Goal: Task Accomplishment & Management: Manage account settings

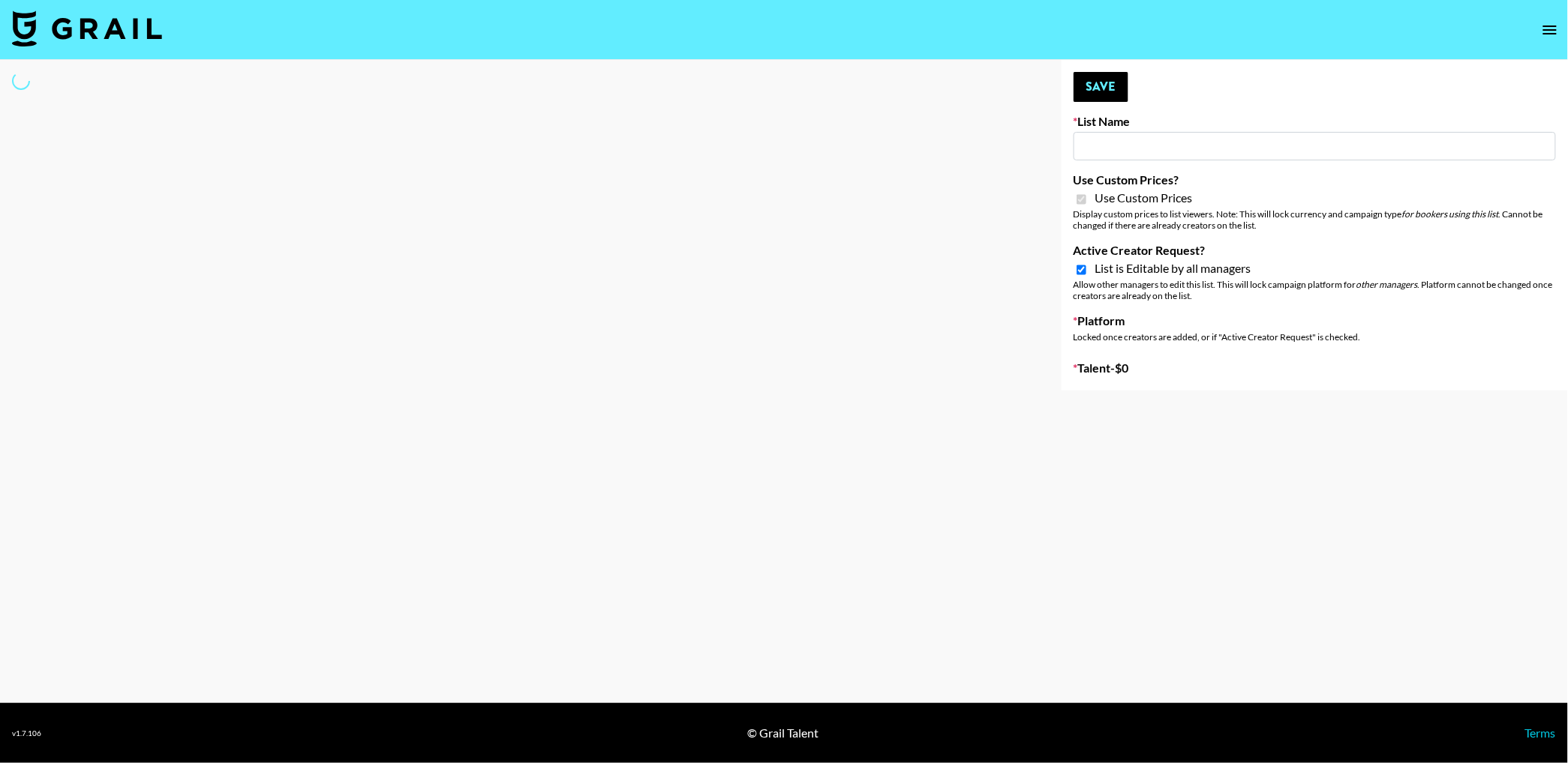
type input "**Noschinko UGC**"
checkbox input "true"
select select "Brand"
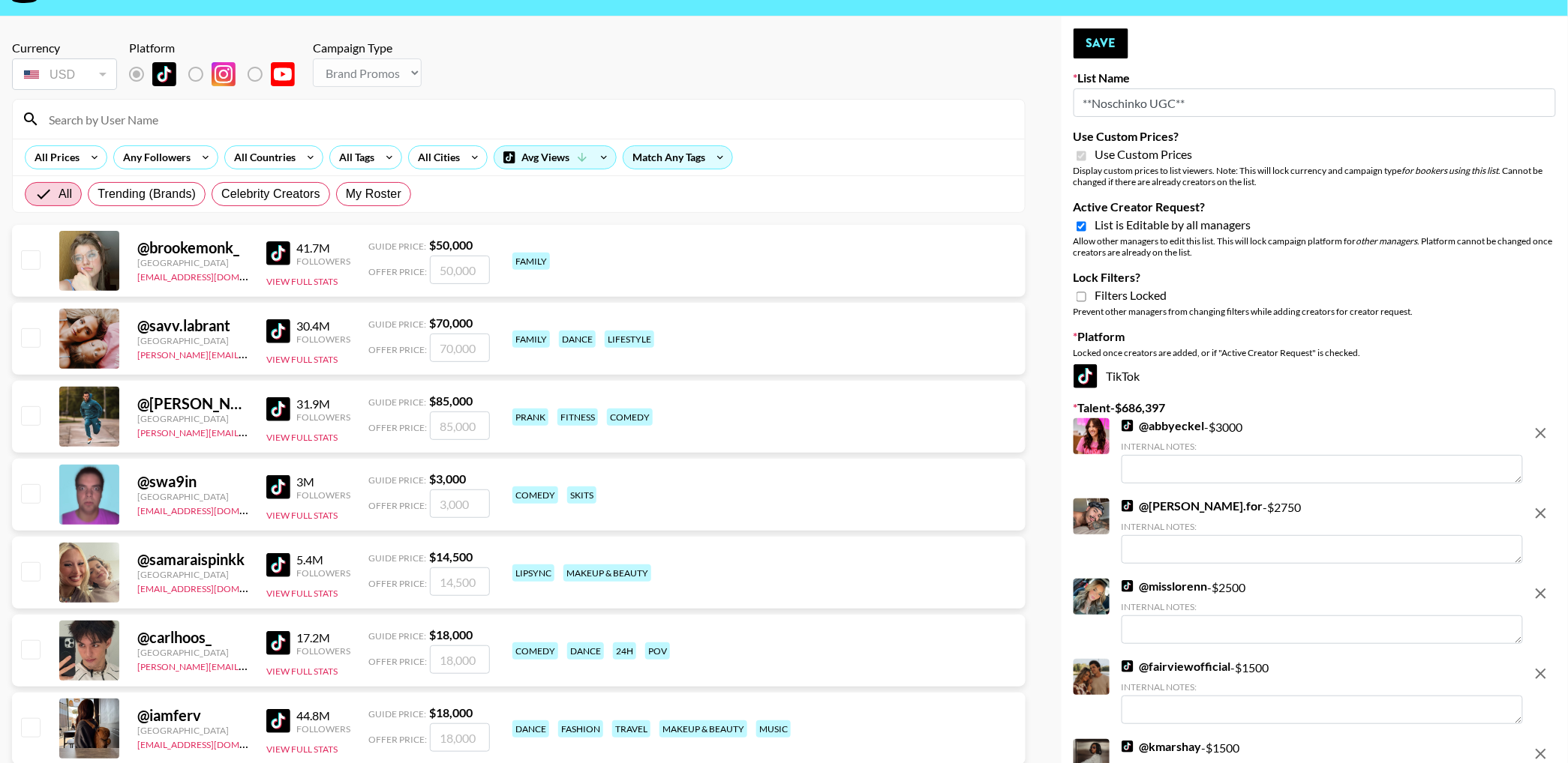
scroll to position [46, 0]
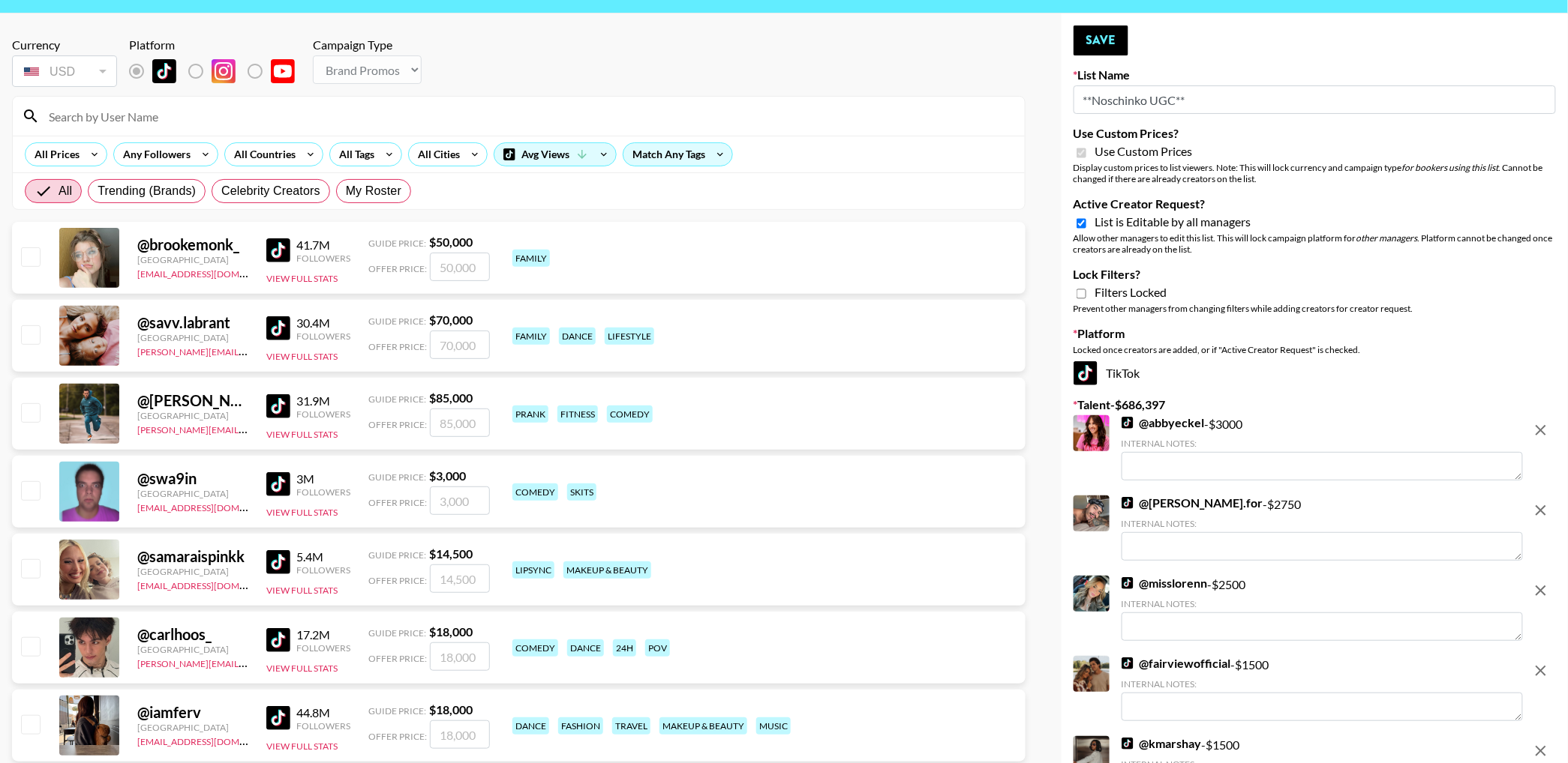
click at [1079, 221] on input "Active Creator Request?" at bounding box center [1081, 223] width 10 height 13
checkbox input "false"
click at [1105, 39] on button "Save" at bounding box center [1101, 40] width 55 height 30
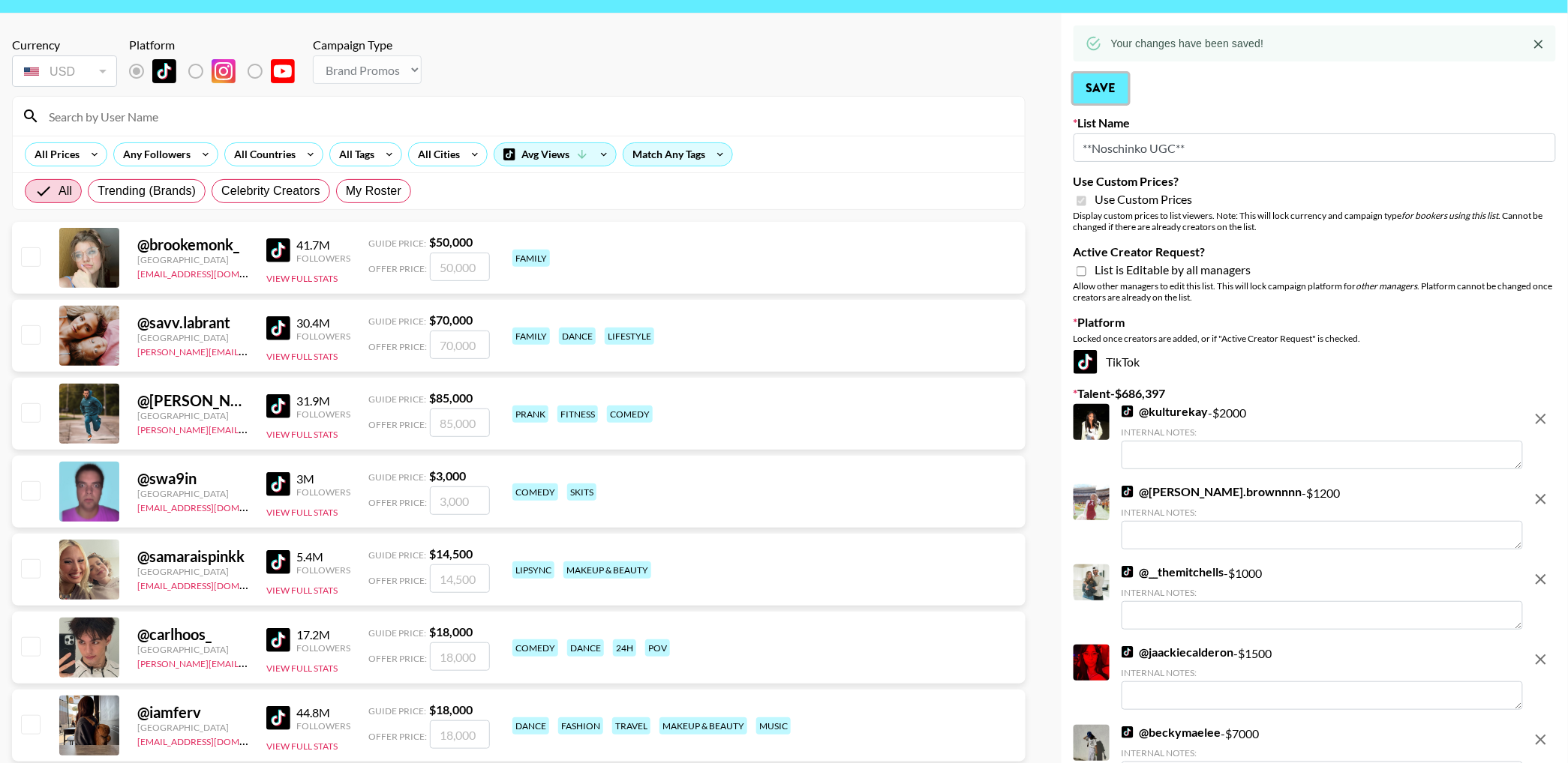
scroll to position [107, 0]
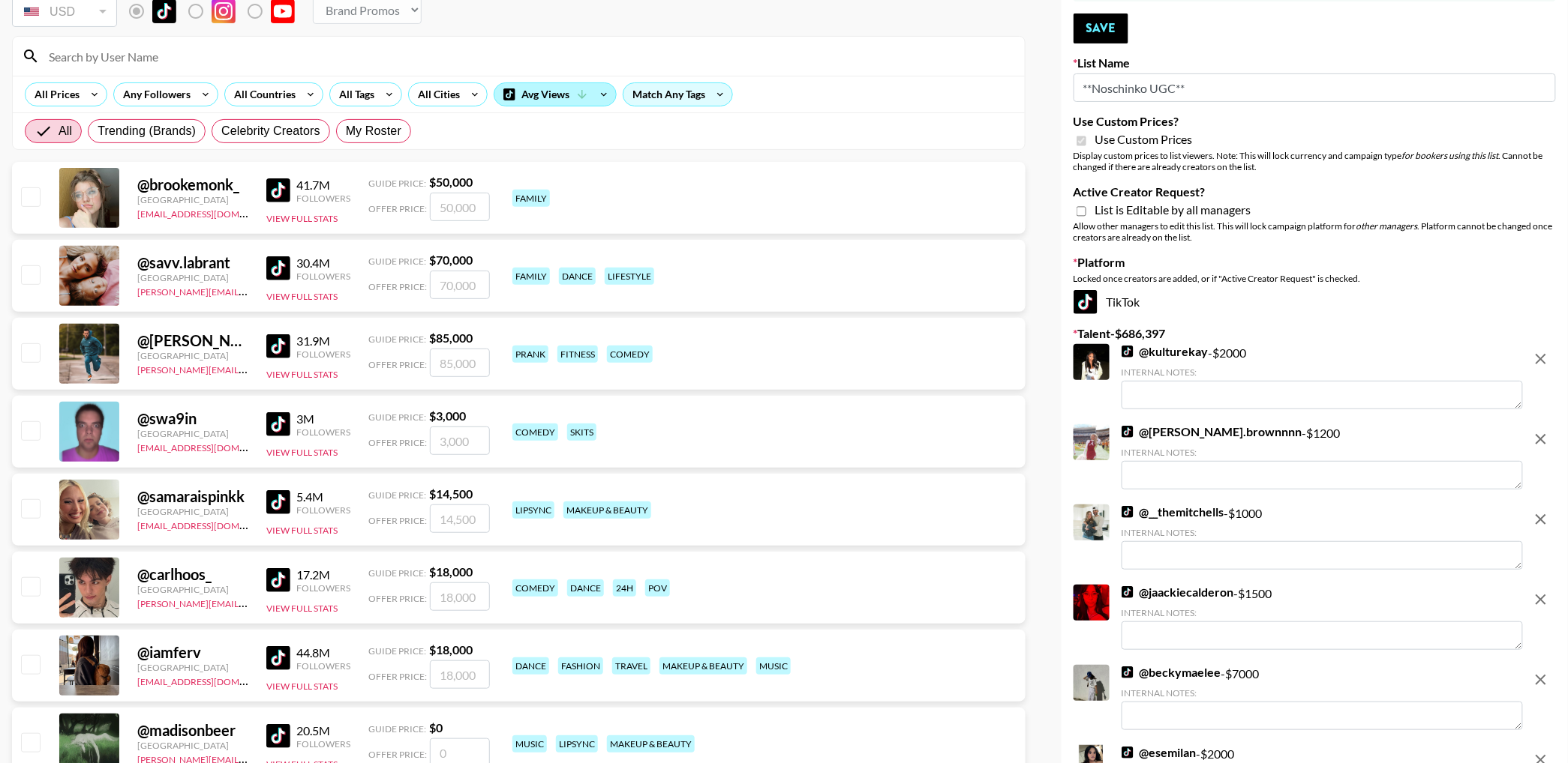
click at [537, 93] on div "Avg Views" at bounding box center [554, 94] width 122 height 23
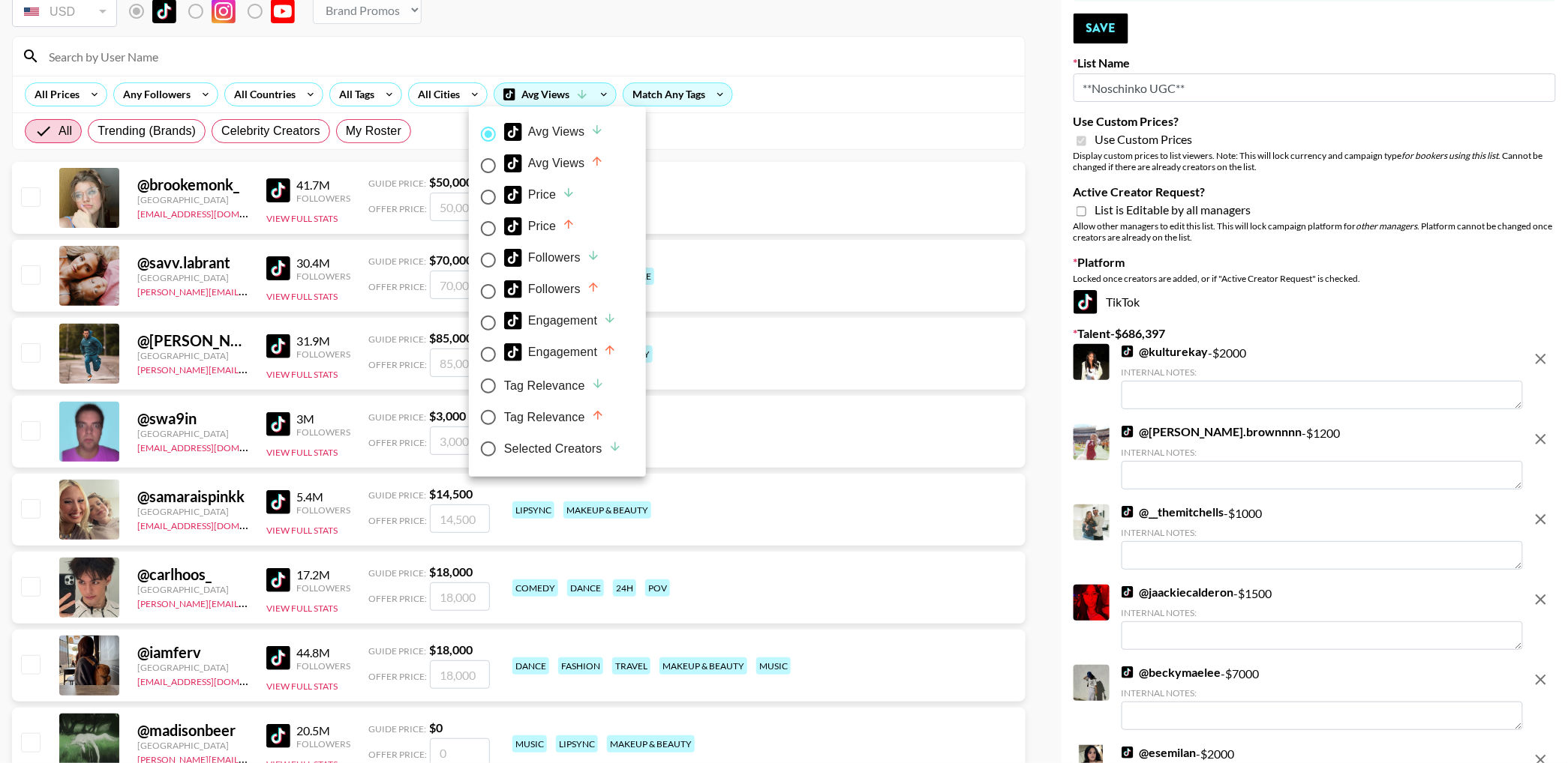
drag, startPoint x: 565, startPoint y: 454, endPoint x: 896, endPoint y: 34, distance: 534.8
click at [565, 454] on div "Selected Creators" at bounding box center [562, 449] width 118 height 18
click at [504, 454] on input "Selected Creators" at bounding box center [488, 449] width 31 height 31
radio input "true"
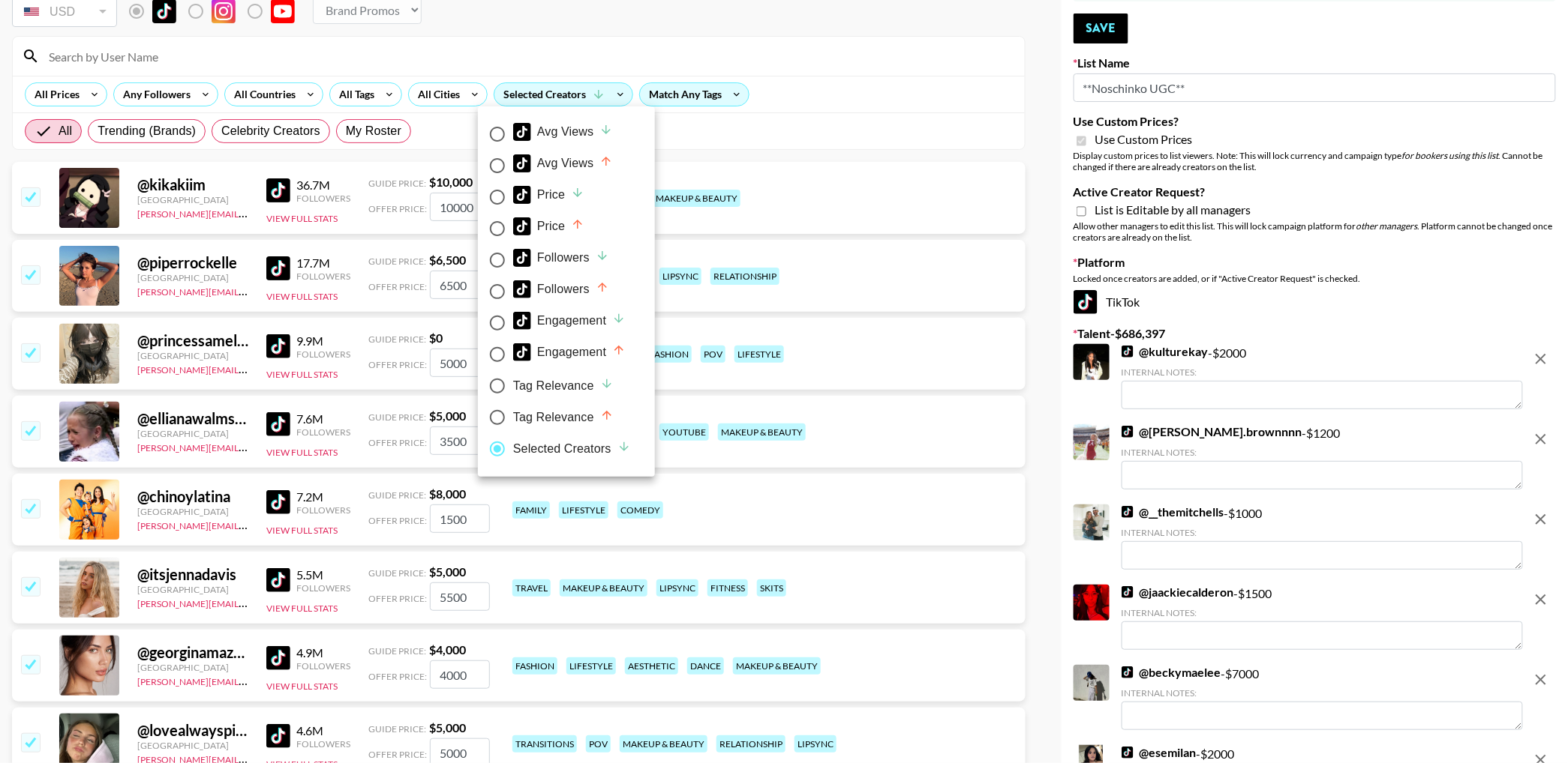
click at [833, 60] on div at bounding box center [784, 381] width 1568 height 763
radio input "false"
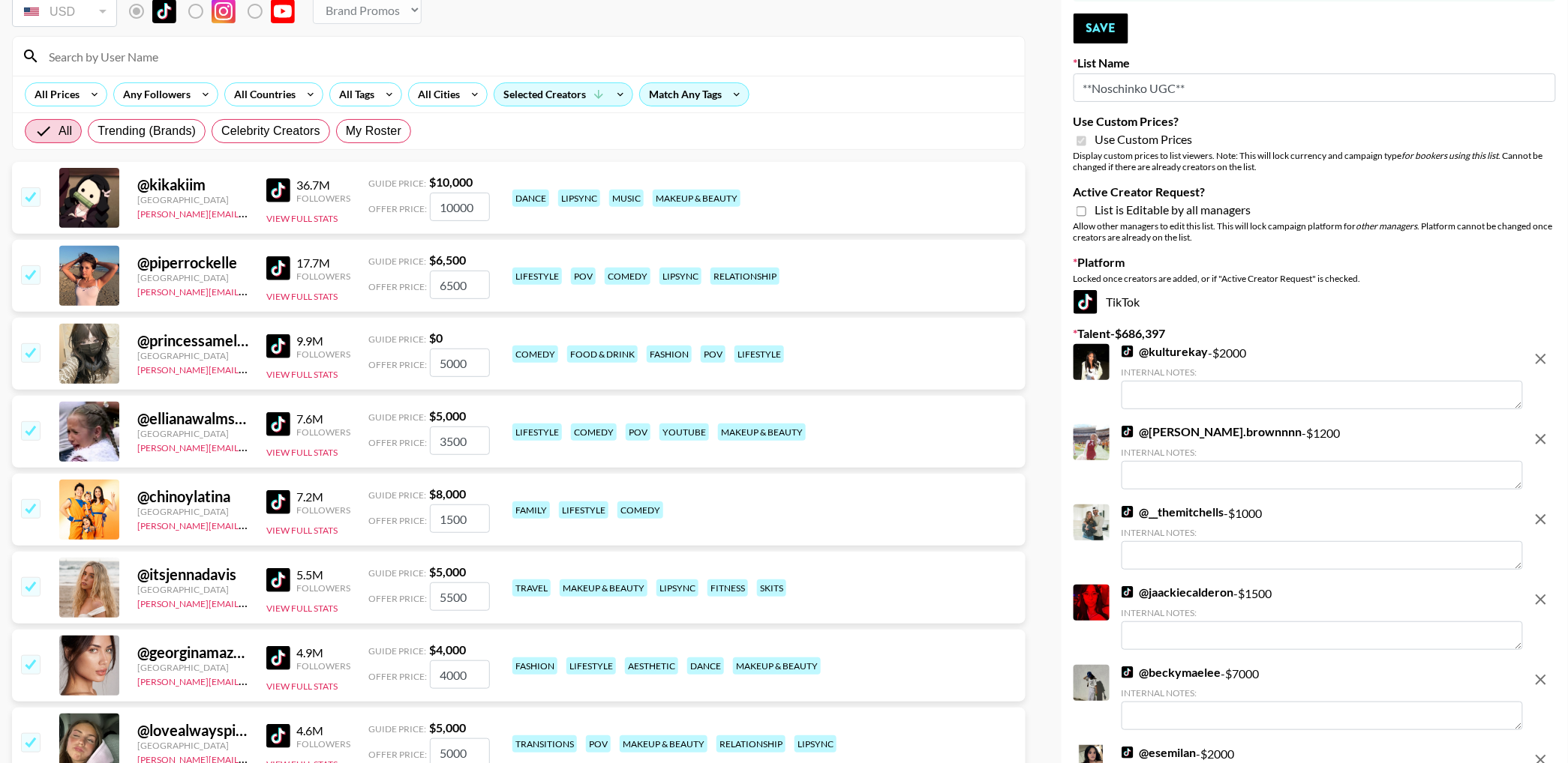
click at [29, 201] on input "checkbox" at bounding box center [30, 196] width 18 height 18
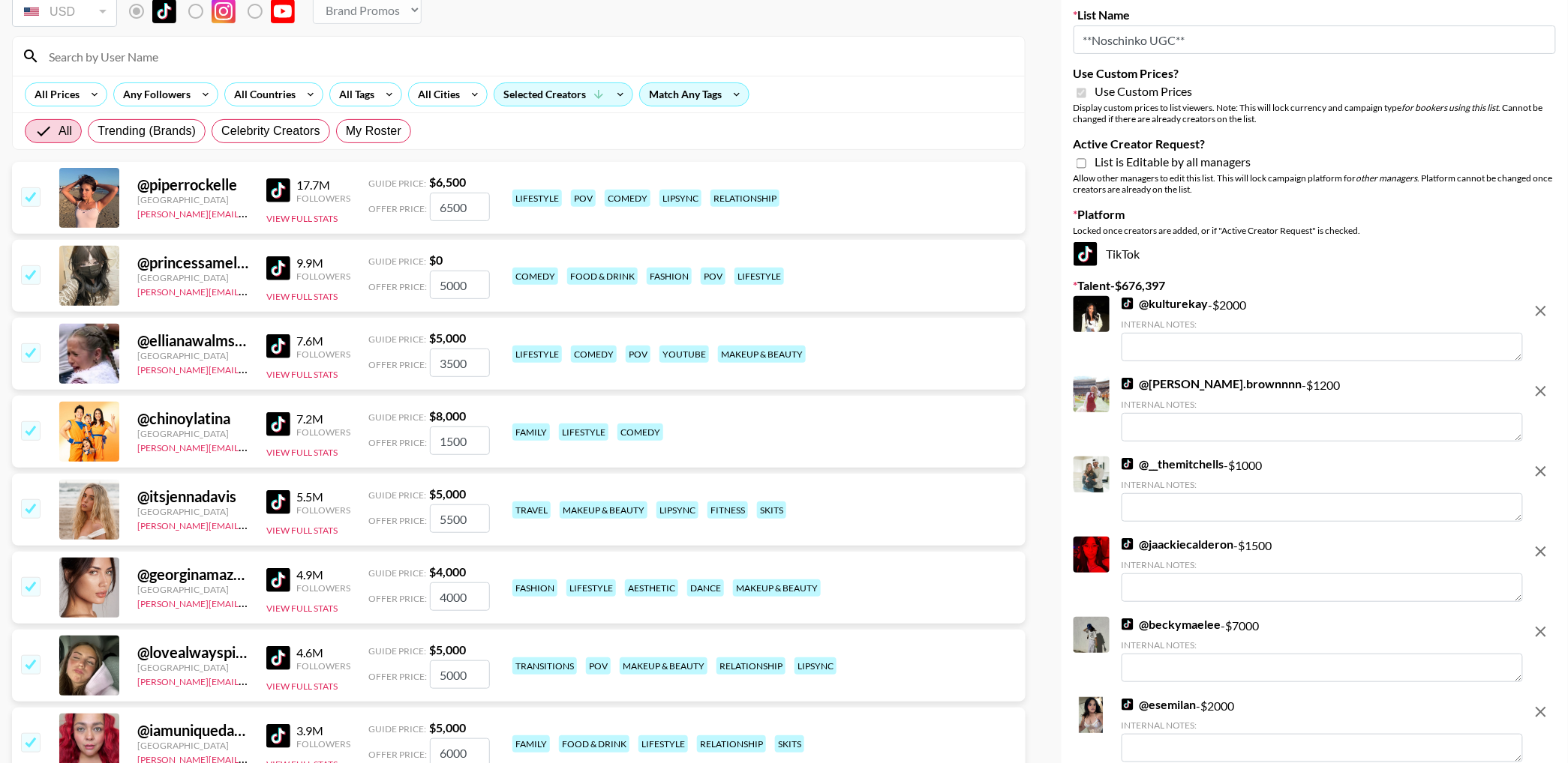
click at [29, 201] on input "checkbox" at bounding box center [30, 196] width 18 height 18
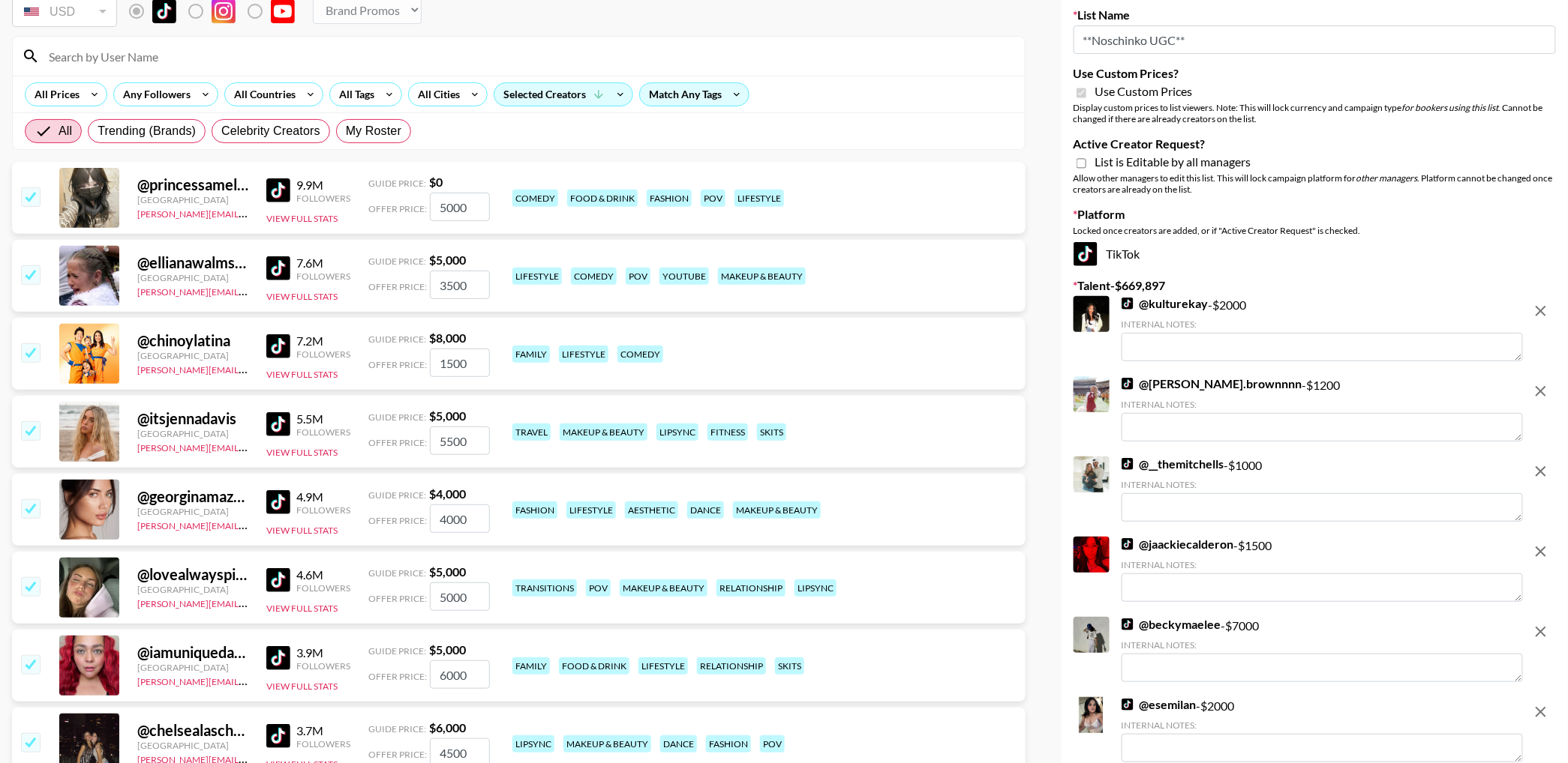
click at [29, 201] on input "checkbox" at bounding box center [30, 196] width 18 height 18
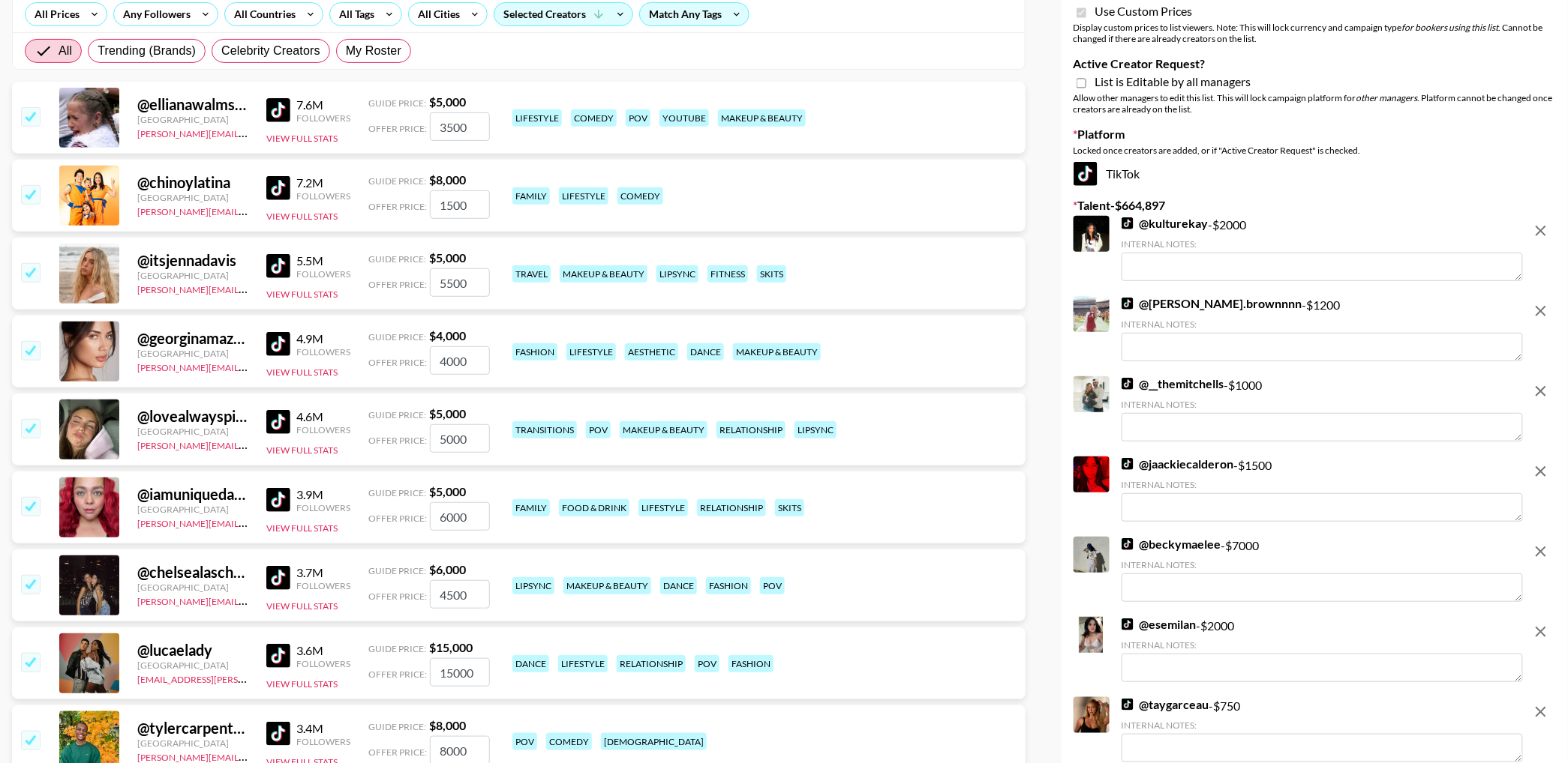
scroll to position [160, 0]
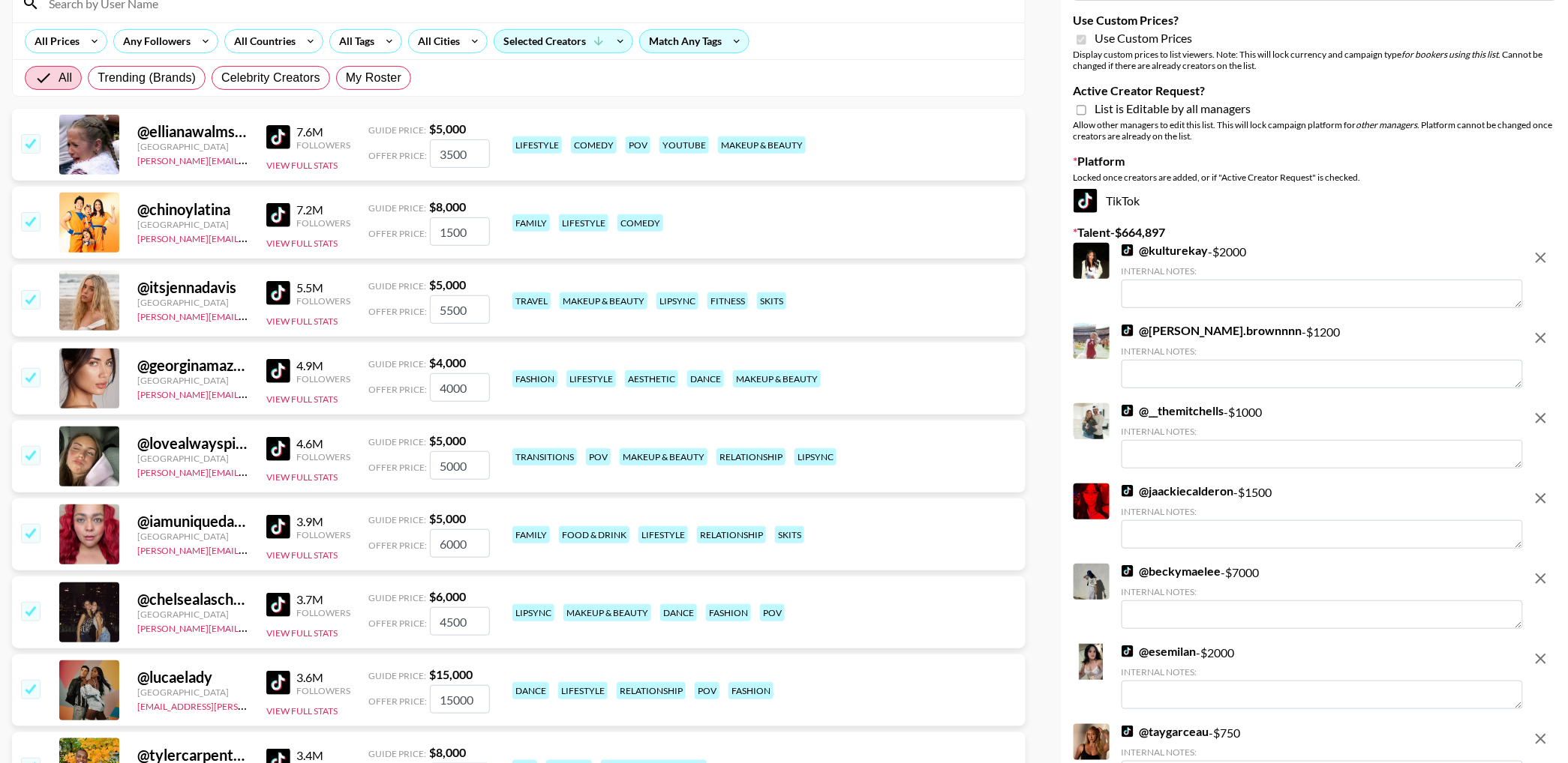
click at [32, 298] on input "checkbox" at bounding box center [30, 299] width 18 height 18
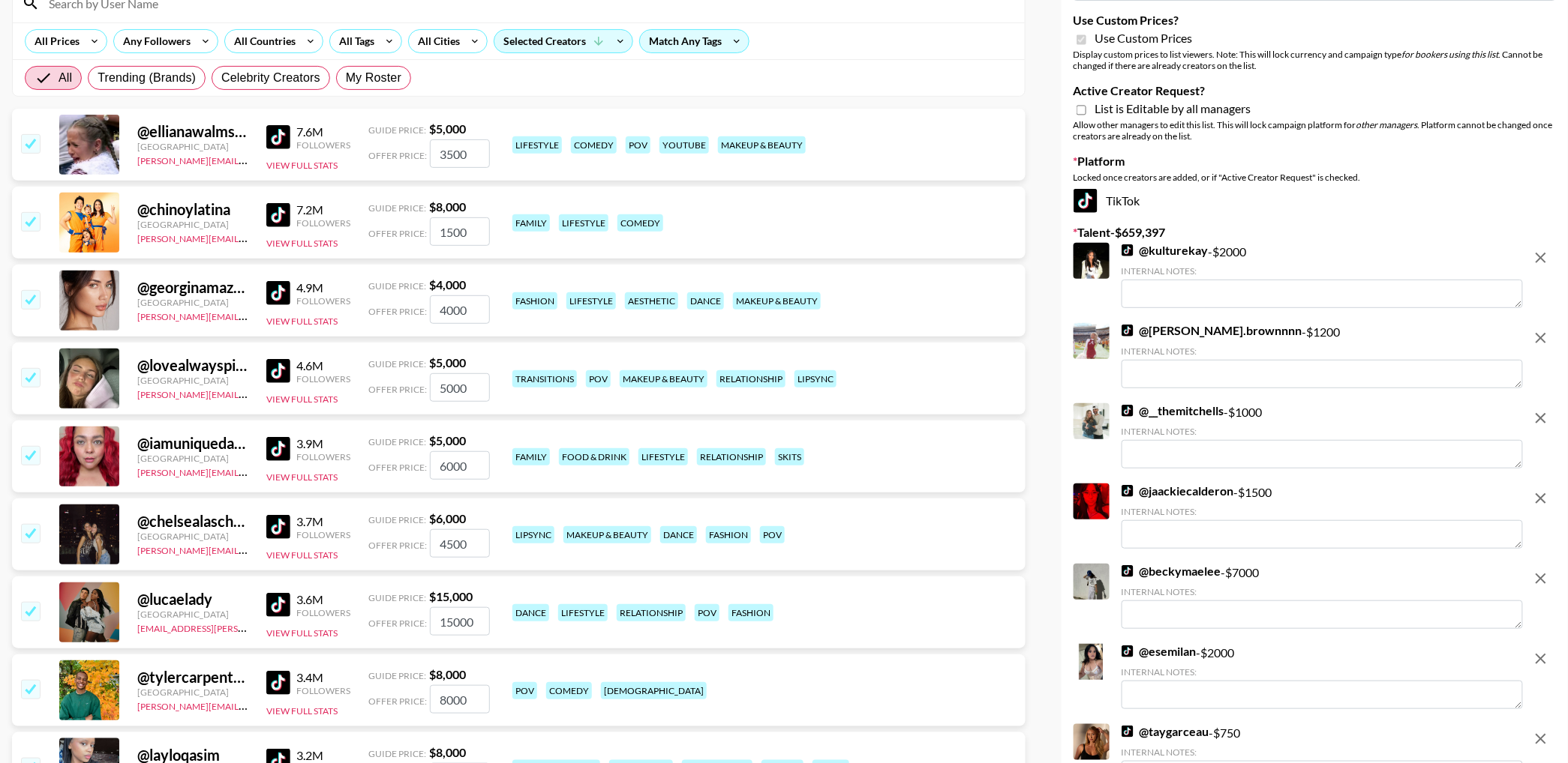
click at [31, 298] on input "checkbox" at bounding box center [30, 299] width 18 height 18
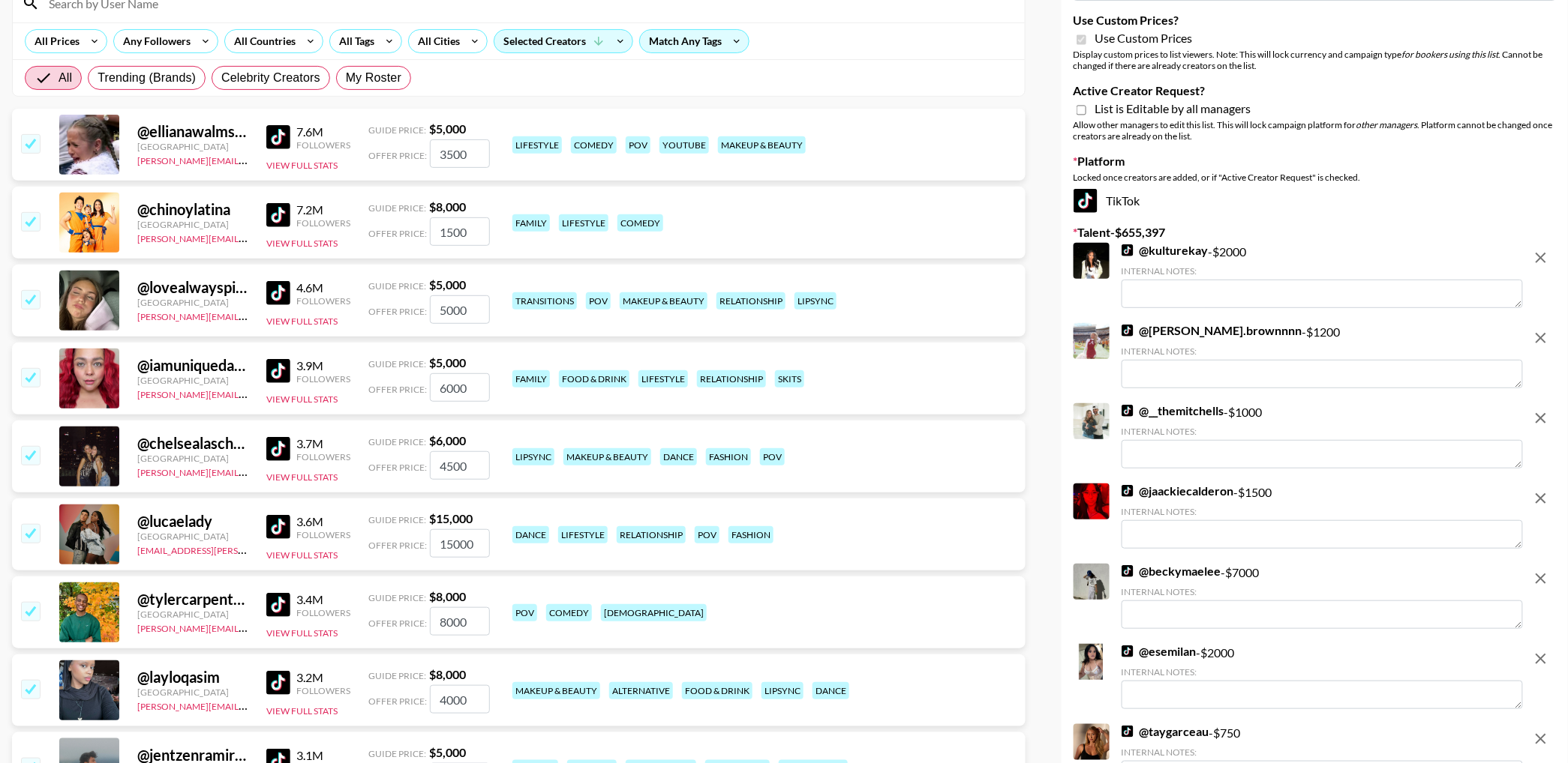
click at [31, 298] on input "checkbox" at bounding box center [30, 299] width 18 height 18
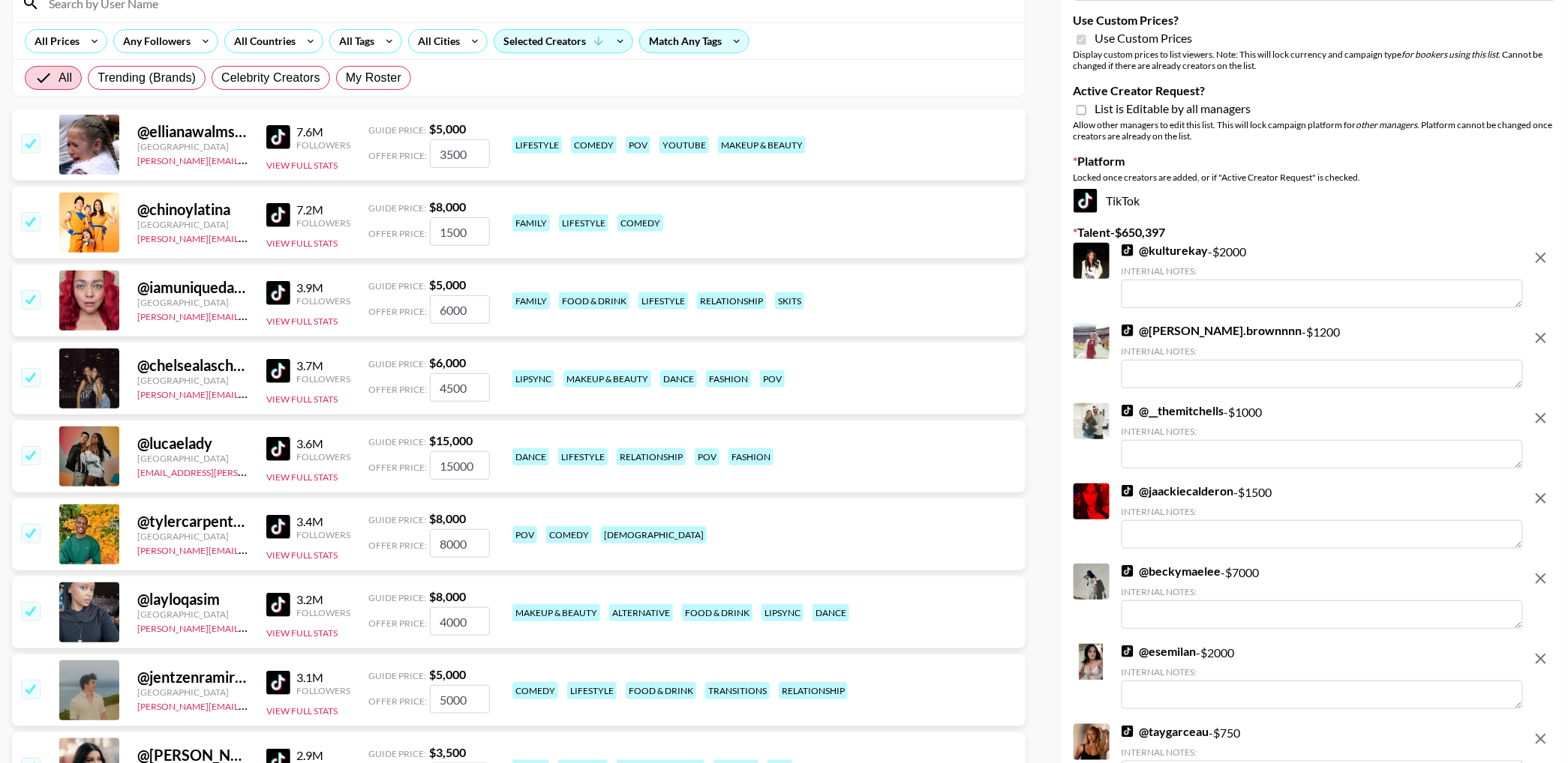
click at [31, 298] on input "checkbox" at bounding box center [30, 299] width 18 height 18
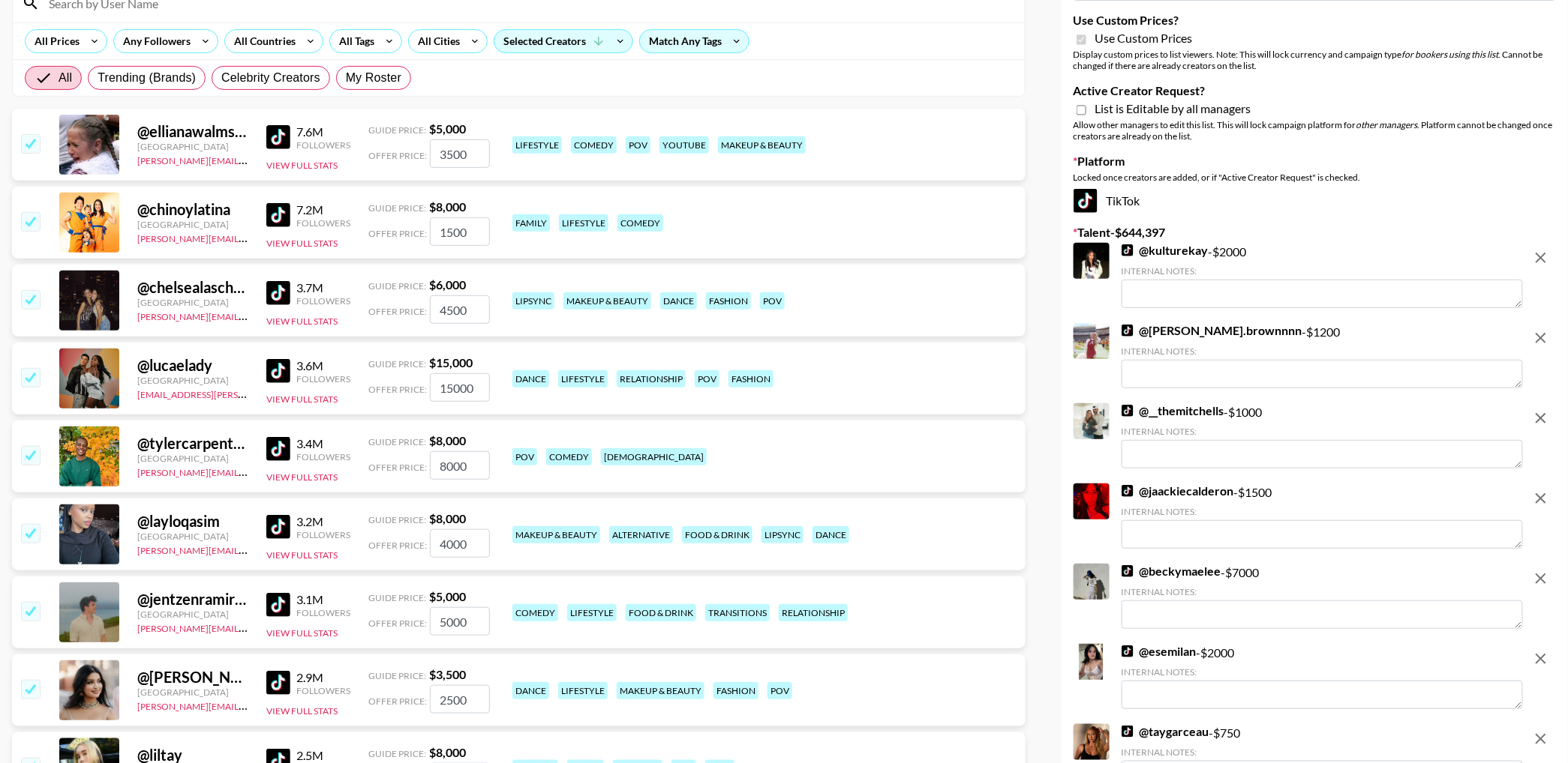
click at [31, 298] on input "checkbox" at bounding box center [30, 299] width 18 height 18
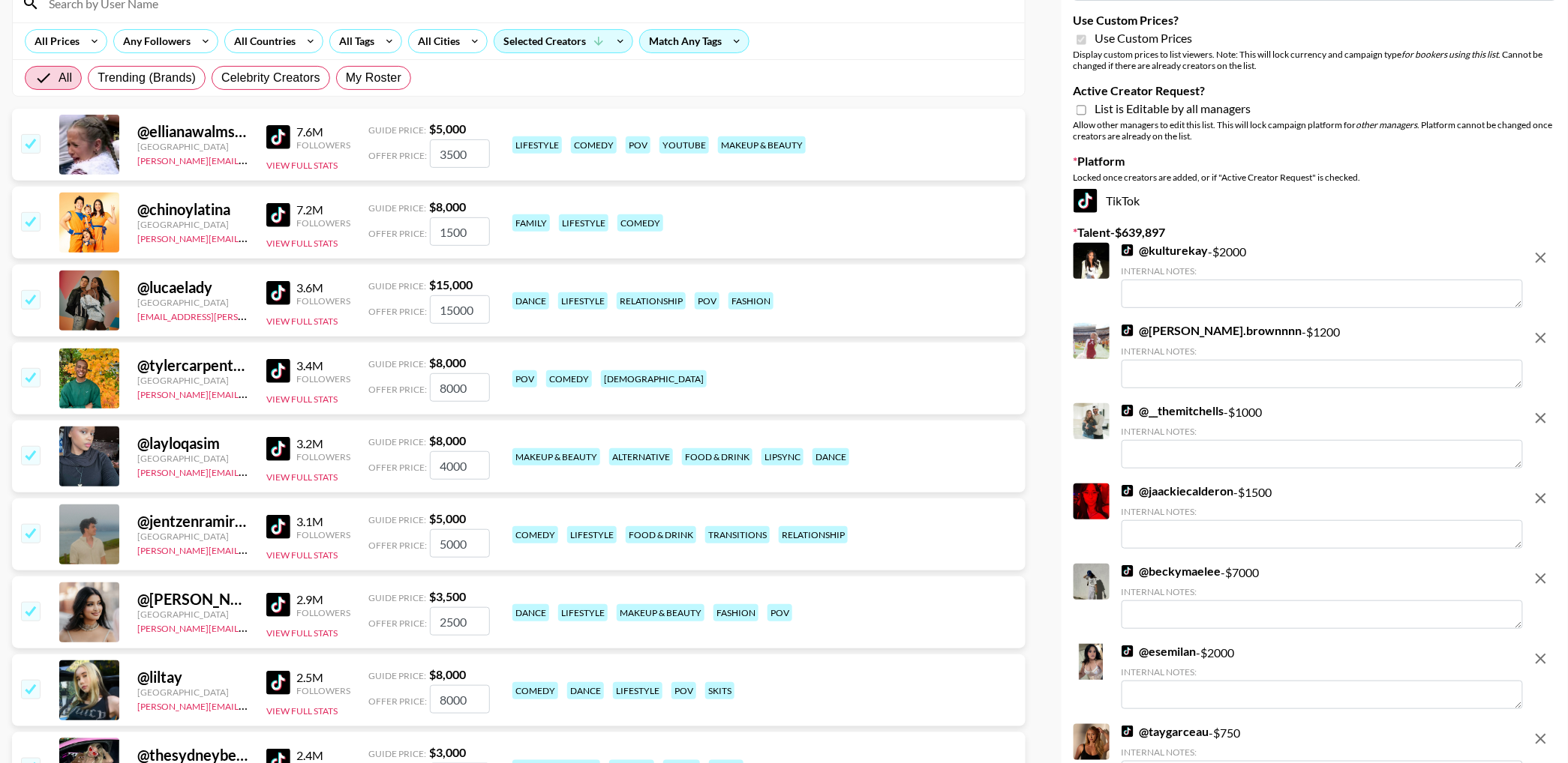
click at [31, 298] on input "checkbox" at bounding box center [30, 299] width 18 height 18
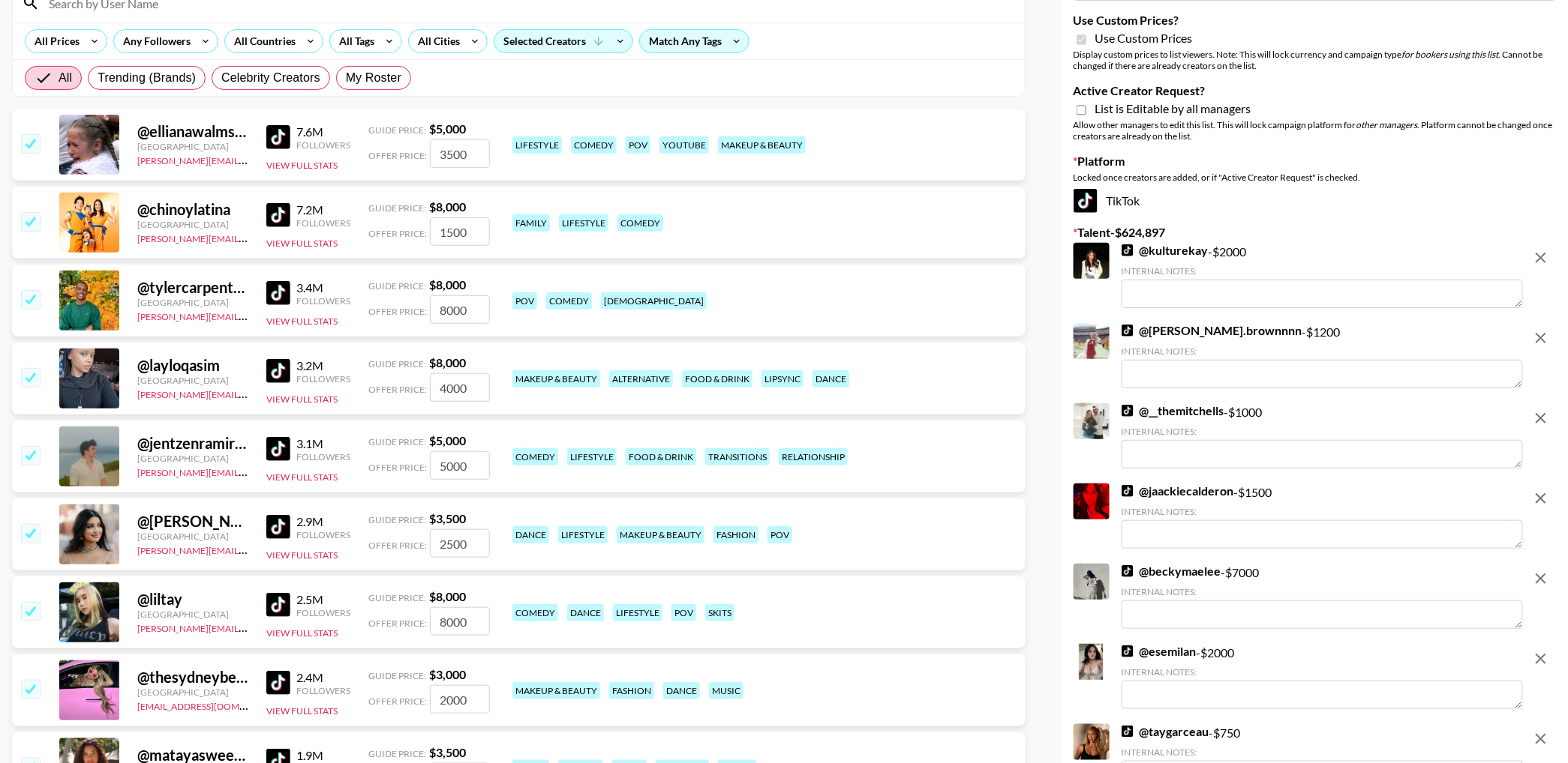
click at [31, 298] on input "checkbox" at bounding box center [30, 299] width 18 height 18
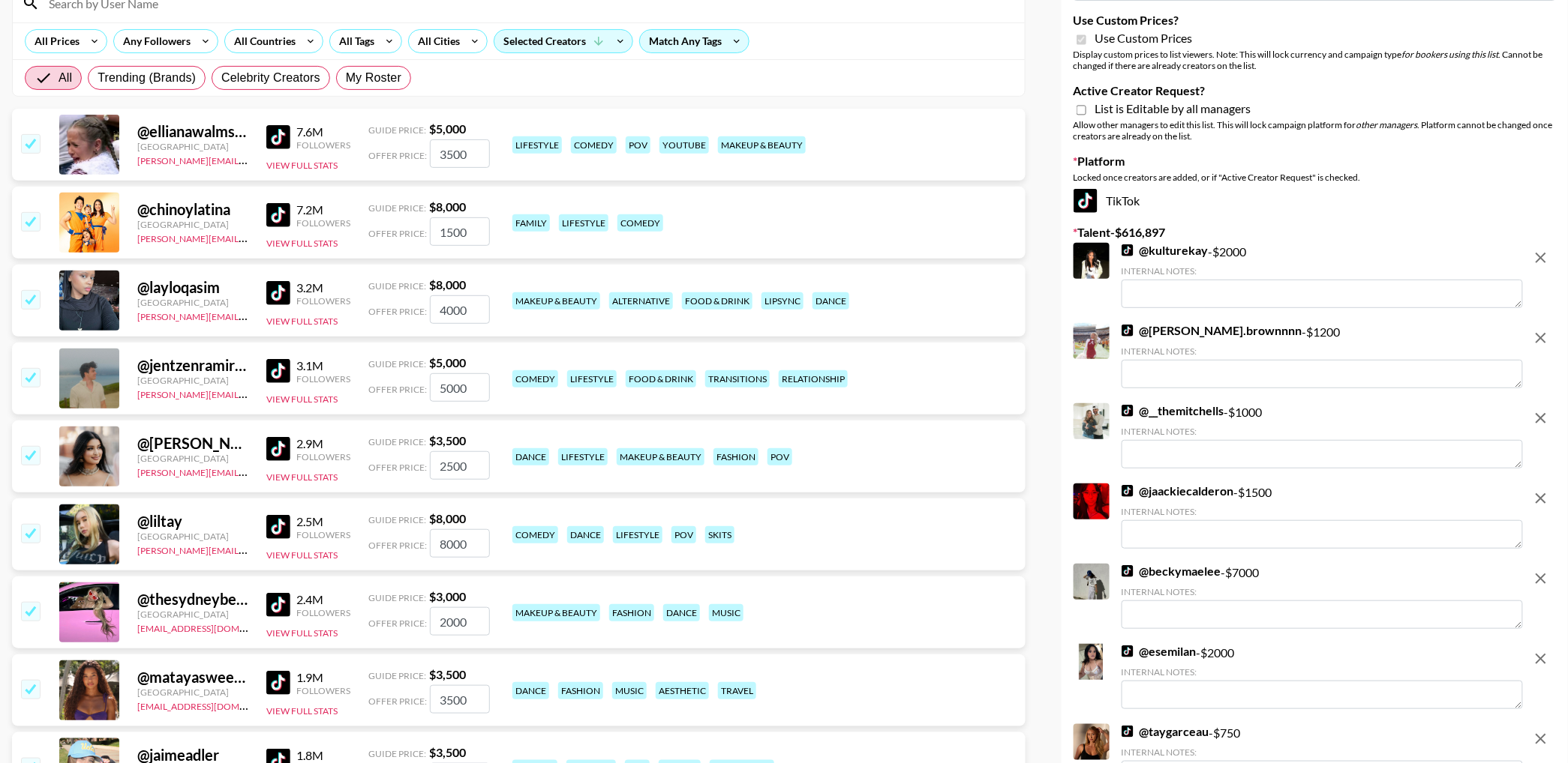
click at [31, 380] on input "checkbox" at bounding box center [30, 377] width 18 height 18
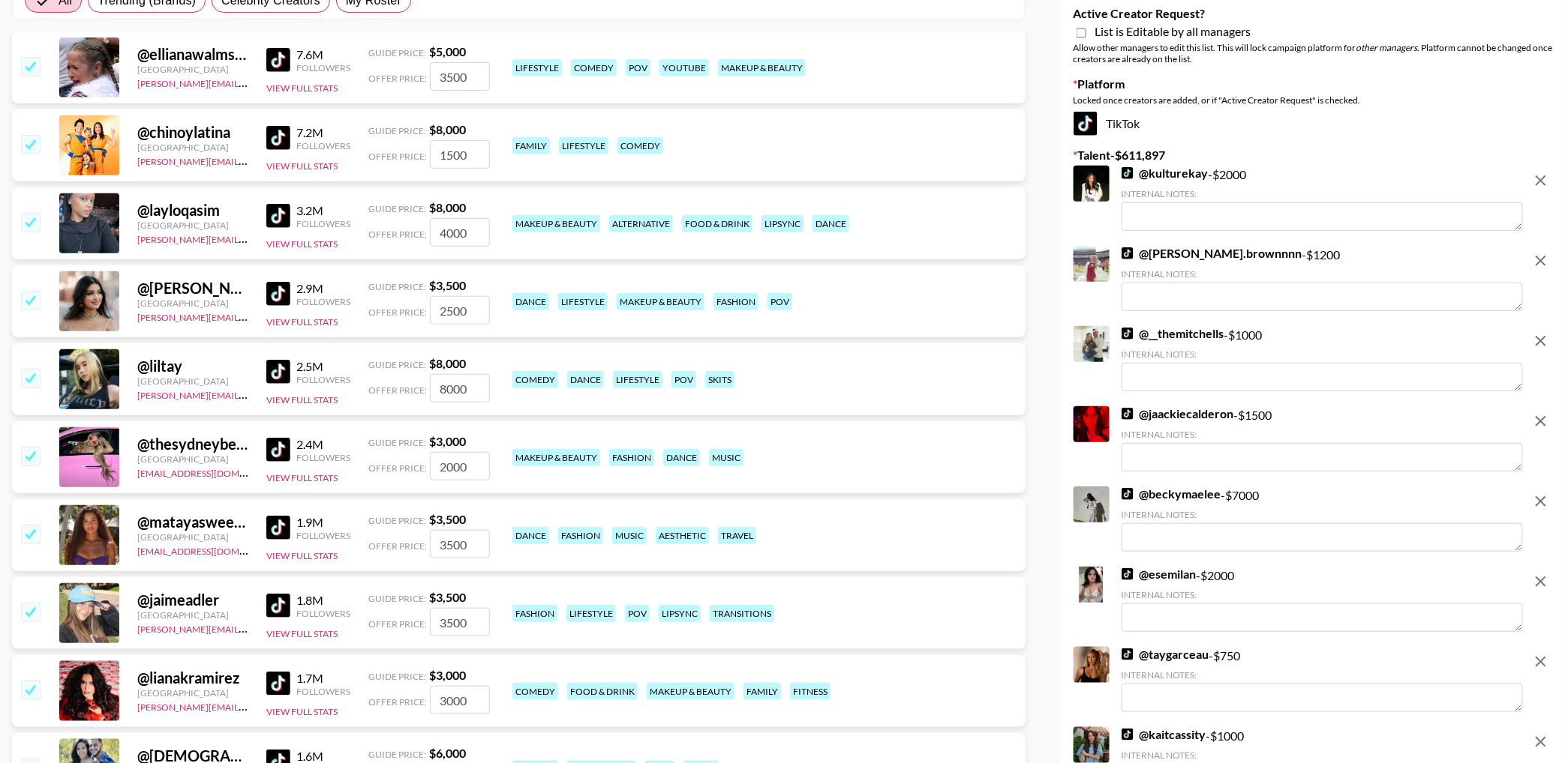
scroll to position [239, 0]
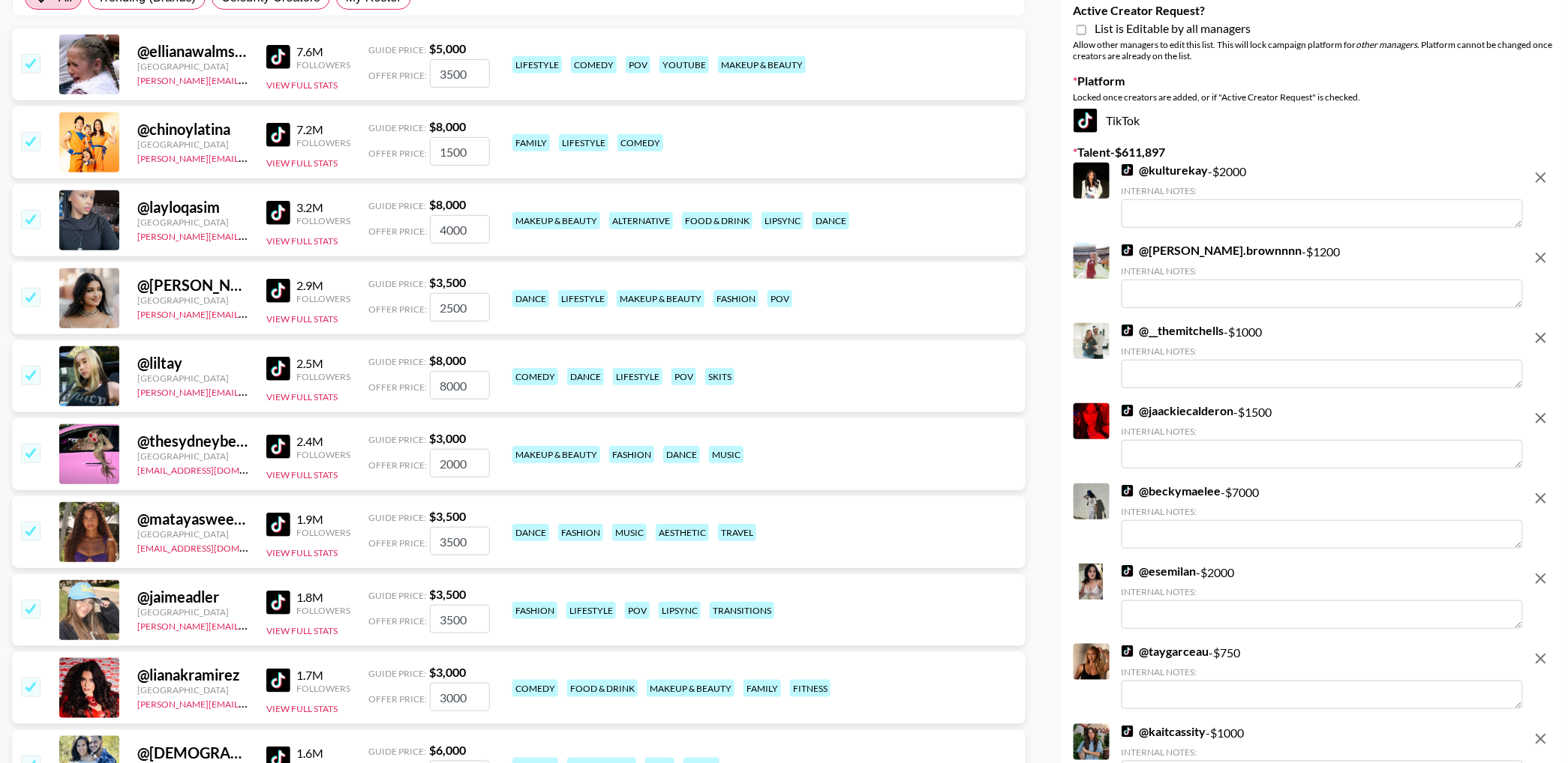
click at [37, 372] on input "checkbox" at bounding box center [30, 375] width 18 height 18
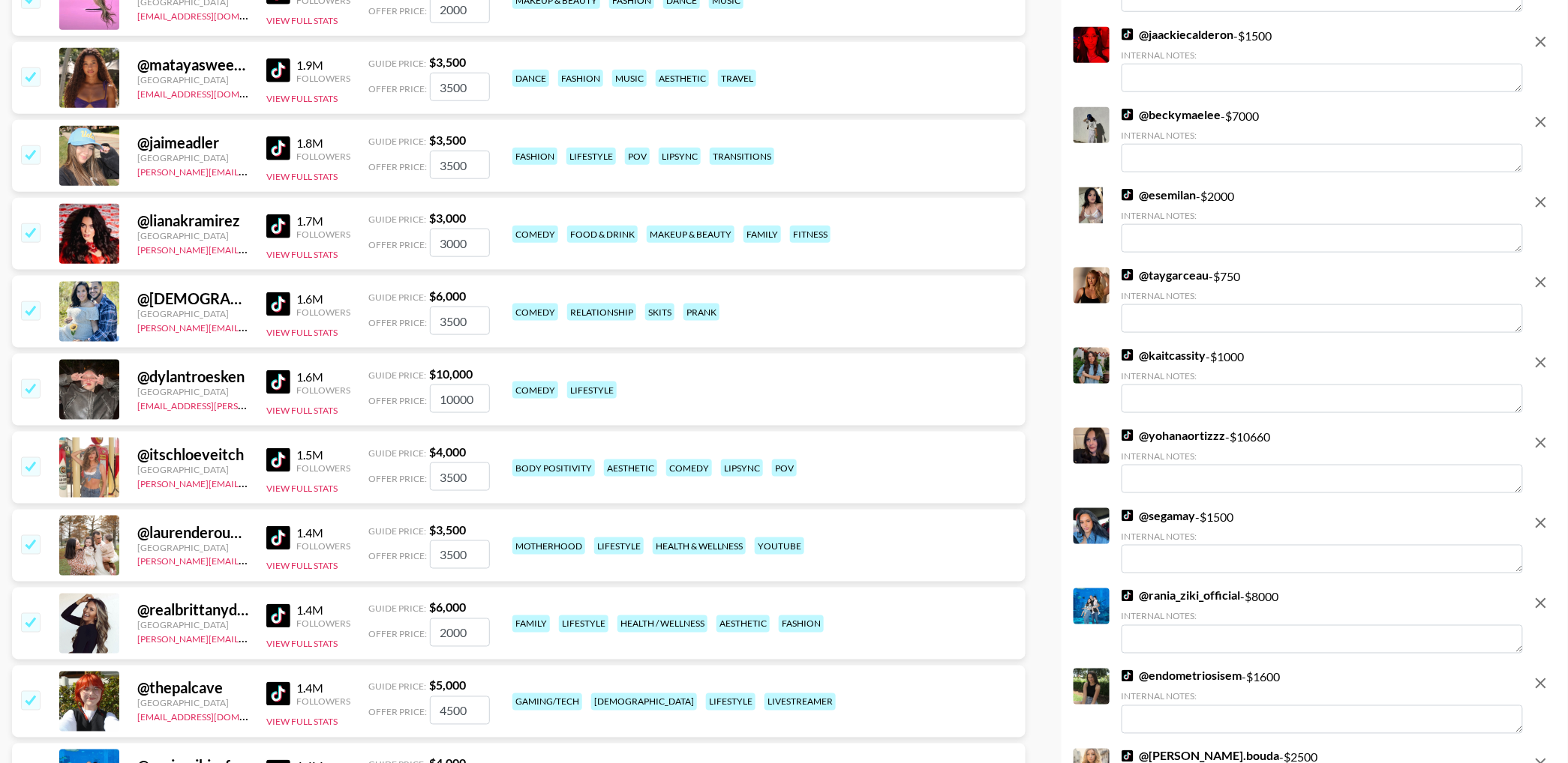
scroll to position [620, 0]
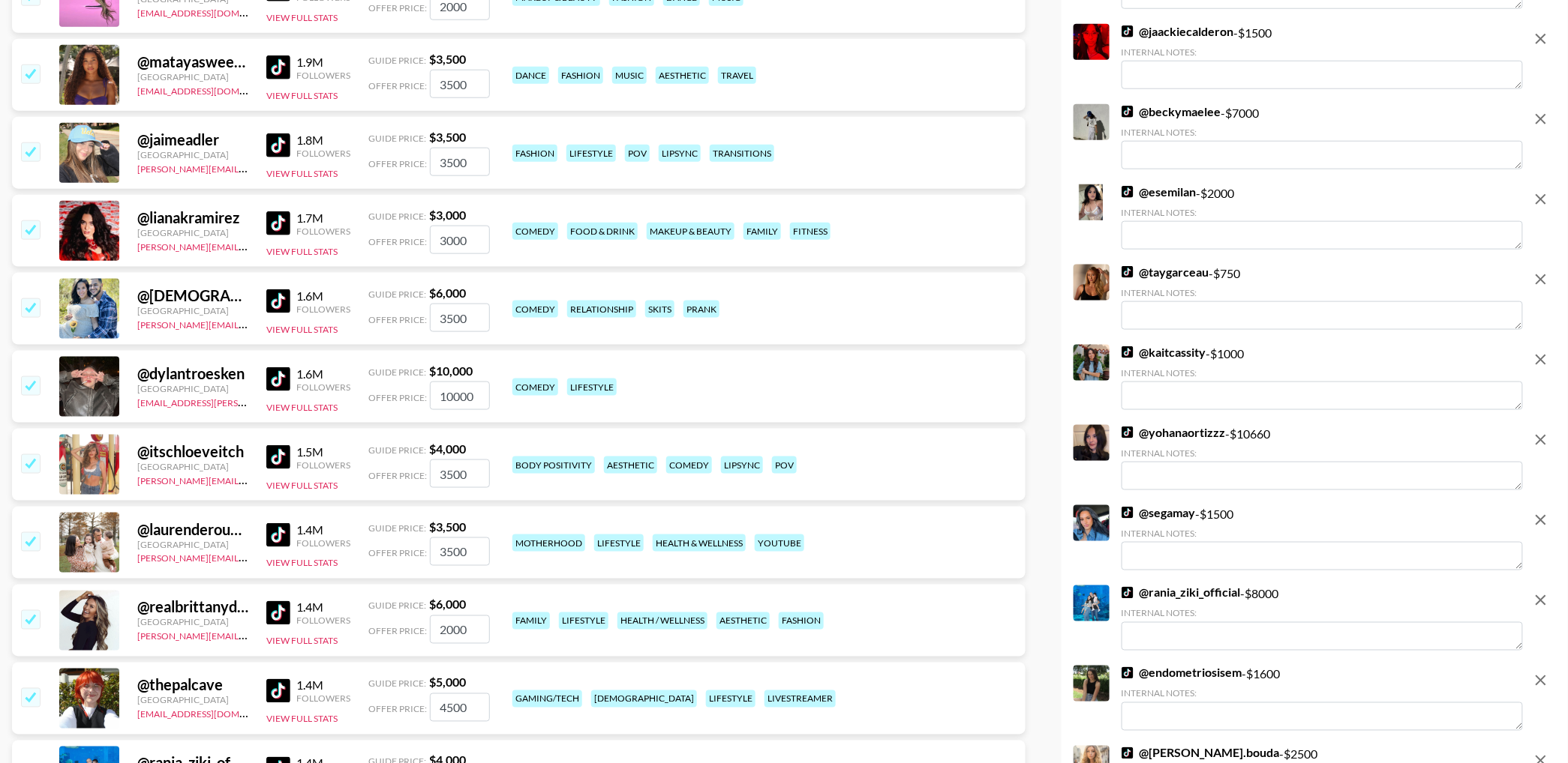
click at [28, 305] on input "checkbox" at bounding box center [30, 307] width 18 height 18
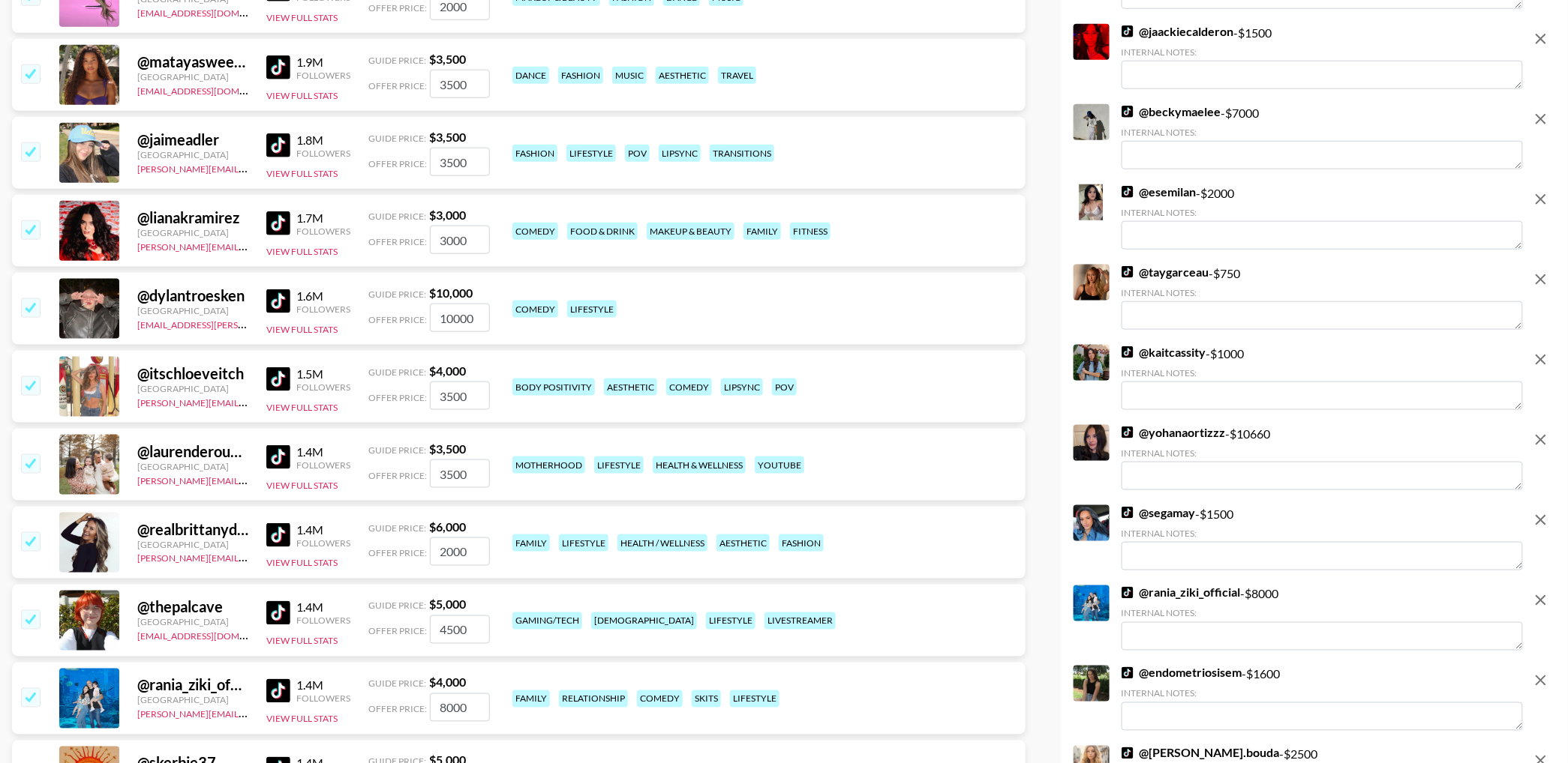
click at [29, 309] on input "checkbox" at bounding box center [30, 307] width 18 height 18
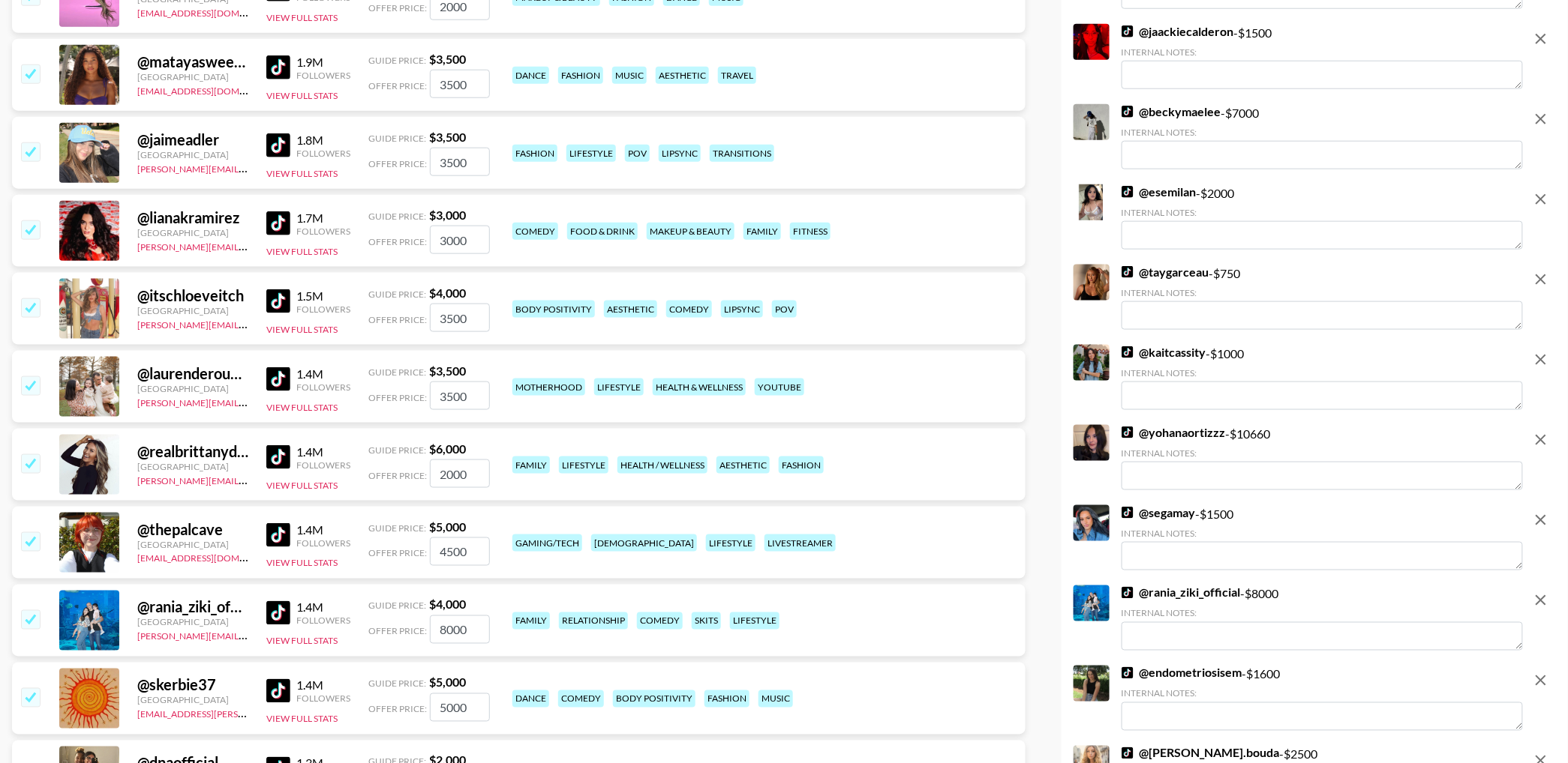
click at [31, 383] on input "checkbox" at bounding box center [30, 385] width 18 height 18
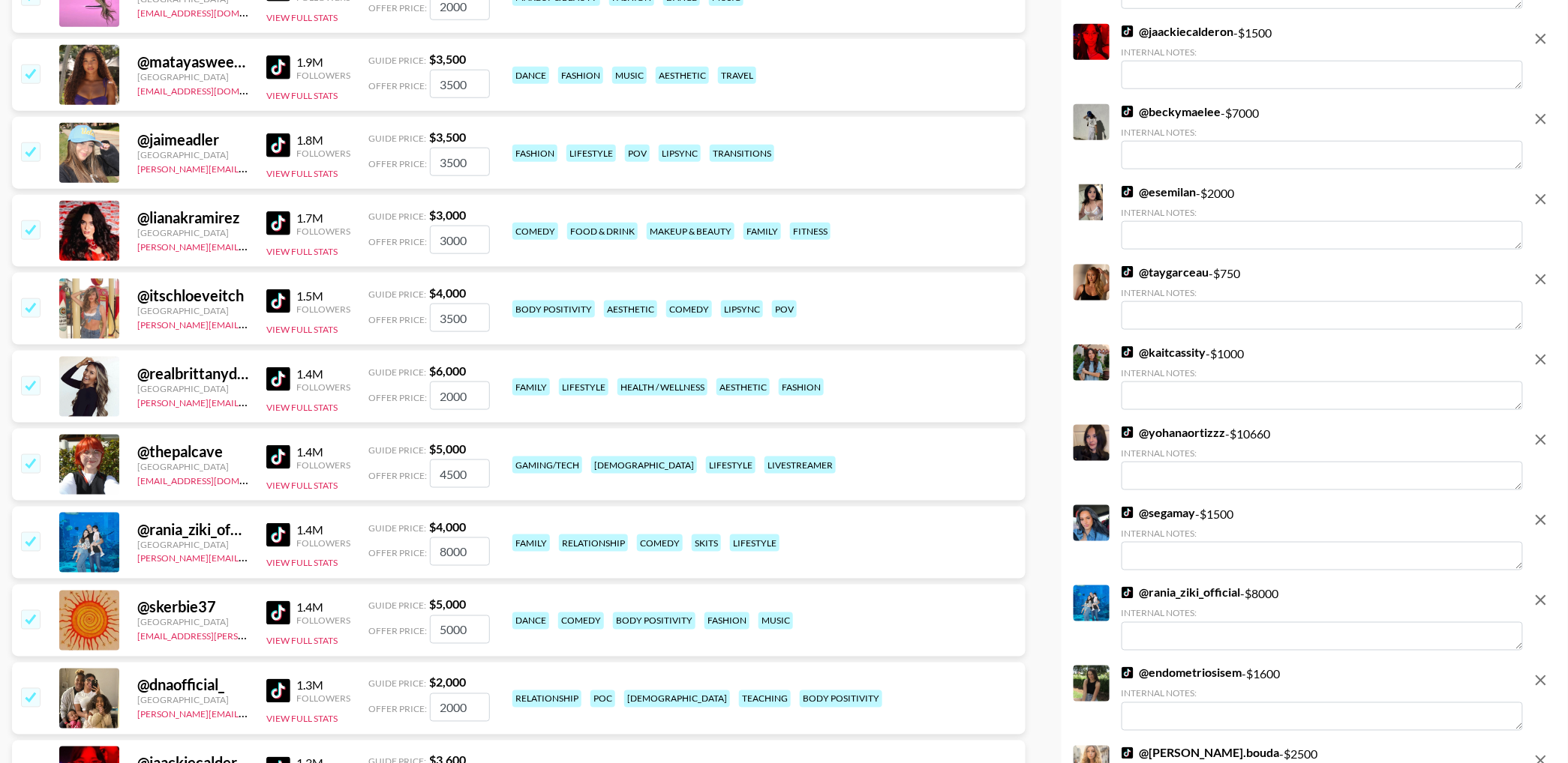
click at [34, 309] on input "checkbox" at bounding box center [30, 307] width 18 height 18
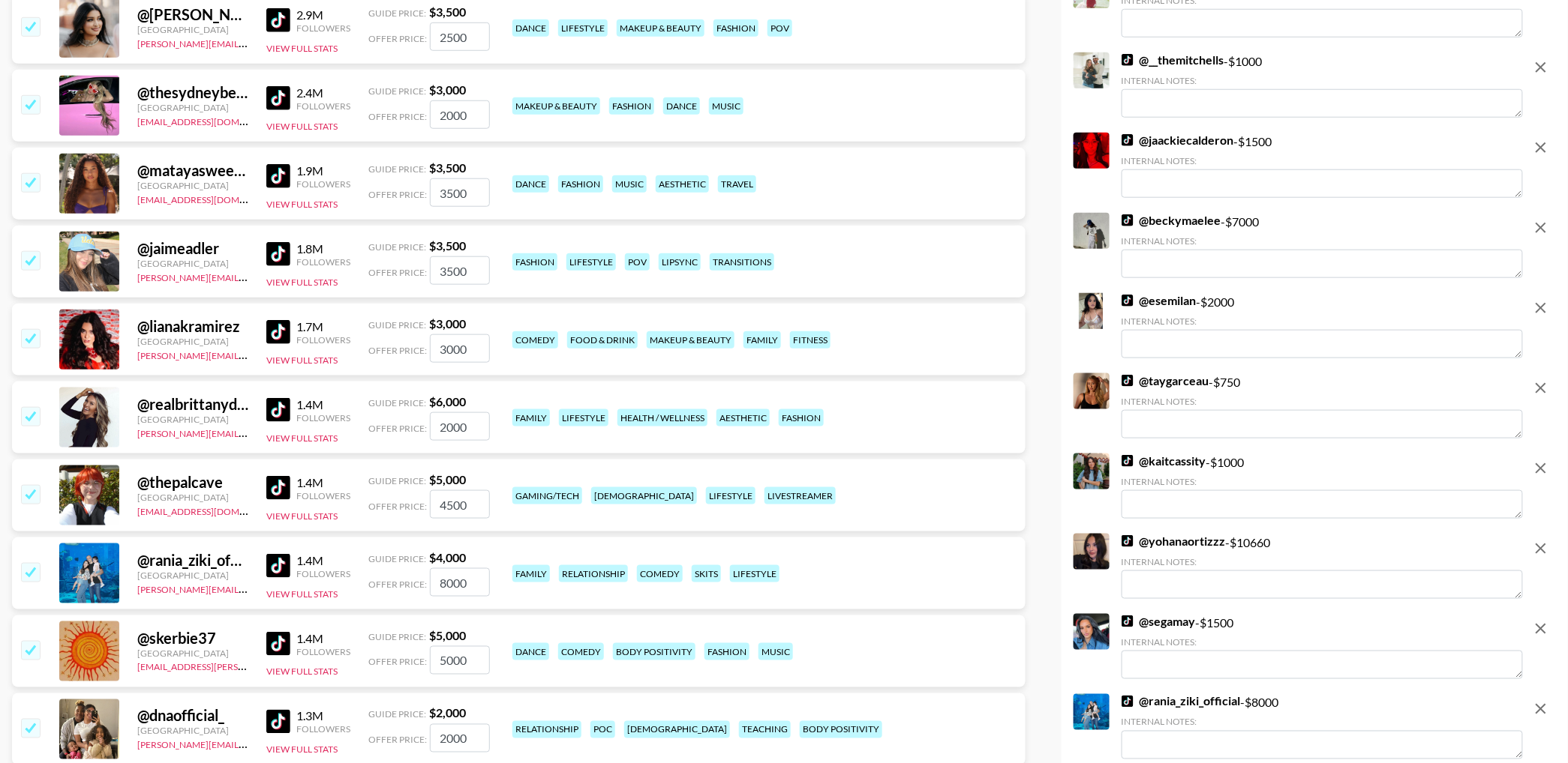
scroll to position [508, 0]
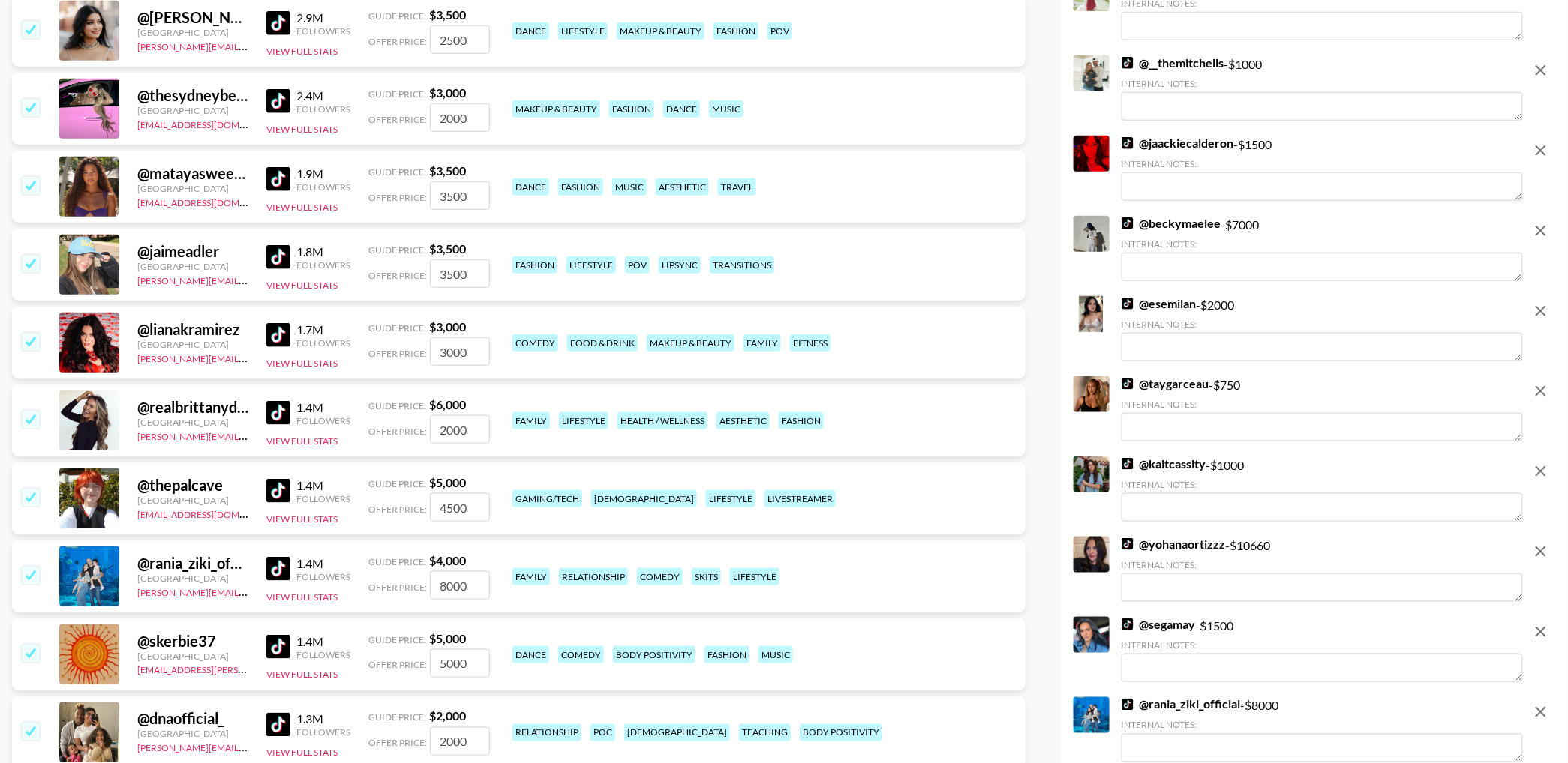
click at [33, 187] on input "checkbox" at bounding box center [30, 185] width 18 height 18
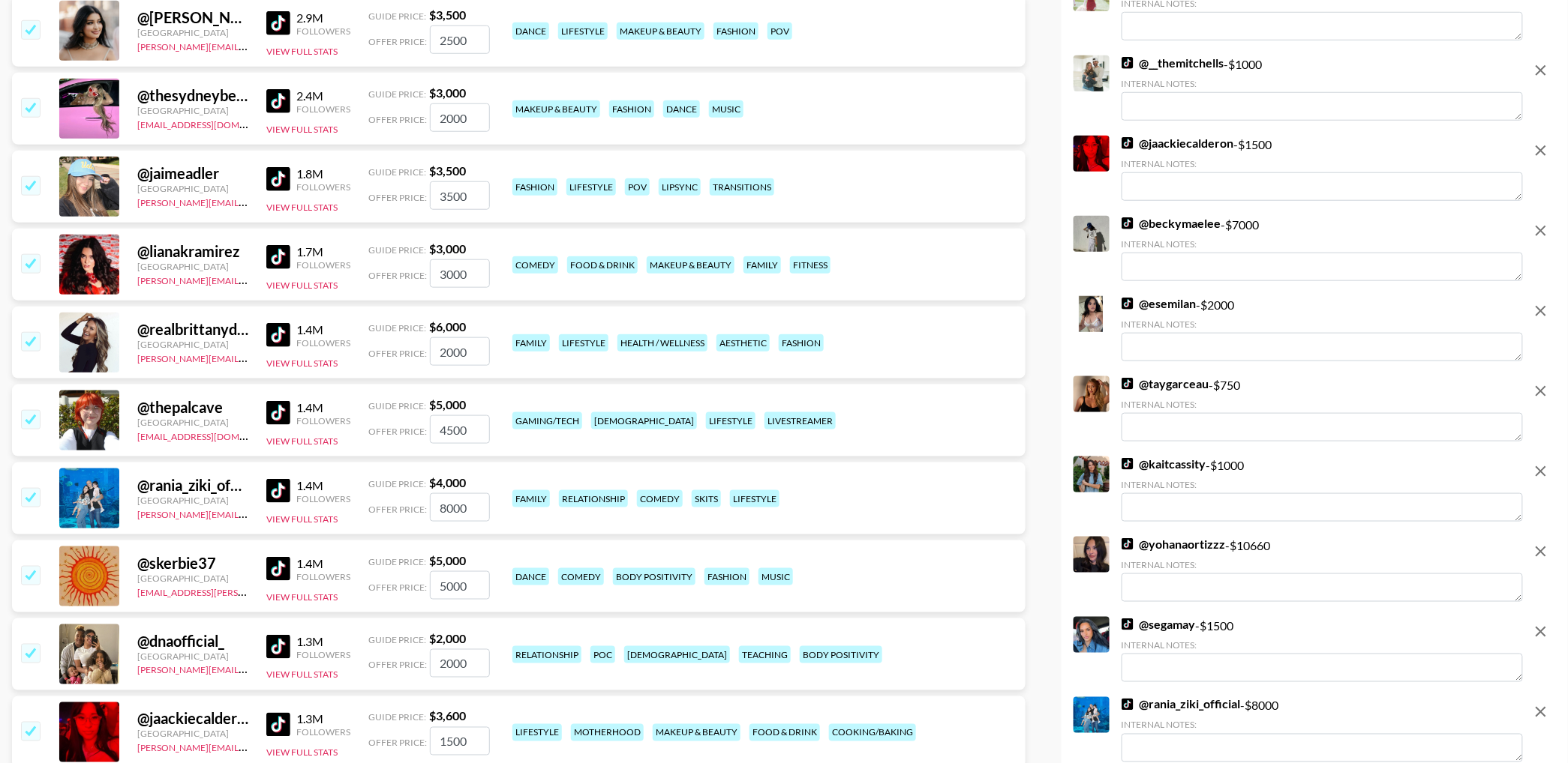
click at [32, 264] on input "checkbox" at bounding box center [30, 263] width 18 height 18
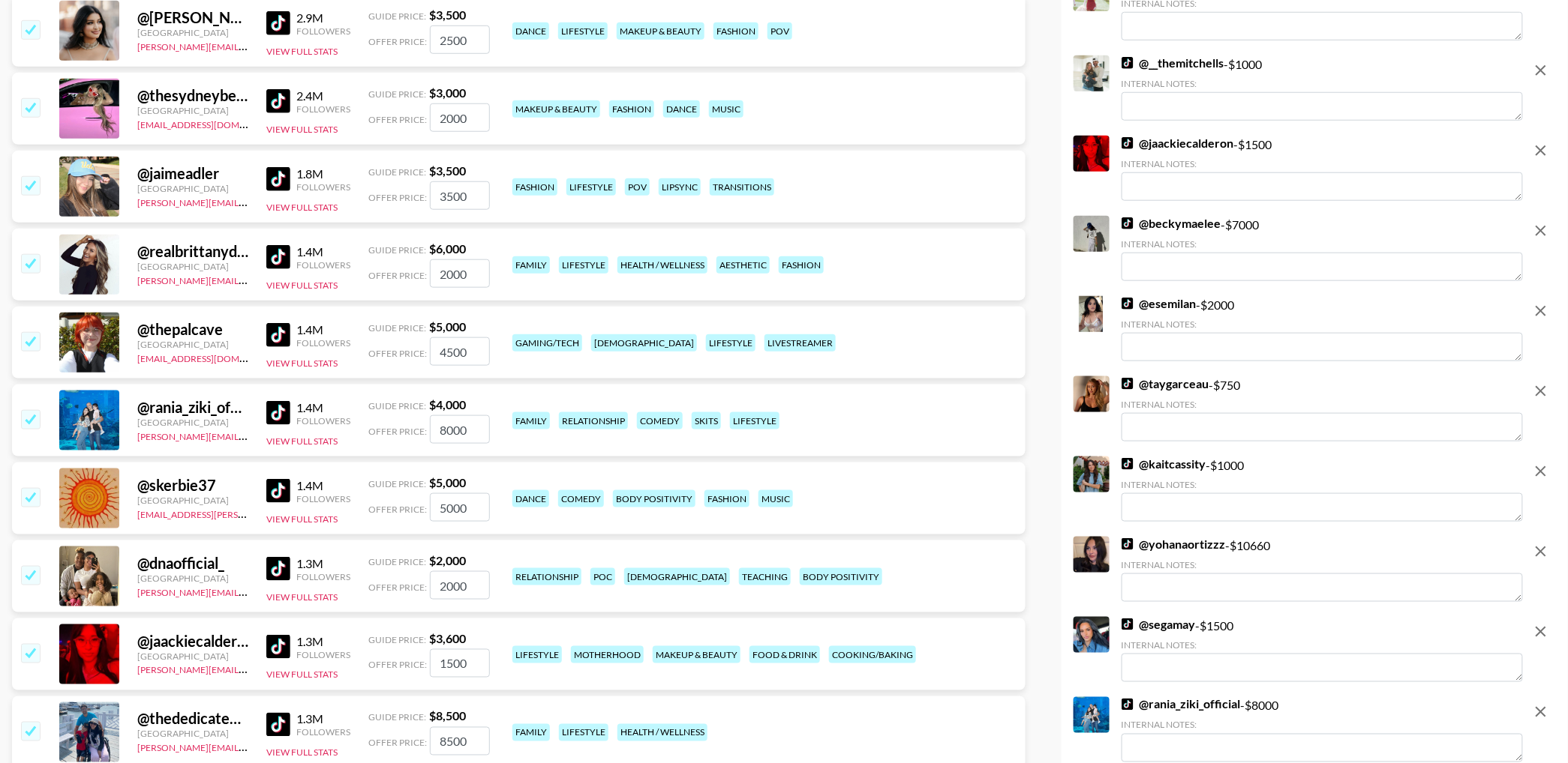
drag, startPoint x: 31, startPoint y: 188, endPoint x: 55, endPoint y: 287, distance: 101.9
click at [31, 188] on input "checkbox" at bounding box center [30, 185] width 18 height 18
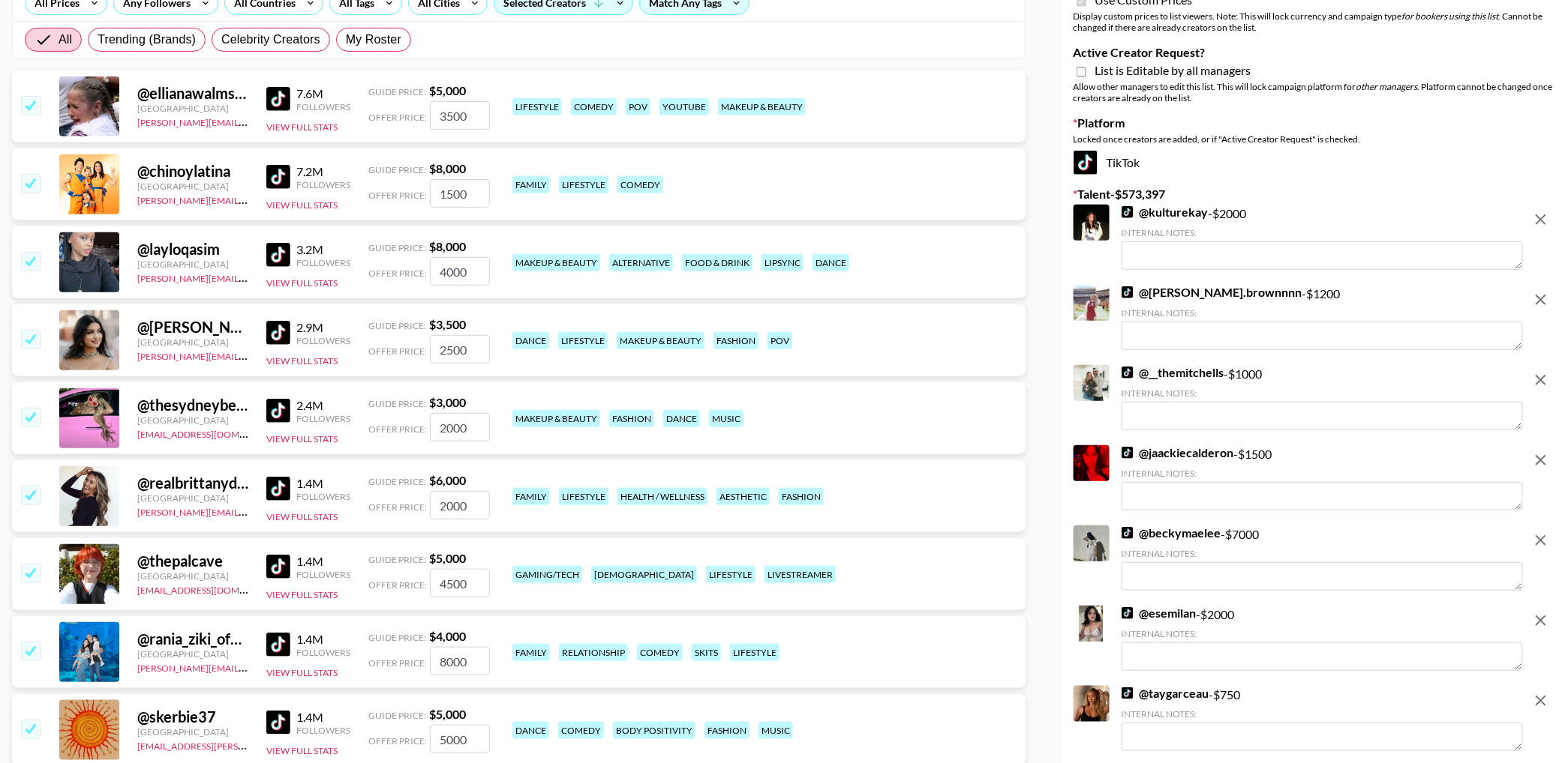
scroll to position [199, 0]
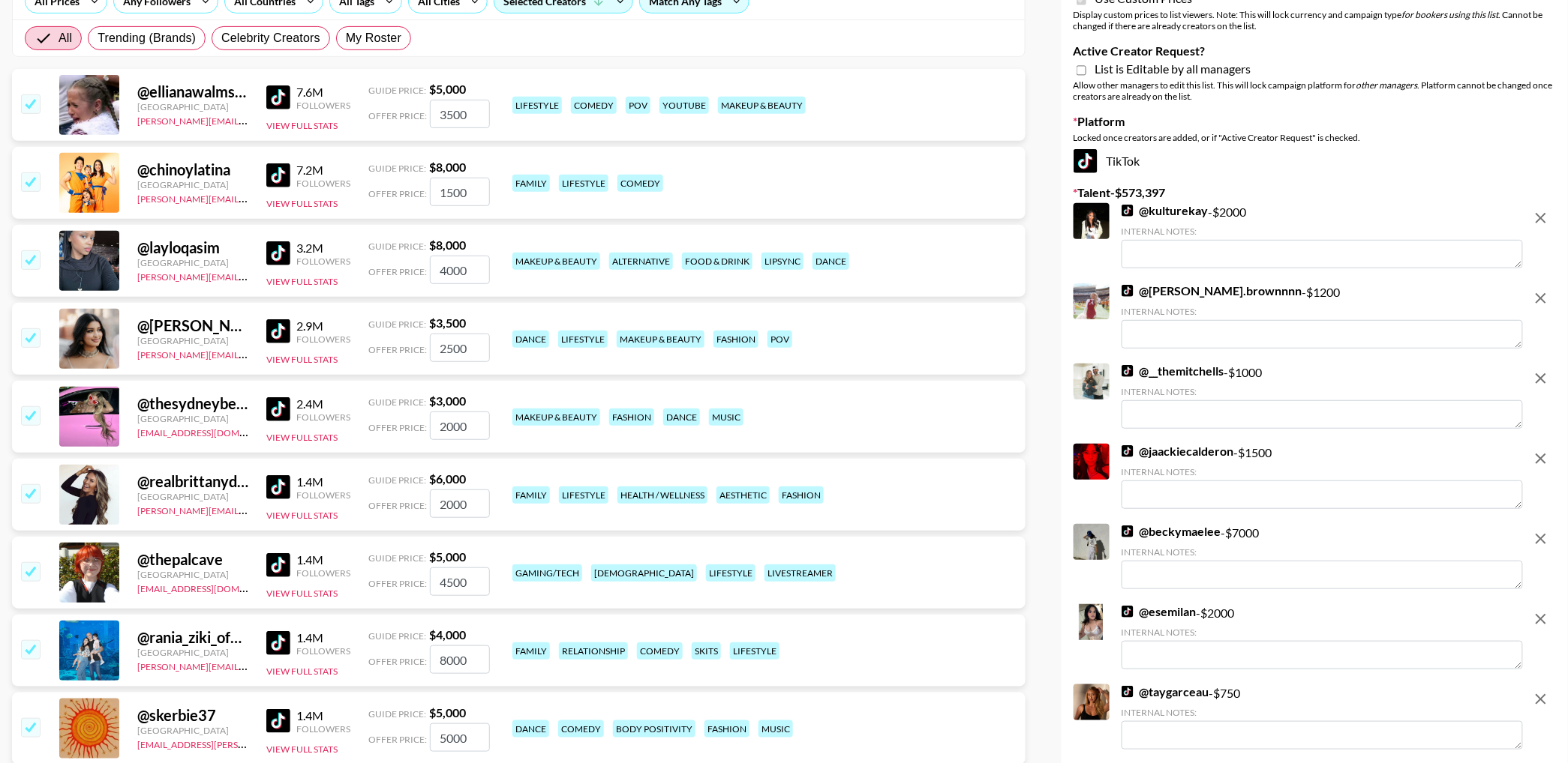
click at [34, 257] on input "checkbox" at bounding box center [30, 260] width 18 height 18
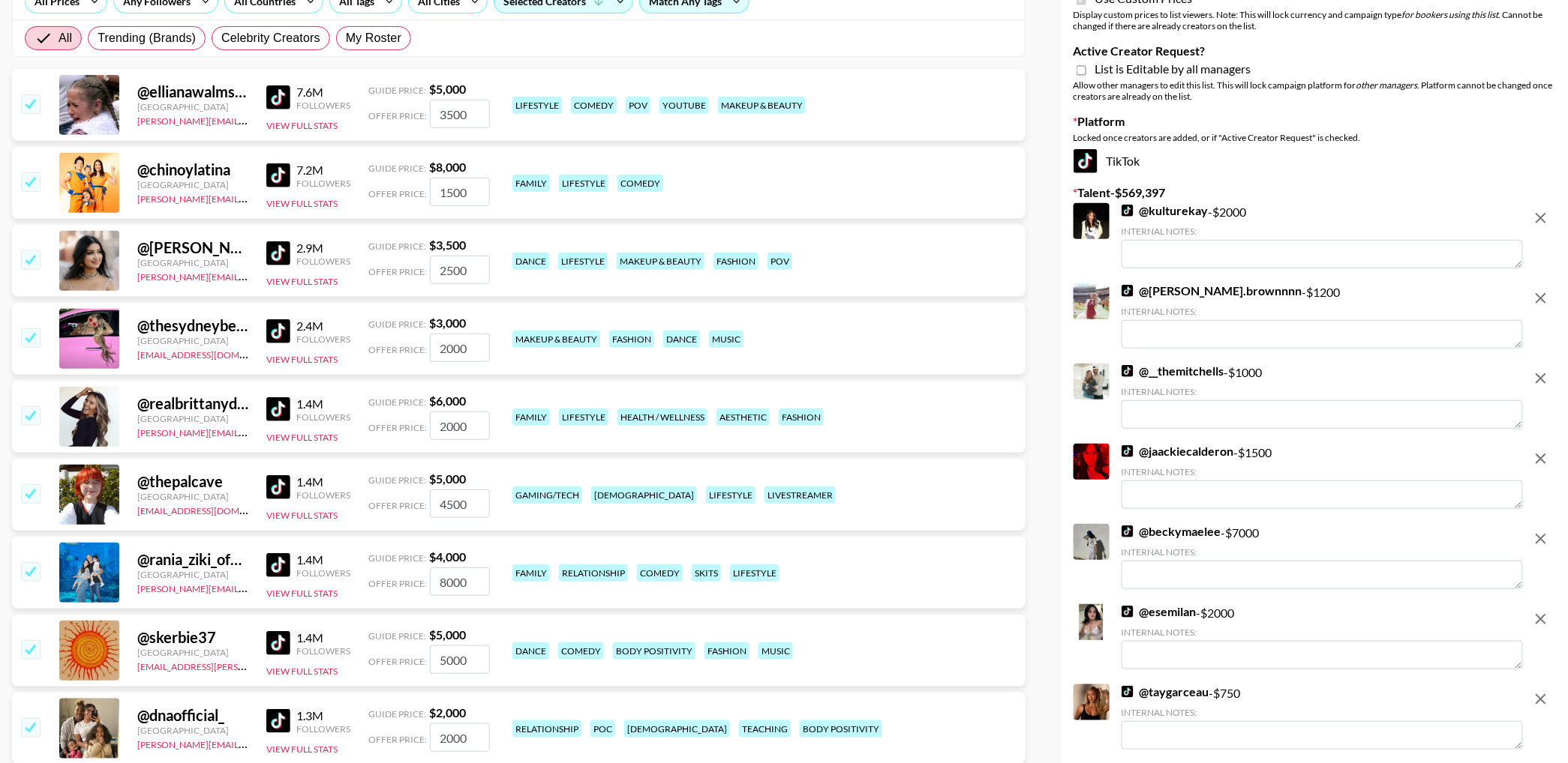
click at [30, 181] on input "checkbox" at bounding box center [30, 181] width 18 height 18
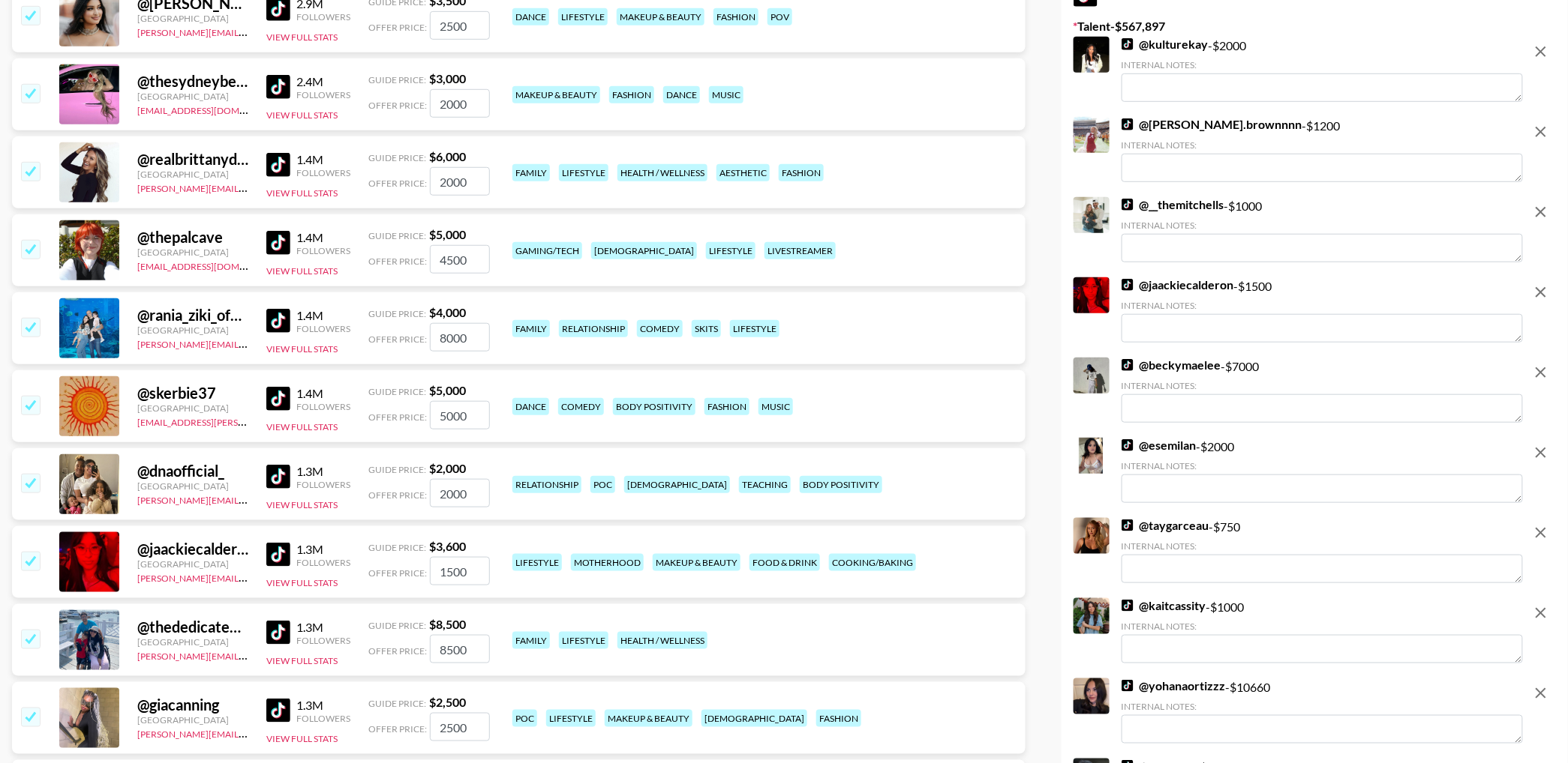
scroll to position [366, 0]
click at [32, 249] on input "checkbox" at bounding box center [30, 248] width 18 height 18
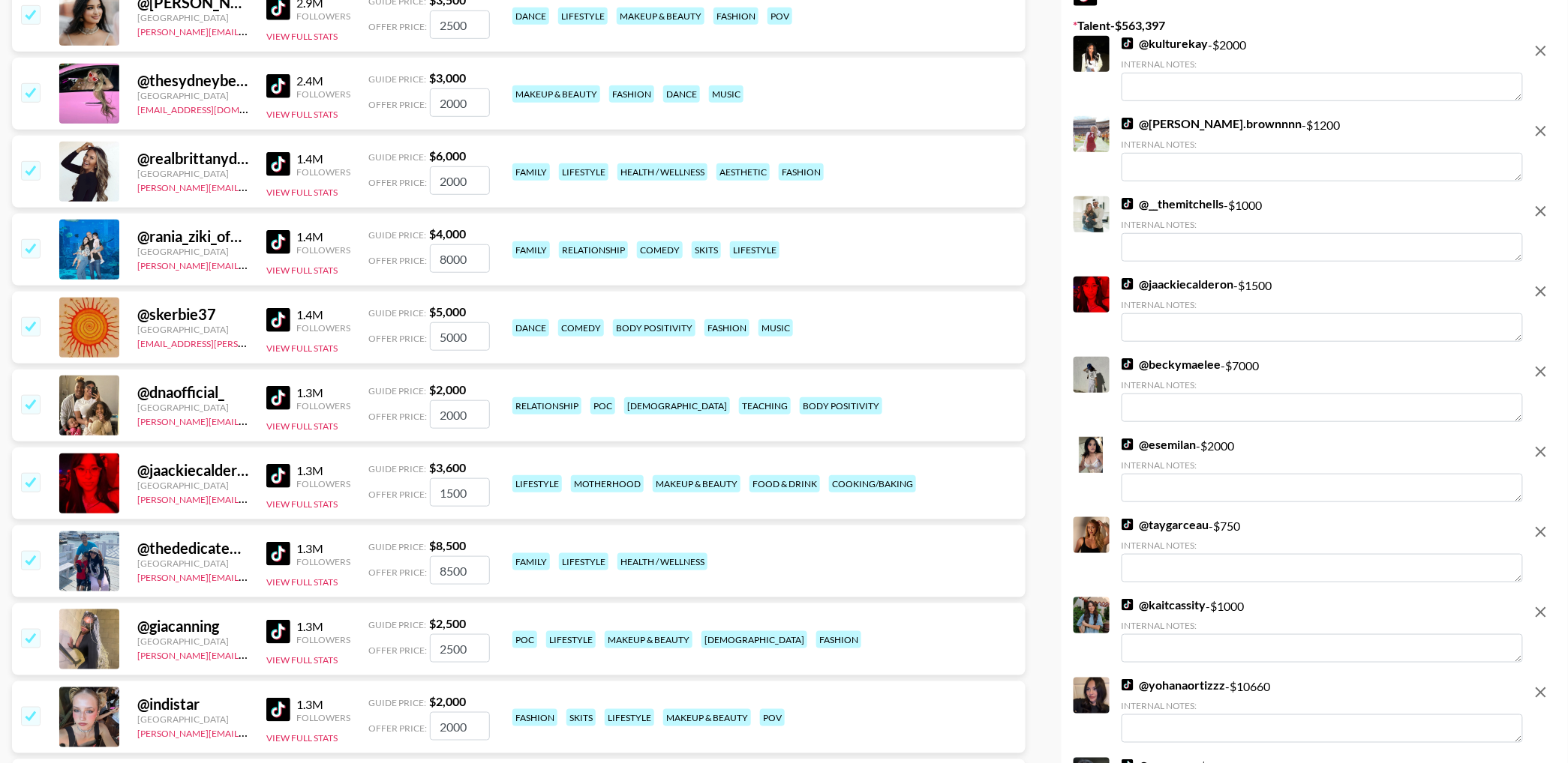
click at [32, 249] on input "checkbox" at bounding box center [30, 248] width 18 height 18
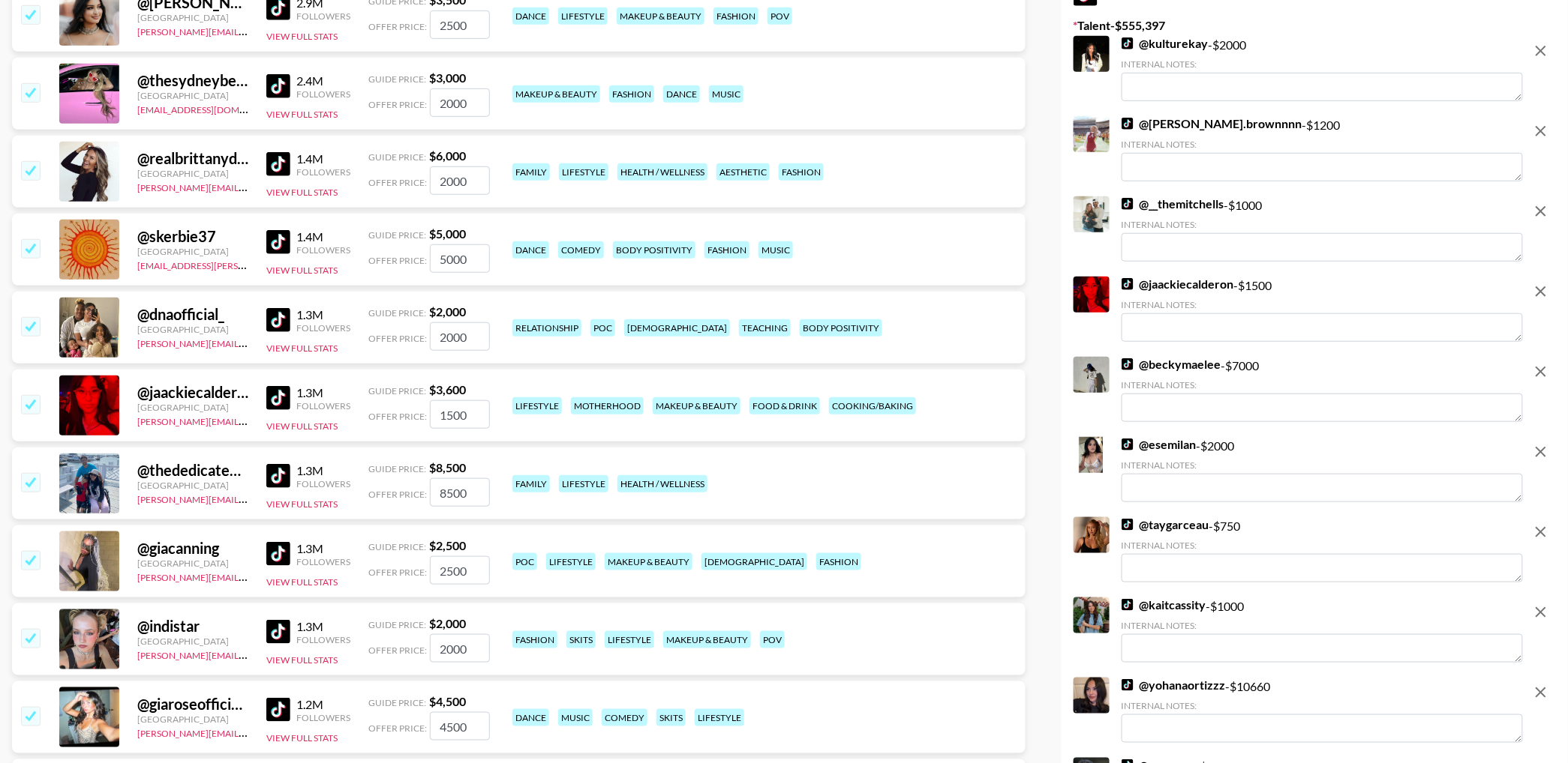
click at [32, 249] on input "checkbox" at bounding box center [30, 248] width 18 height 18
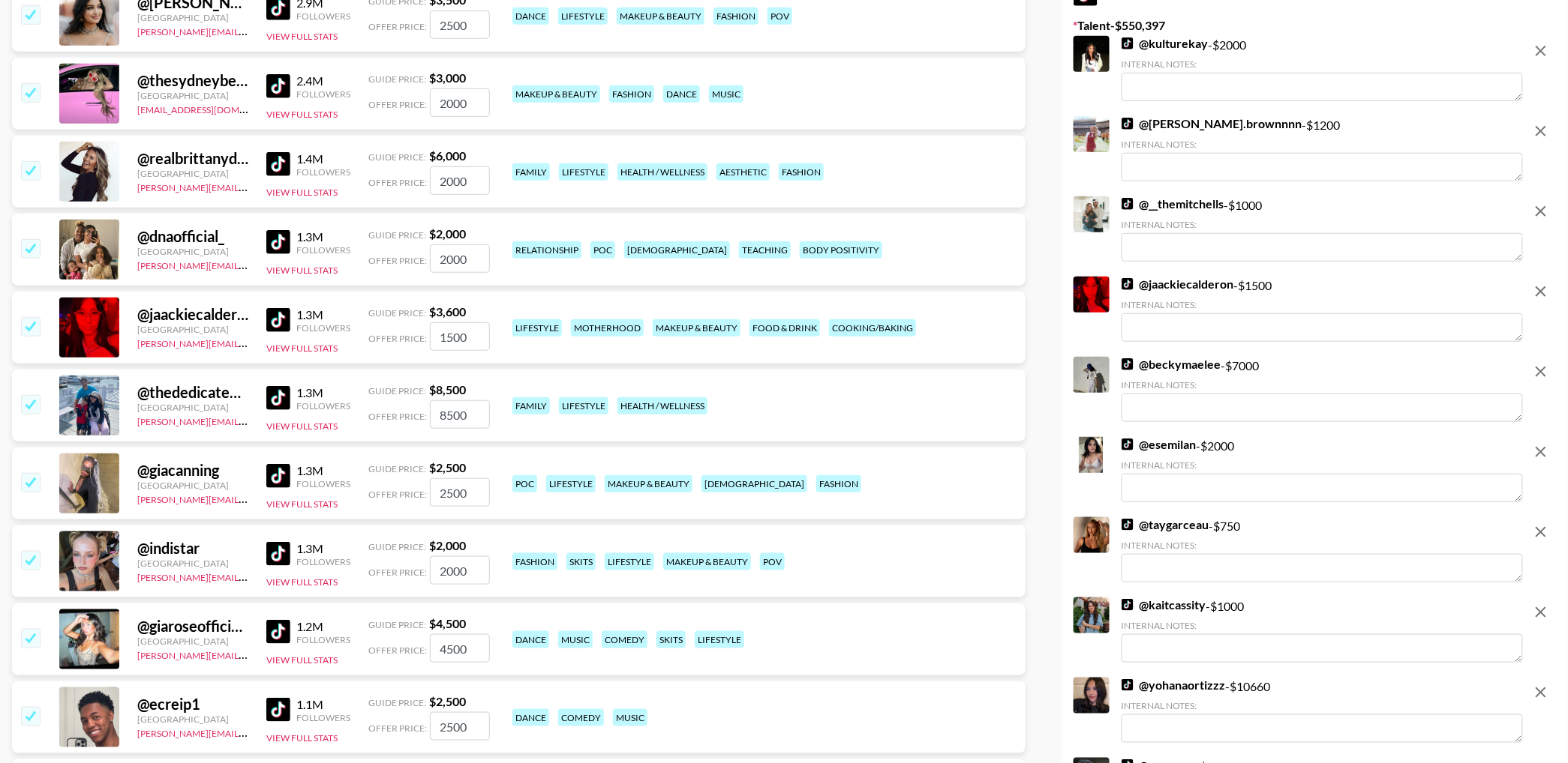
click at [32, 249] on input "checkbox" at bounding box center [30, 248] width 18 height 18
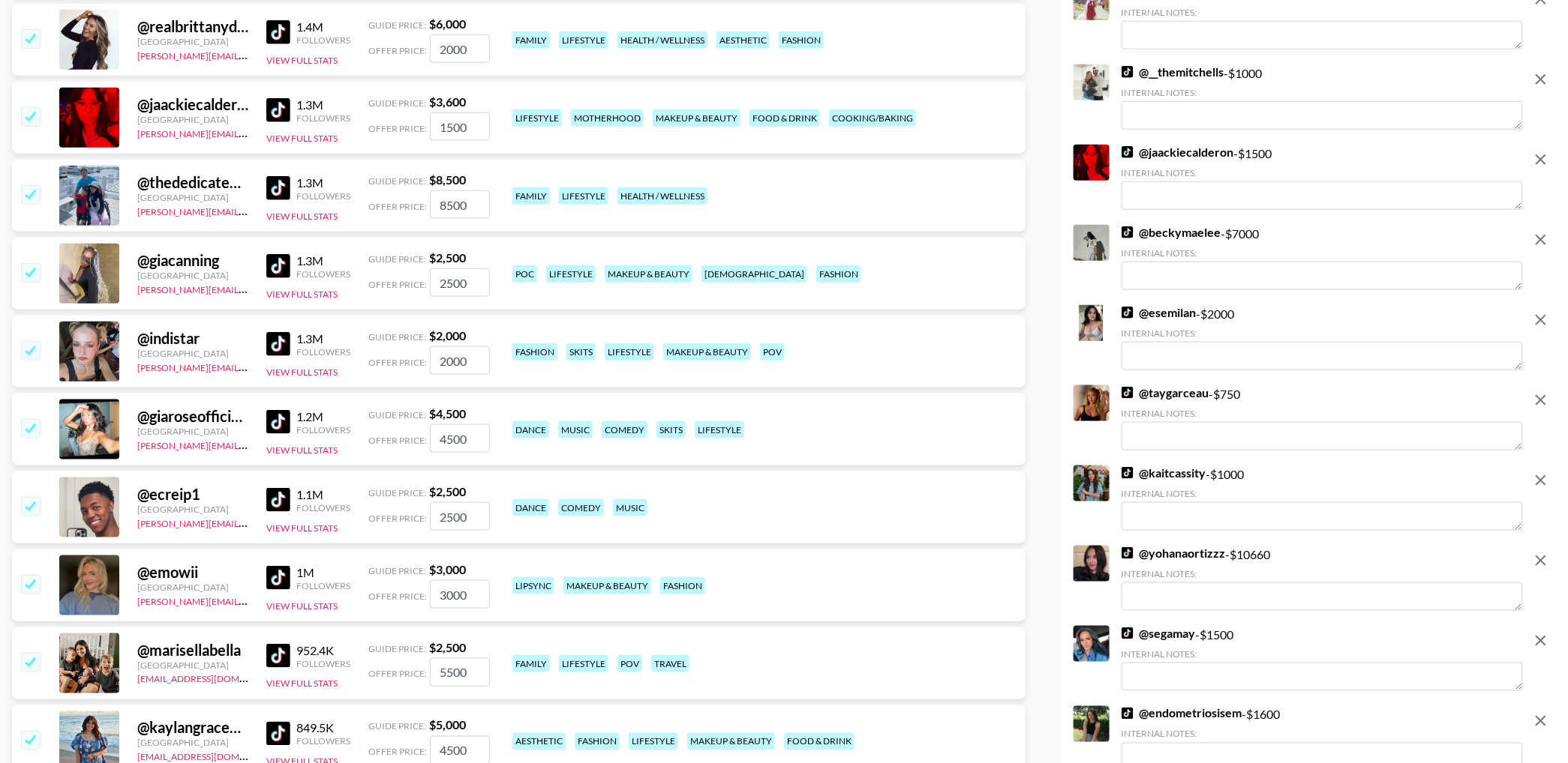
scroll to position [505, 0]
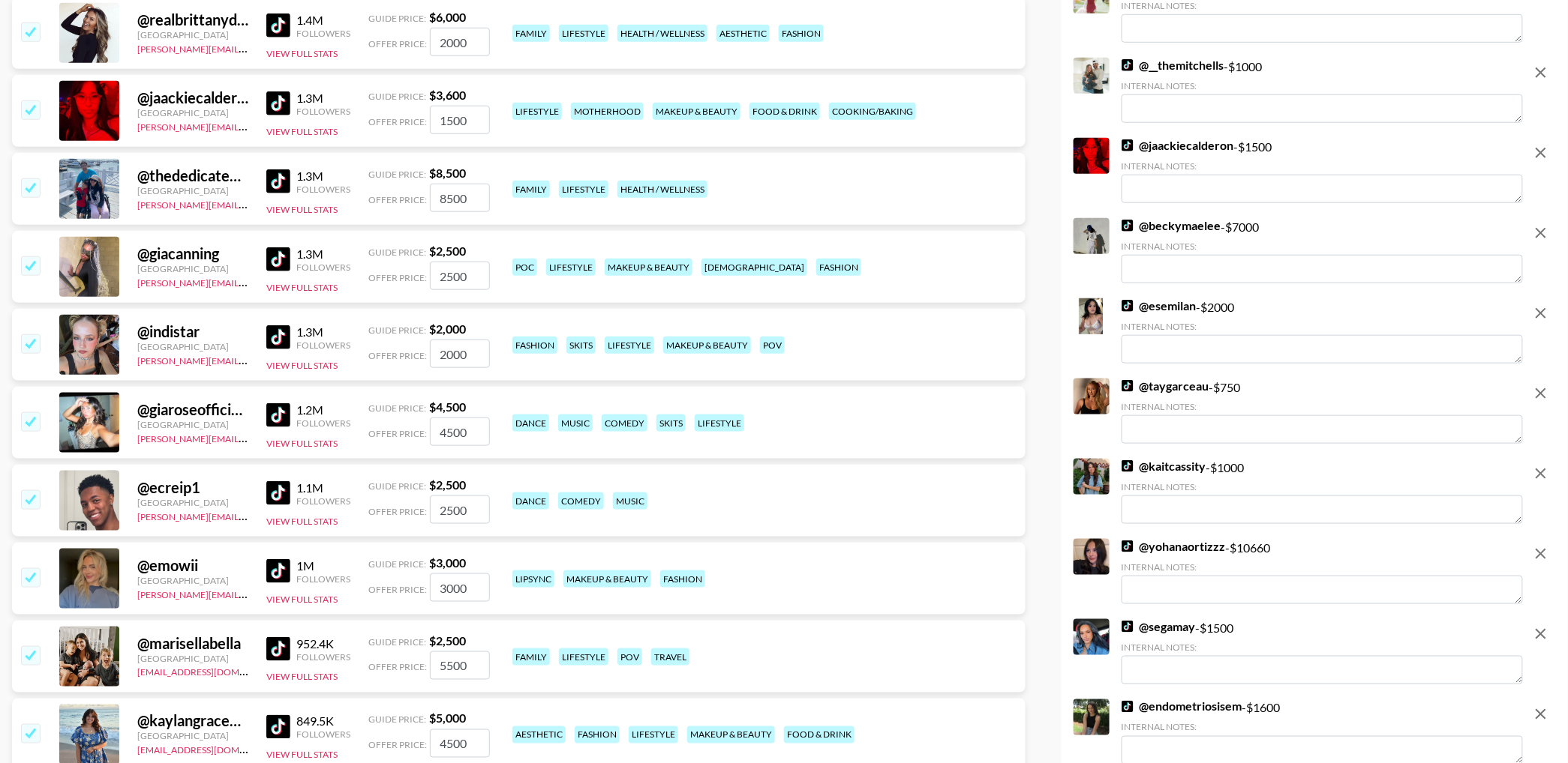
click at [32, 193] on input "checkbox" at bounding box center [30, 187] width 18 height 18
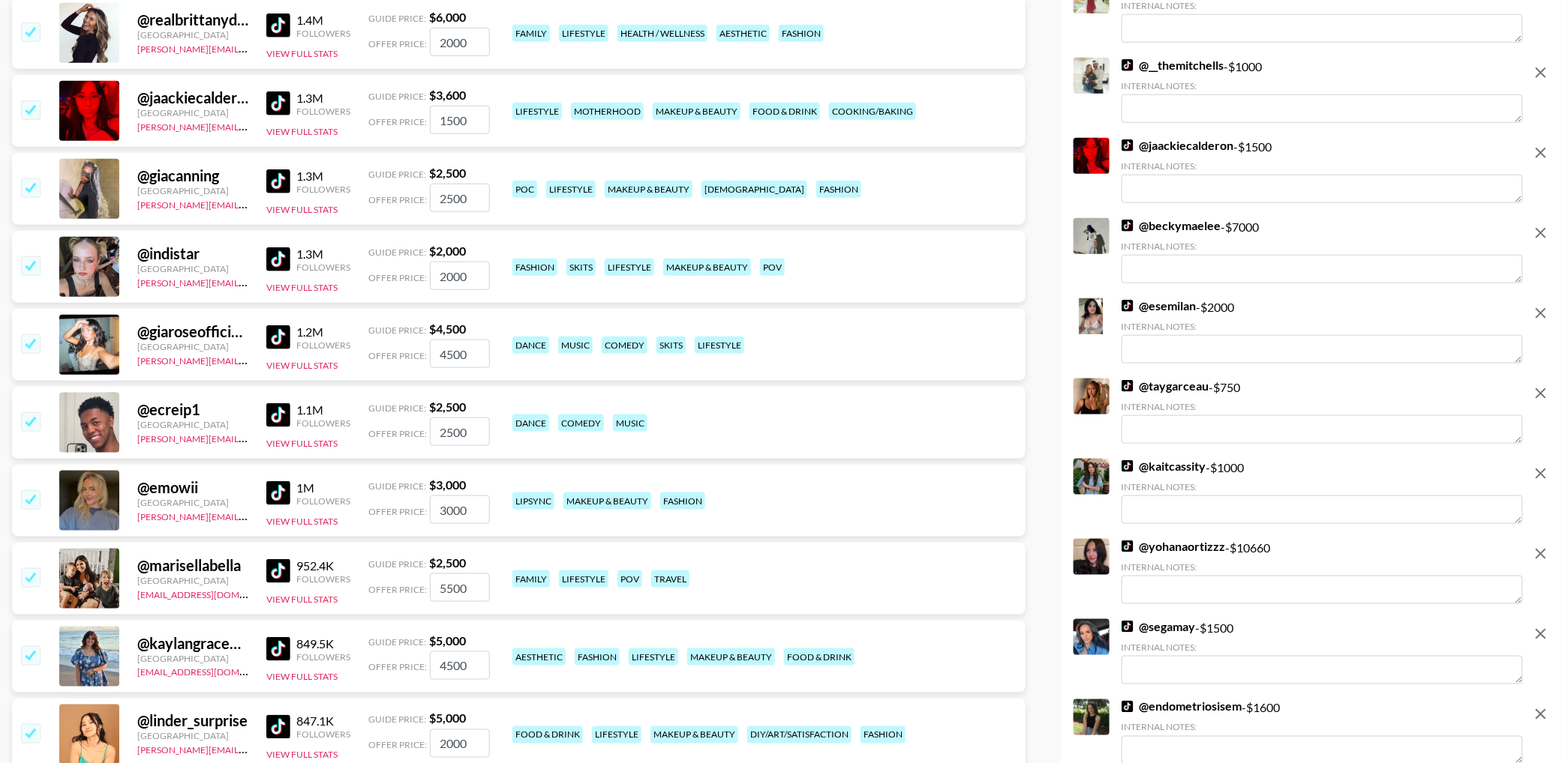
click at [33, 191] on input "checkbox" at bounding box center [30, 187] width 18 height 18
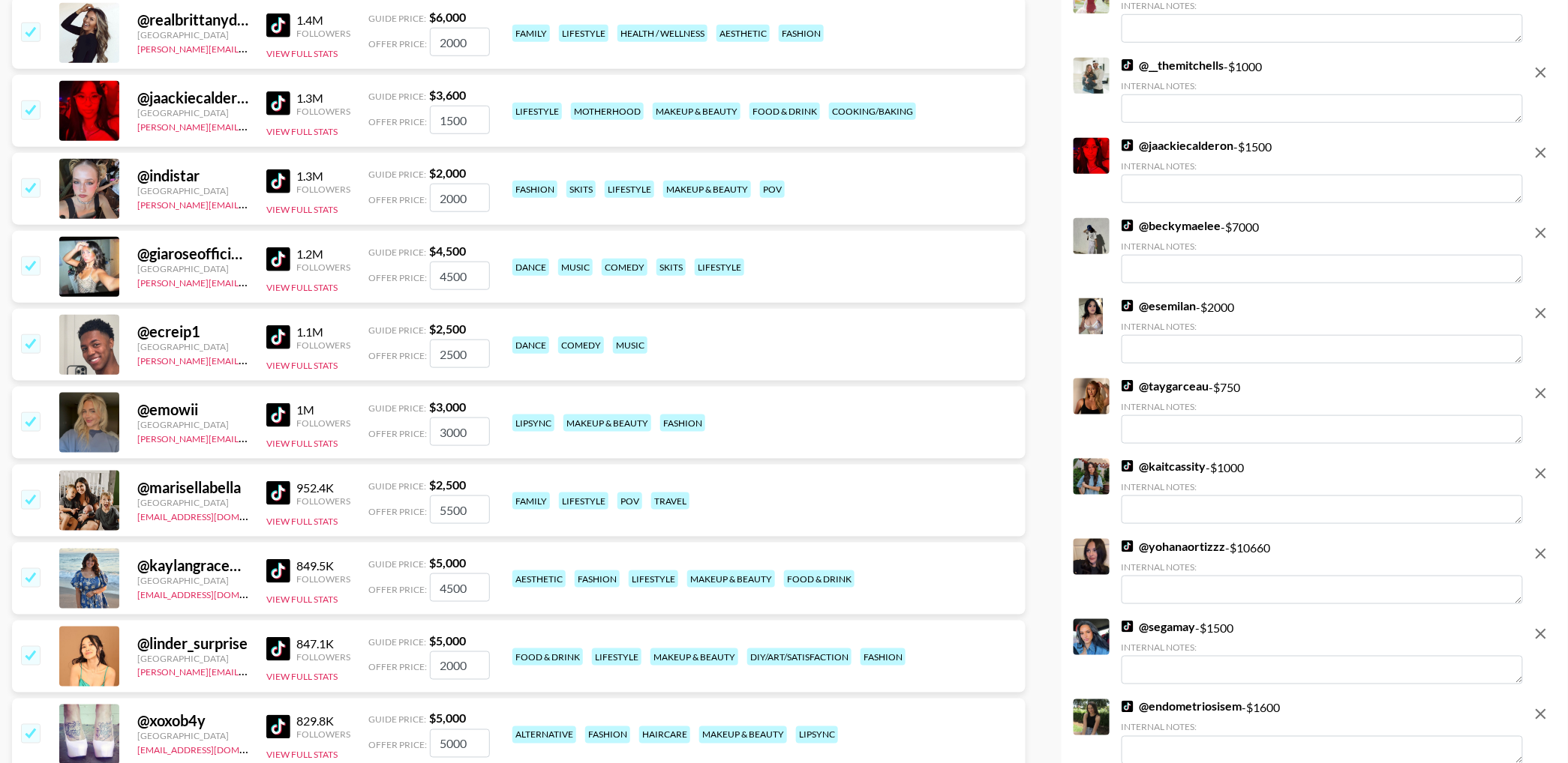
click at [31, 271] on input "checkbox" at bounding box center [30, 265] width 18 height 18
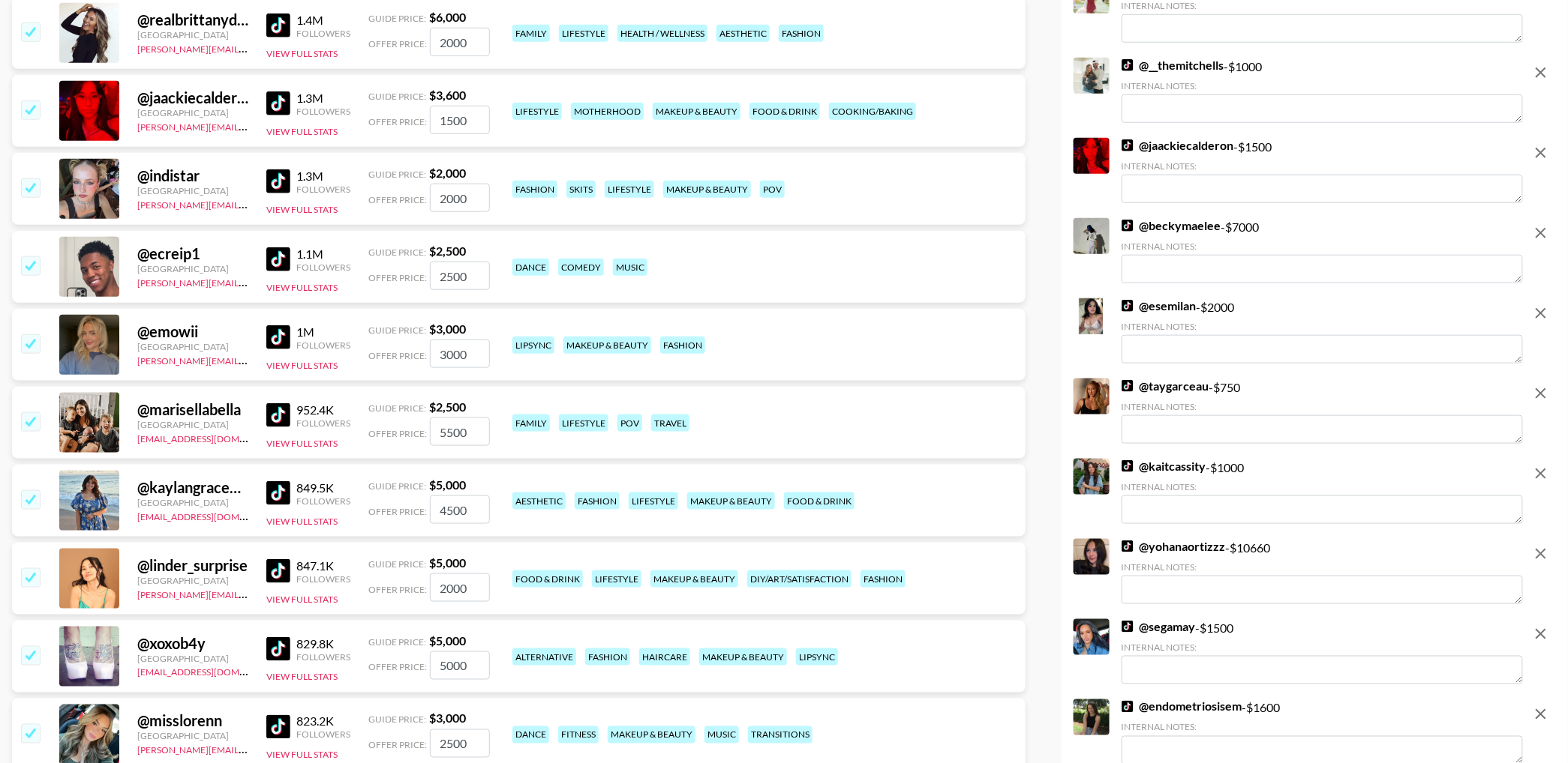
click at [31, 271] on input "checkbox" at bounding box center [30, 265] width 18 height 18
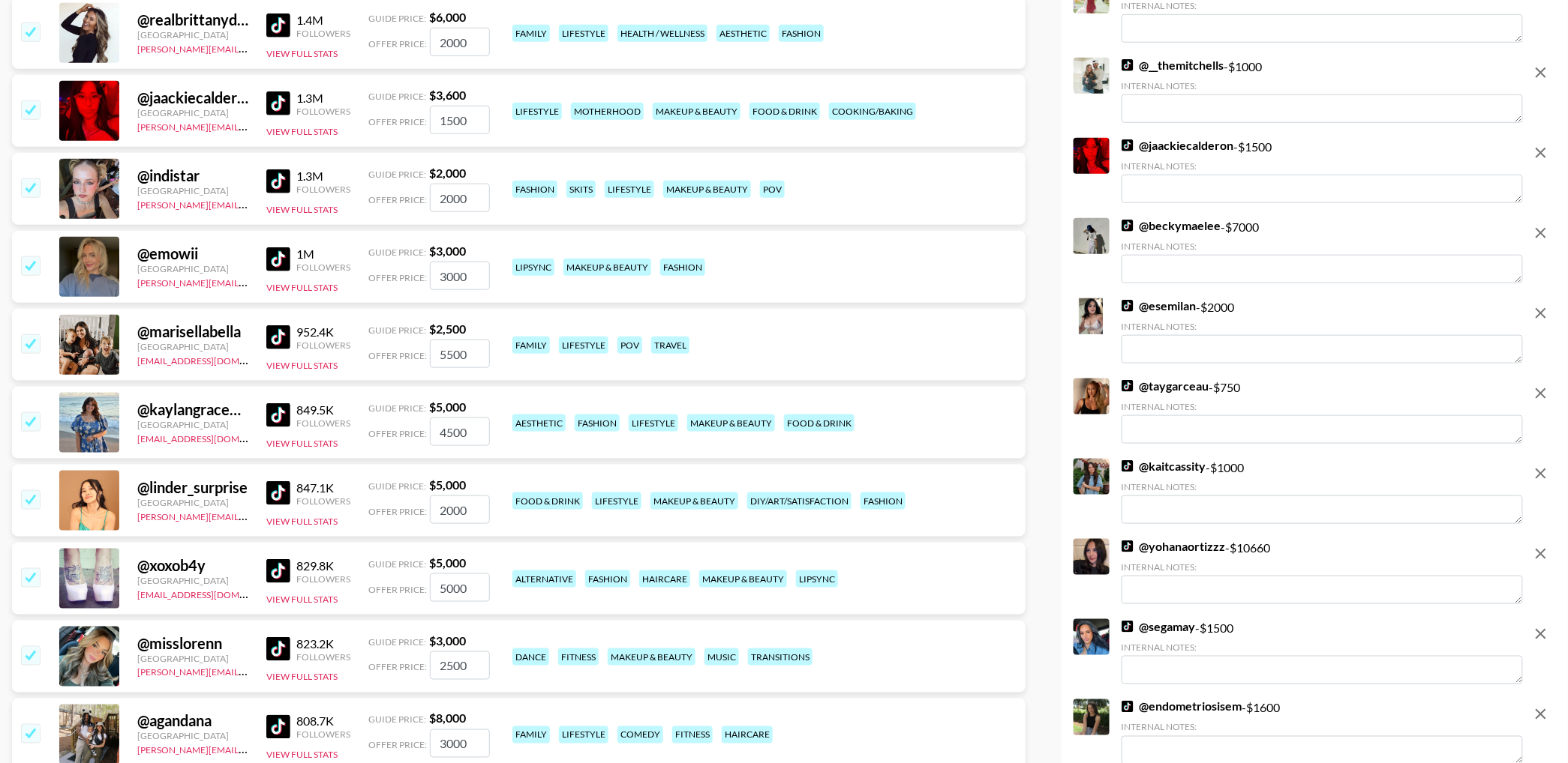
click at [31, 271] on input "checkbox" at bounding box center [30, 265] width 18 height 18
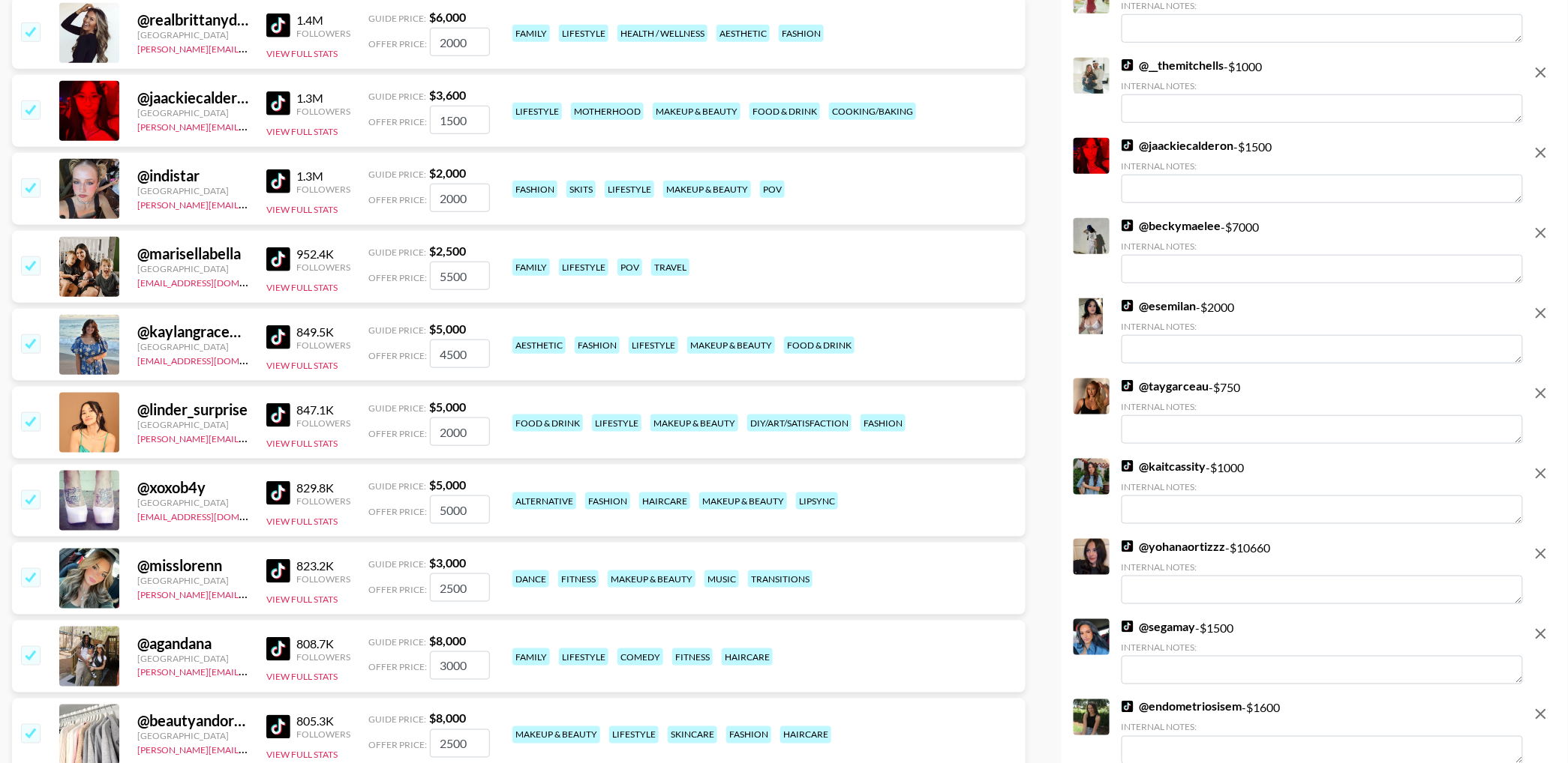
click at [31, 271] on input "checkbox" at bounding box center [30, 265] width 18 height 18
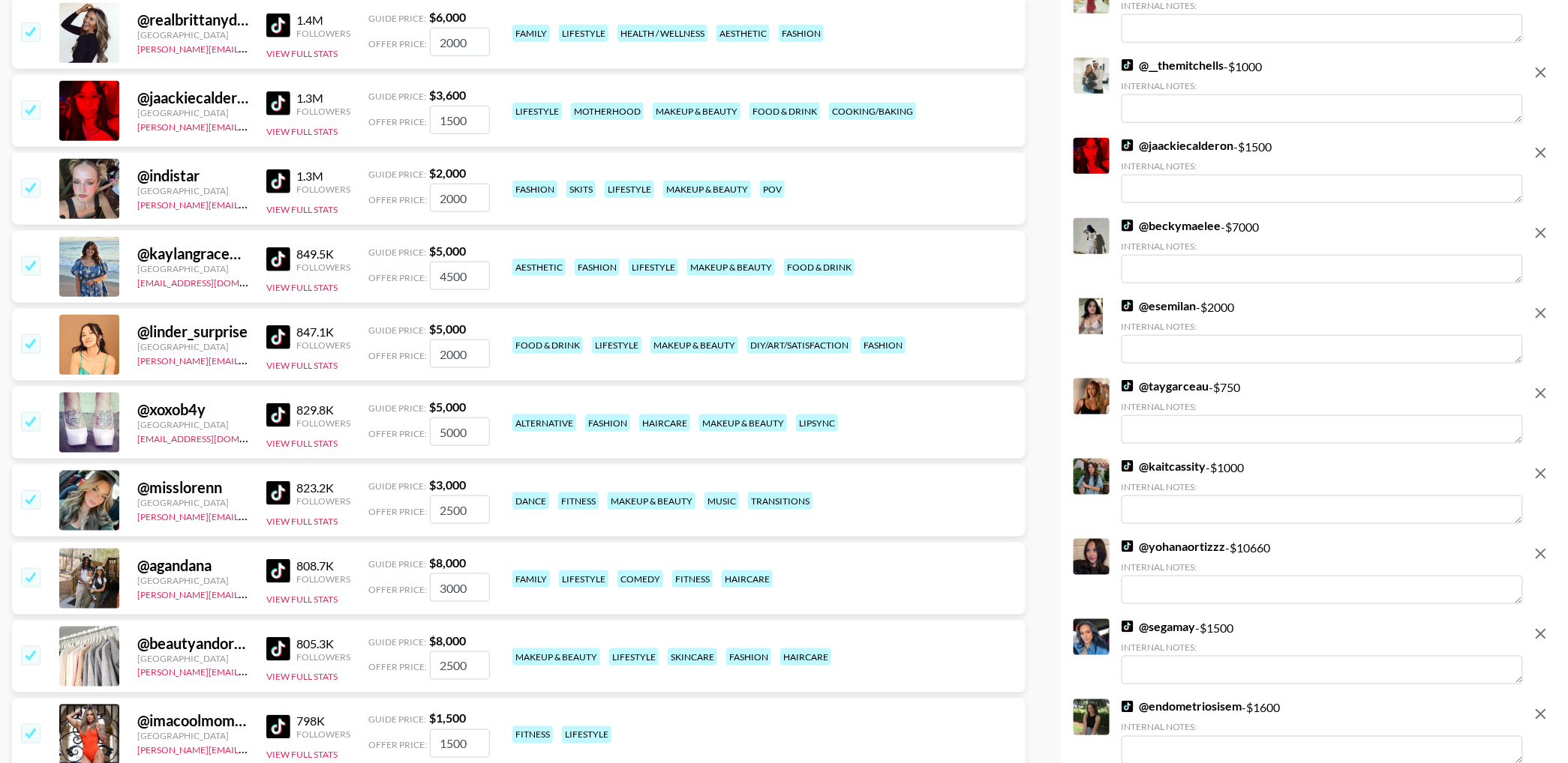
click at [31, 271] on input "checkbox" at bounding box center [30, 265] width 18 height 18
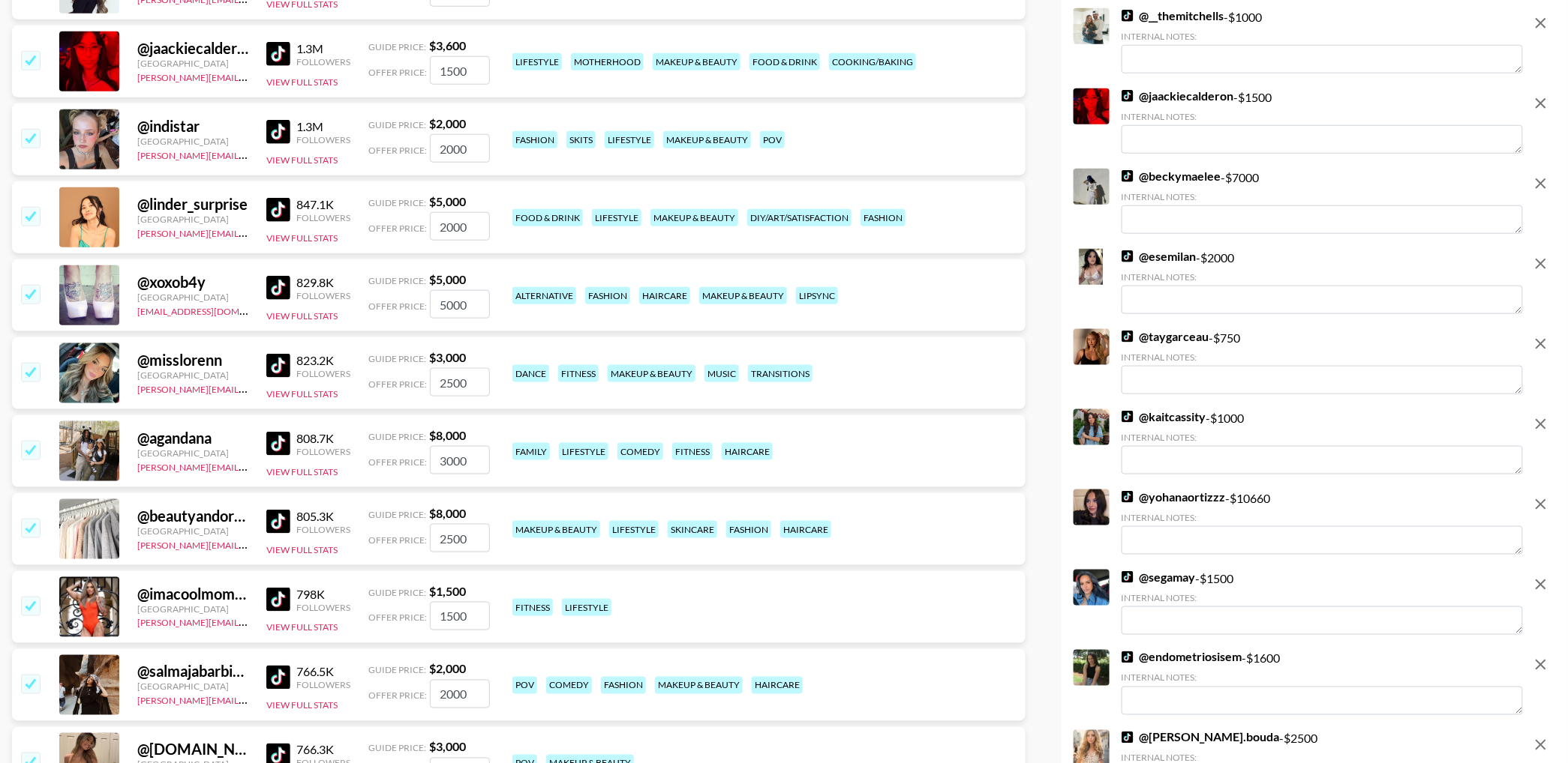
scroll to position [565, 0]
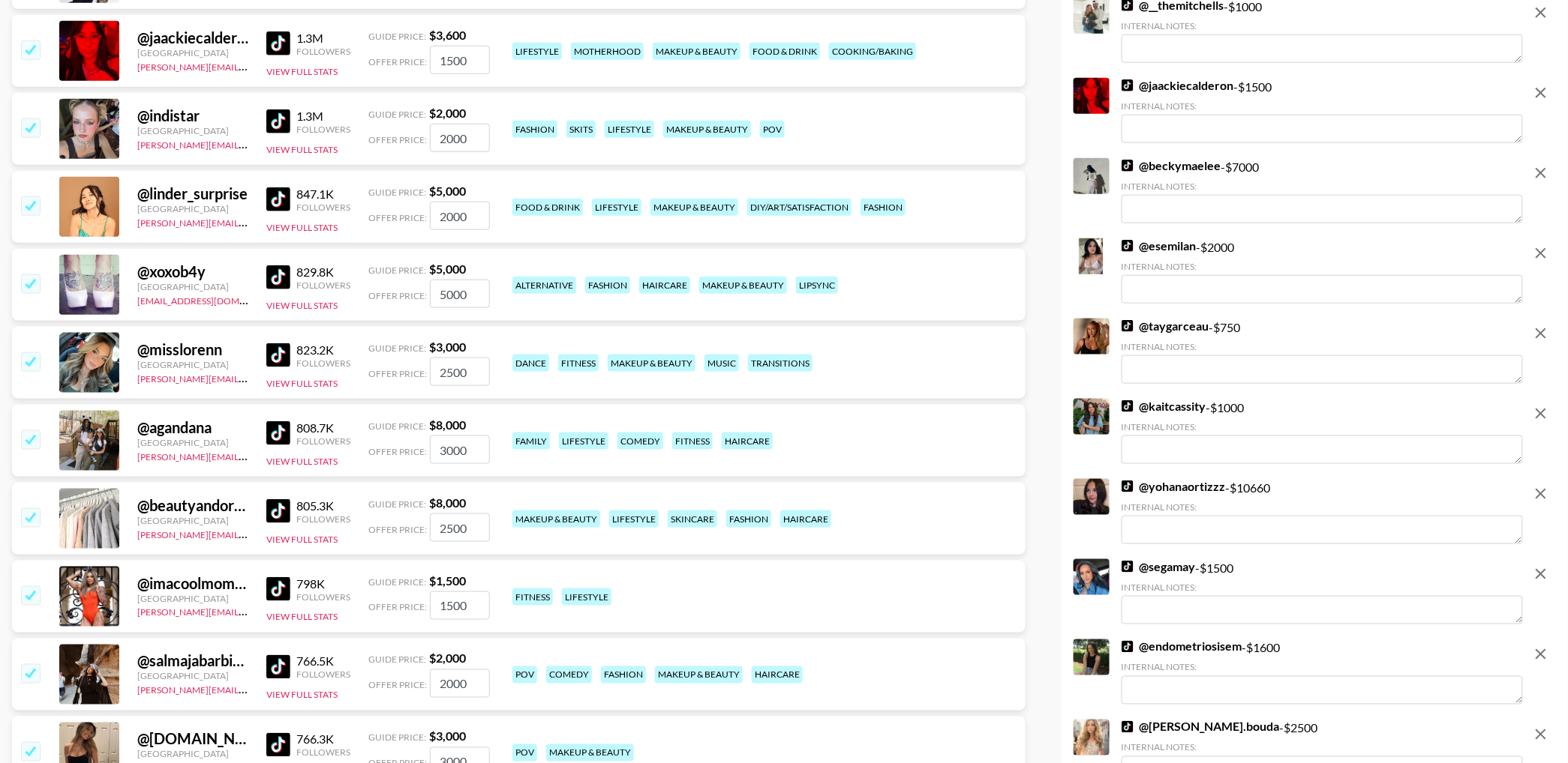
click at [29, 281] on input "checkbox" at bounding box center [30, 283] width 18 height 18
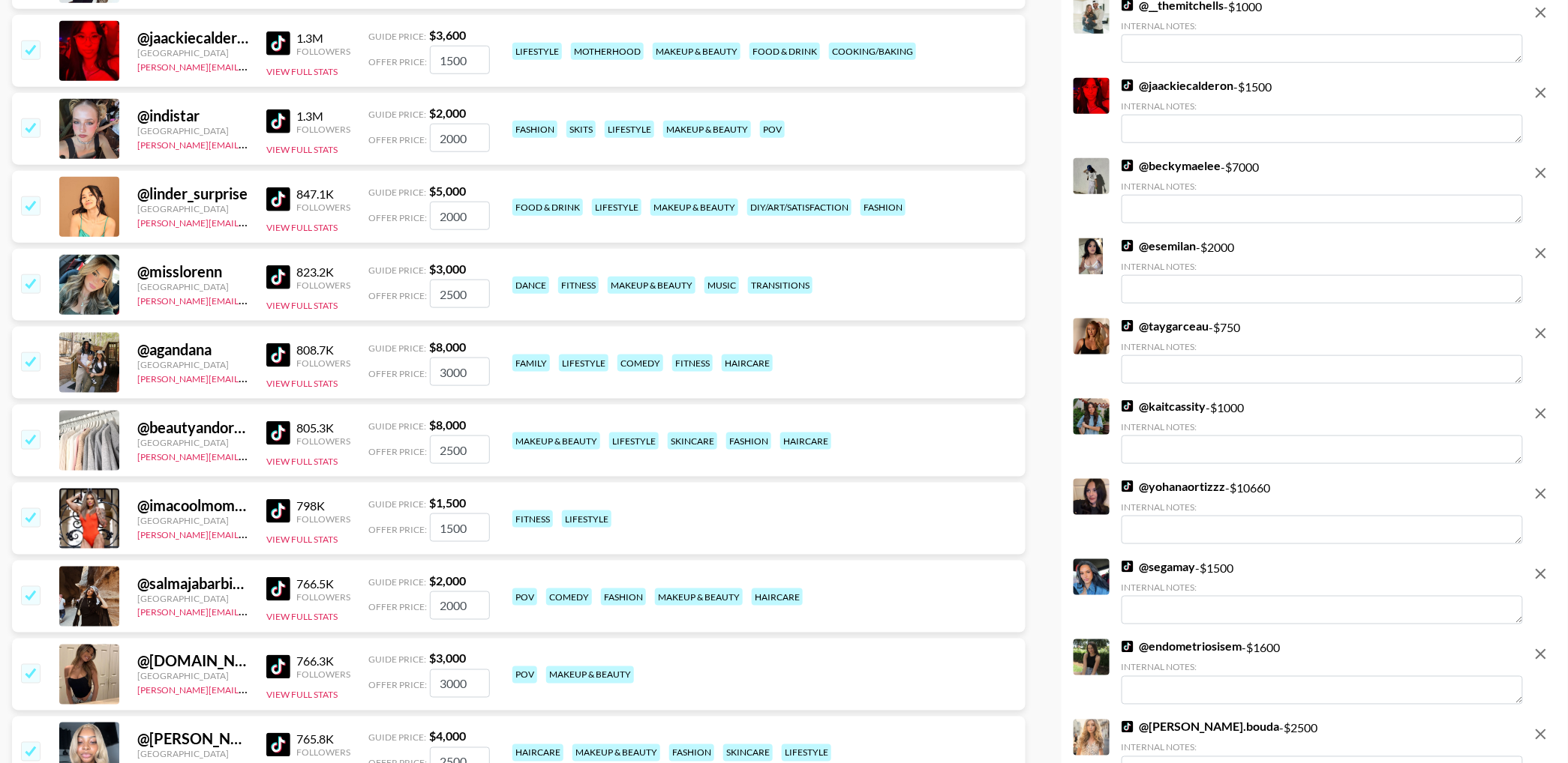
click at [29, 281] on input "checkbox" at bounding box center [30, 283] width 18 height 18
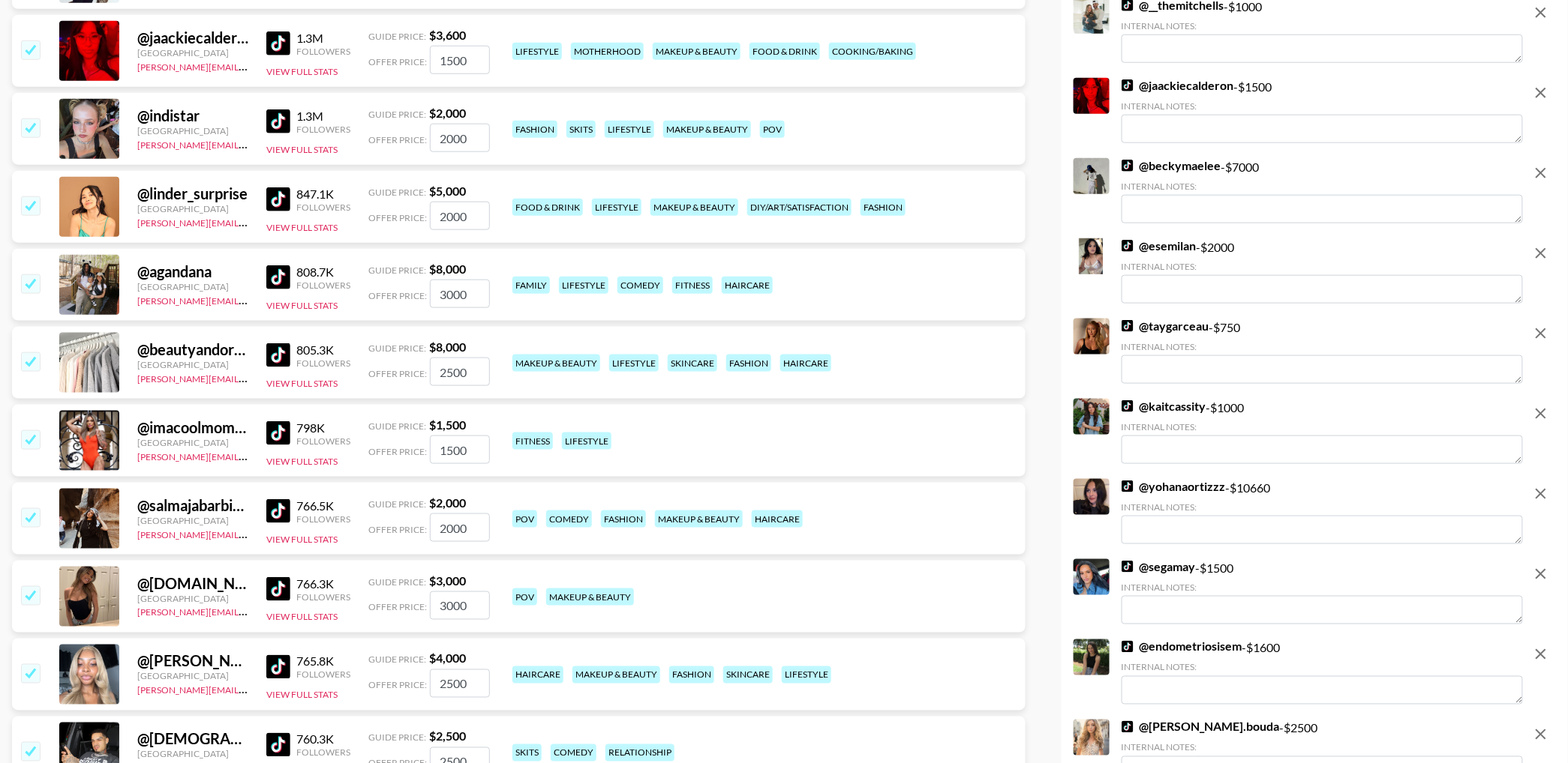
click at [35, 203] on input "checkbox" at bounding box center [30, 205] width 18 height 18
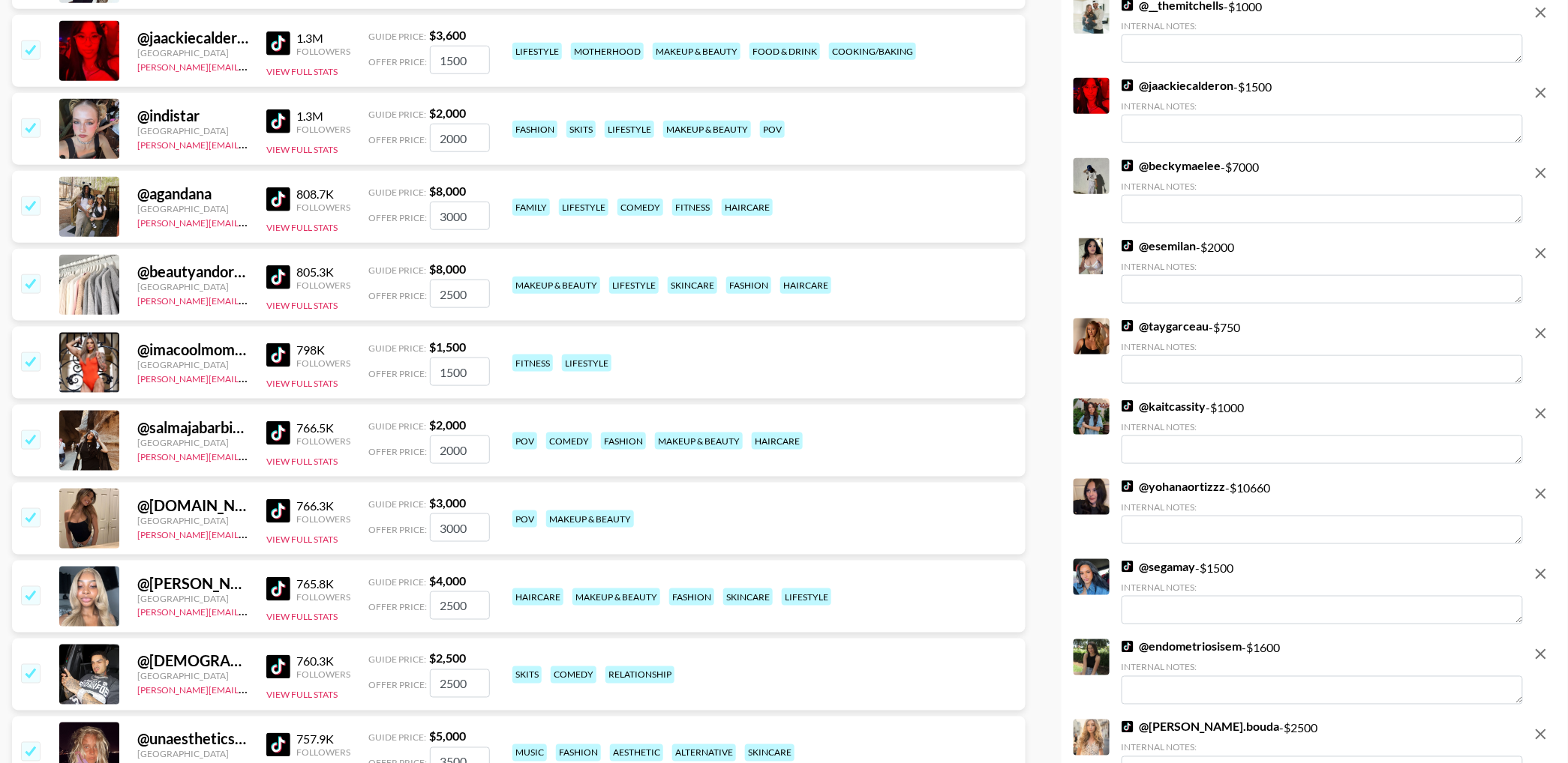
click at [34, 205] on input "checkbox" at bounding box center [30, 205] width 18 height 18
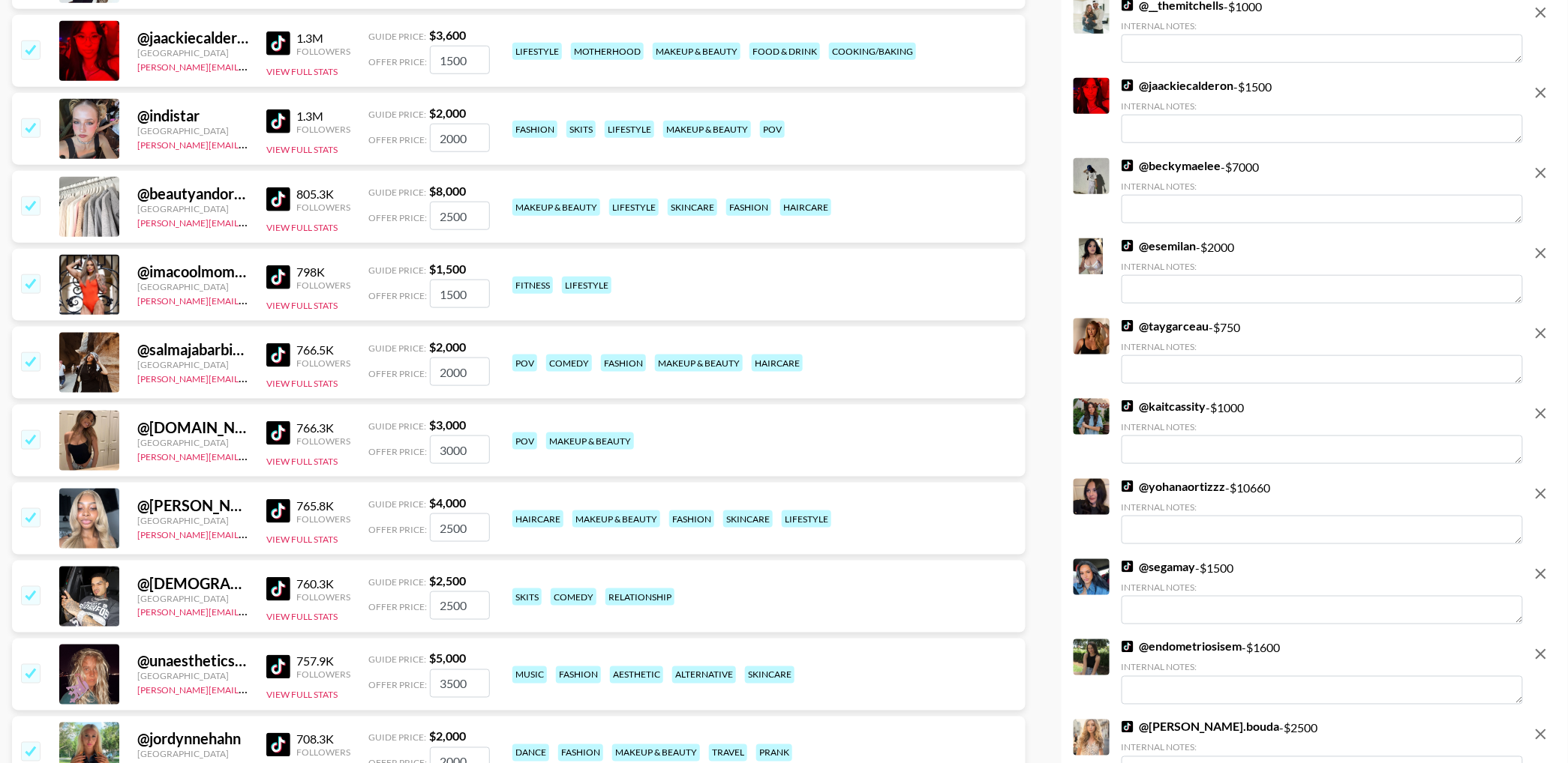
click at [34, 205] on input "checkbox" at bounding box center [30, 205] width 18 height 18
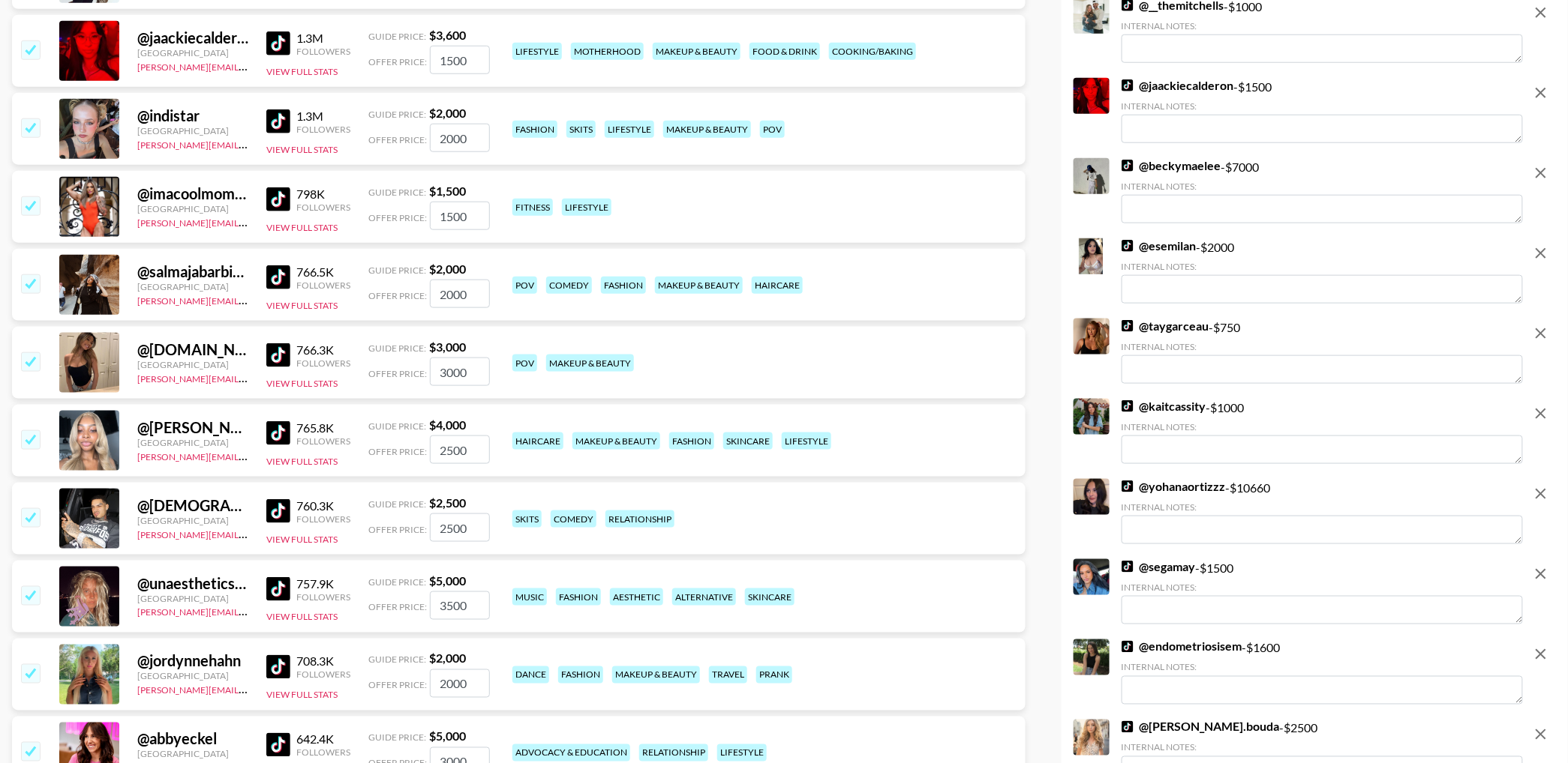
click at [34, 205] on input "checkbox" at bounding box center [30, 205] width 18 height 18
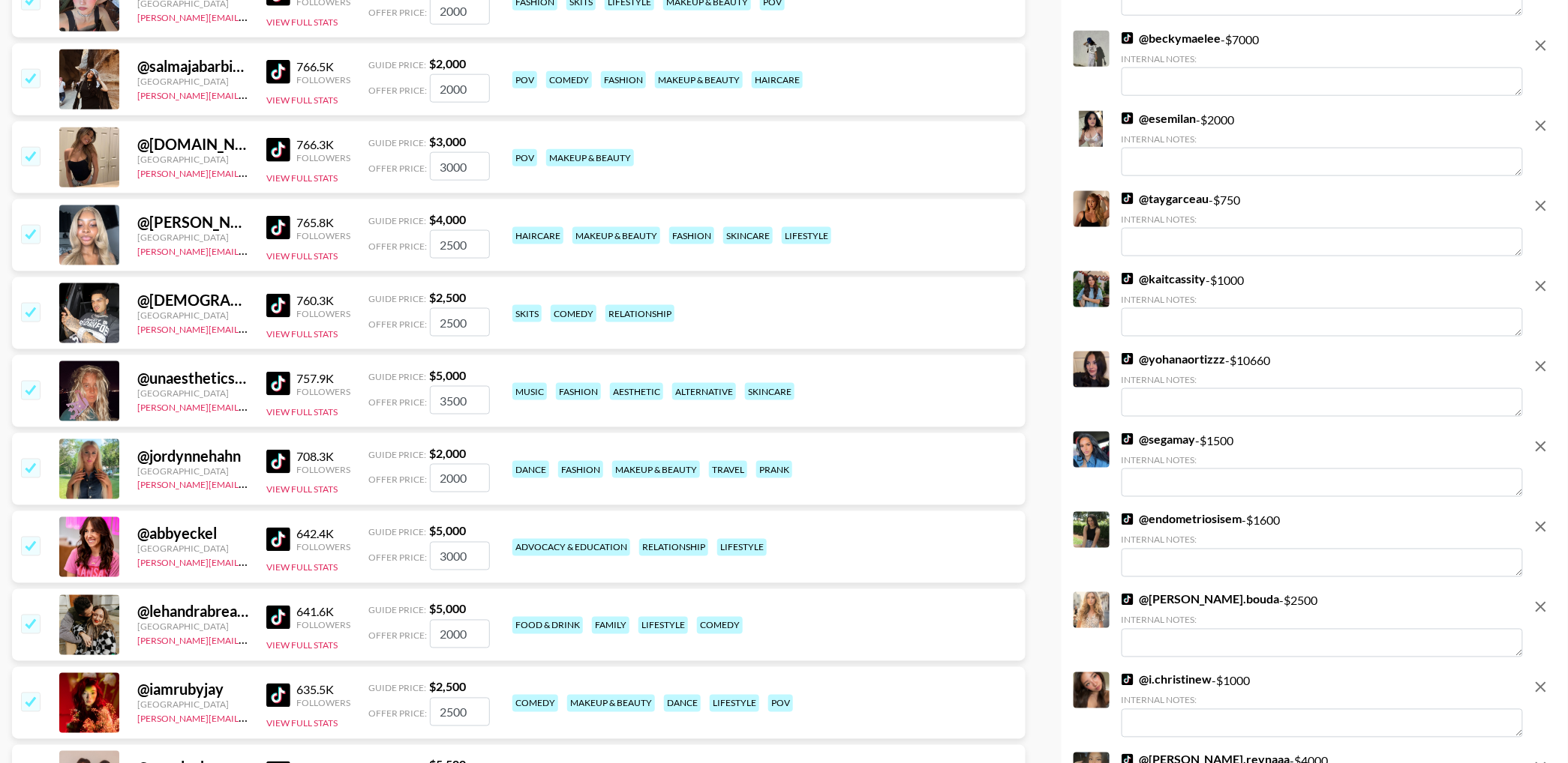
scroll to position [702, 0]
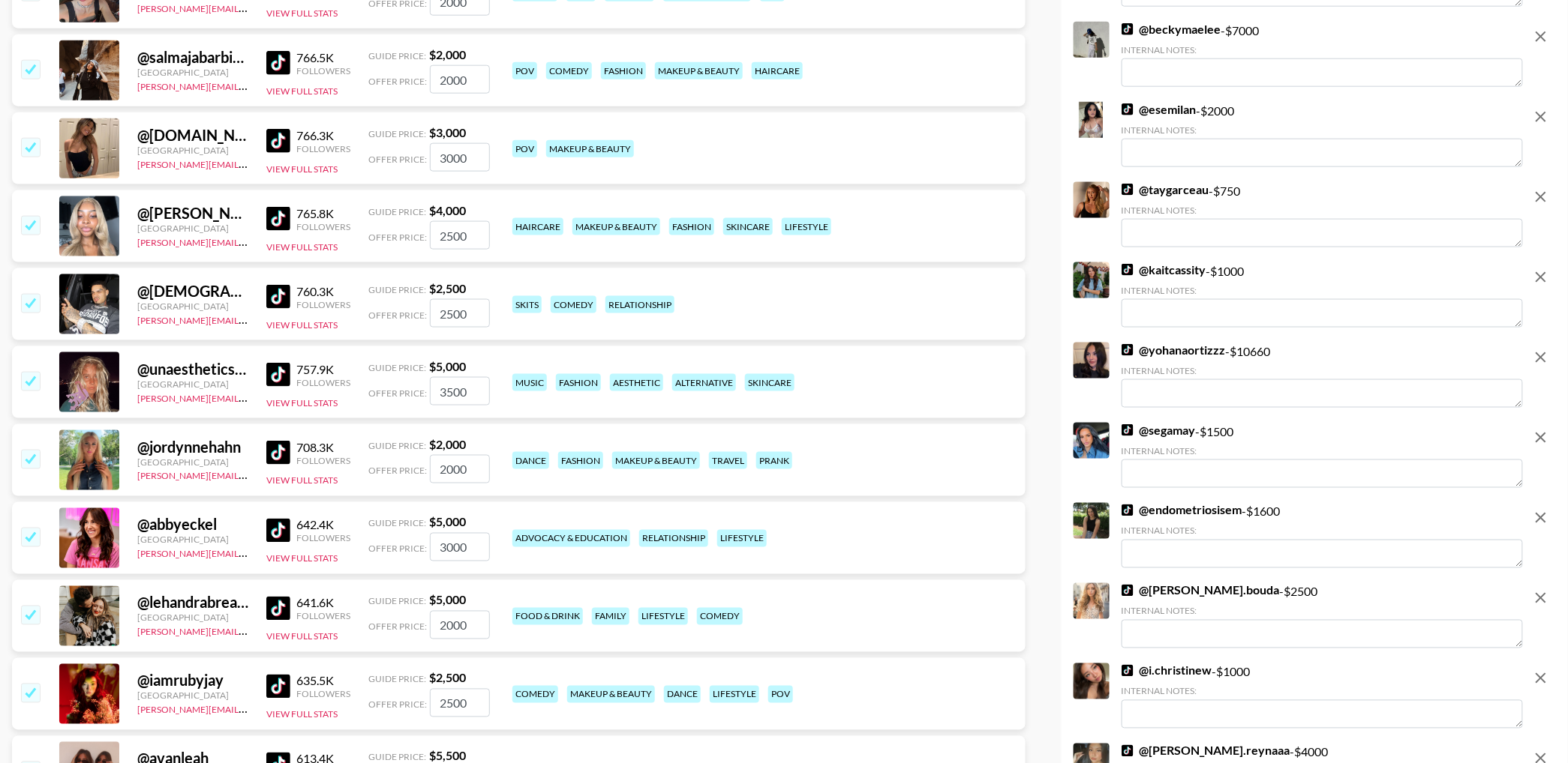
click at [27, 156] on input "checkbox" at bounding box center [30, 147] width 18 height 18
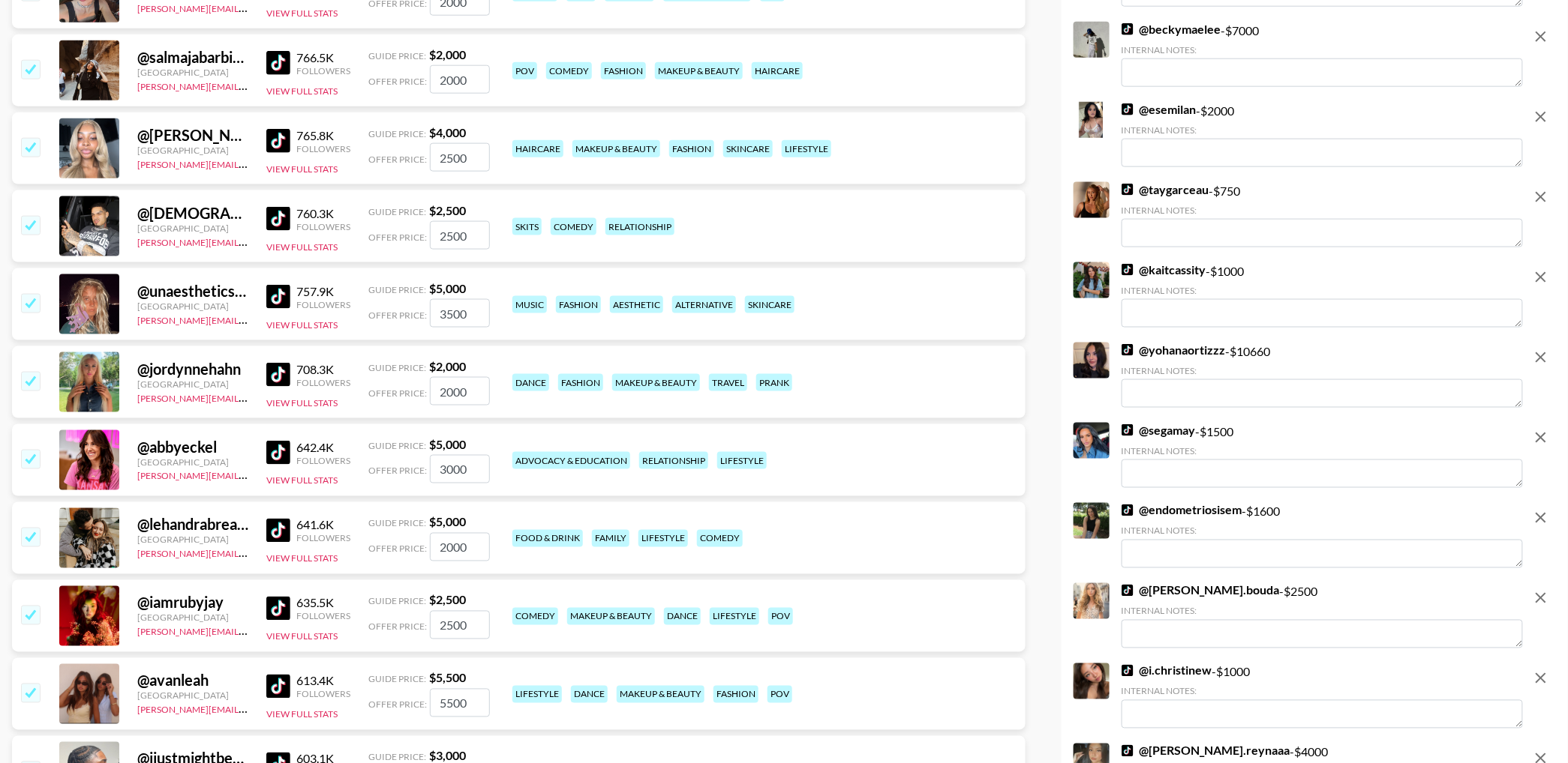
click at [27, 156] on input "checkbox" at bounding box center [30, 147] width 18 height 18
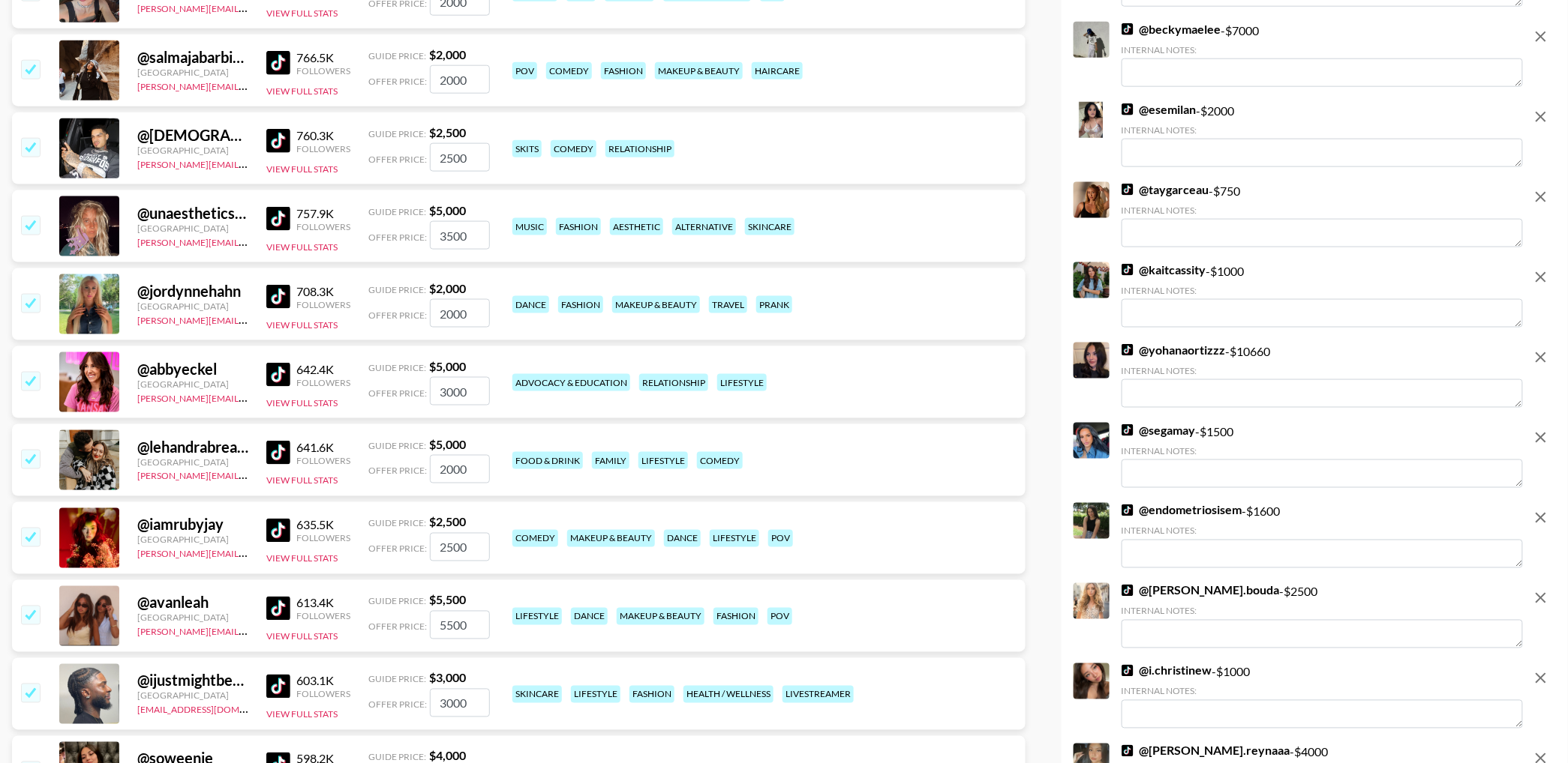
click at [27, 156] on input "checkbox" at bounding box center [30, 147] width 18 height 18
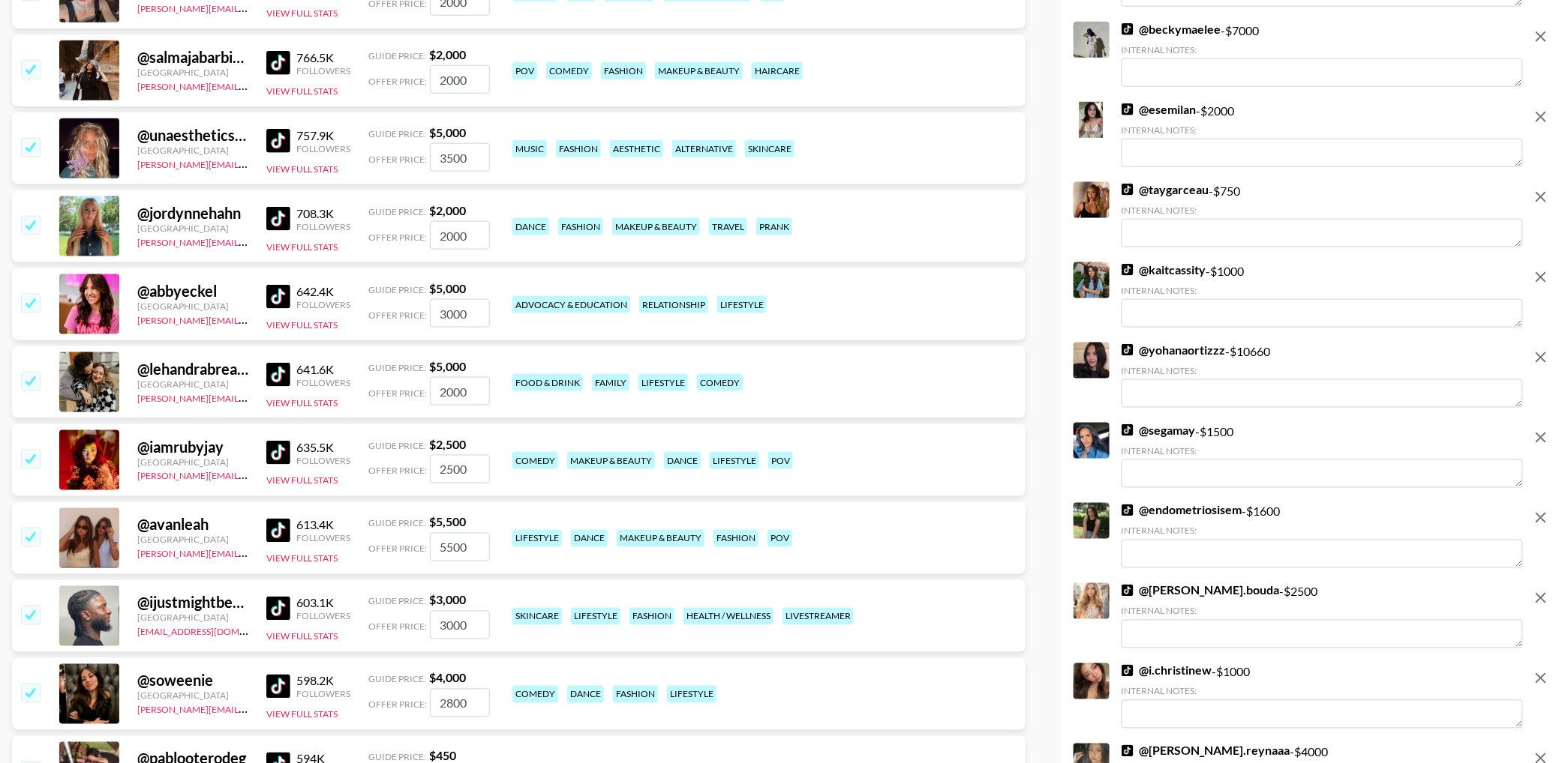
click at [27, 156] on input "checkbox" at bounding box center [30, 147] width 18 height 18
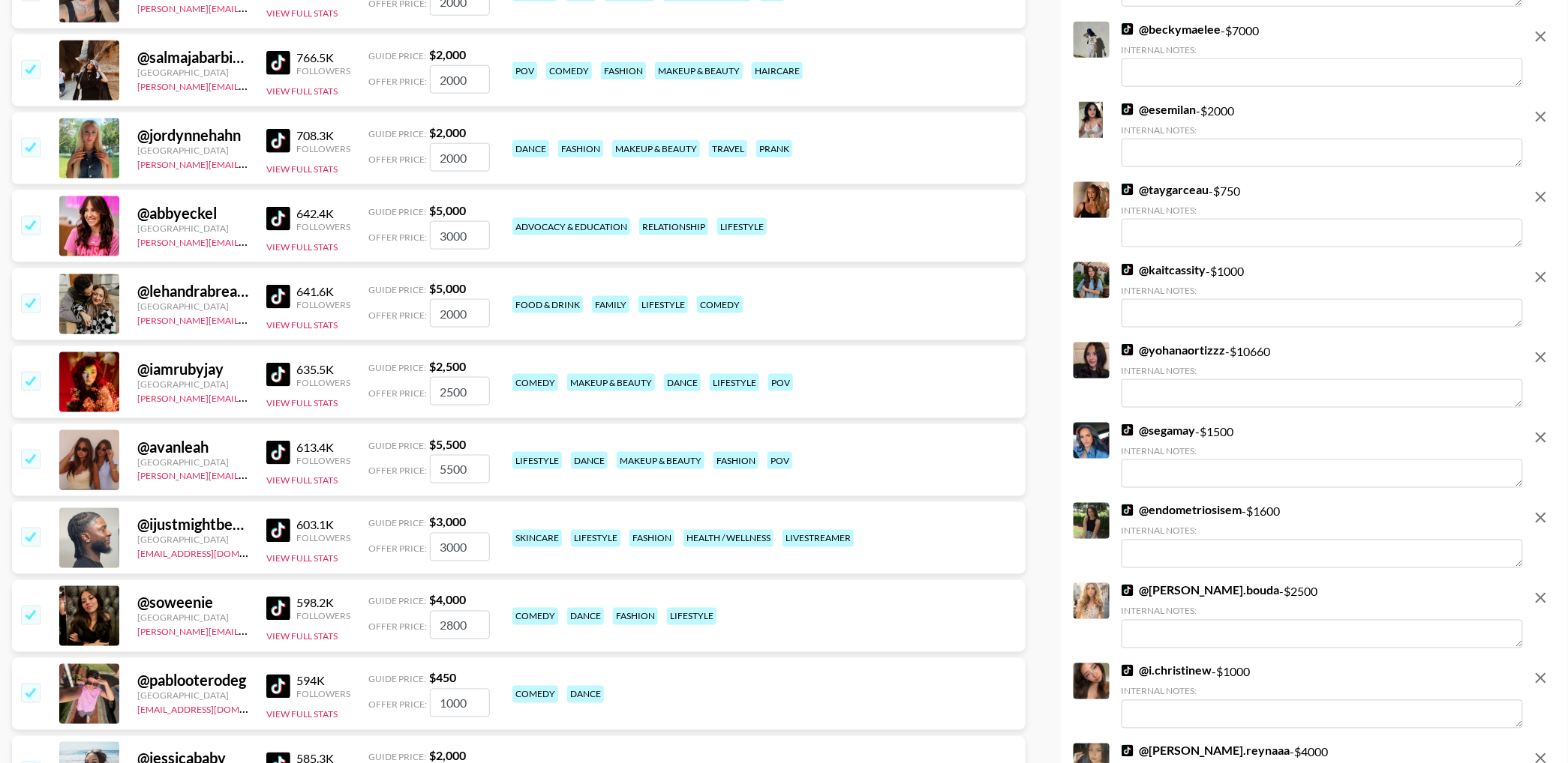
click at [27, 156] on input "checkbox" at bounding box center [30, 147] width 18 height 18
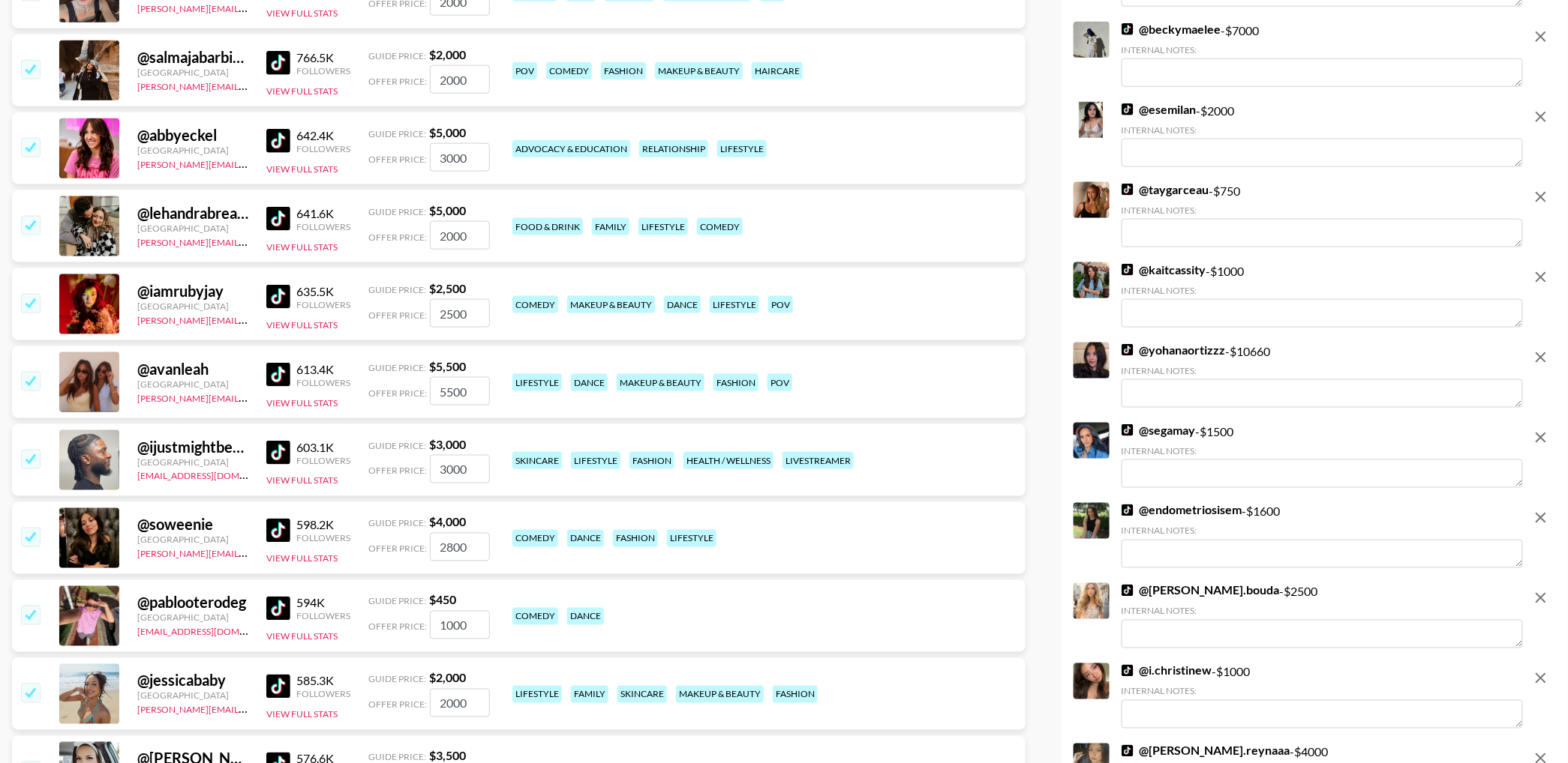
click at [27, 156] on input "checkbox" at bounding box center [30, 147] width 18 height 18
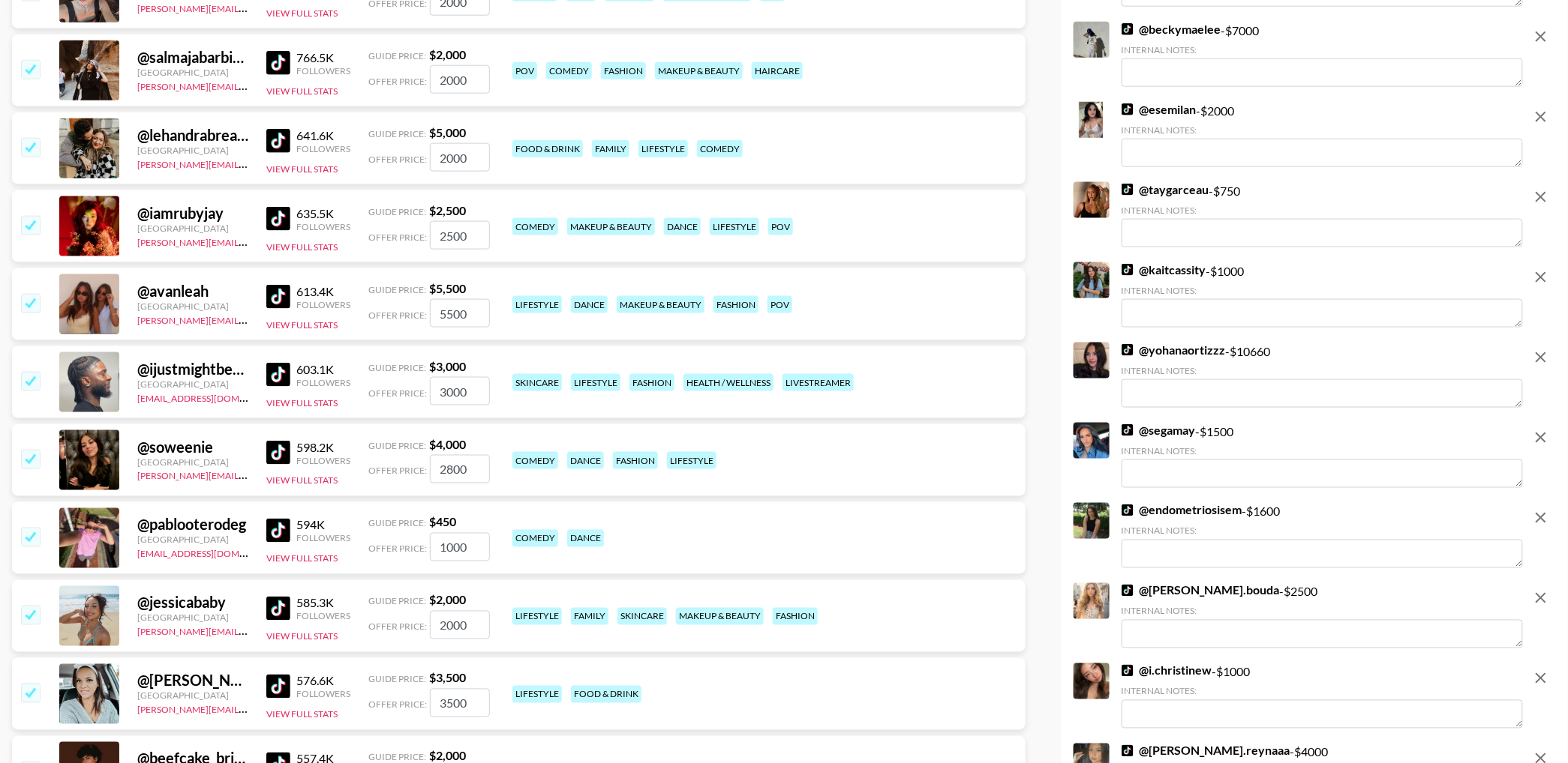
click at [27, 156] on input "checkbox" at bounding box center [30, 147] width 18 height 18
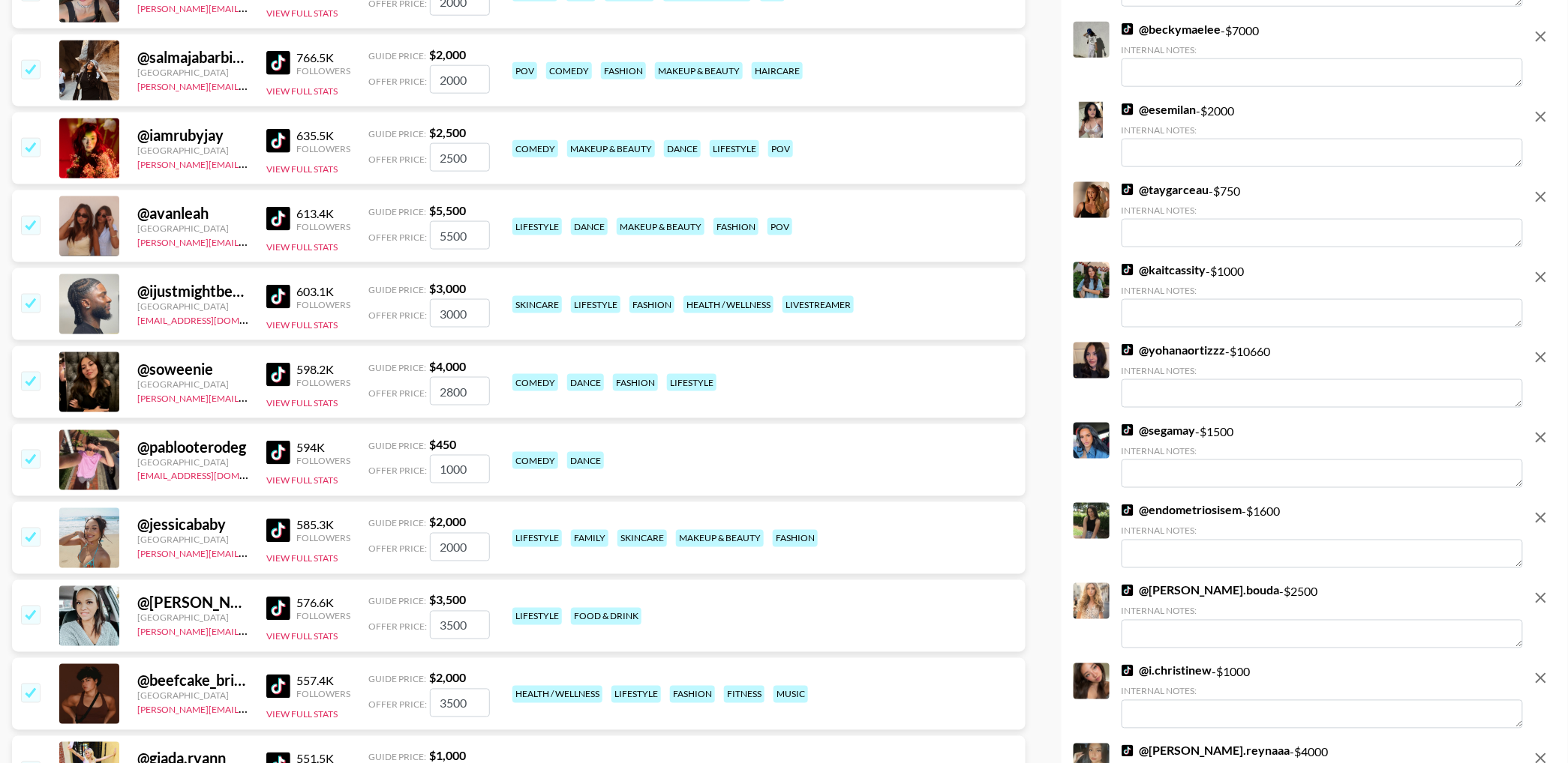
click at [27, 156] on input "checkbox" at bounding box center [30, 147] width 18 height 18
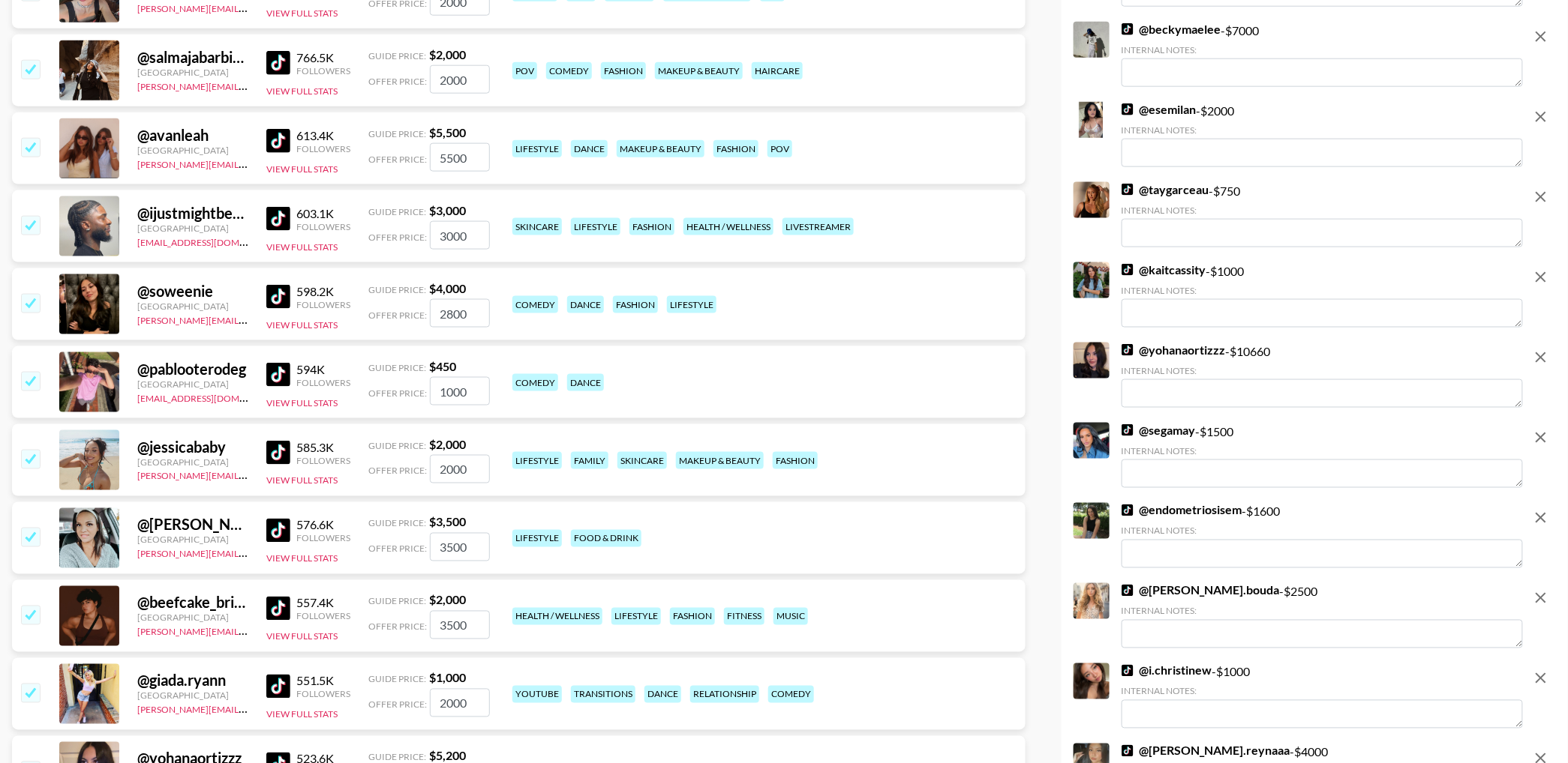
click at [27, 156] on input "checkbox" at bounding box center [30, 147] width 18 height 18
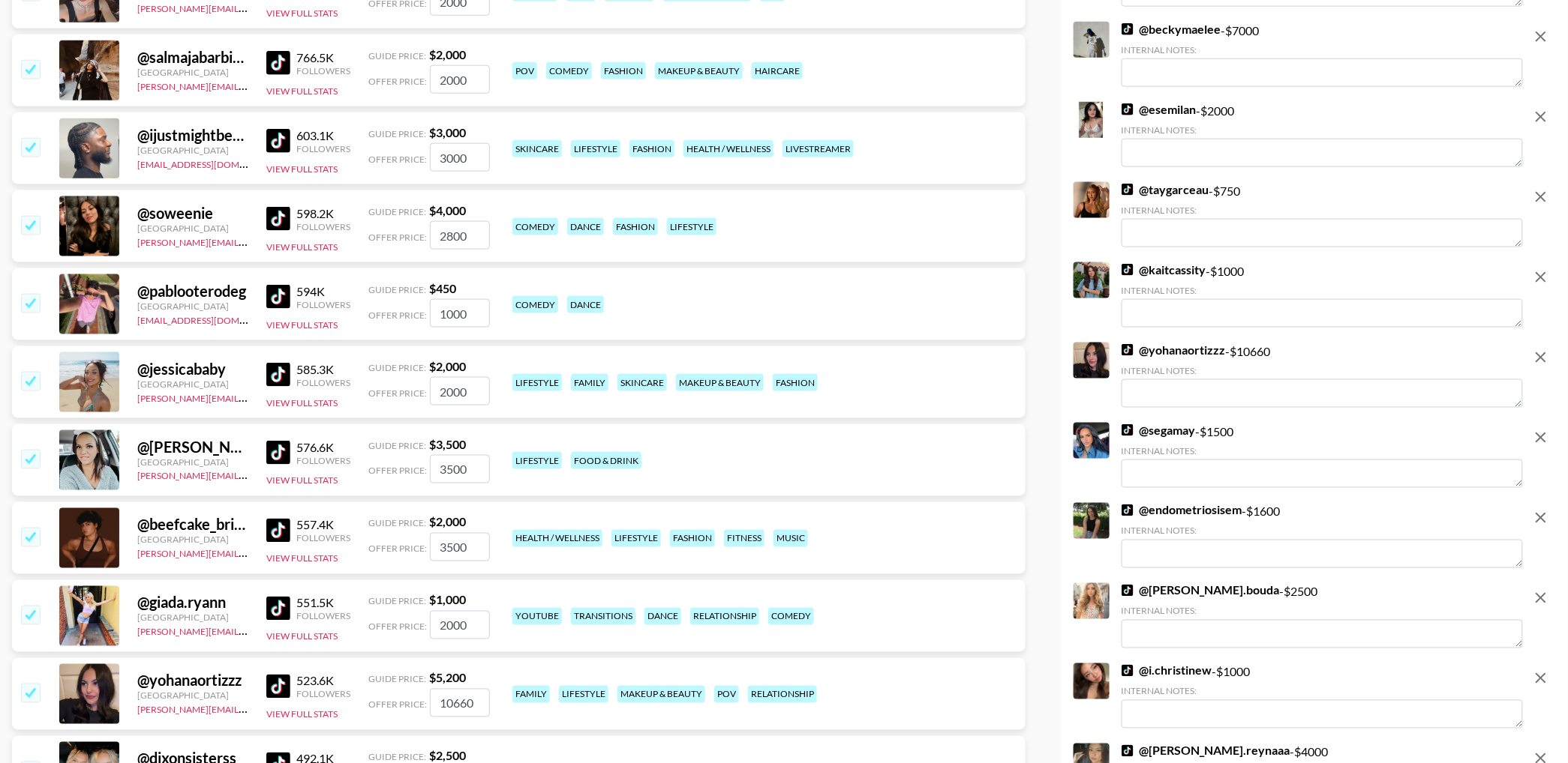
click at [27, 156] on input "checkbox" at bounding box center [30, 147] width 18 height 18
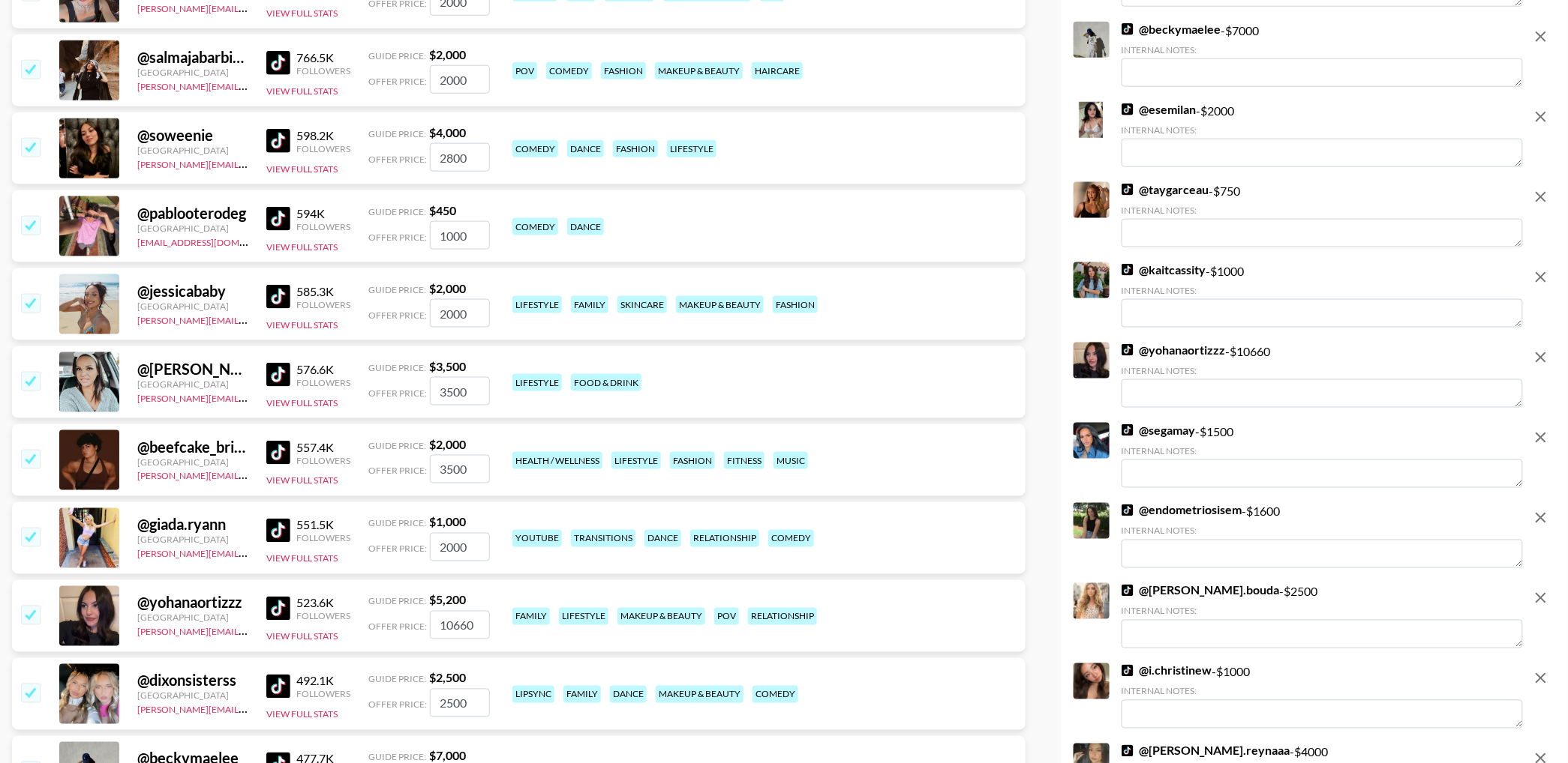
click at [27, 156] on input "checkbox" at bounding box center [30, 147] width 18 height 18
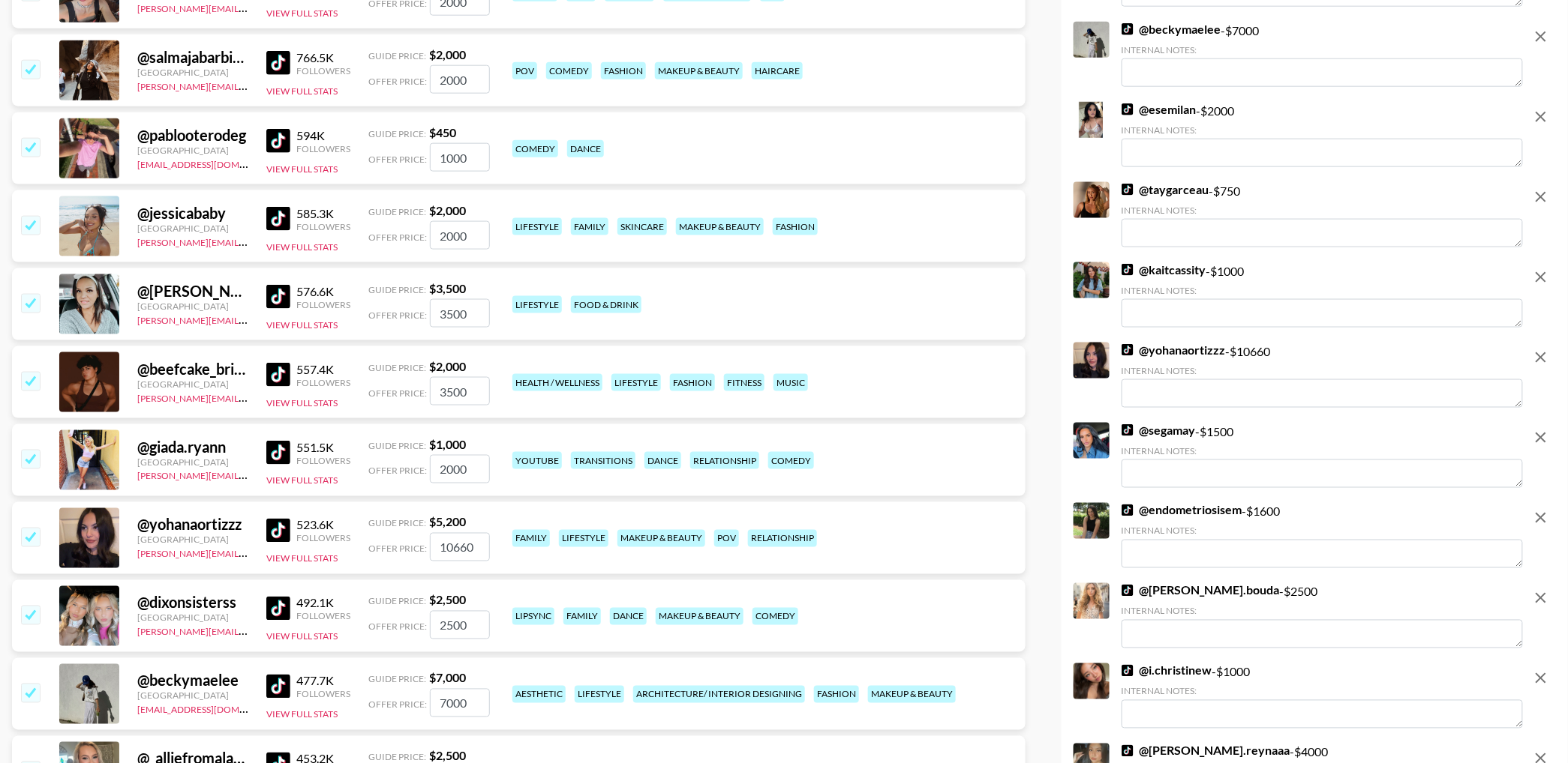
scroll to position [715, 0]
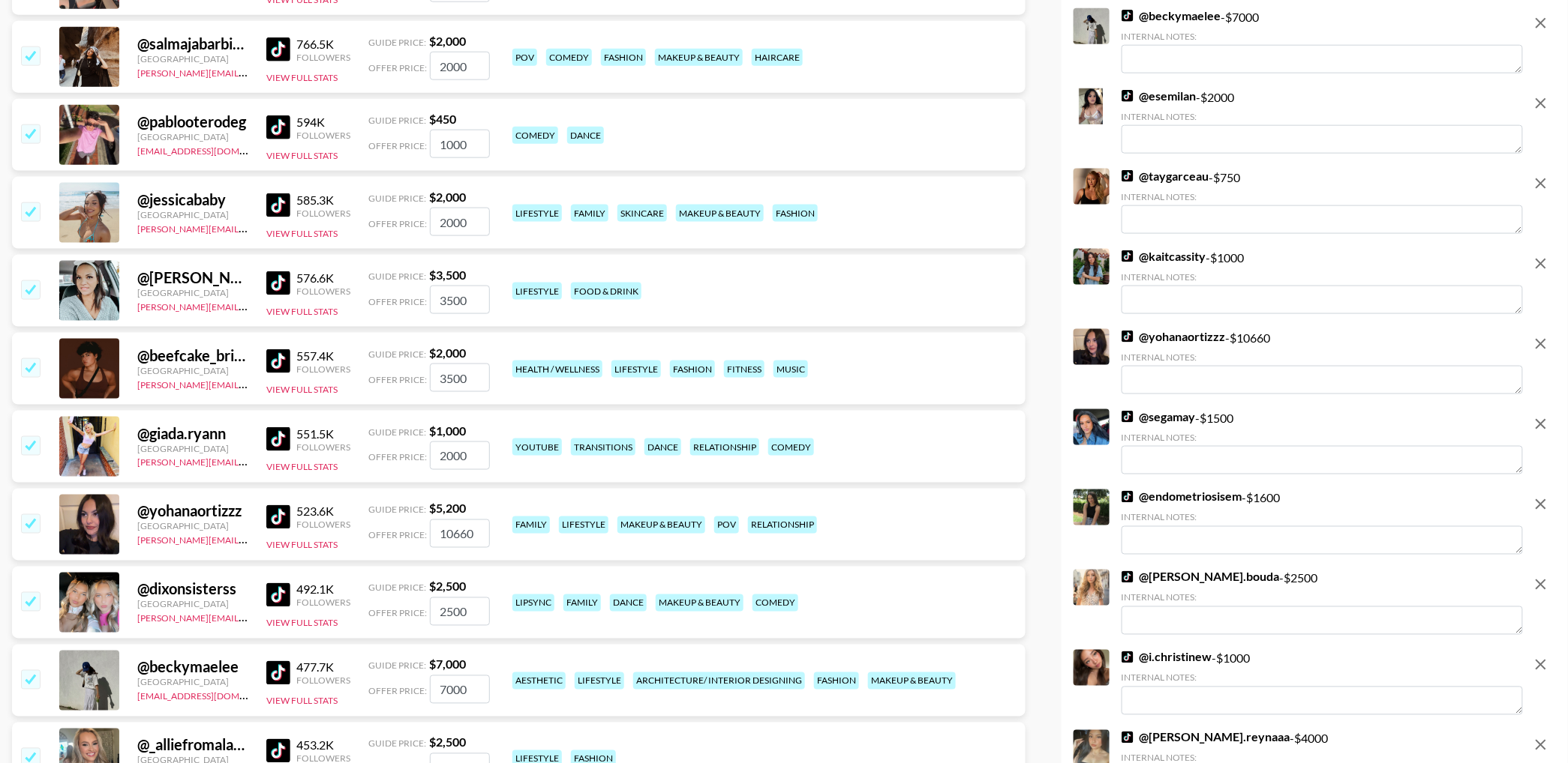
click at [34, 135] on input "checkbox" at bounding box center [30, 133] width 18 height 18
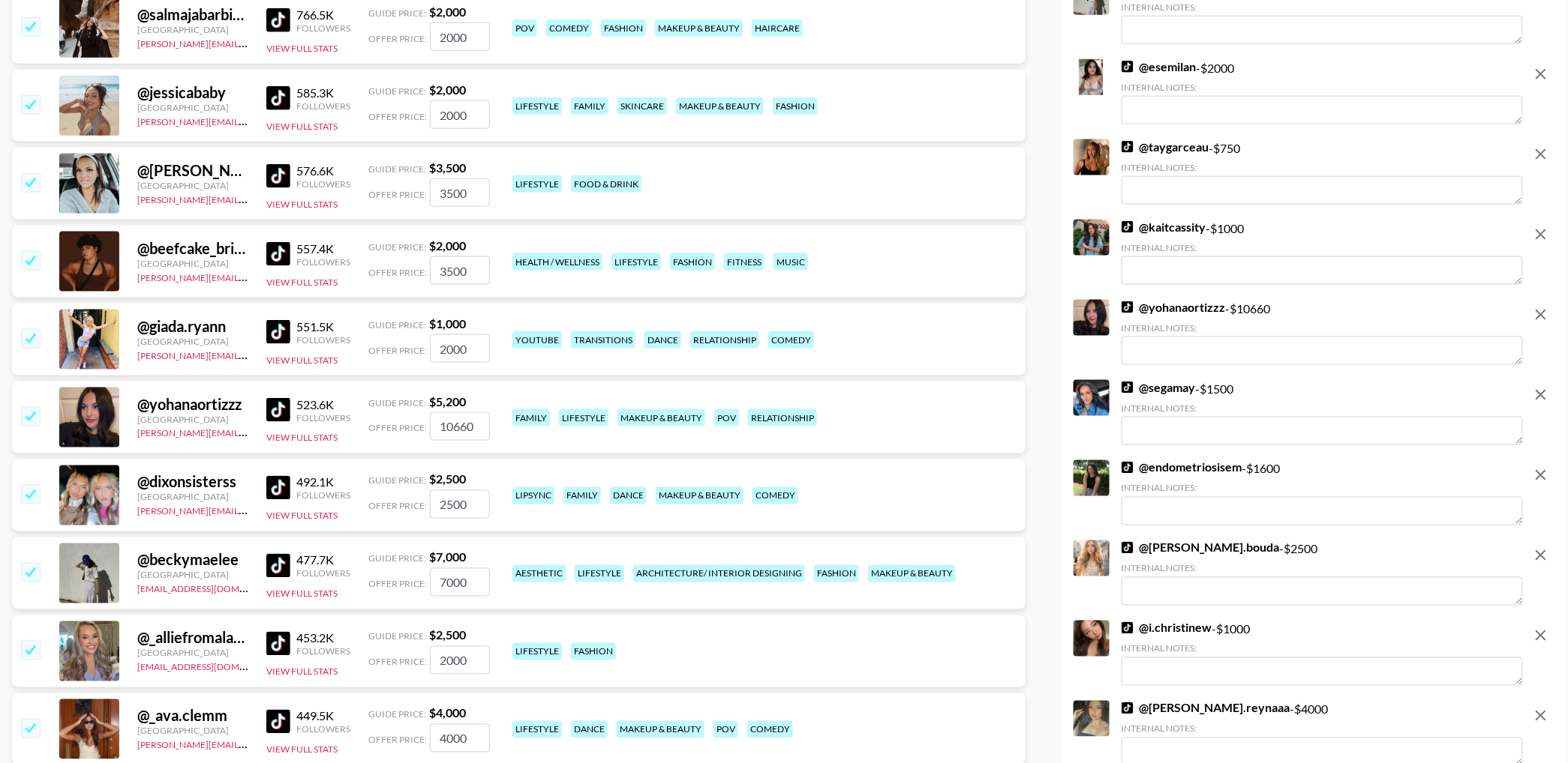
scroll to position [748, 0]
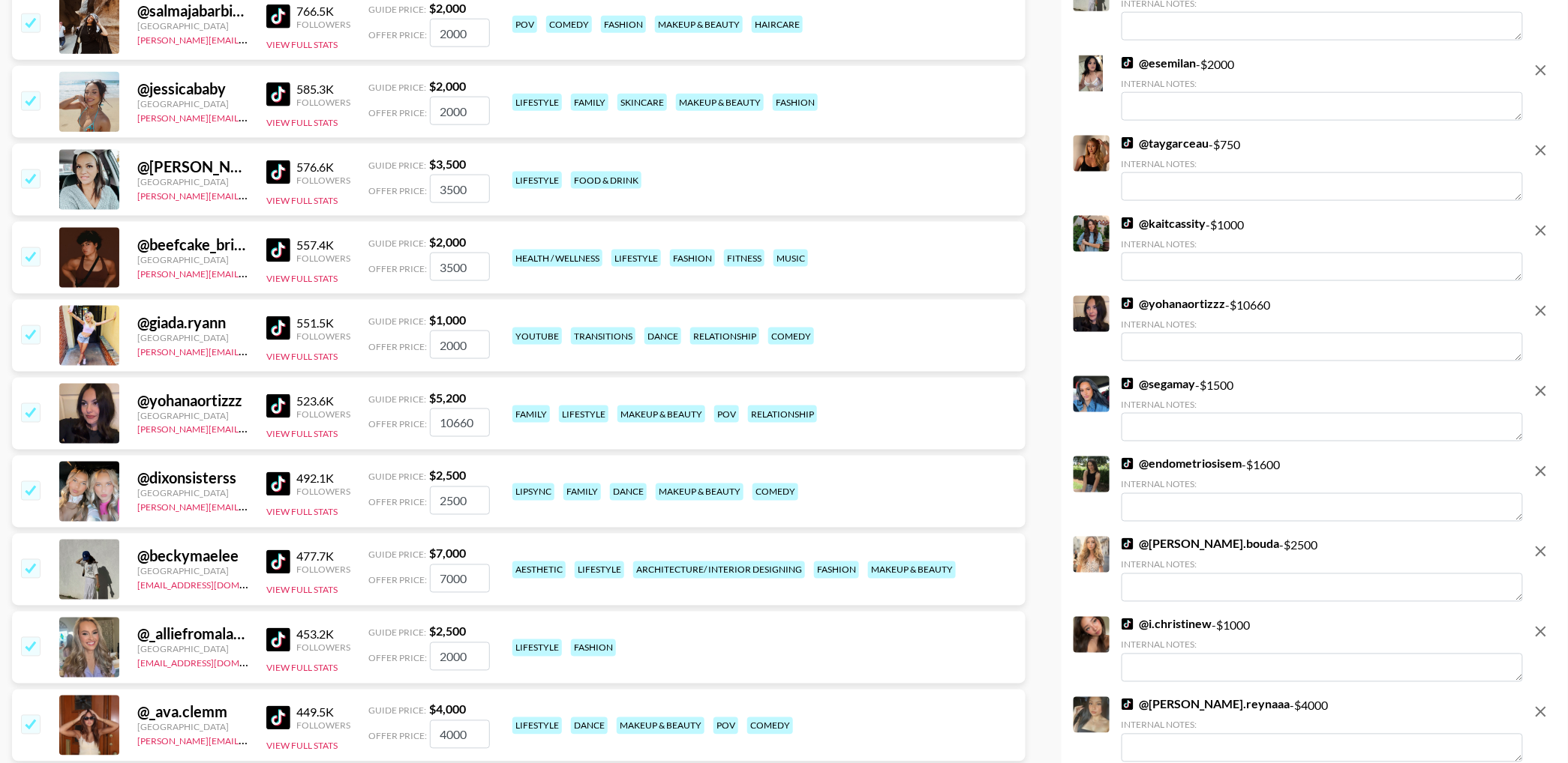
click at [34, 177] on input "checkbox" at bounding box center [30, 178] width 18 height 18
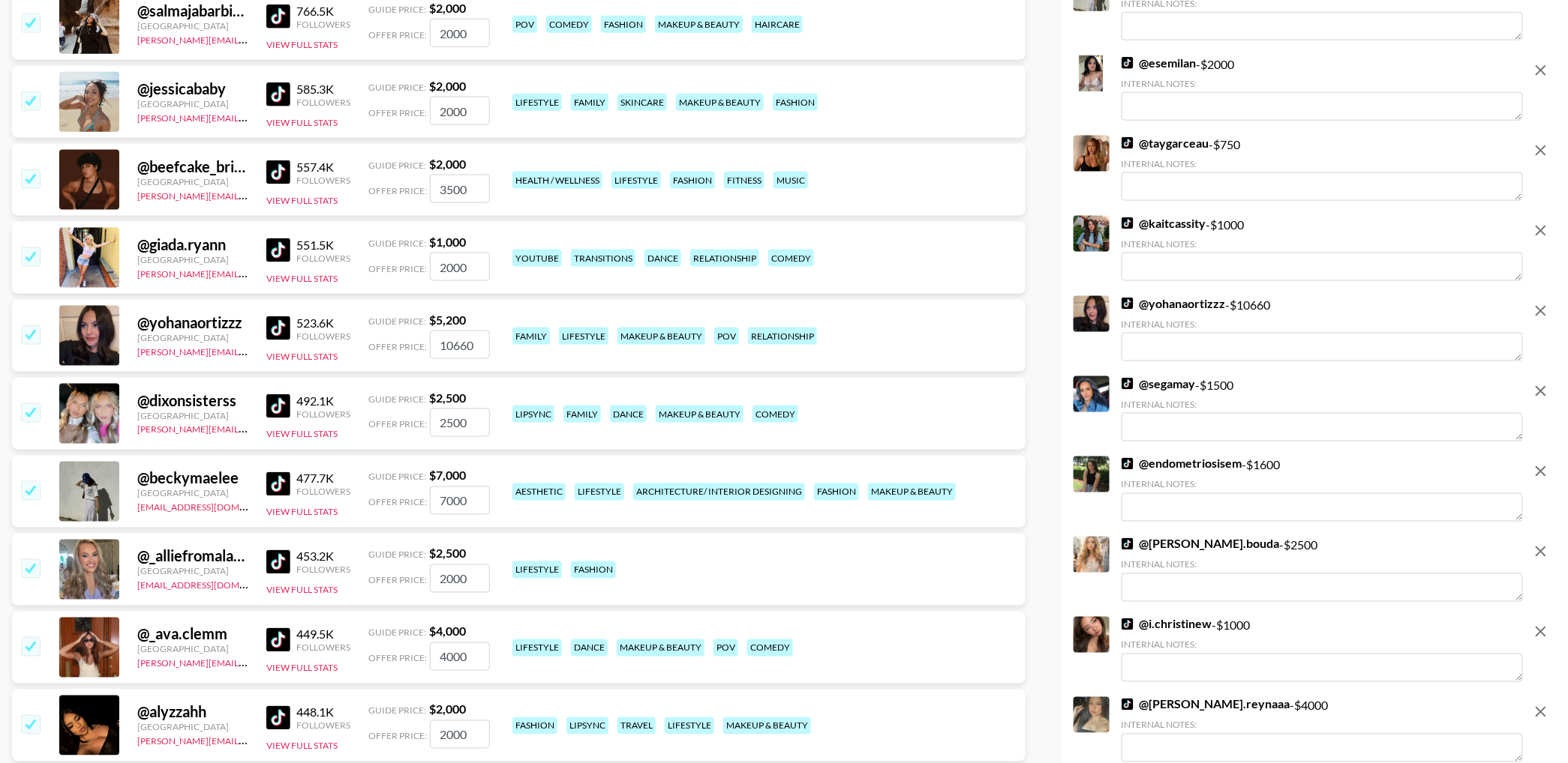
click at [34, 177] on input "checkbox" at bounding box center [30, 178] width 18 height 18
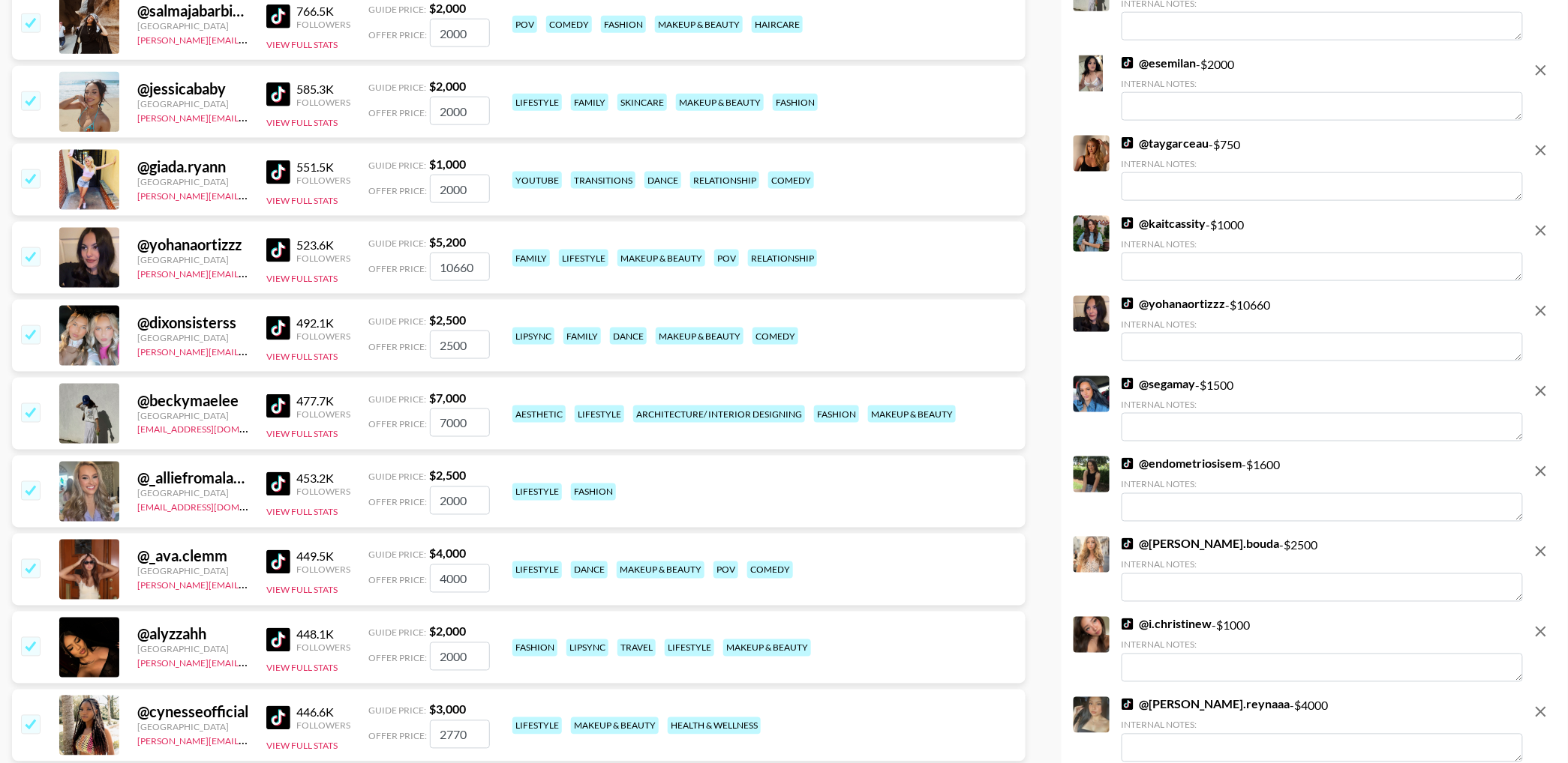
click at [34, 177] on input "checkbox" at bounding box center [30, 178] width 18 height 18
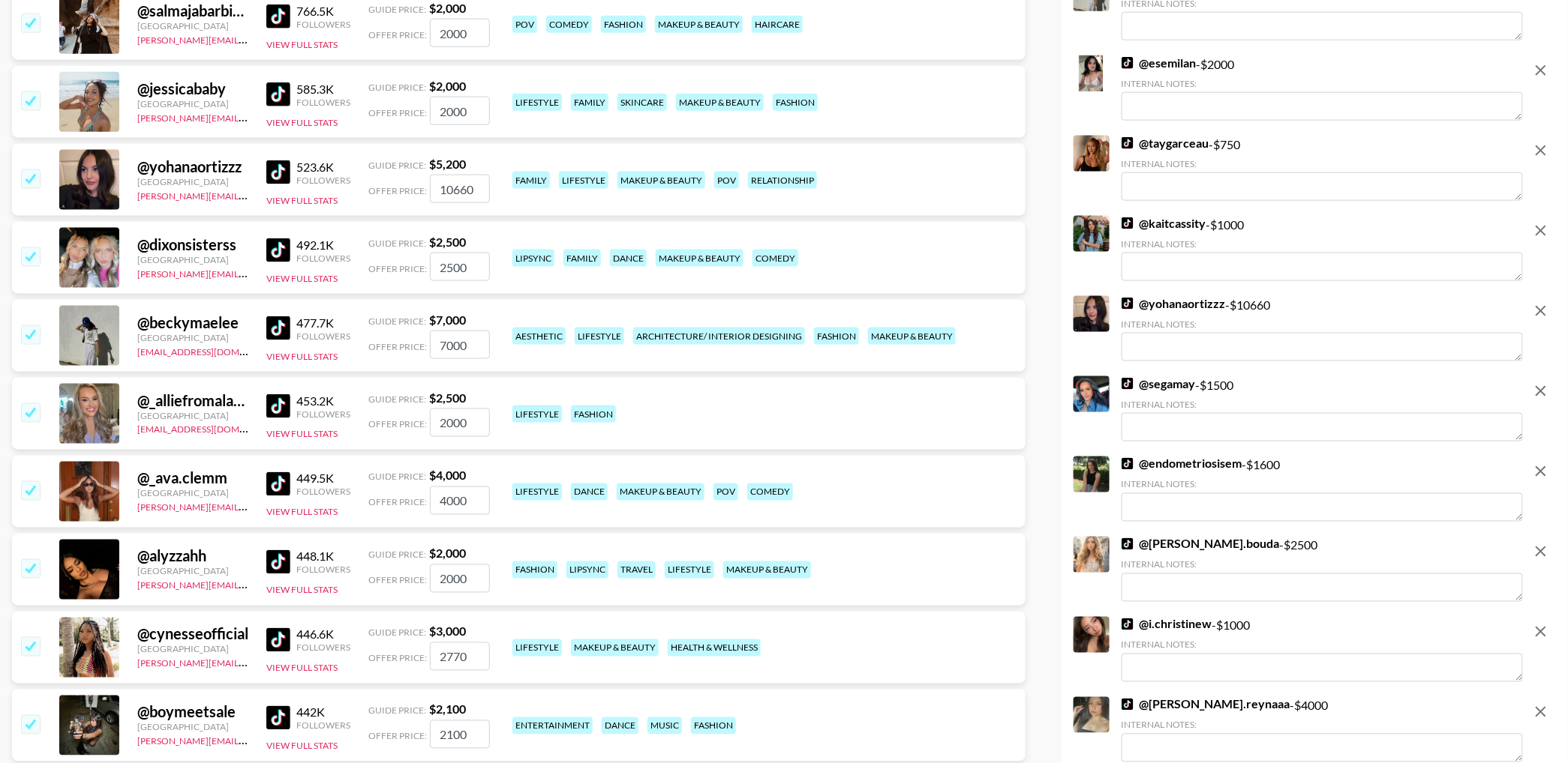
click at [34, 177] on input "checkbox" at bounding box center [30, 178] width 18 height 18
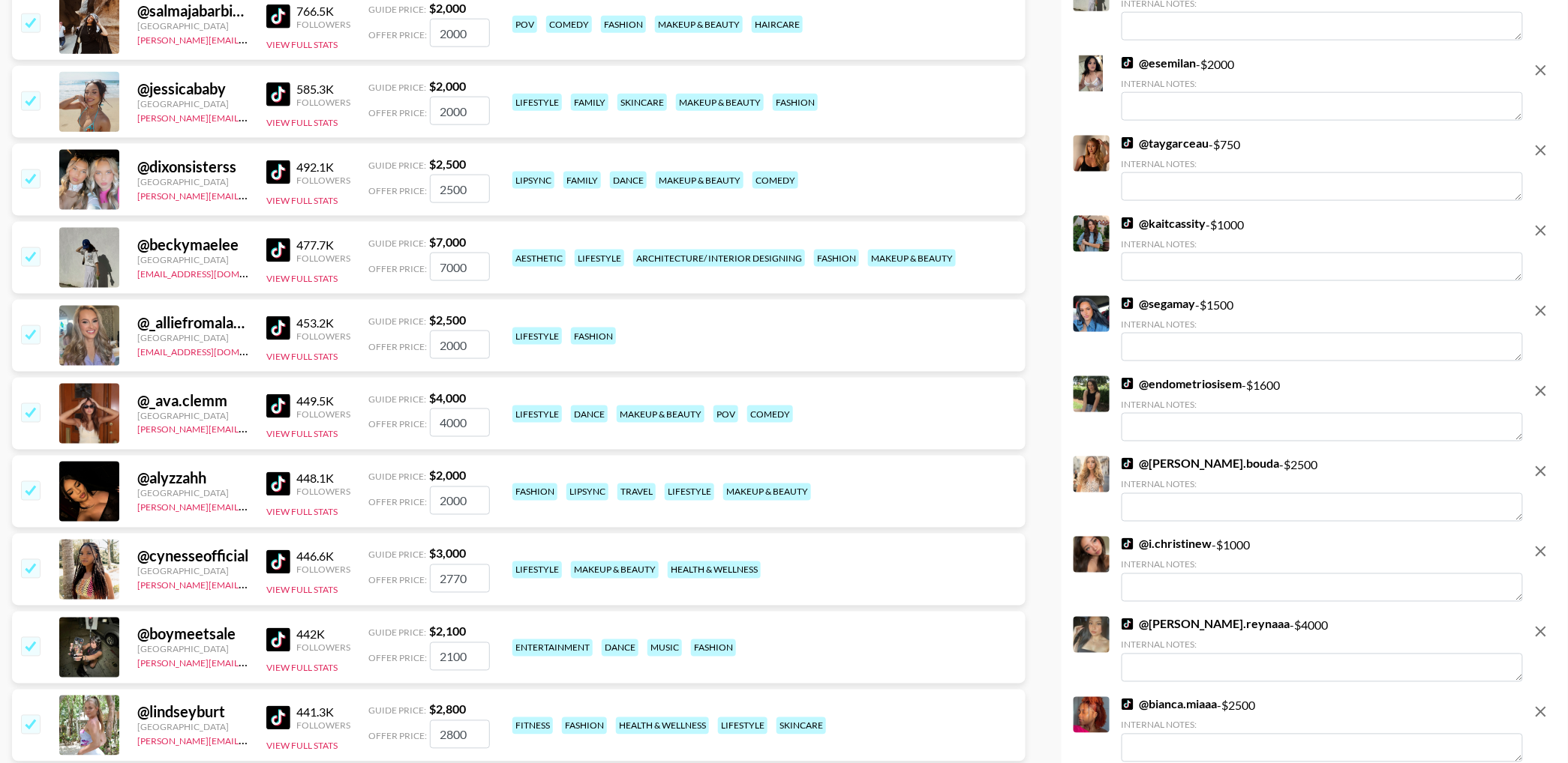
drag, startPoint x: 35, startPoint y: 261, endPoint x: 43, endPoint y: 237, distance: 25.3
click at [35, 261] on input "checkbox" at bounding box center [30, 256] width 18 height 18
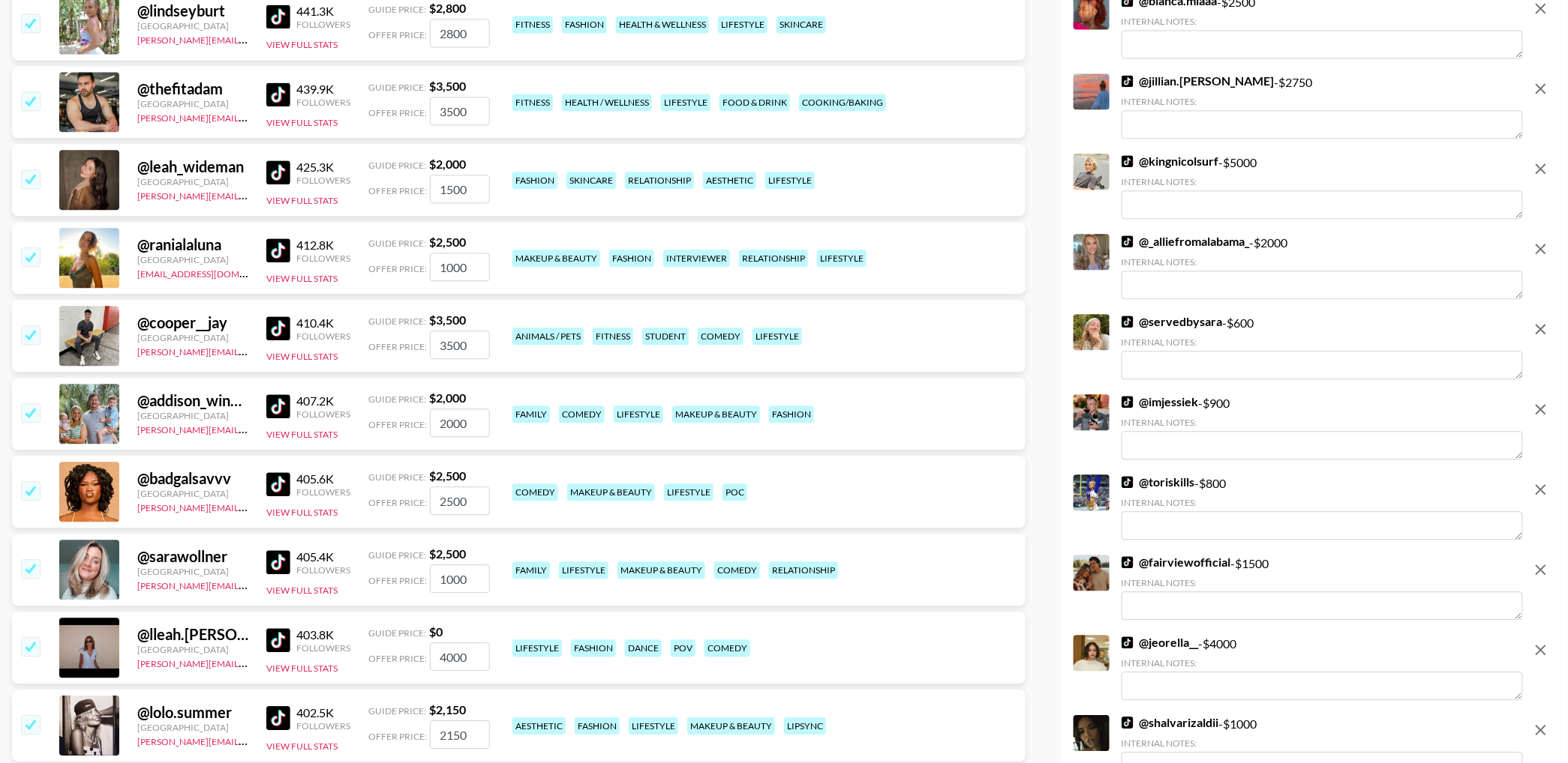
scroll to position [1101, 0]
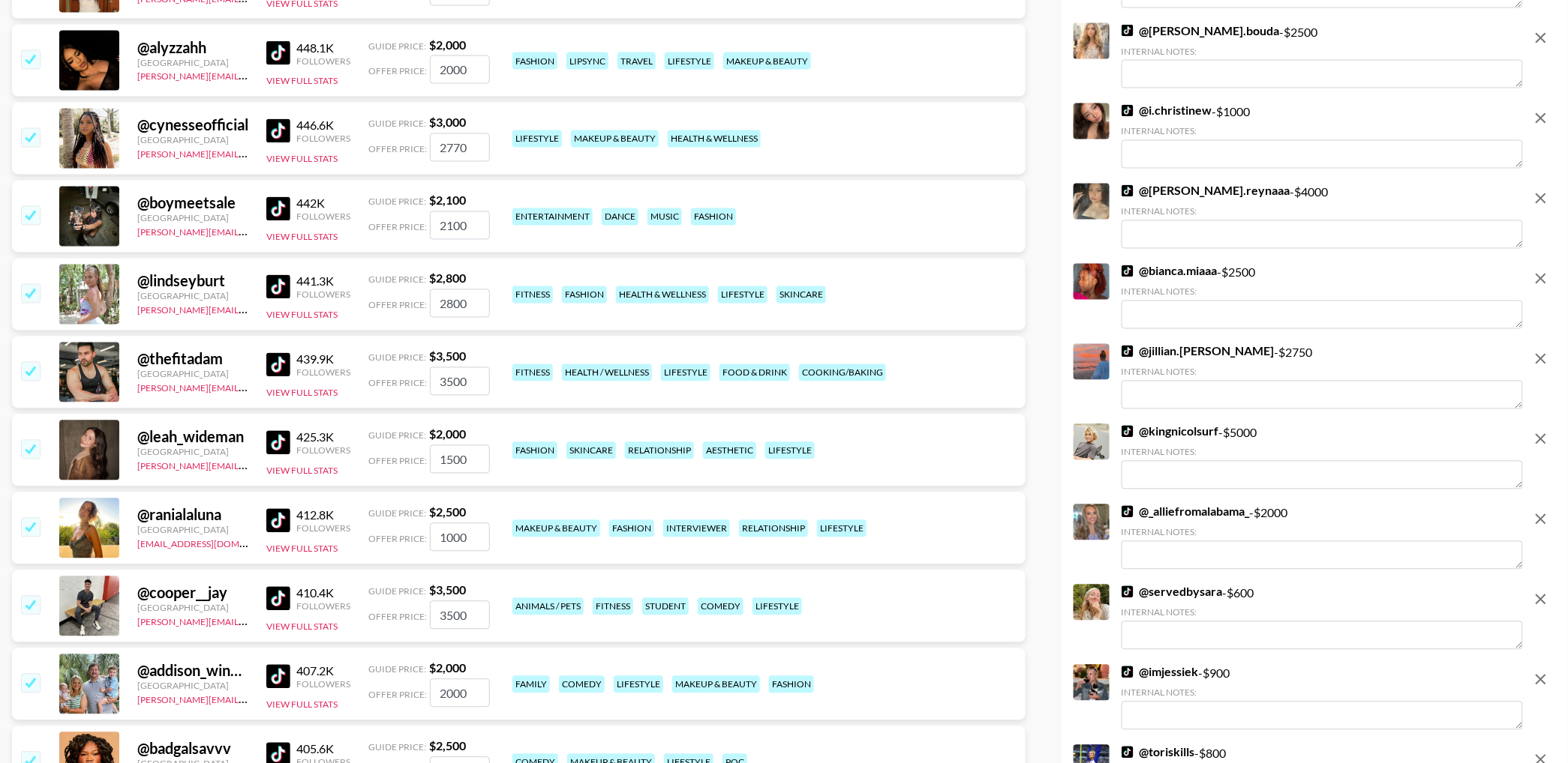
click at [1544, 199] on icon "remove" at bounding box center [1541, 198] width 10 height 10
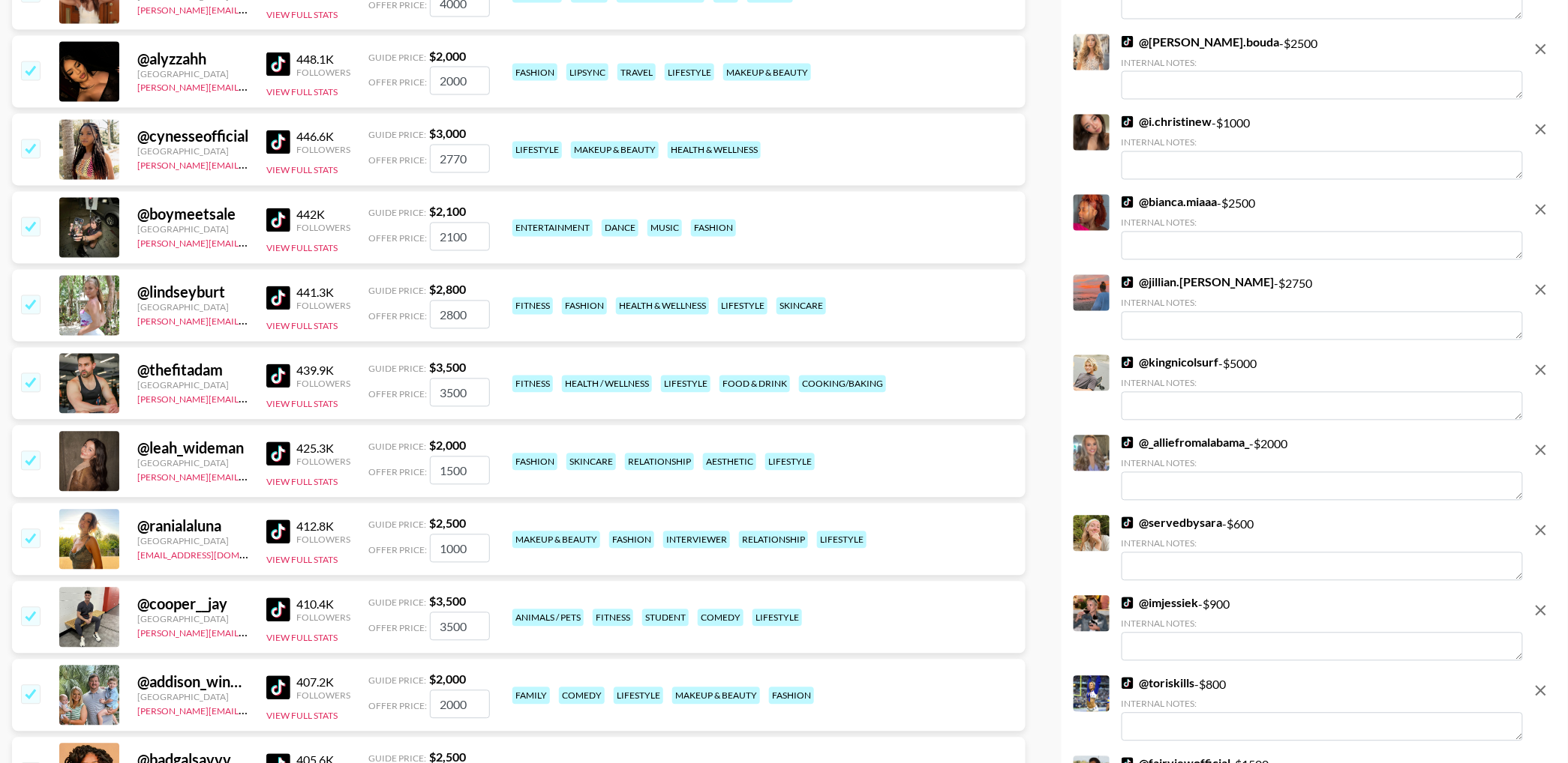
scroll to position [1183, 0]
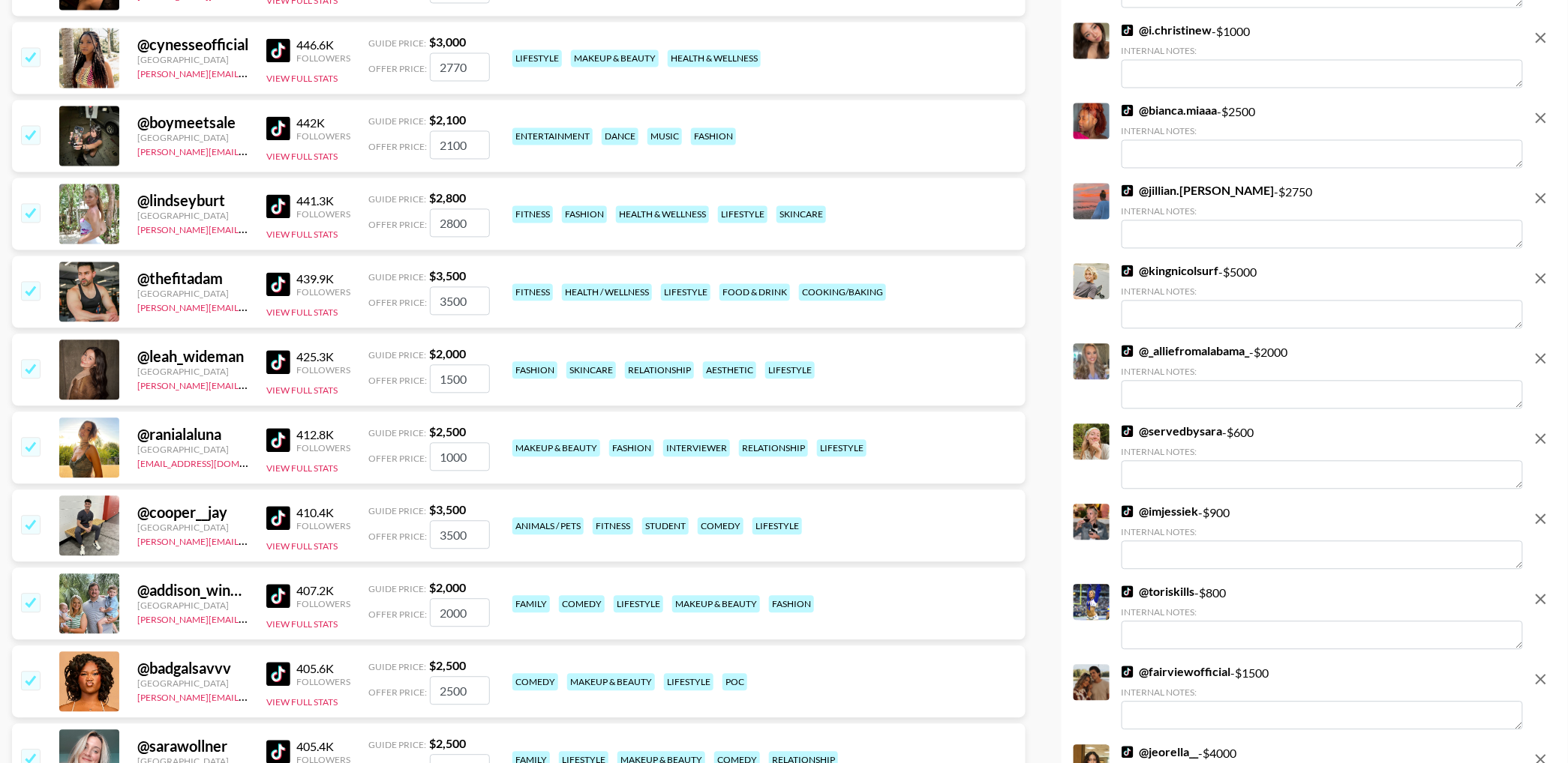
click at [1541, 281] on icon "remove" at bounding box center [1541, 278] width 18 height 18
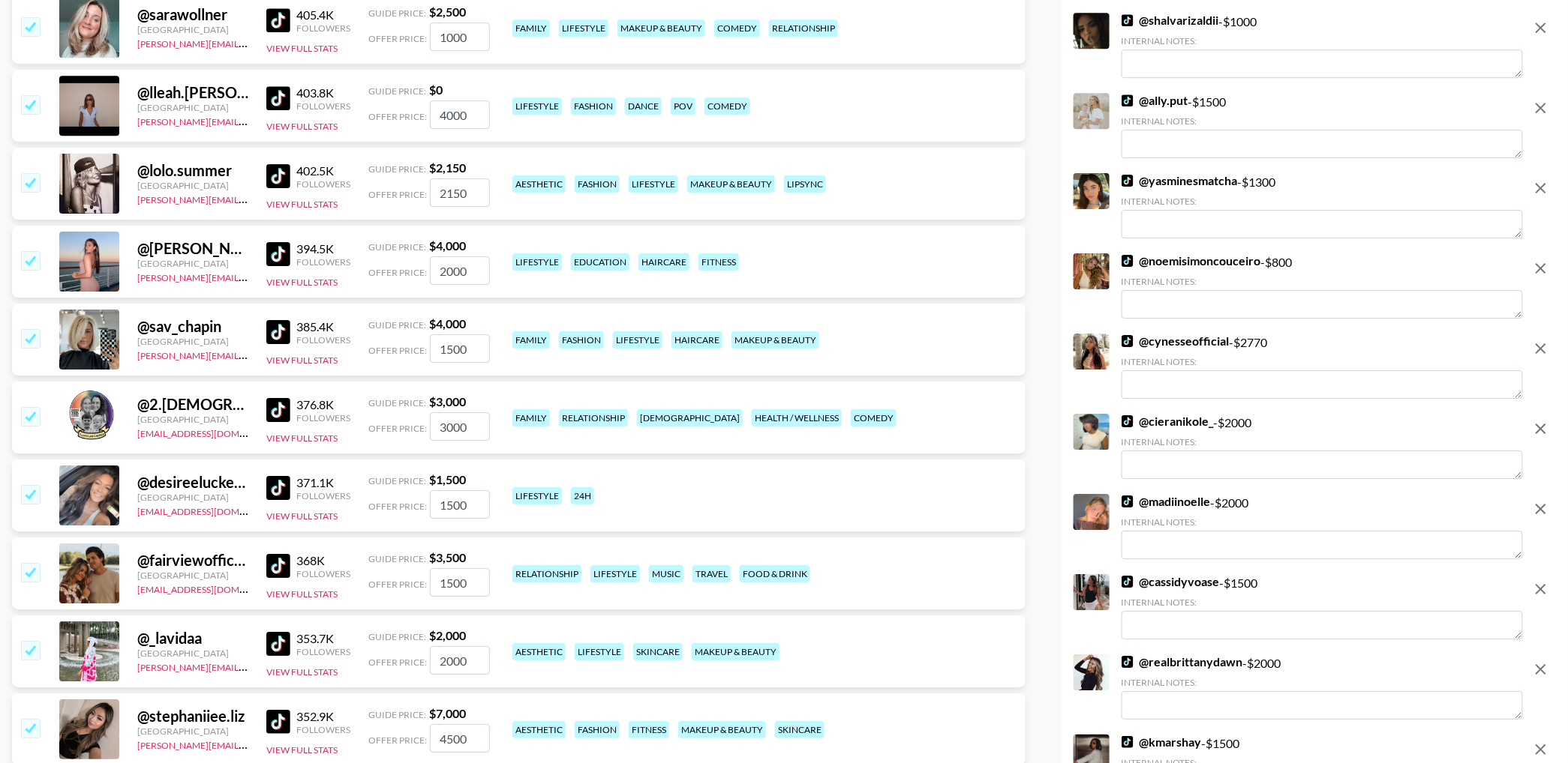
scroll to position [1918, 0]
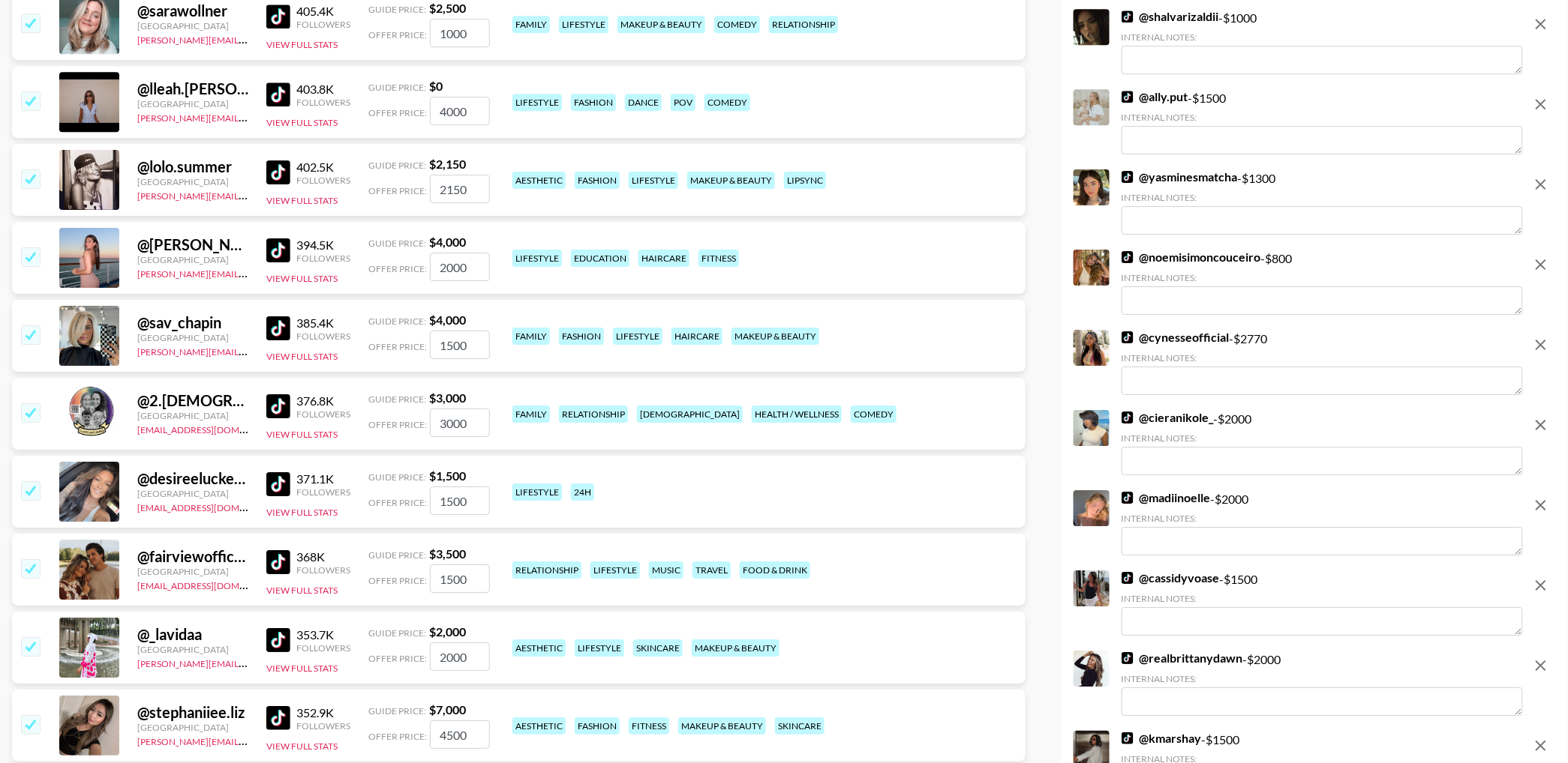
drag, startPoint x: 1538, startPoint y: 345, endPoint x: 1464, endPoint y: 340, distance: 74.2
click at [1538, 345] on icon "remove" at bounding box center [1541, 344] width 18 height 18
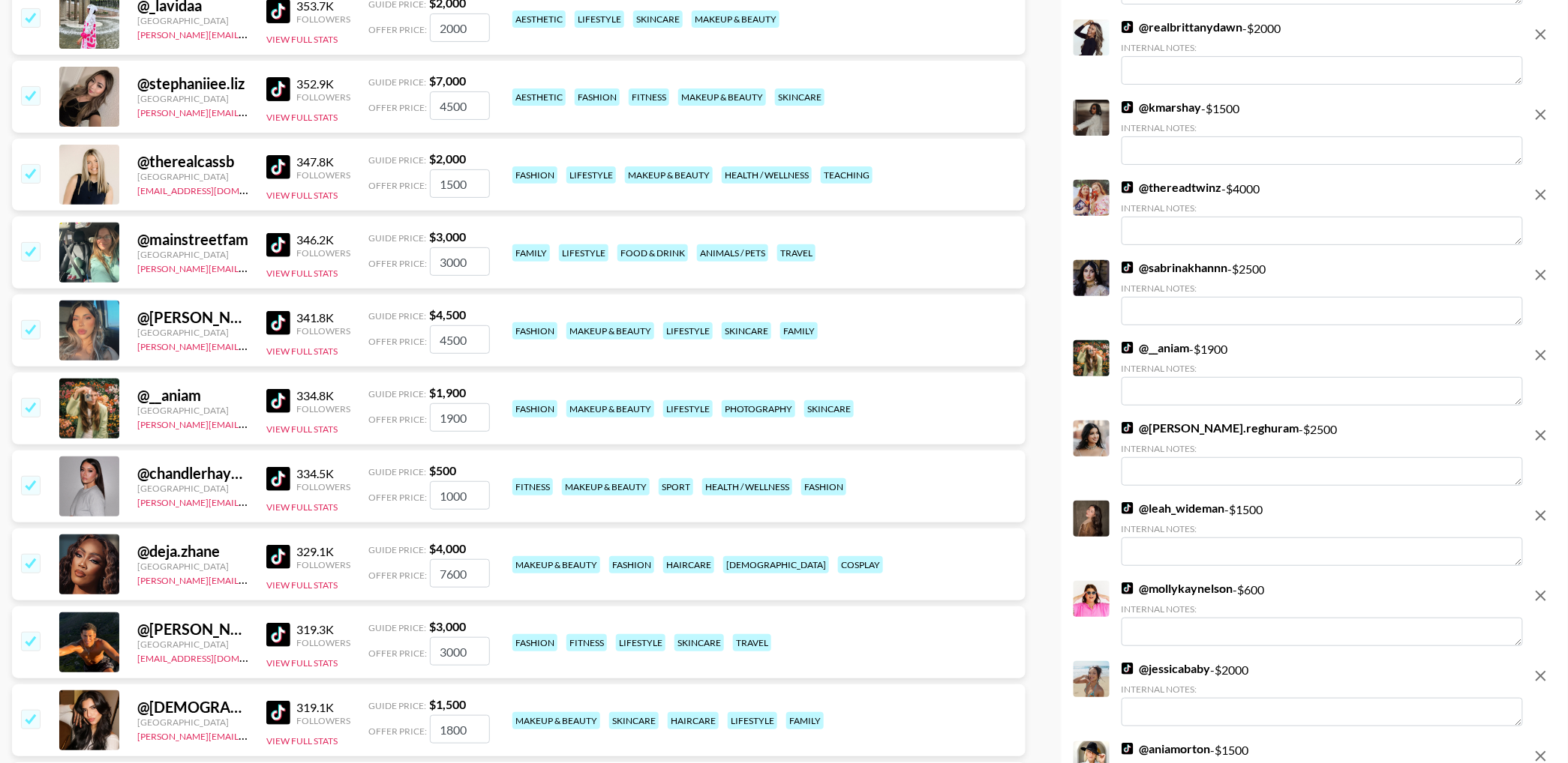
scroll to position [2470, 0]
drag, startPoint x: 1536, startPoint y: 197, endPoint x: 1511, endPoint y: 363, distance: 167.9
click at [1536, 197] on icon "remove" at bounding box center [1541, 194] width 18 height 18
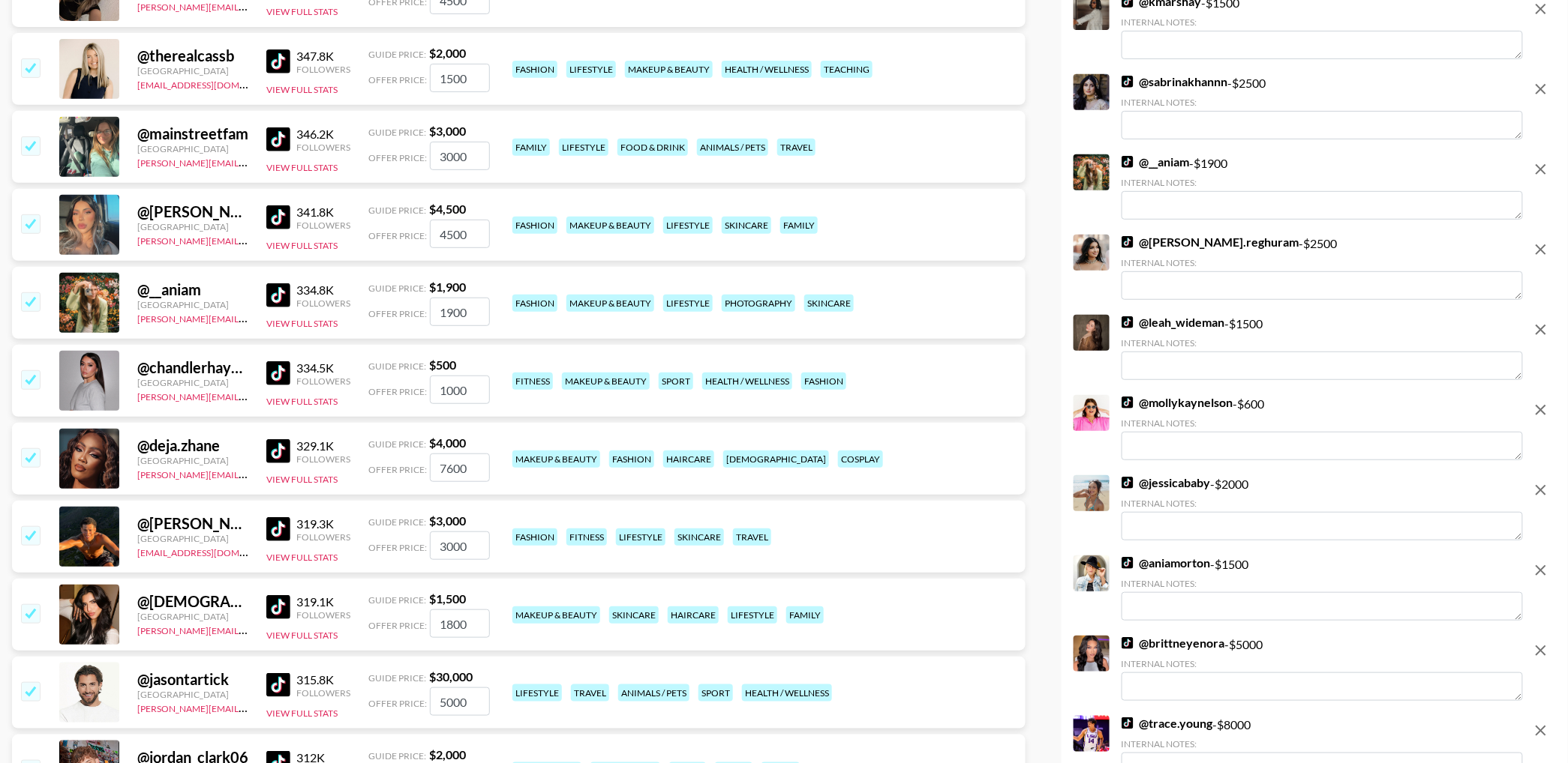
scroll to position [2581, 0]
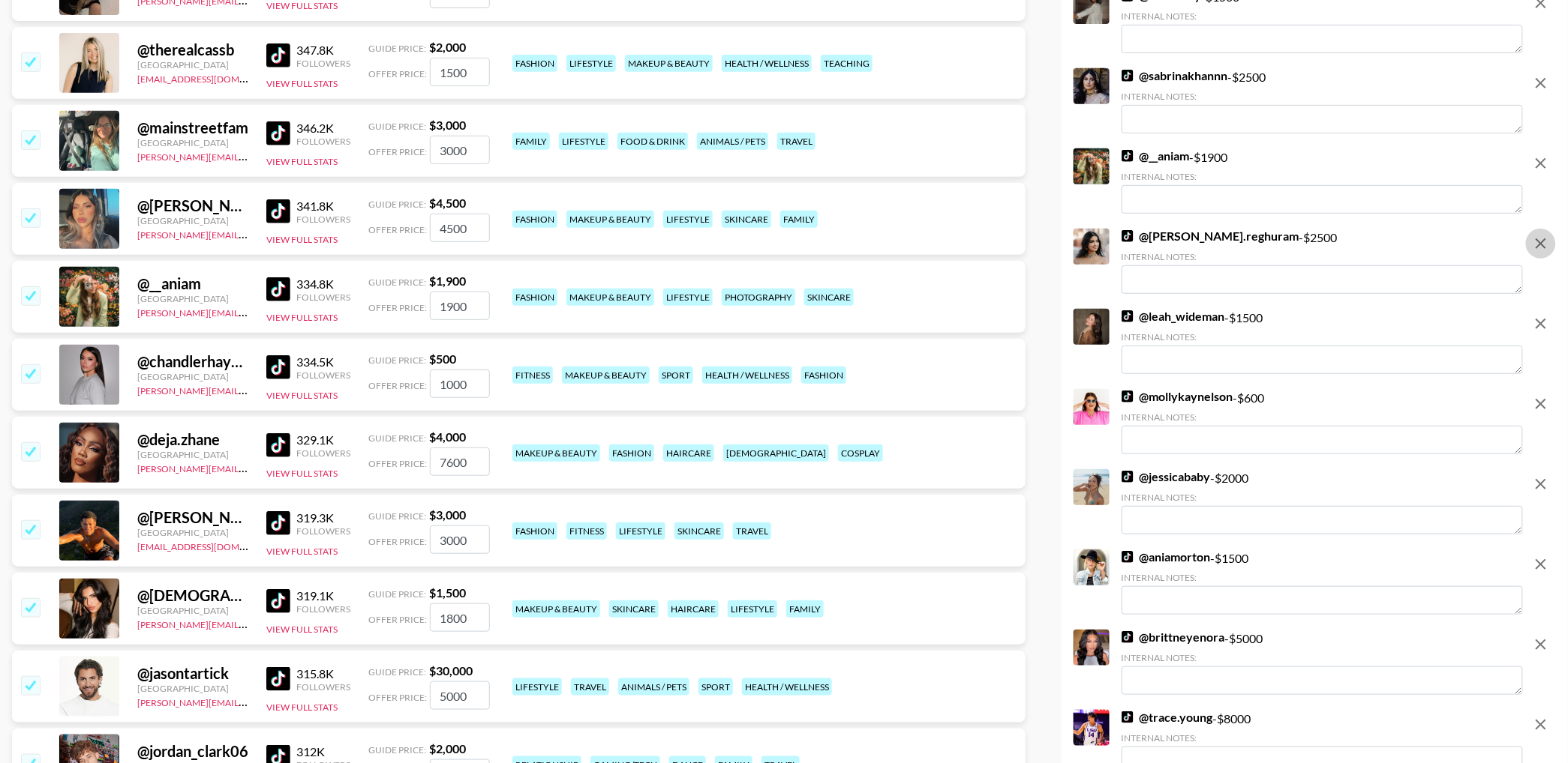
click at [1538, 243] on icon "remove" at bounding box center [1541, 243] width 18 height 18
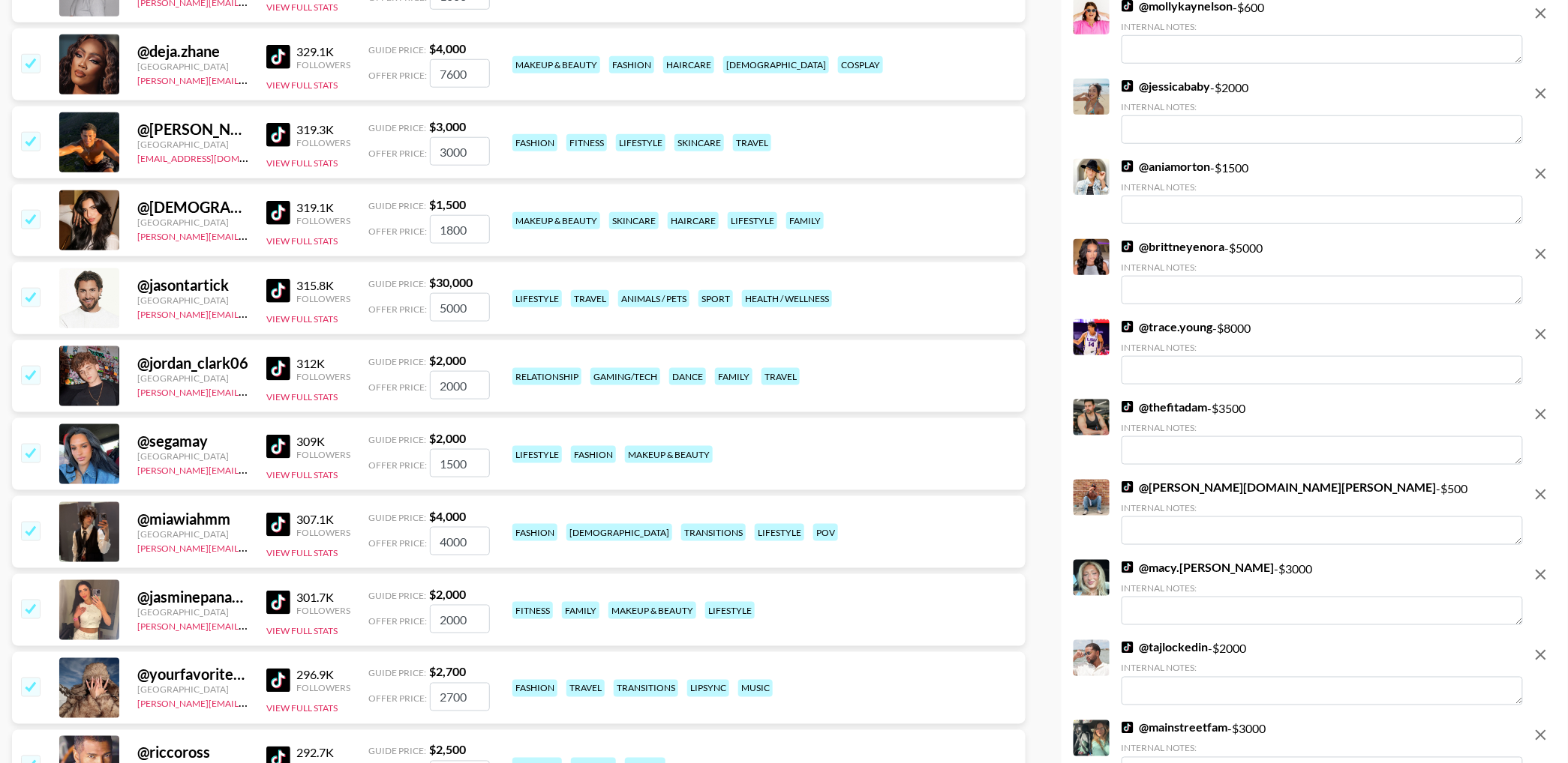
scroll to position [2892, 0]
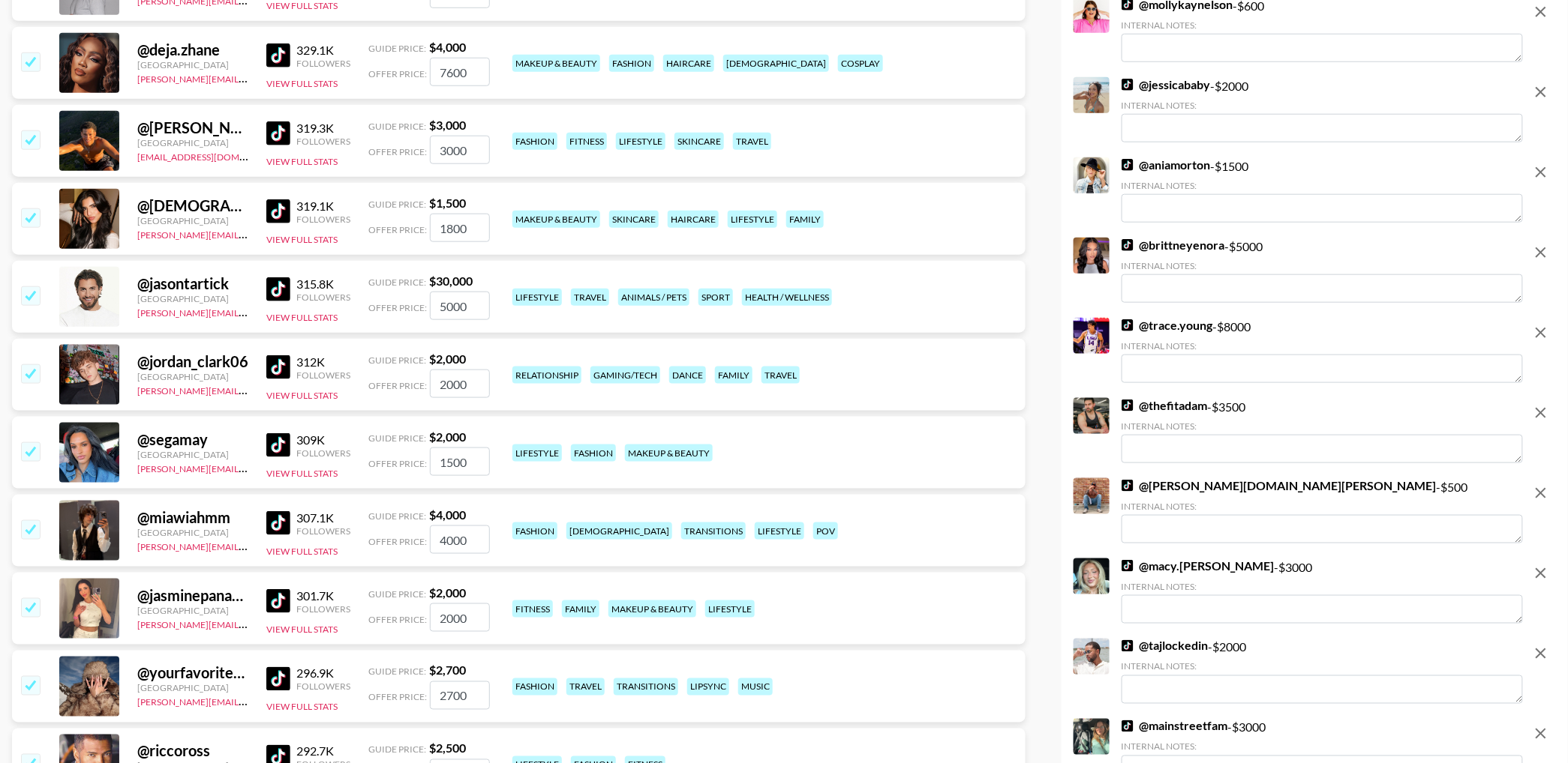
drag, startPoint x: 1544, startPoint y: 340, endPoint x: 1456, endPoint y: 304, distance: 95.1
click at [1543, 340] on icon "remove" at bounding box center [1541, 333] width 18 height 18
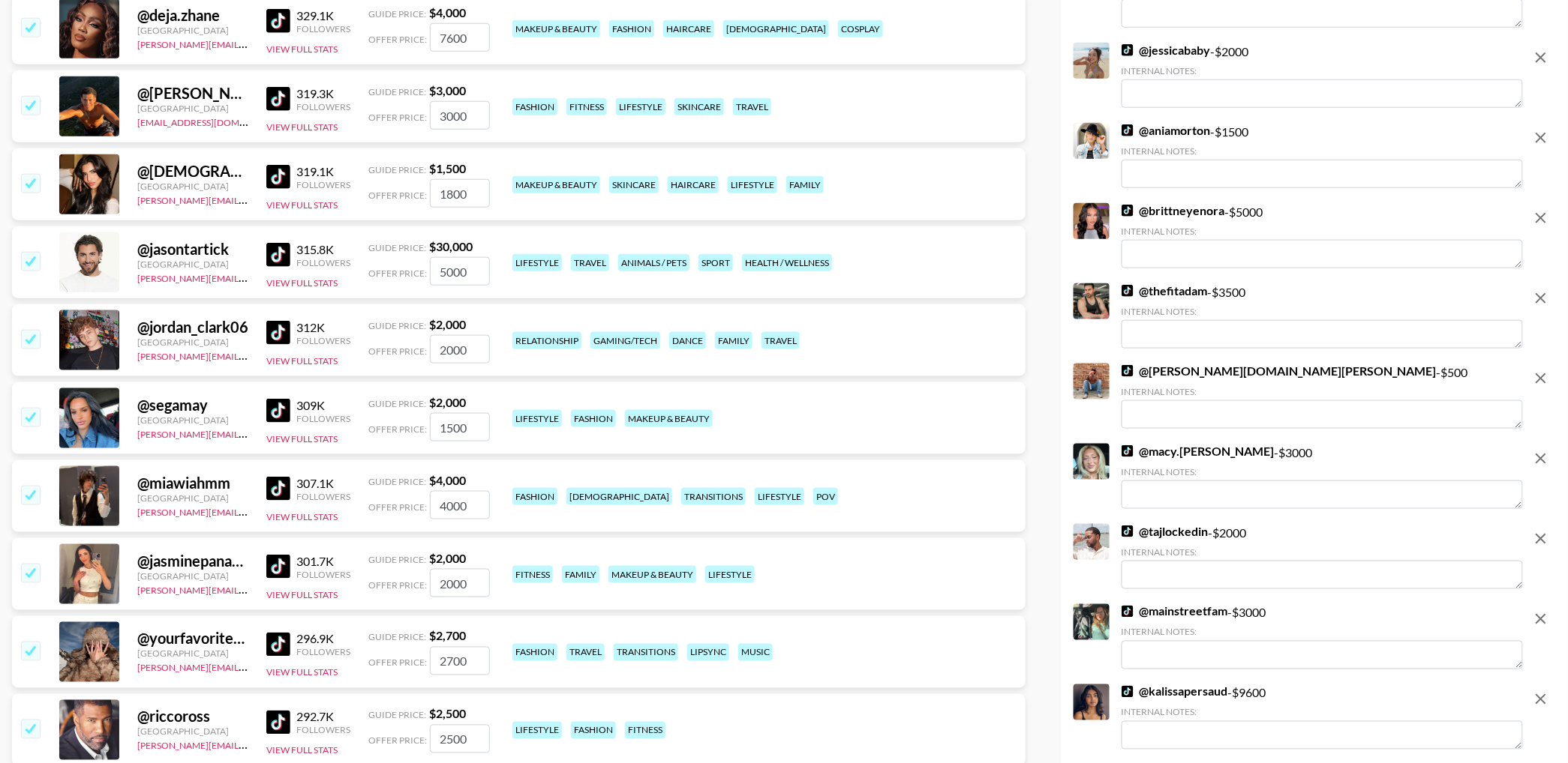
scroll to position [2952, 0]
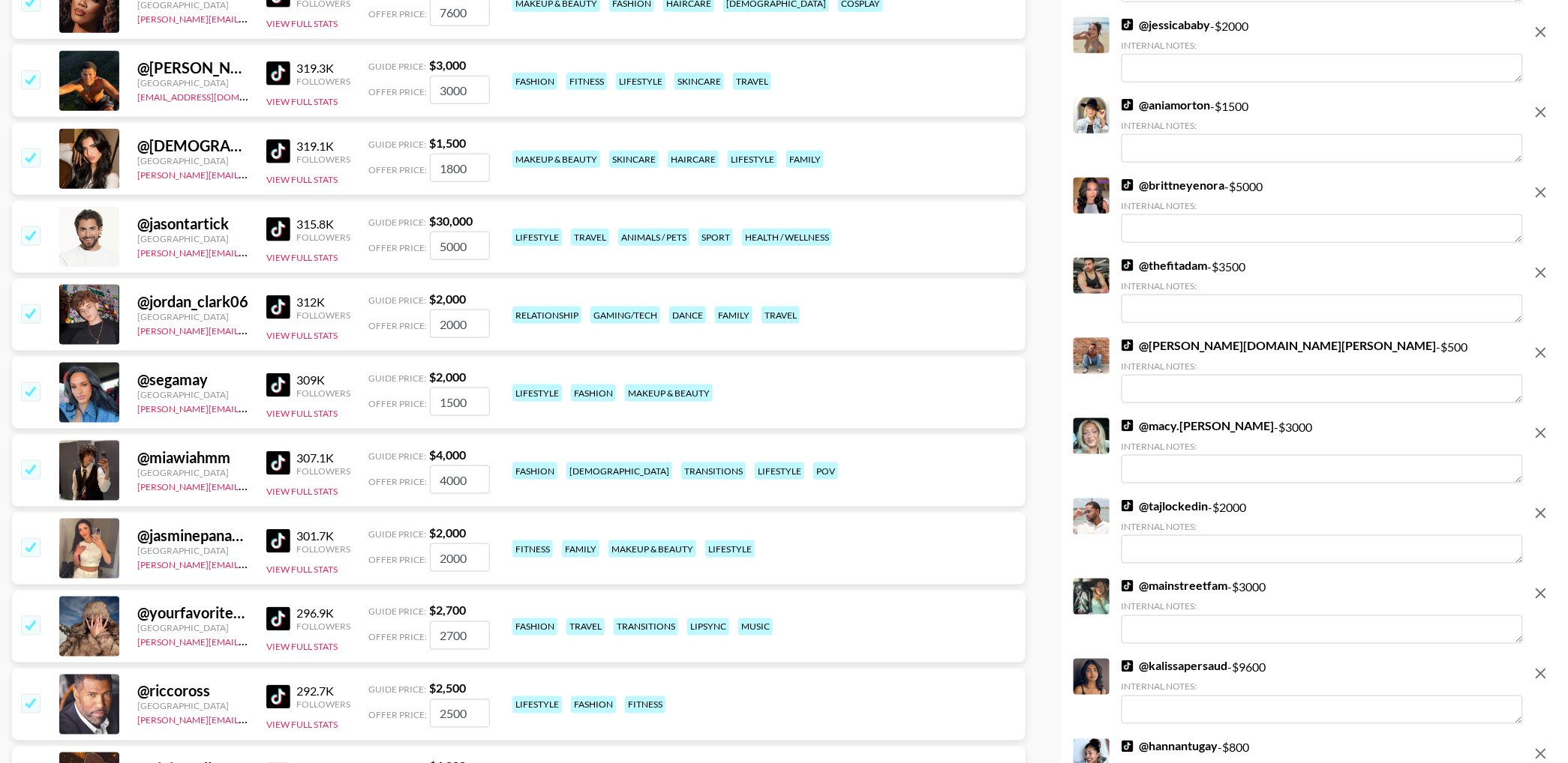
click at [1545, 277] on icon "remove" at bounding box center [1541, 273] width 18 height 18
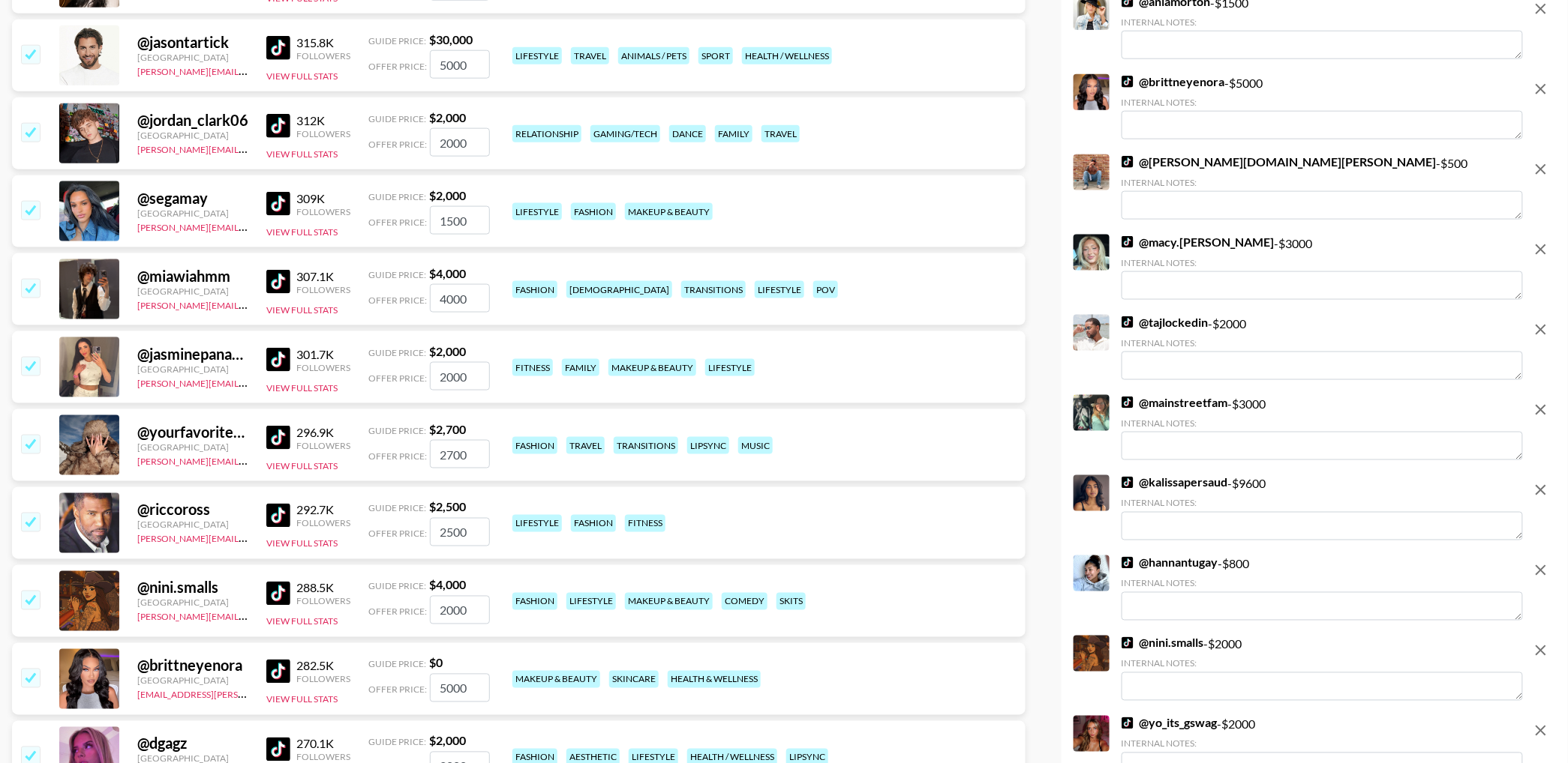
scroll to position [3065, 0]
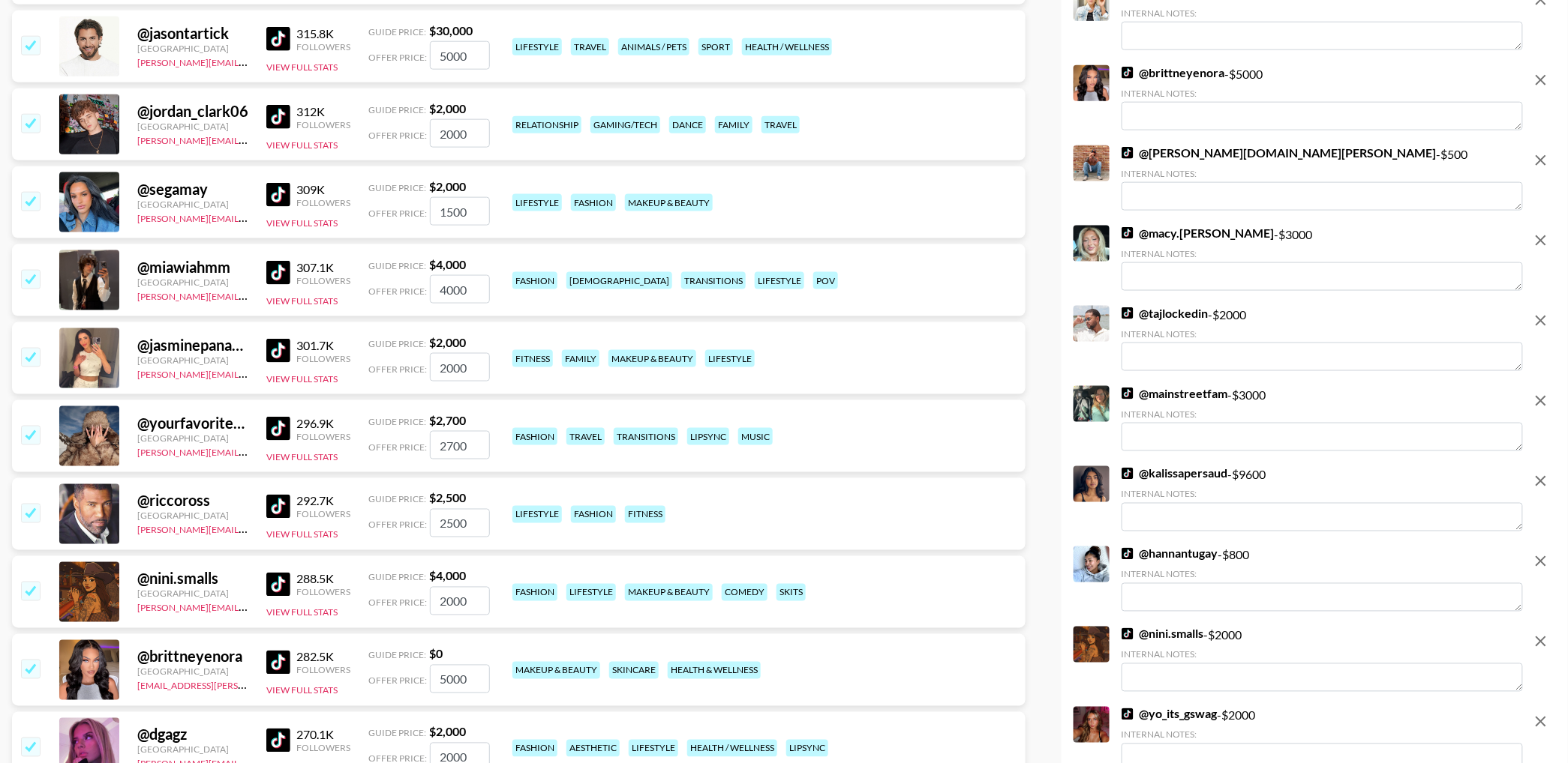
click at [1536, 241] on icon "remove" at bounding box center [1541, 240] width 18 height 18
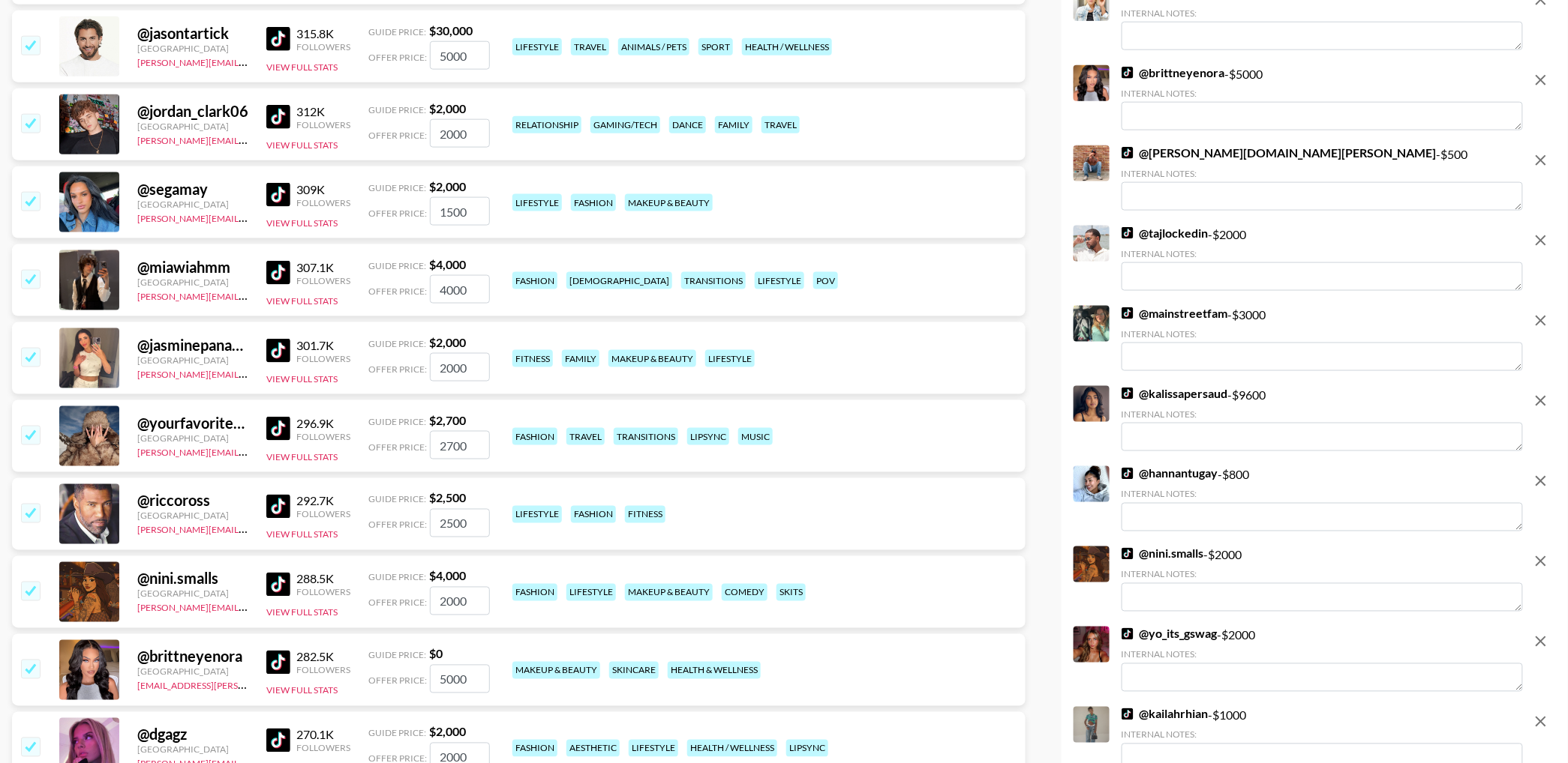
click at [1543, 239] on icon "remove" at bounding box center [1541, 240] width 18 height 18
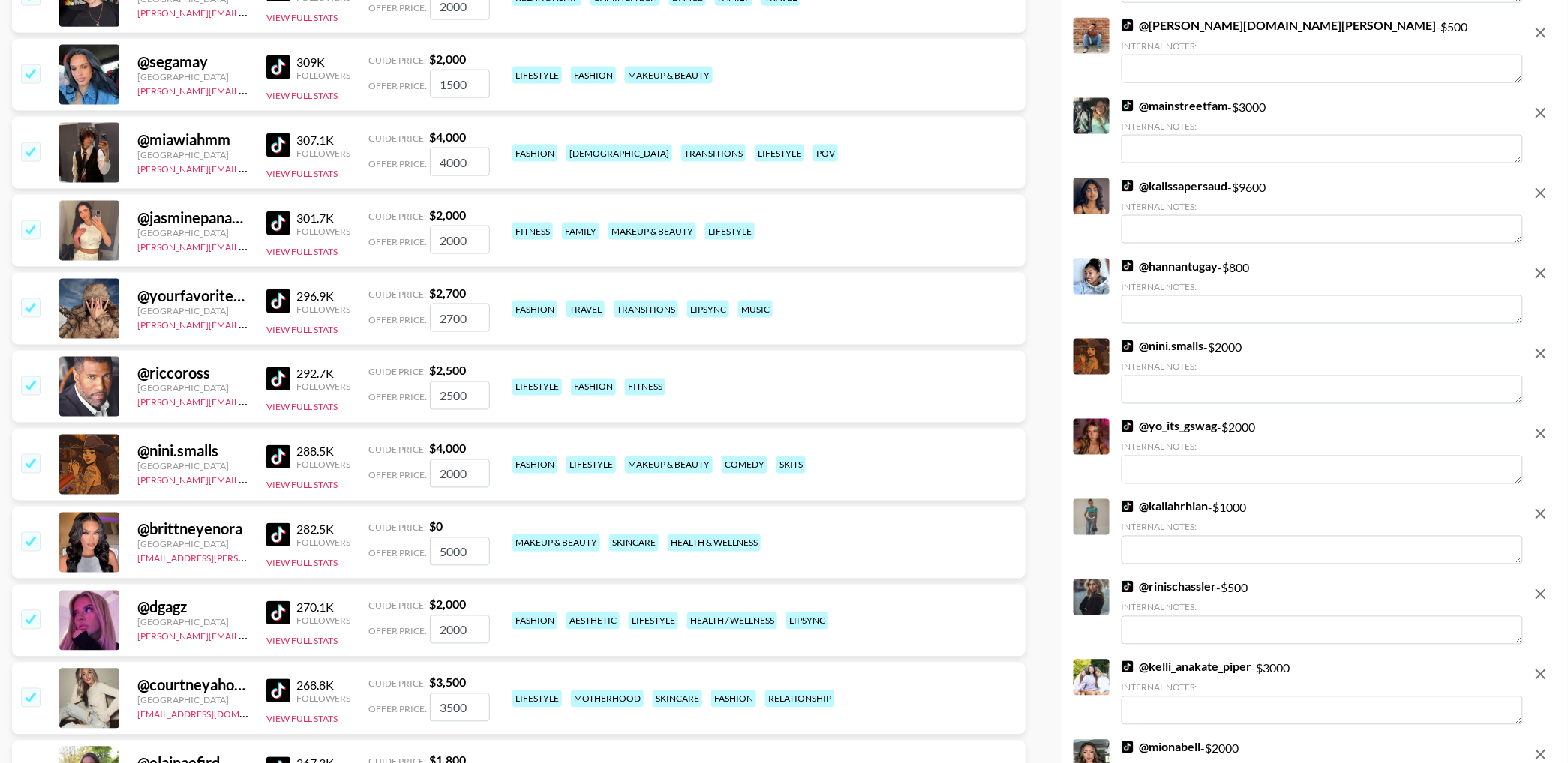
scroll to position [3215, 0]
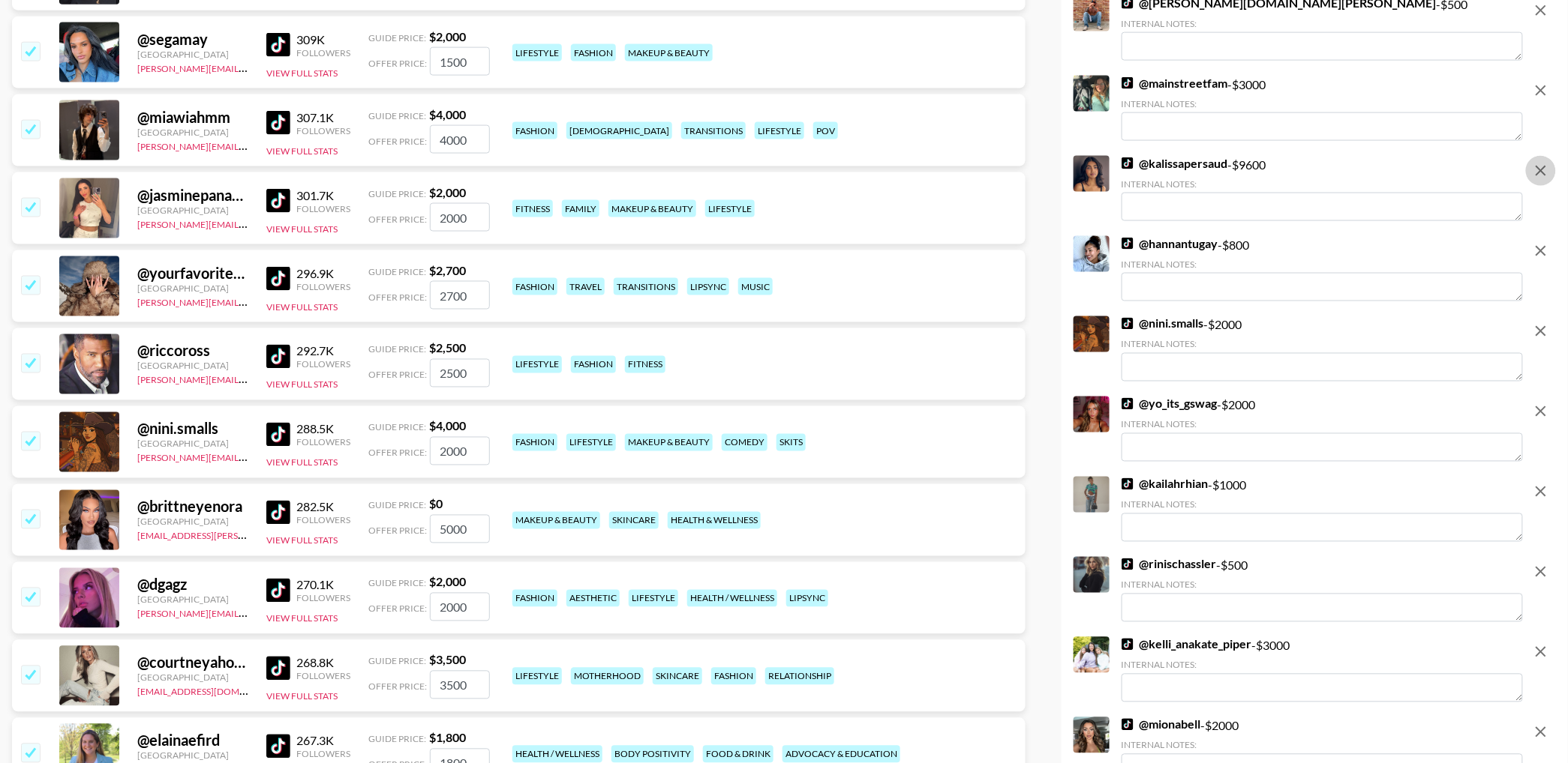
click at [1541, 169] on icon "remove" at bounding box center [1541, 170] width 18 height 18
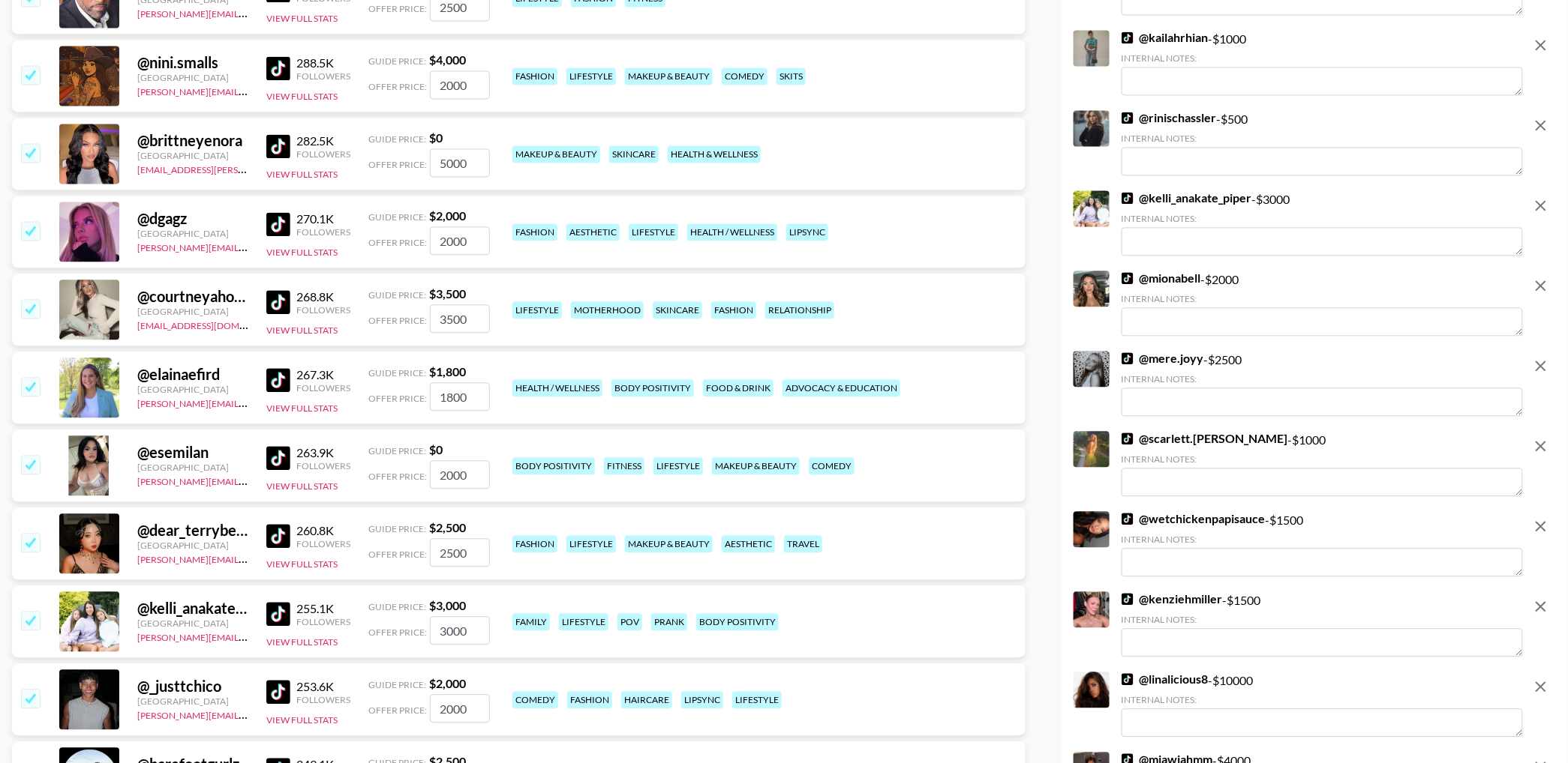
scroll to position [3585, 0]
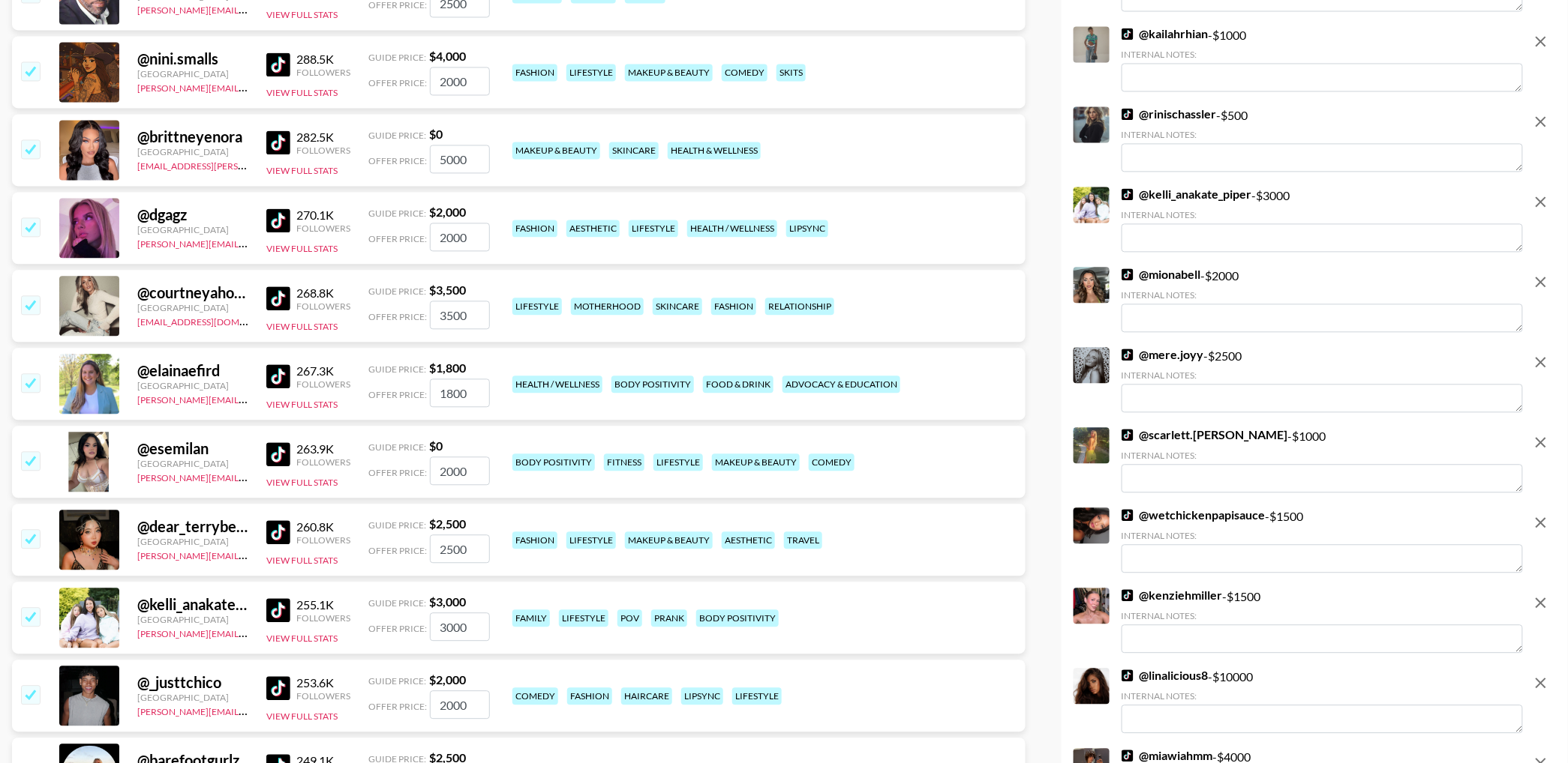
click at [1543, 198] on icon "remove" at bounding box center [1541, 201] width 18 height 18
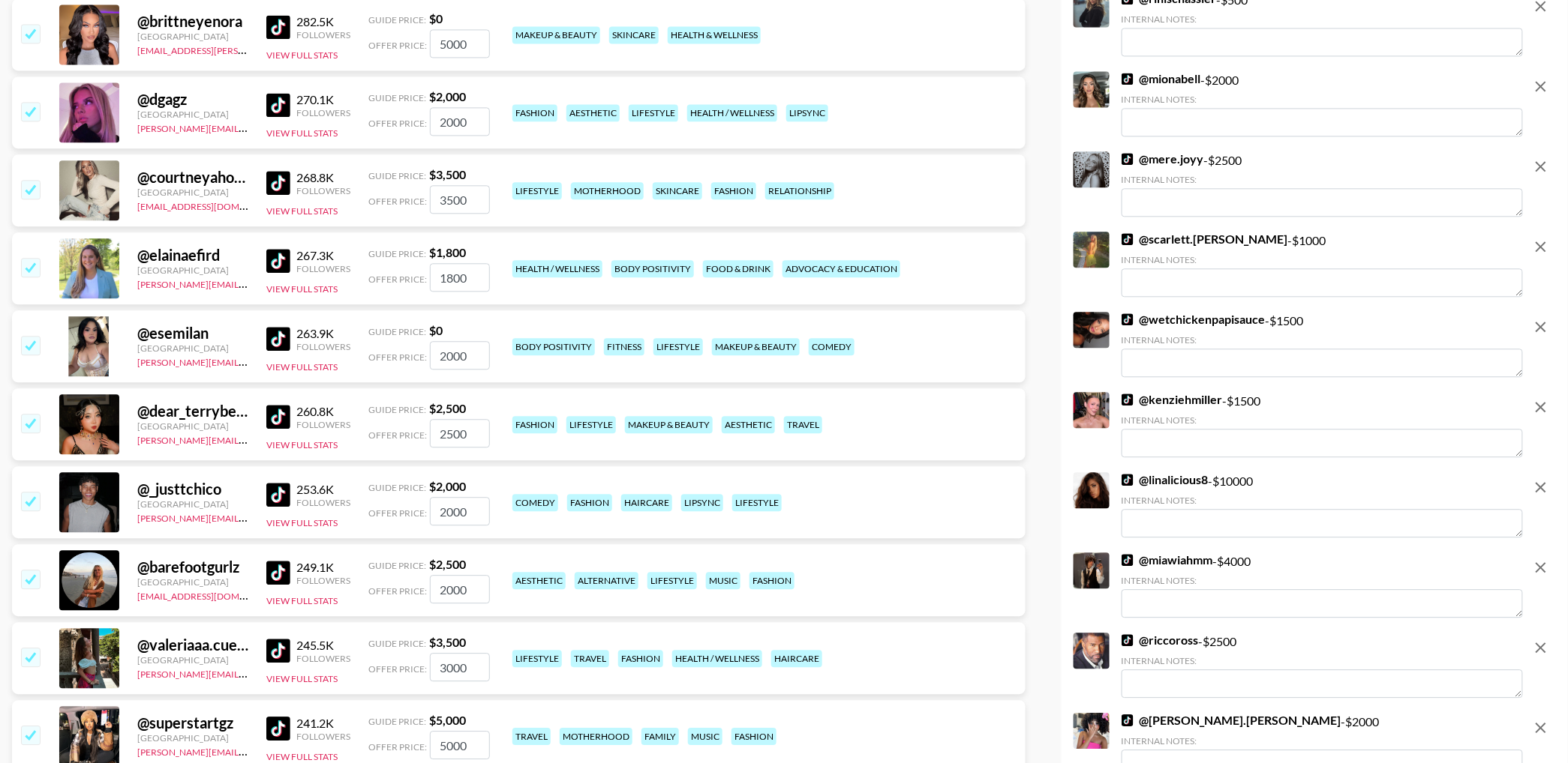
scroll to position [3701, 0]
drag, startPoint x: 1540, startPoint y: 166, endPoint x: 1501, endPoint y: 207, distance: 56.6
click at [1540, 166] on icon "remove" at bounding box center [1541, 166] width 10 height 10
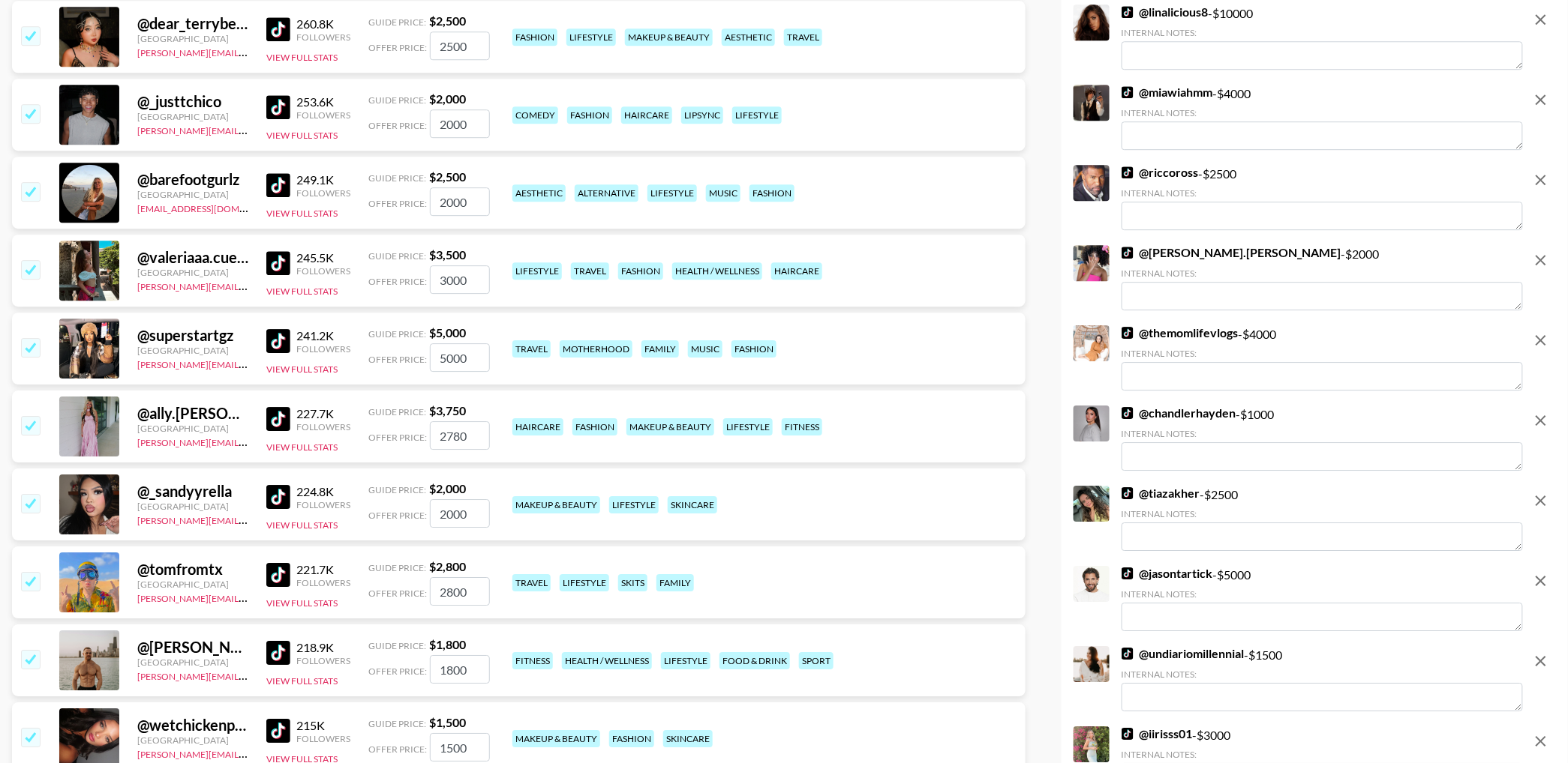
scroll to position [4110, 0]
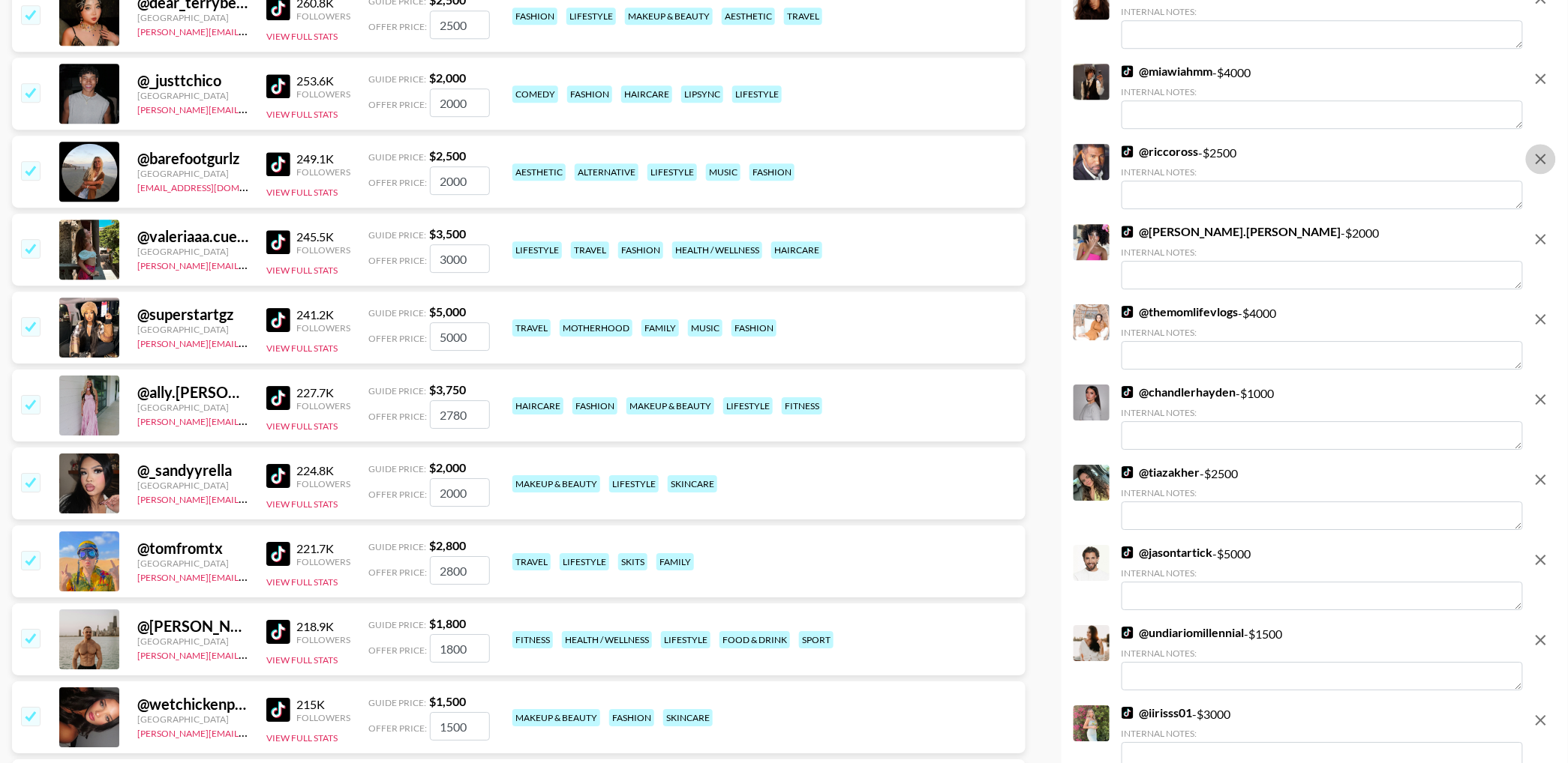
click at [1537, 160] on icon "remove" at bounding box center [1541, 159] width 18 height 18
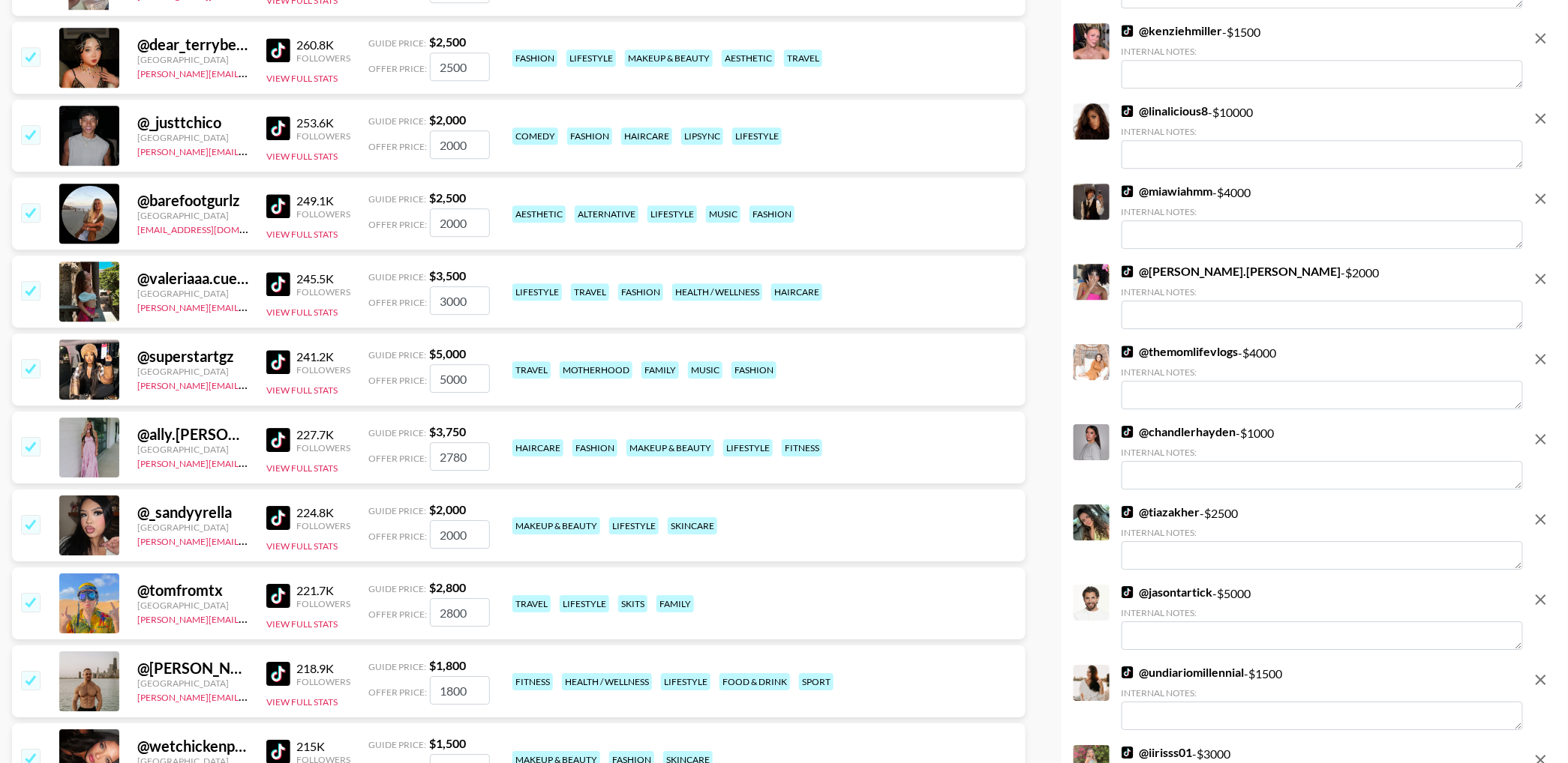
scroll to position [3989, 0]
click at [1538, 205] on icon "remove" at bounding box center [1541, 199] width 18 height 18
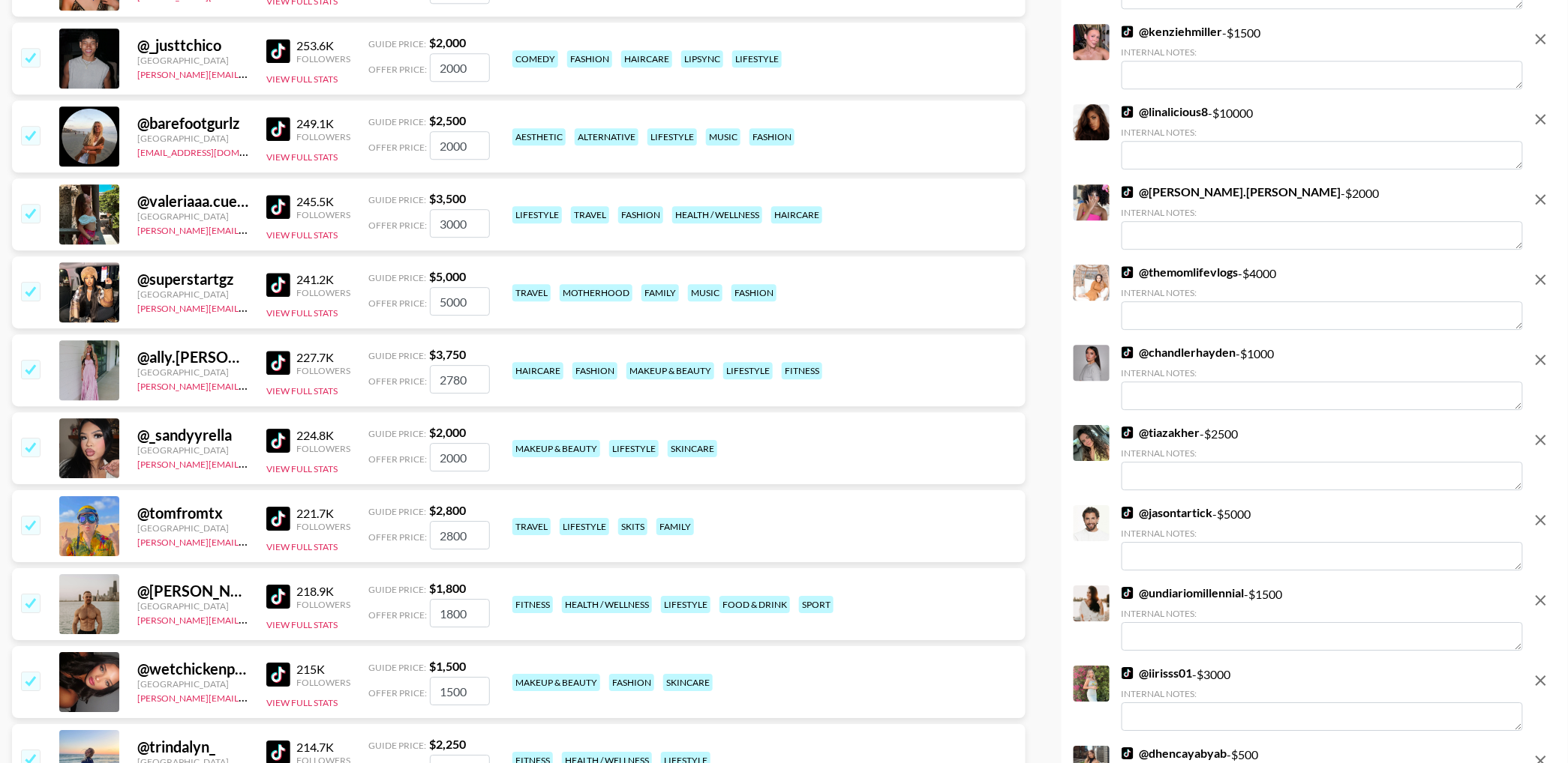
scroll to position [4236, 0]
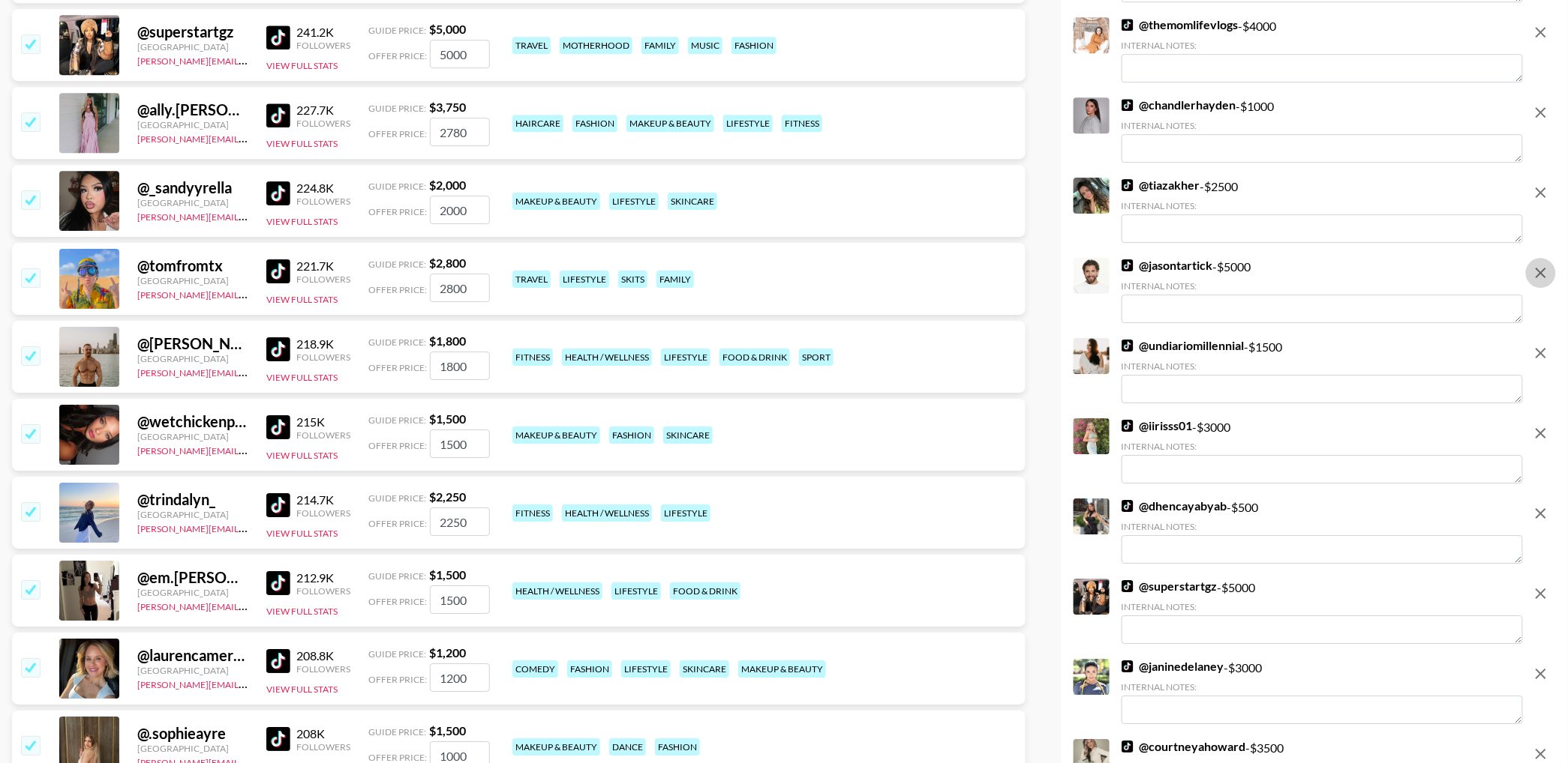
click at [1537, 279] on icon "remove" at bounding box center [1541, 273] width 18 height 18
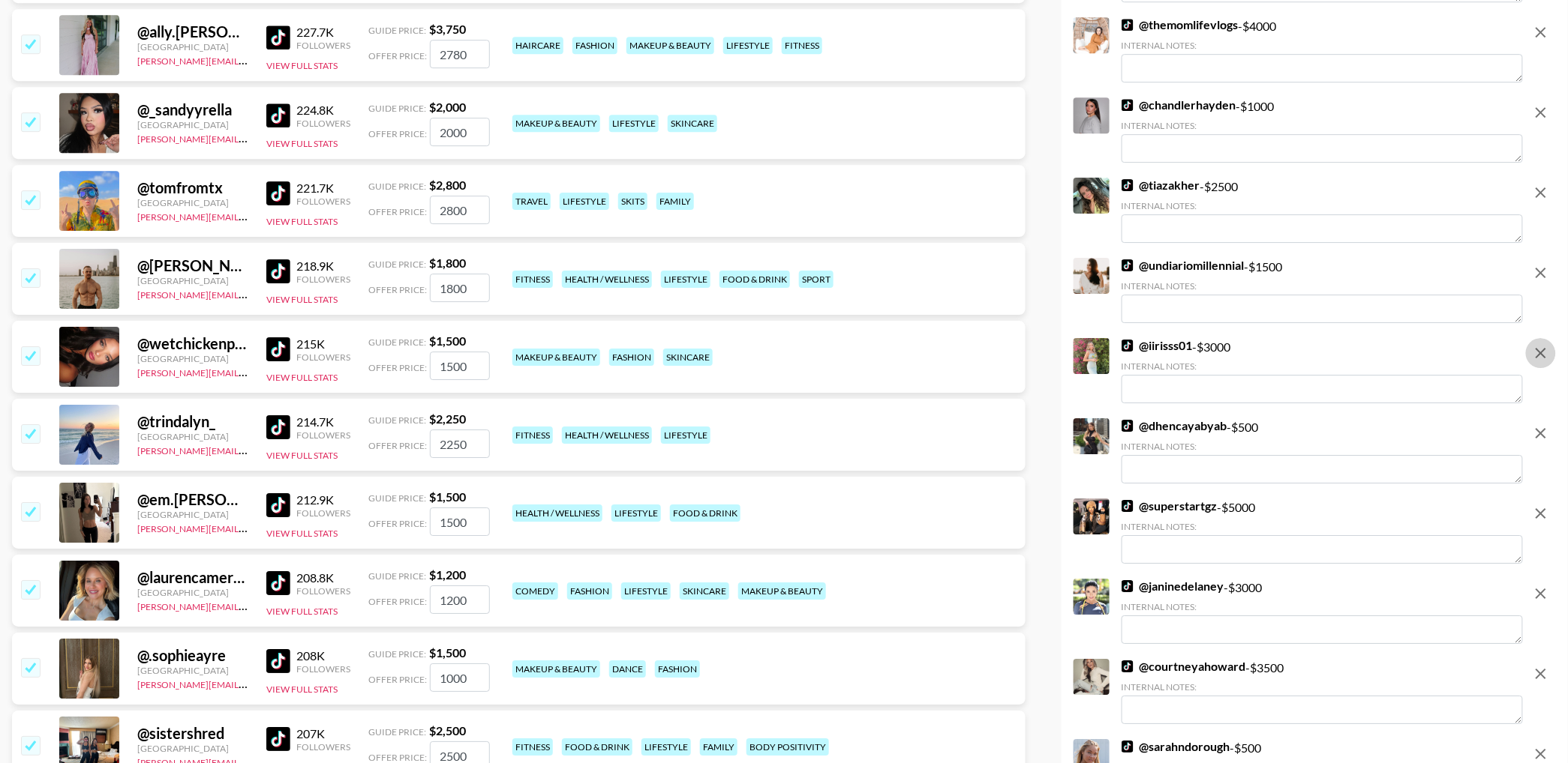
drag, startPoint x: 1537, startPoint y: 360, endPoint x: 1530, endPoint y: 213, distance: 147.2
click at [1537, 360] on icon "remove" at bounding box center [1541, 353] width 18 height 18
click at [1535, 193] on icon "remove" at bounding box center [1541, 192] width 18 height 18
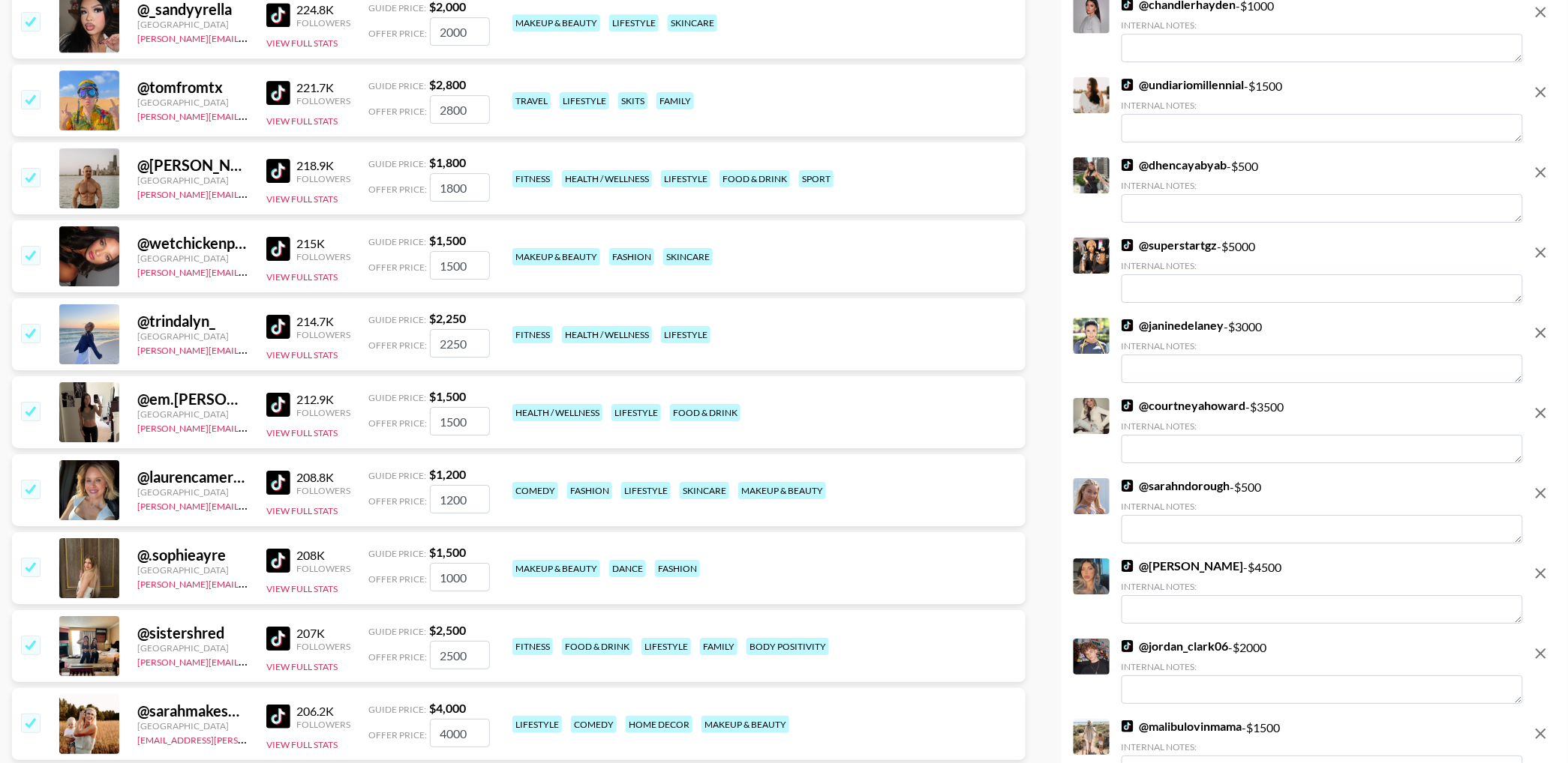
scroll to position [4340, 0]
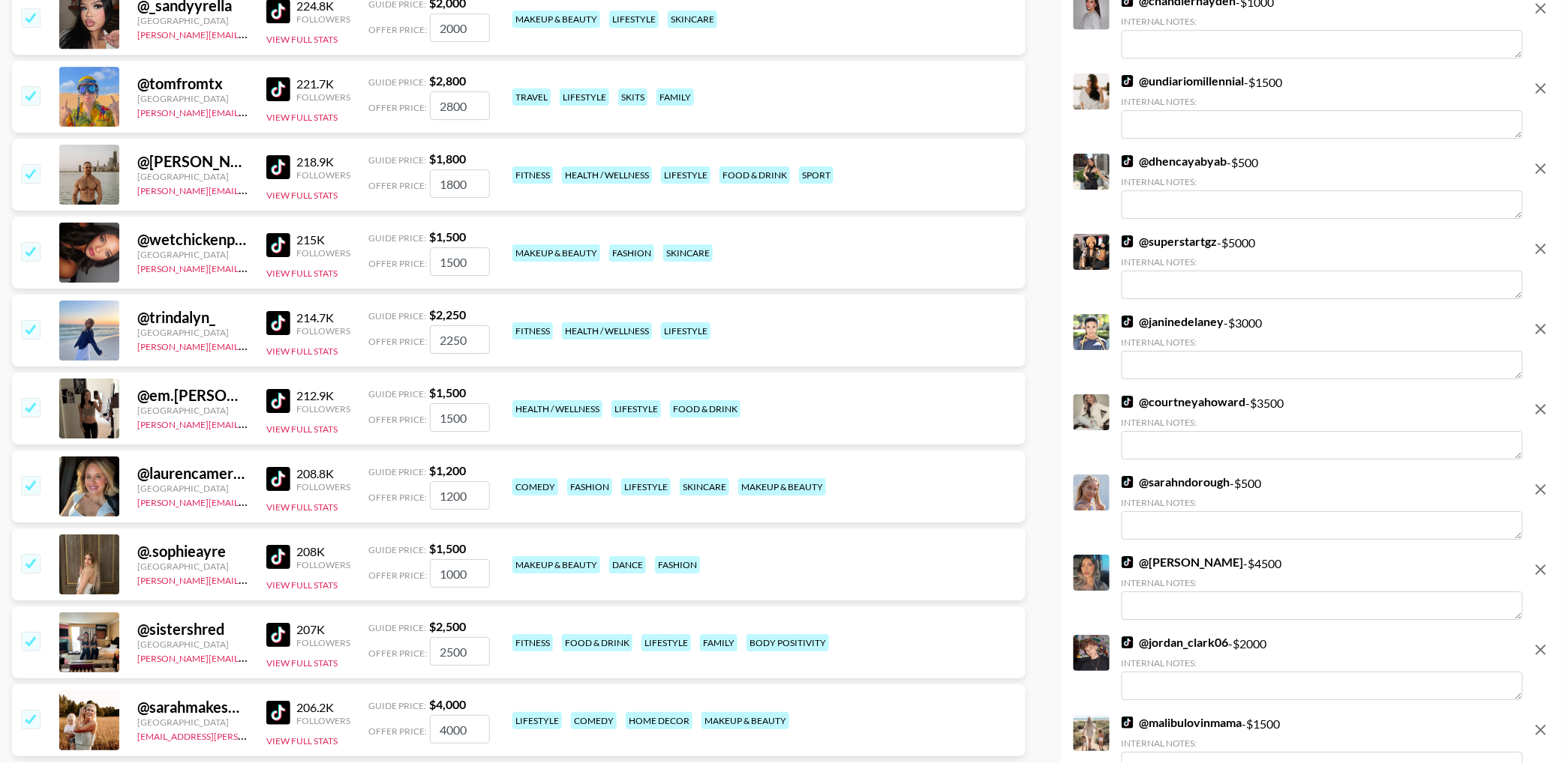
click at [1535, 246] on icon "remove" at bounding box center [1541, 248] width 18 height 18
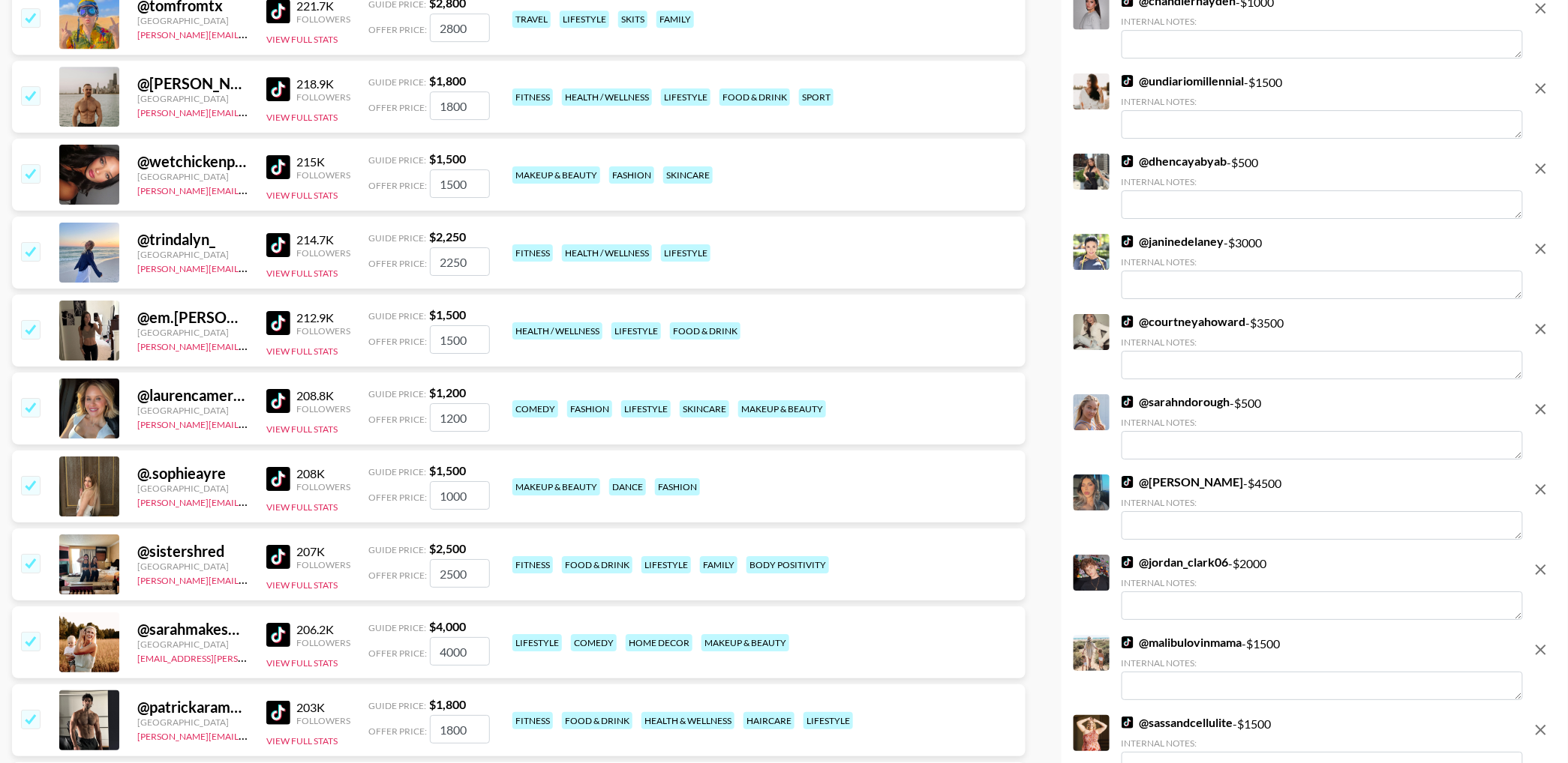
click at [1538, 251] on icon "remove" at bounding box center [1541, 249] width 10 height 10
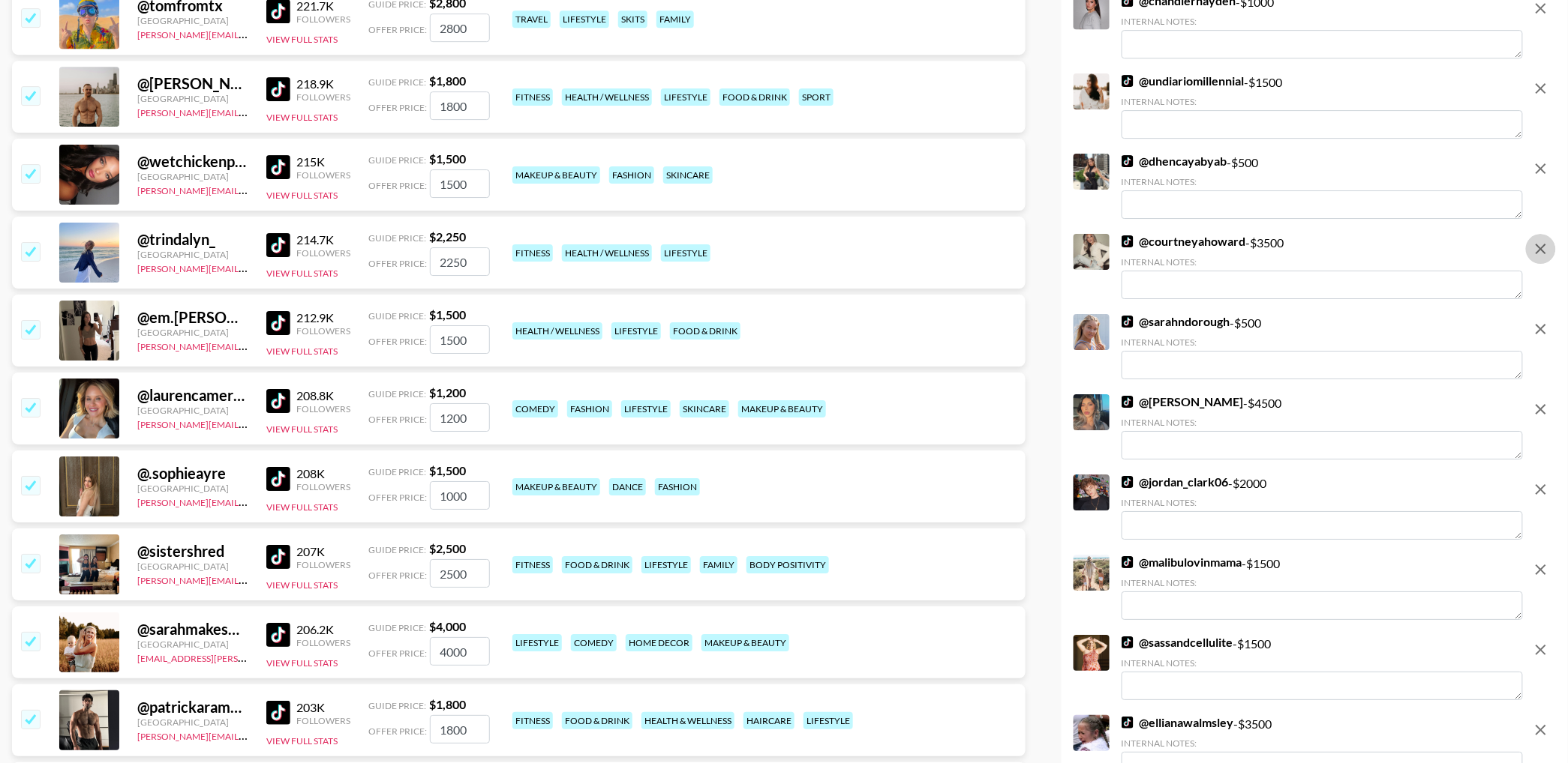
drag, startPoint x: 1542, startPoint y: 243, endPoint x: 1527, endPoint y: 298, distance: 57.0
click at [1542, 243] on icon "remove" at bounding box center [1541, 248] width 18 height 18
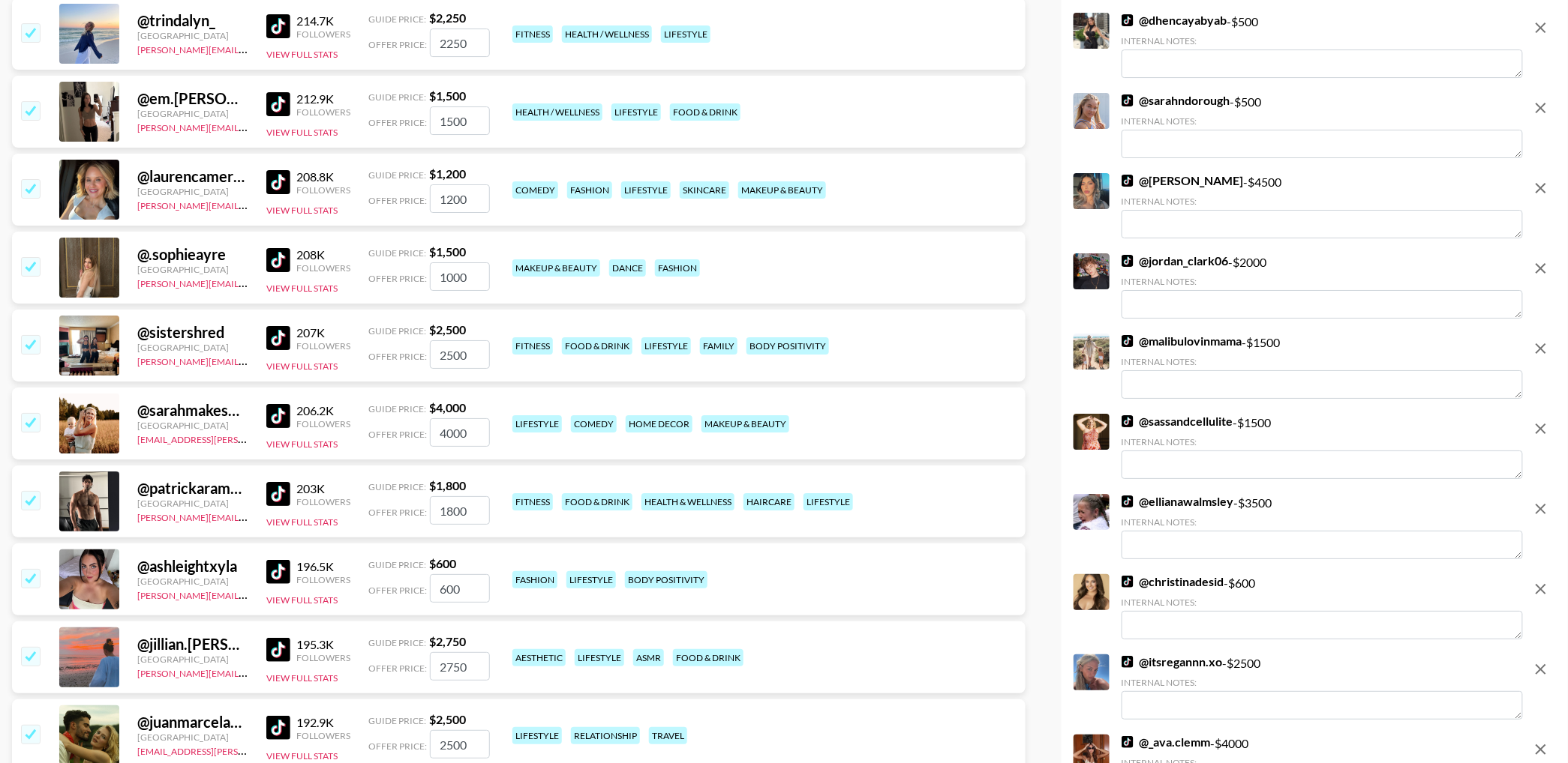
scroll to position [4505, 0]
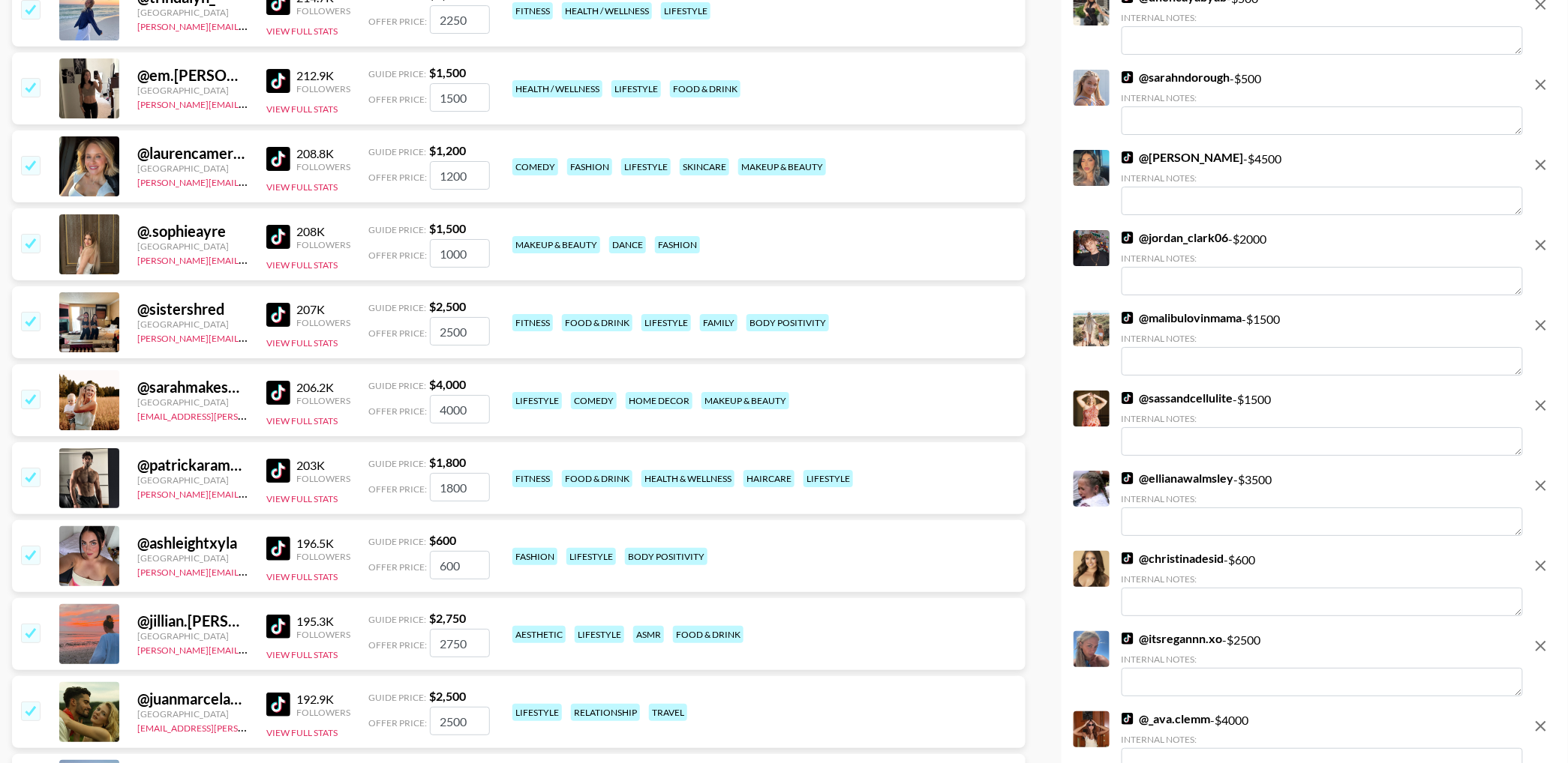
click at [1538, 168] on icon "remove" at bounding box center [1541, 164] width 18 height 18
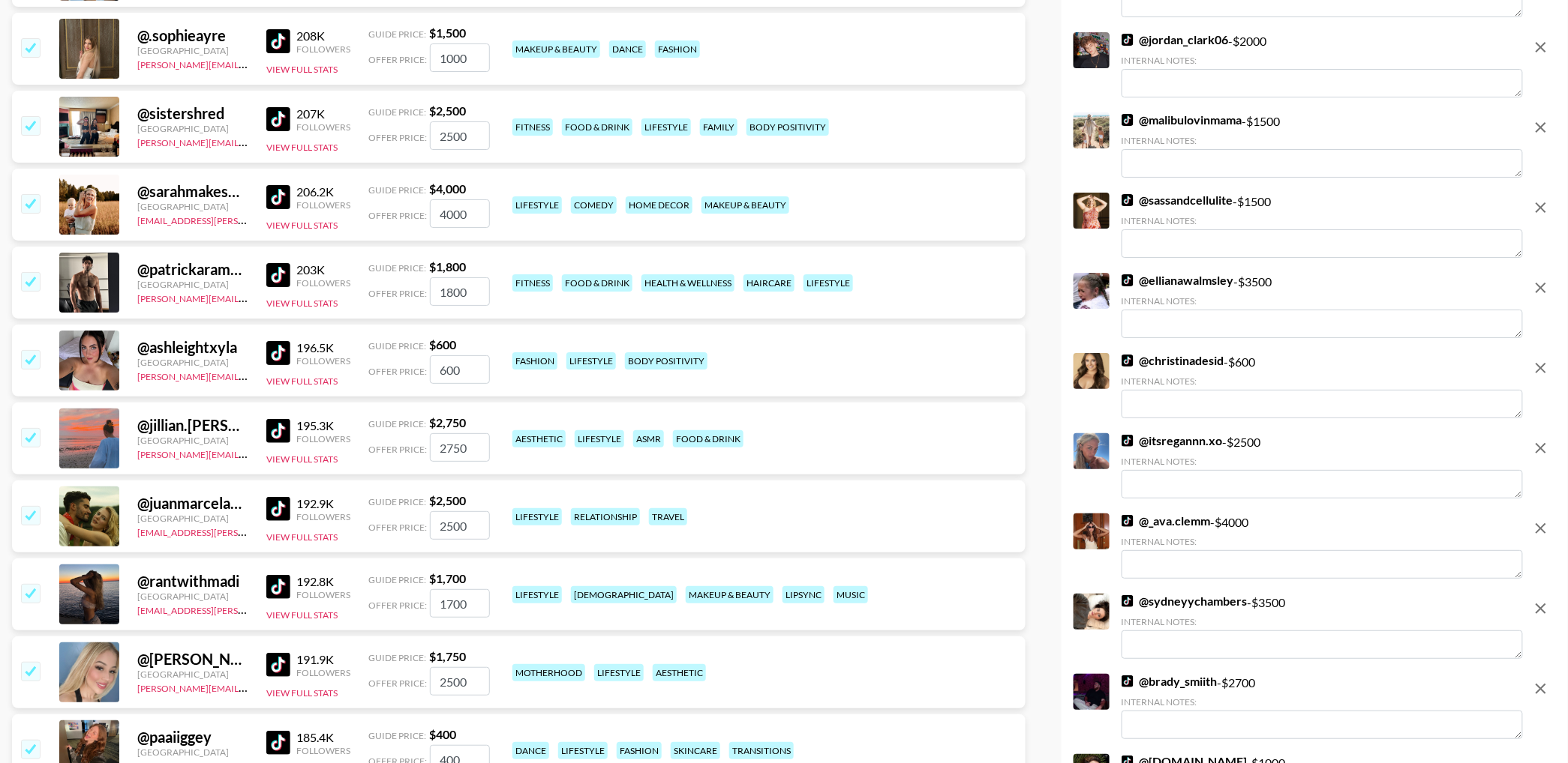
scroll to position [4626, 0]
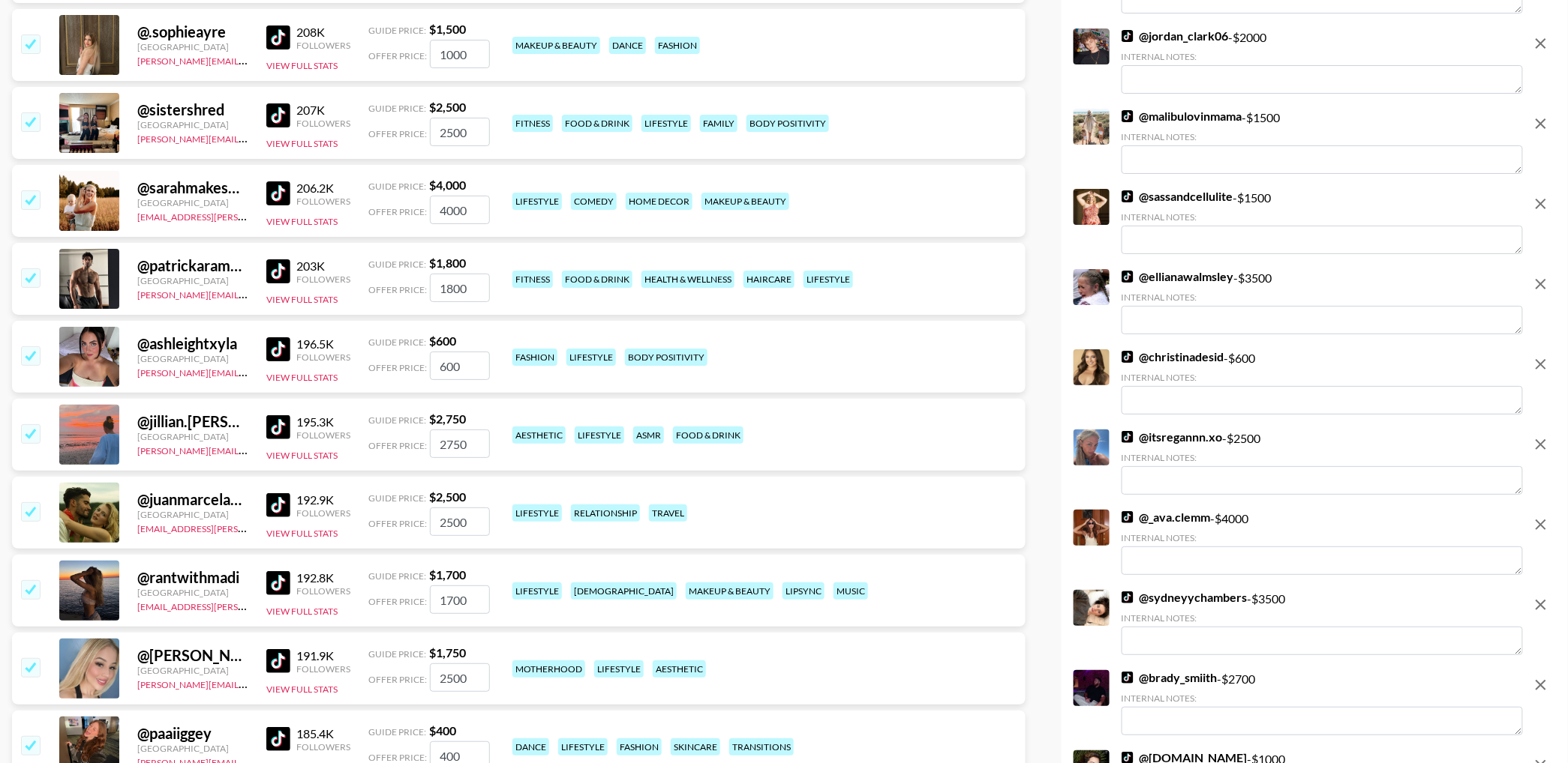
click at [1539, 282] on icon "remove" at bounding box center [1541, 284] width 10 height 10
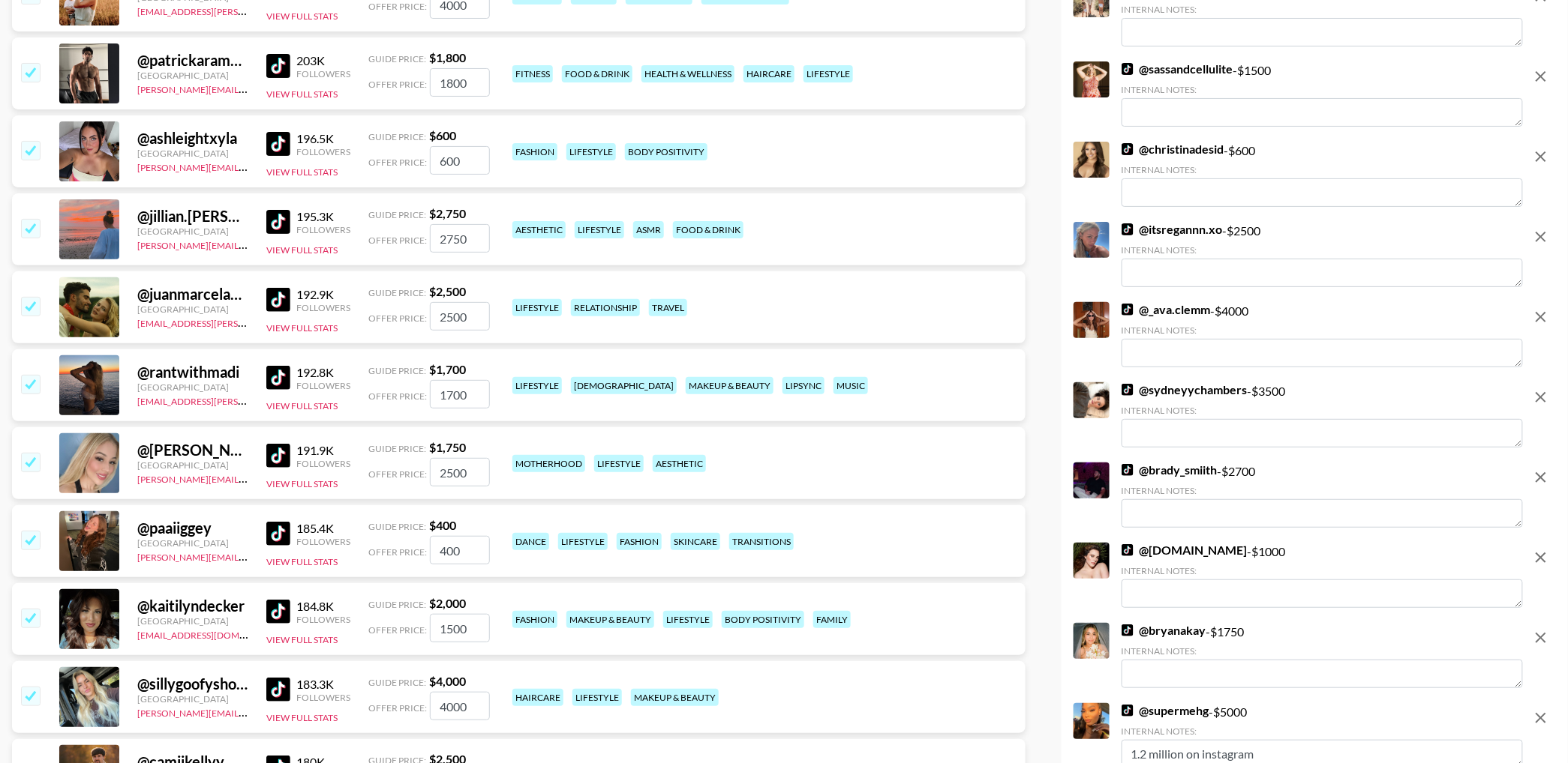
scroll to position [4767, 0]
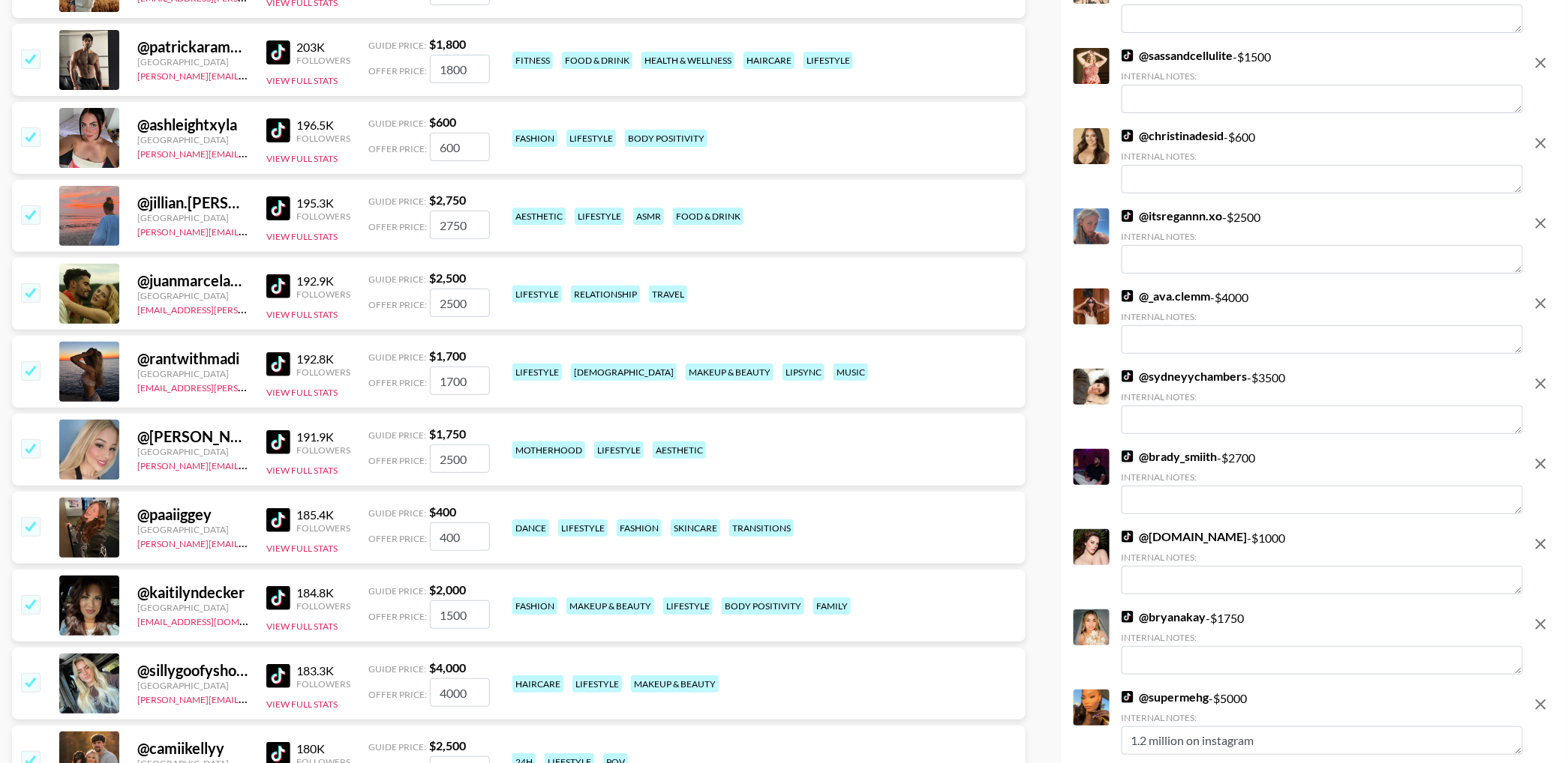
click at [1544, 226] on icon "remove" at bounding box center [1541, 223] width 18 height 18
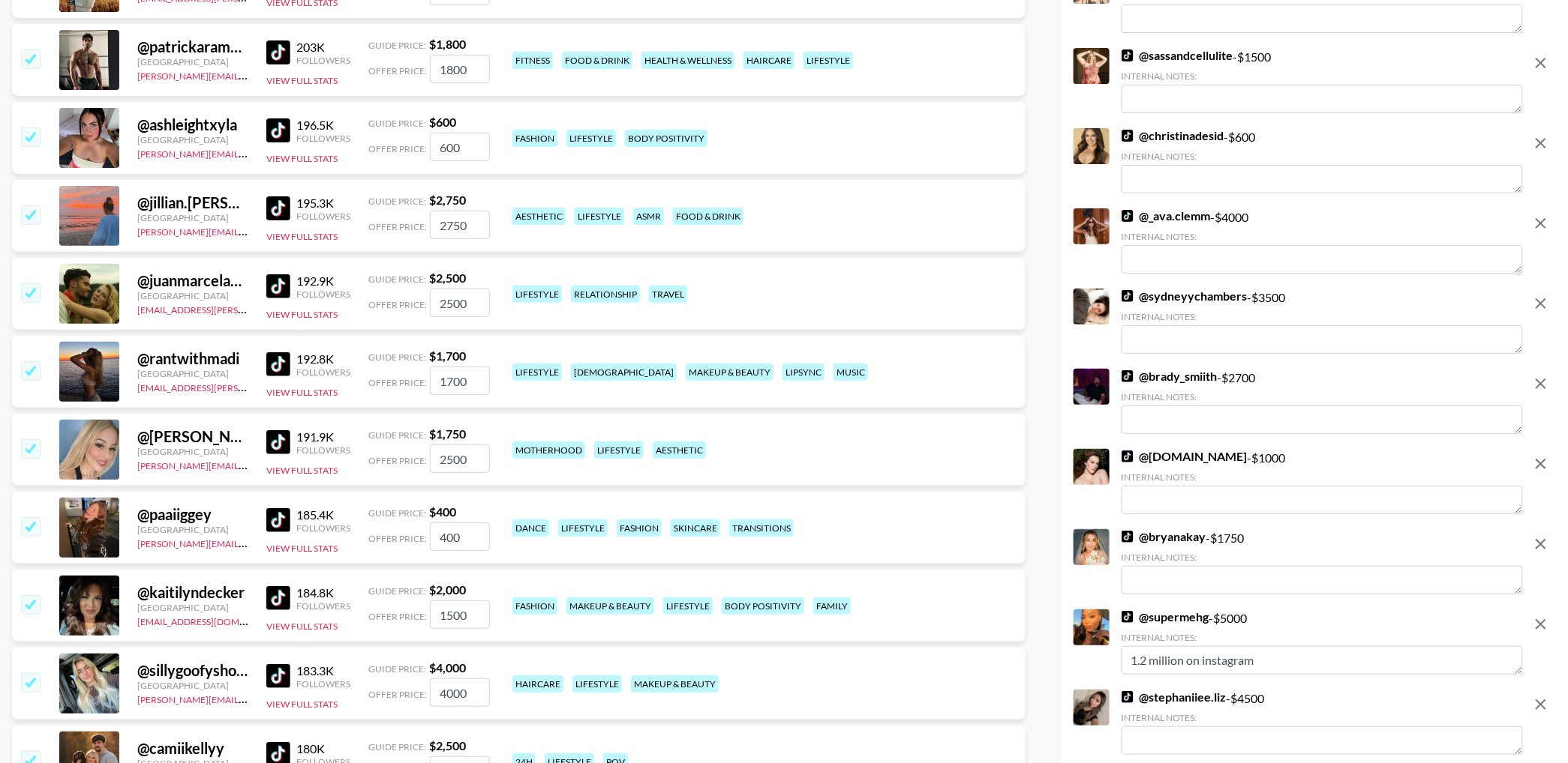
click at [1541, 227] on icon "remove" at bounding box center [1541, 223] width 18 height 18
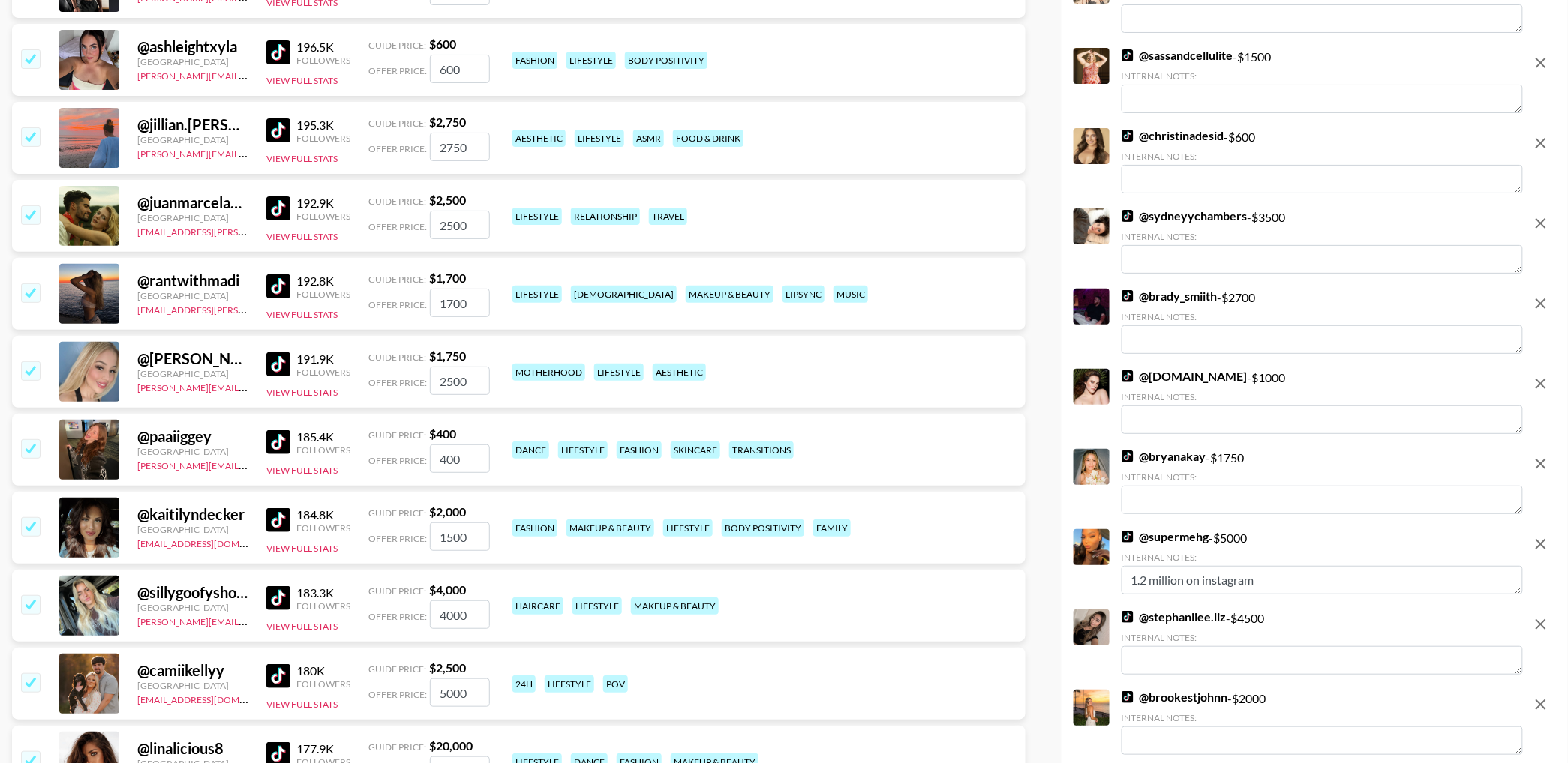
click at [1541, 227] on icon "remove" at bounding box center [1541, 223] width 18 height 18
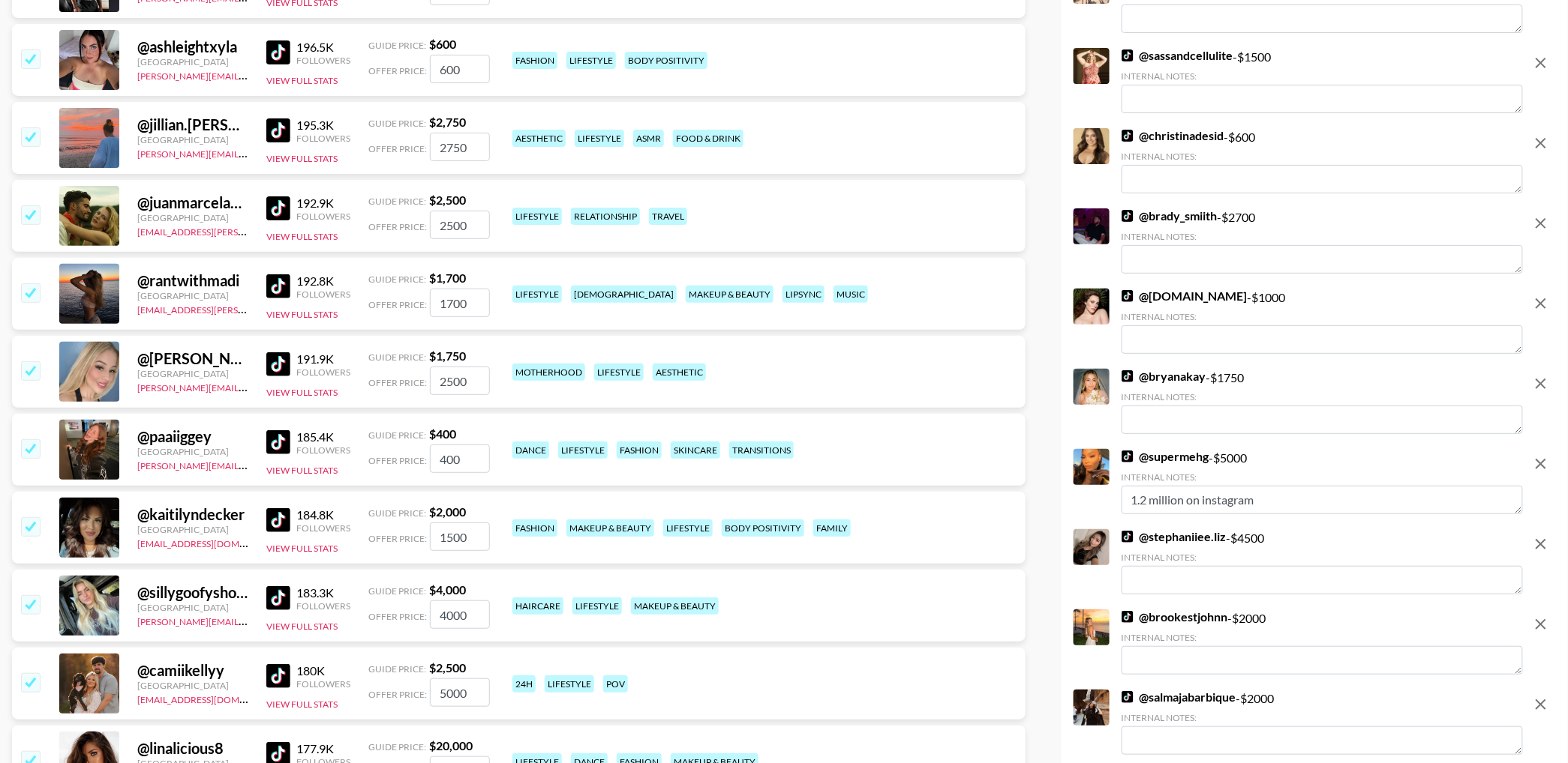
click at [1541, 227] on icon "remove" at bounding box center [1541, 223] width 18 height 18
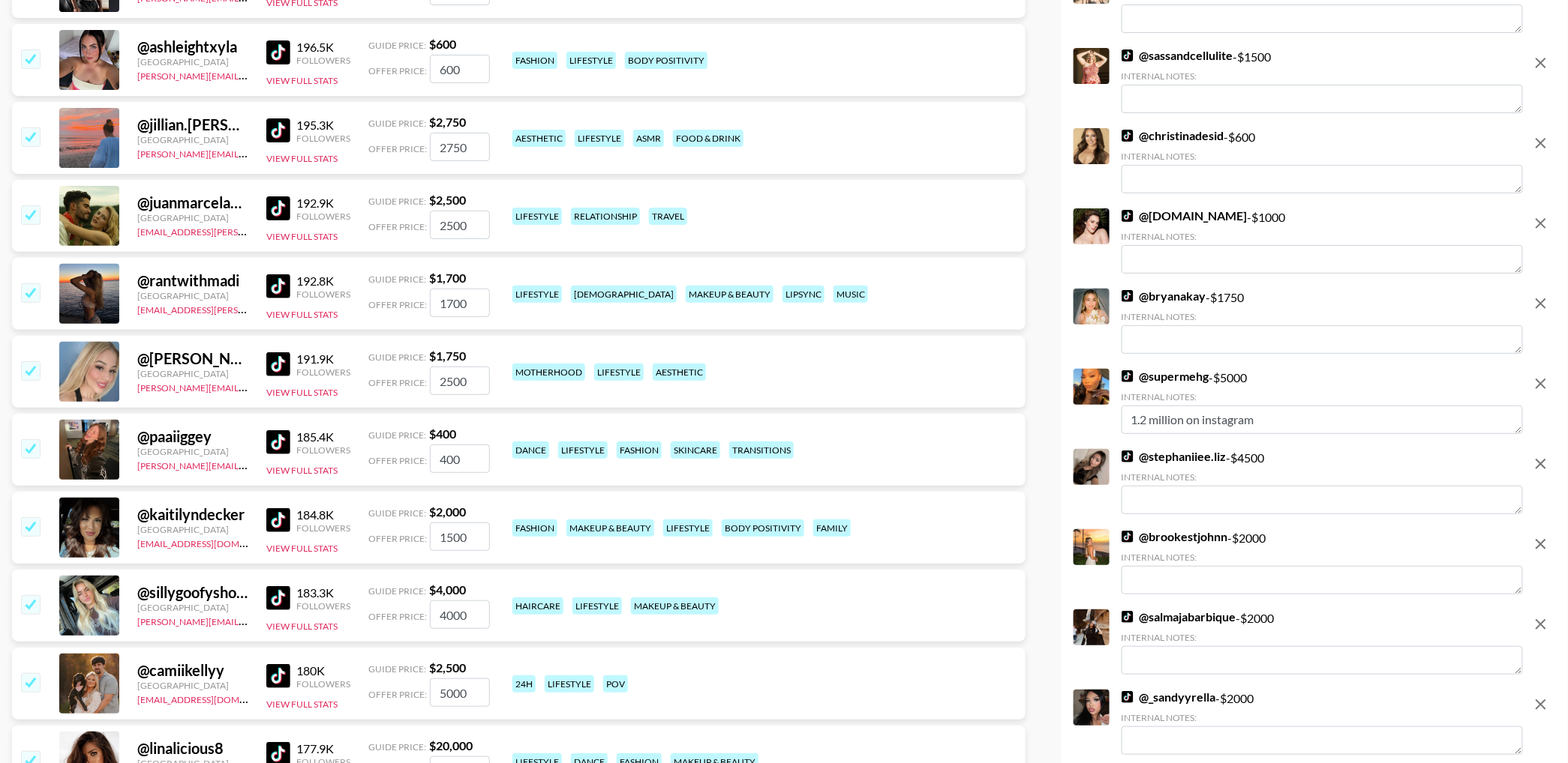
click at [1541, 227] on icon "remove" at bounding box center [1541, 223] width 18 height 18
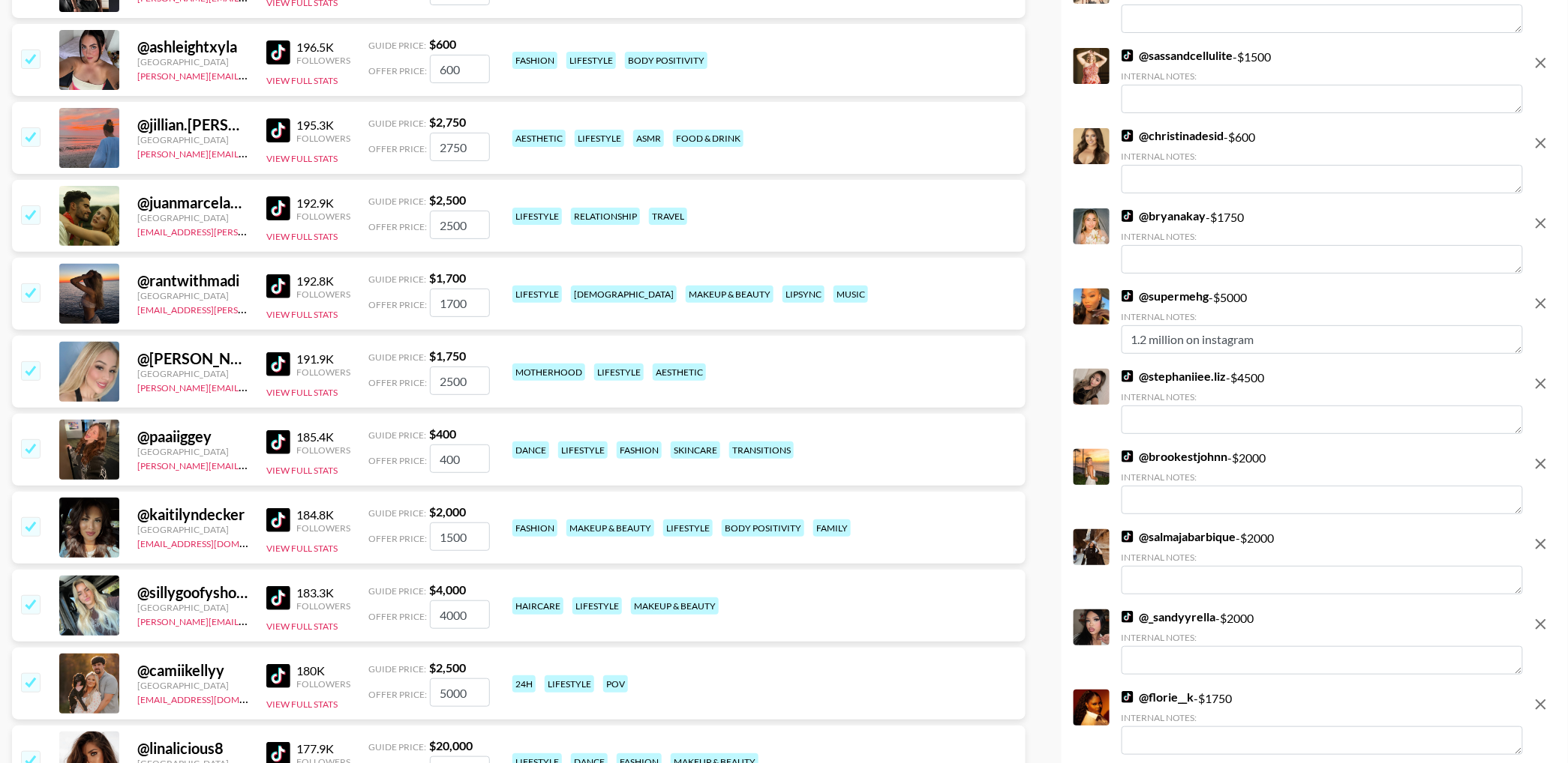
scroll to position [4810, 0]
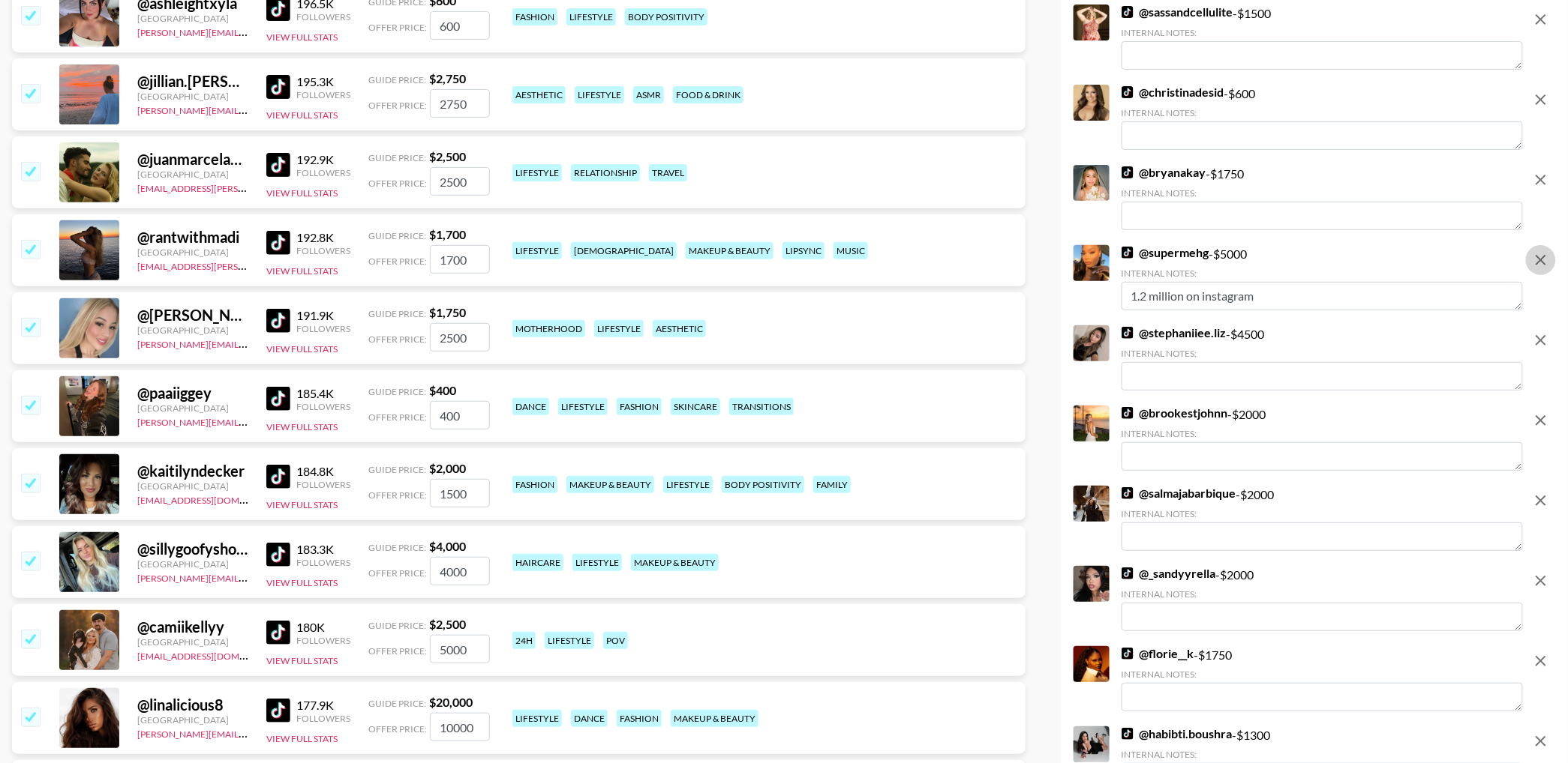
drag, startPoint x: 1534, startPoint y: 260, endPoint x: 1531, endPoint y: 271, distance: 11.4
click at [1534, 260] on icon "remove" at bounding box center [1541, 260] width 18 height 18
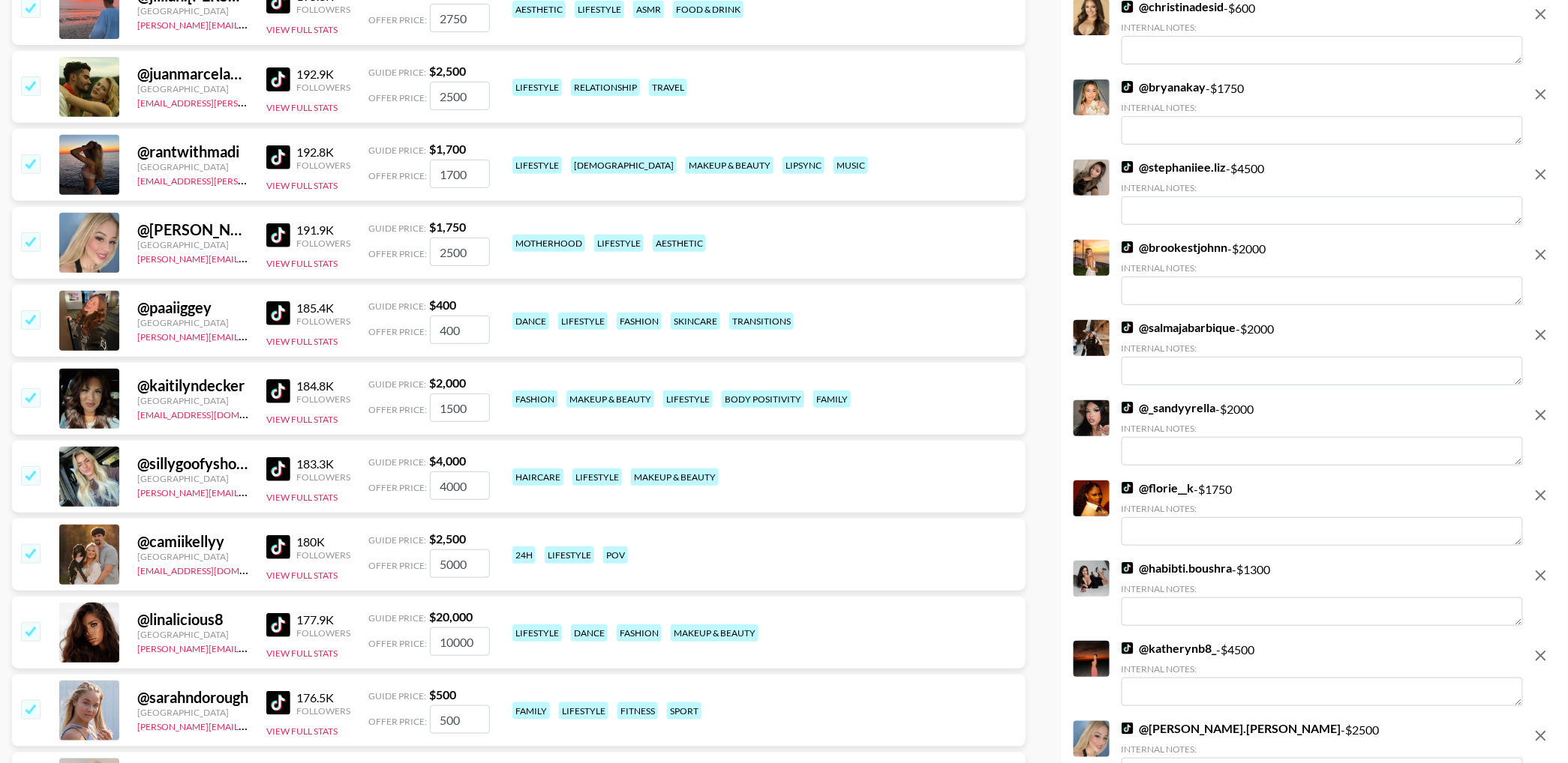
scroll to position [4907, 0]
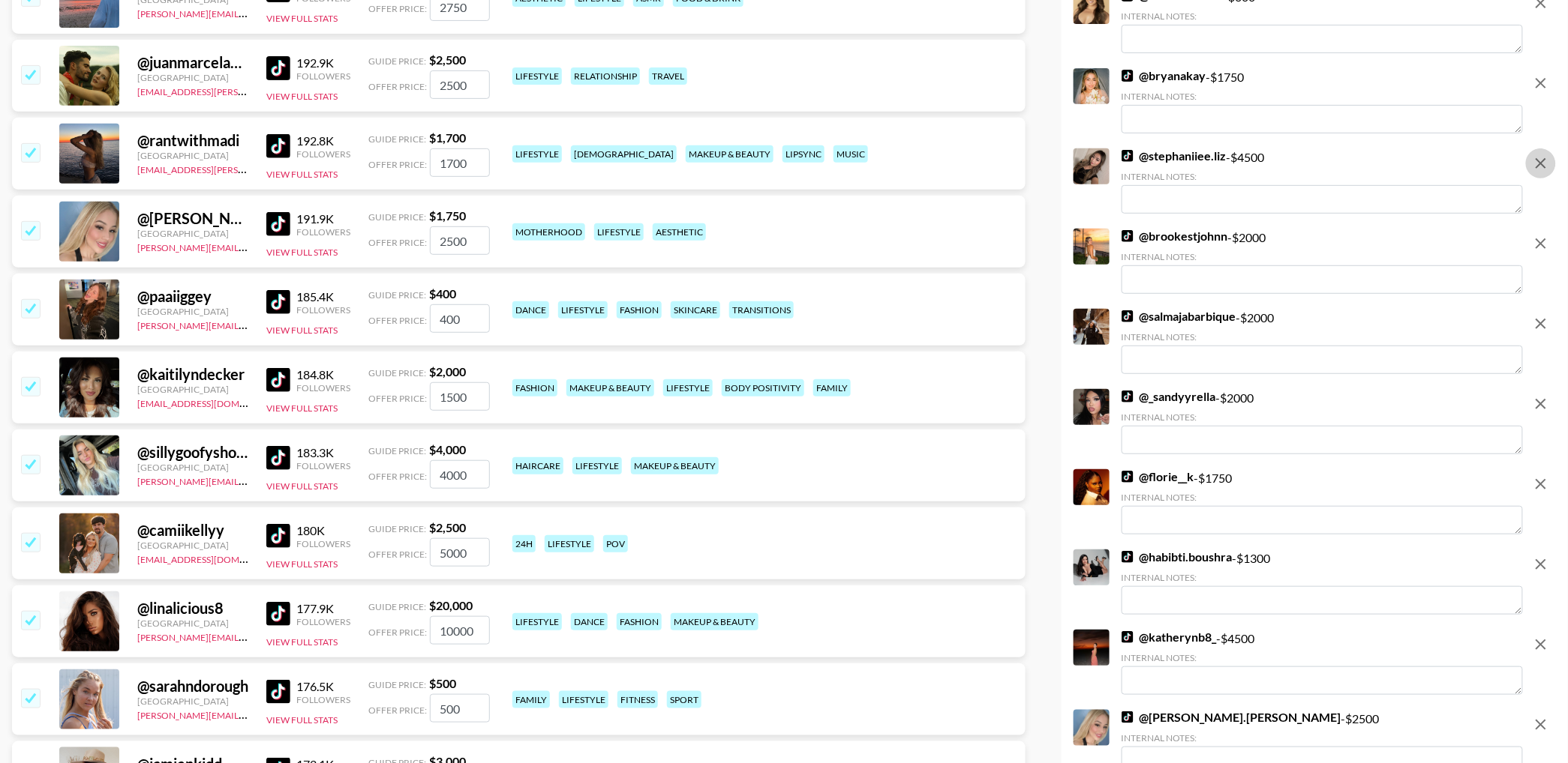
click at [1543, 169] on icon "remove" at bounding box center [1541, 163] width 18 height 18
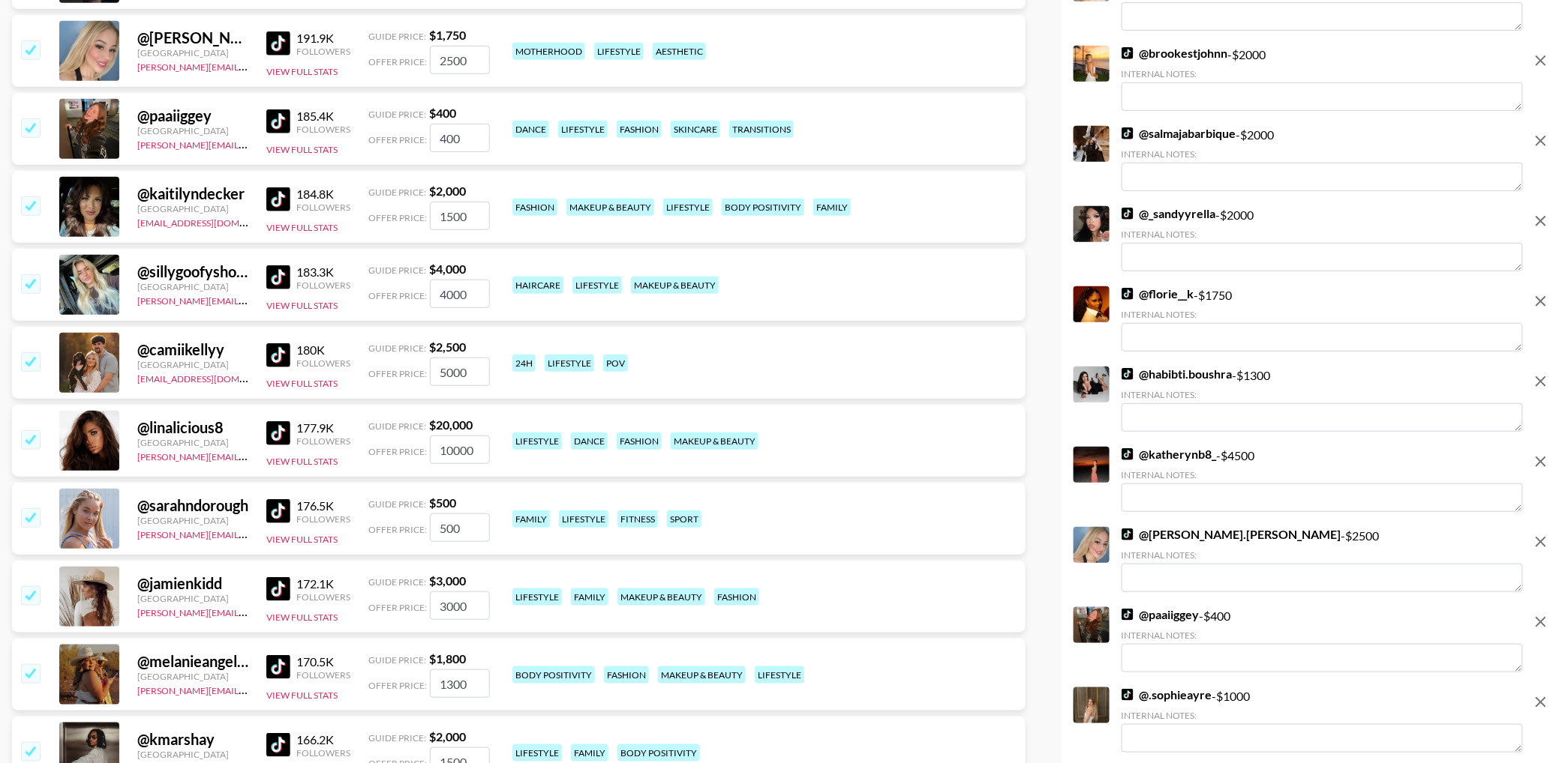
scroll to position [5017, 0]
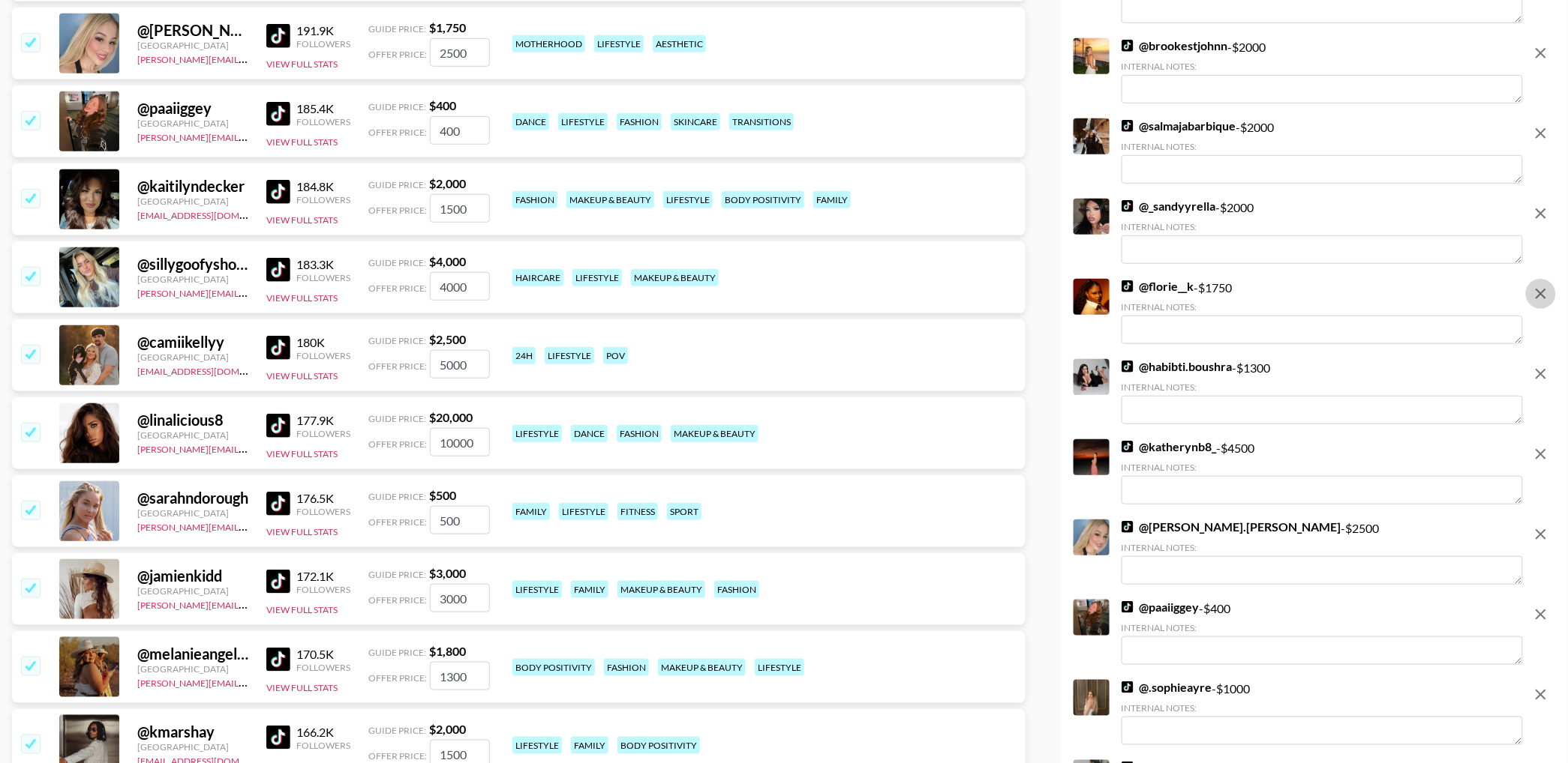
click at [1536, 298] on icon "remove" at bounding box center [1541, 294] width 10 height 10
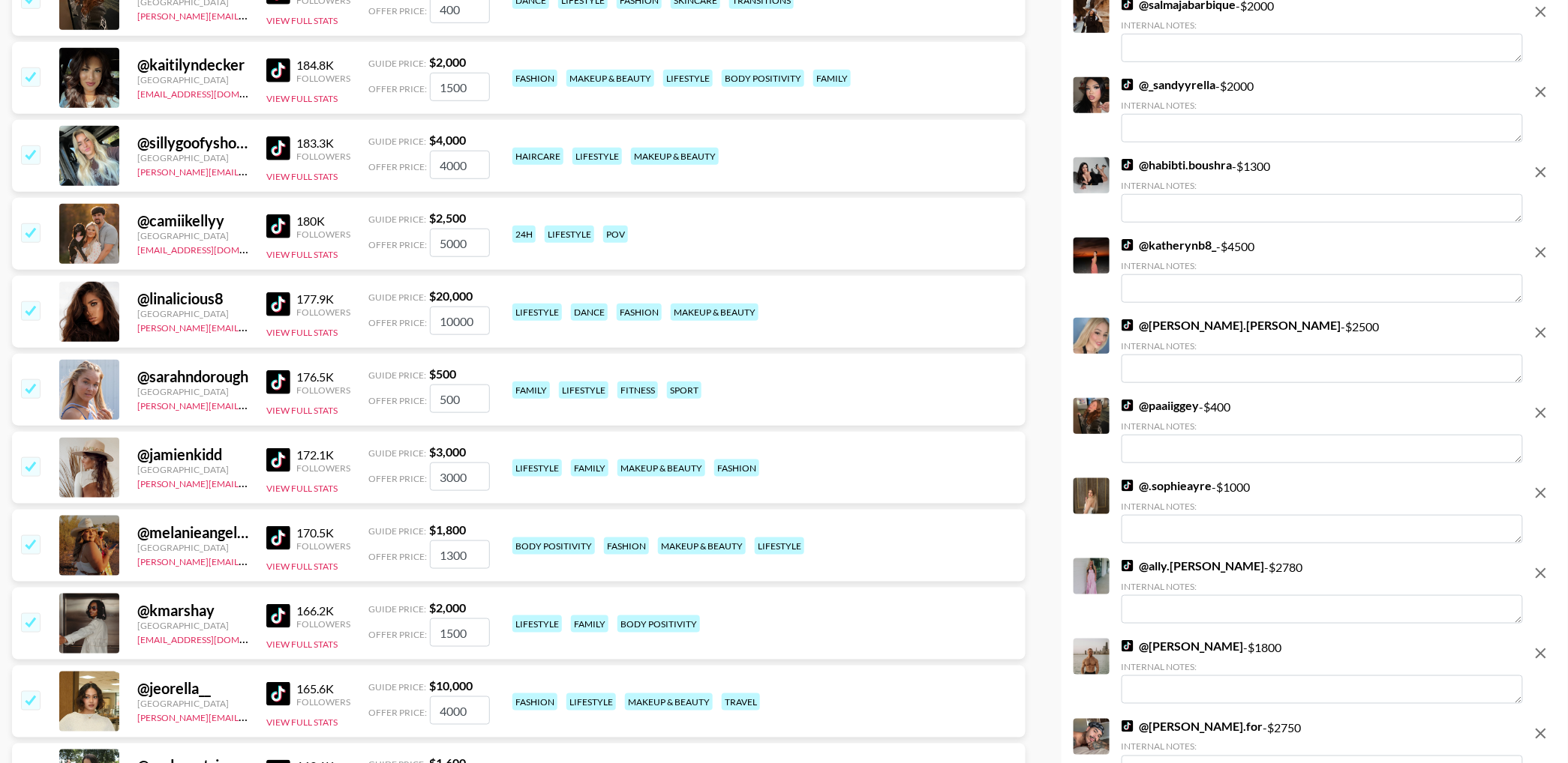
scroll to position [5142, 0]
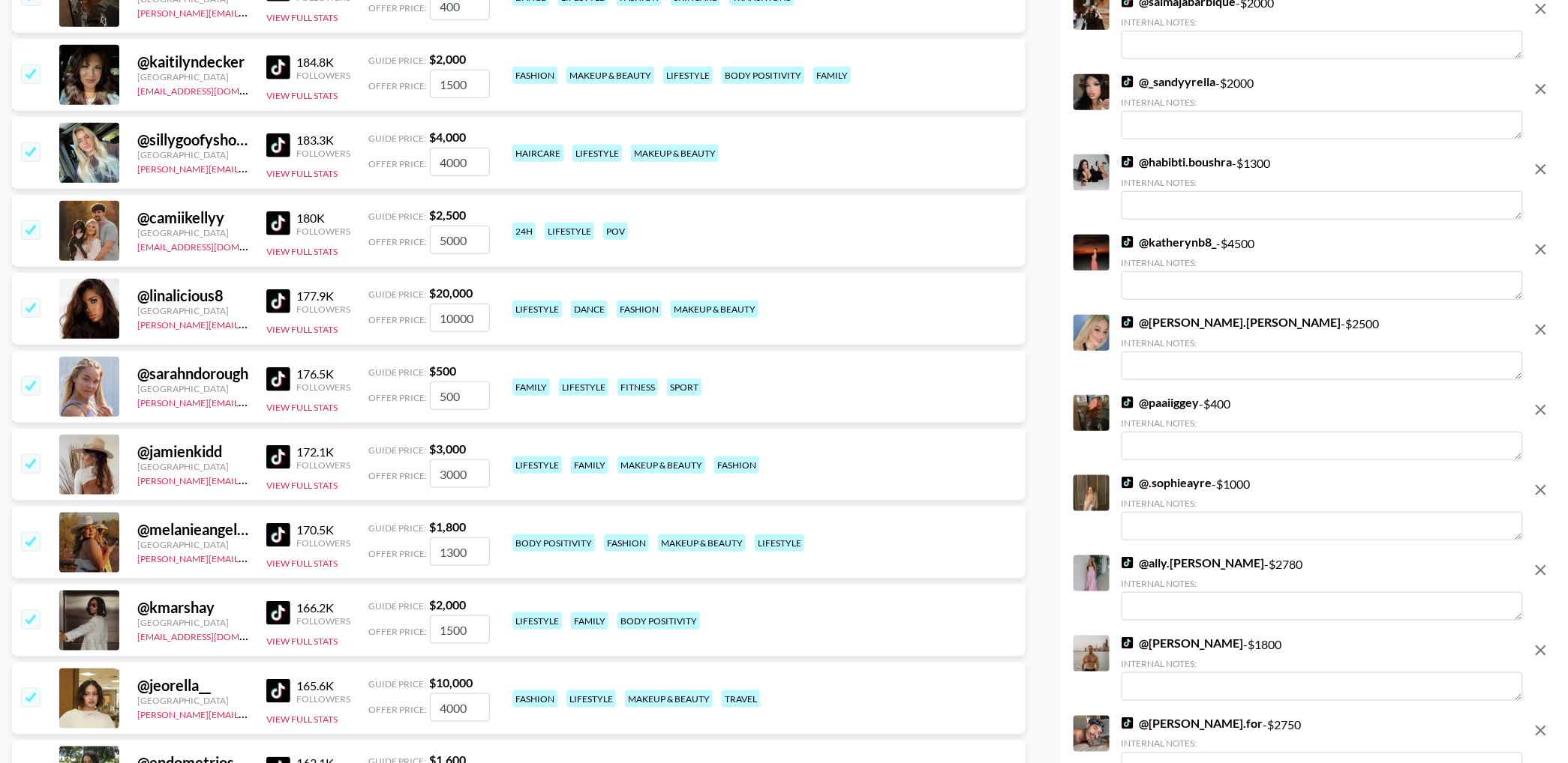
click at [1545, 246] on icon "remove" at bounding box center [1541, 249] width 18 height 18
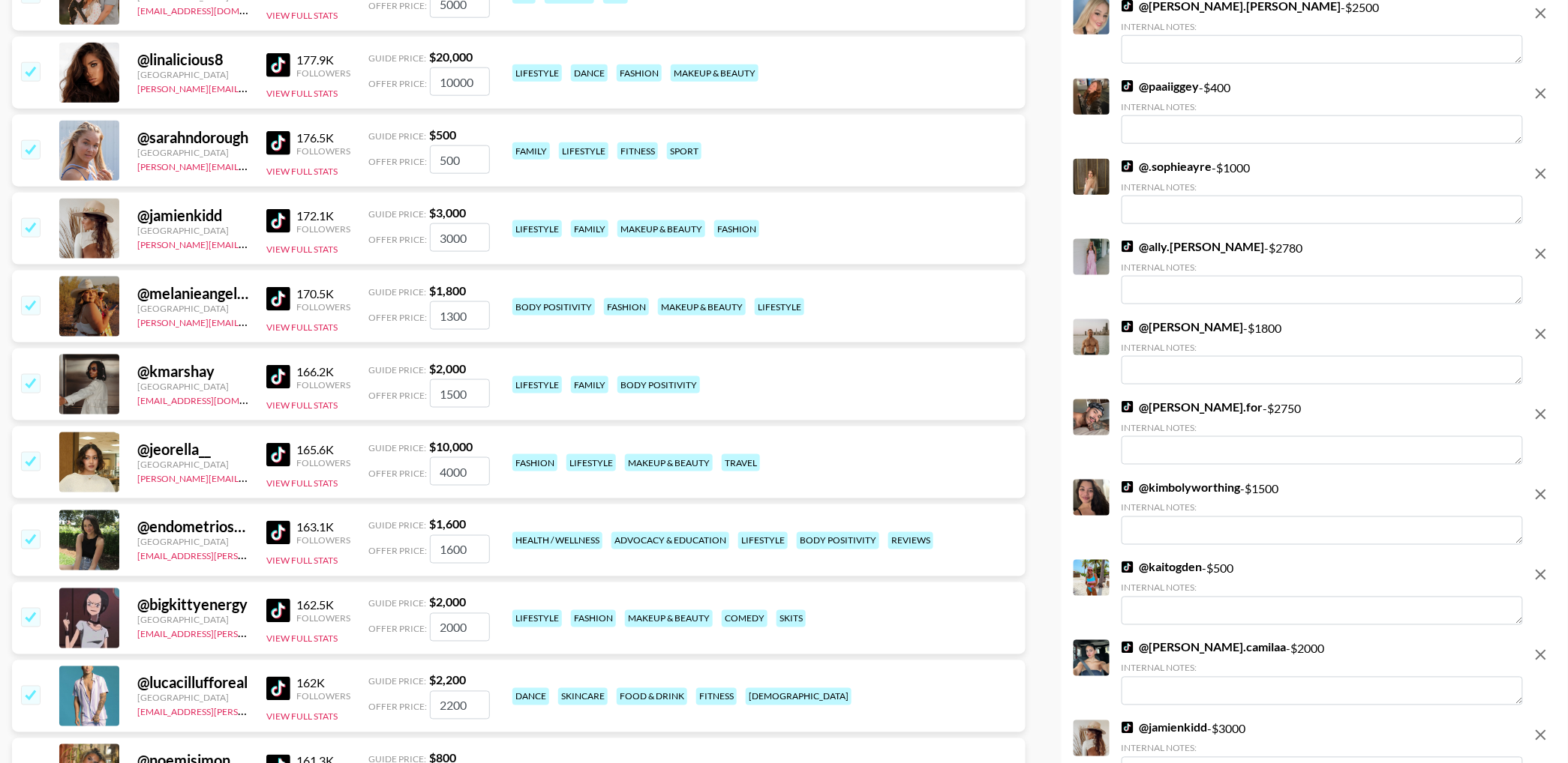
scroll to position [5384, 0]
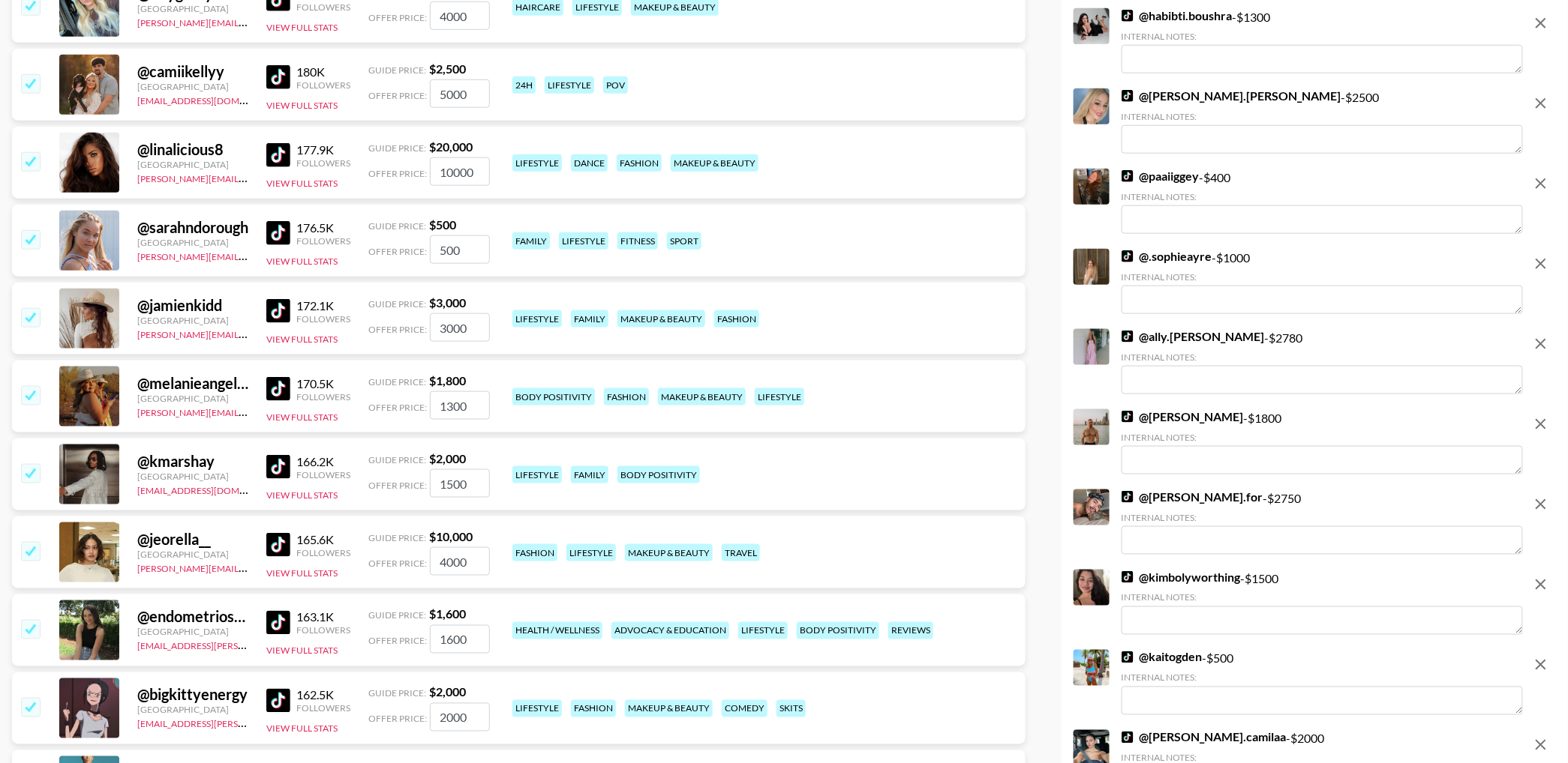
click at [1544, 108] on icon "remove" at bounding box center [1541, 103] width 18 height 18
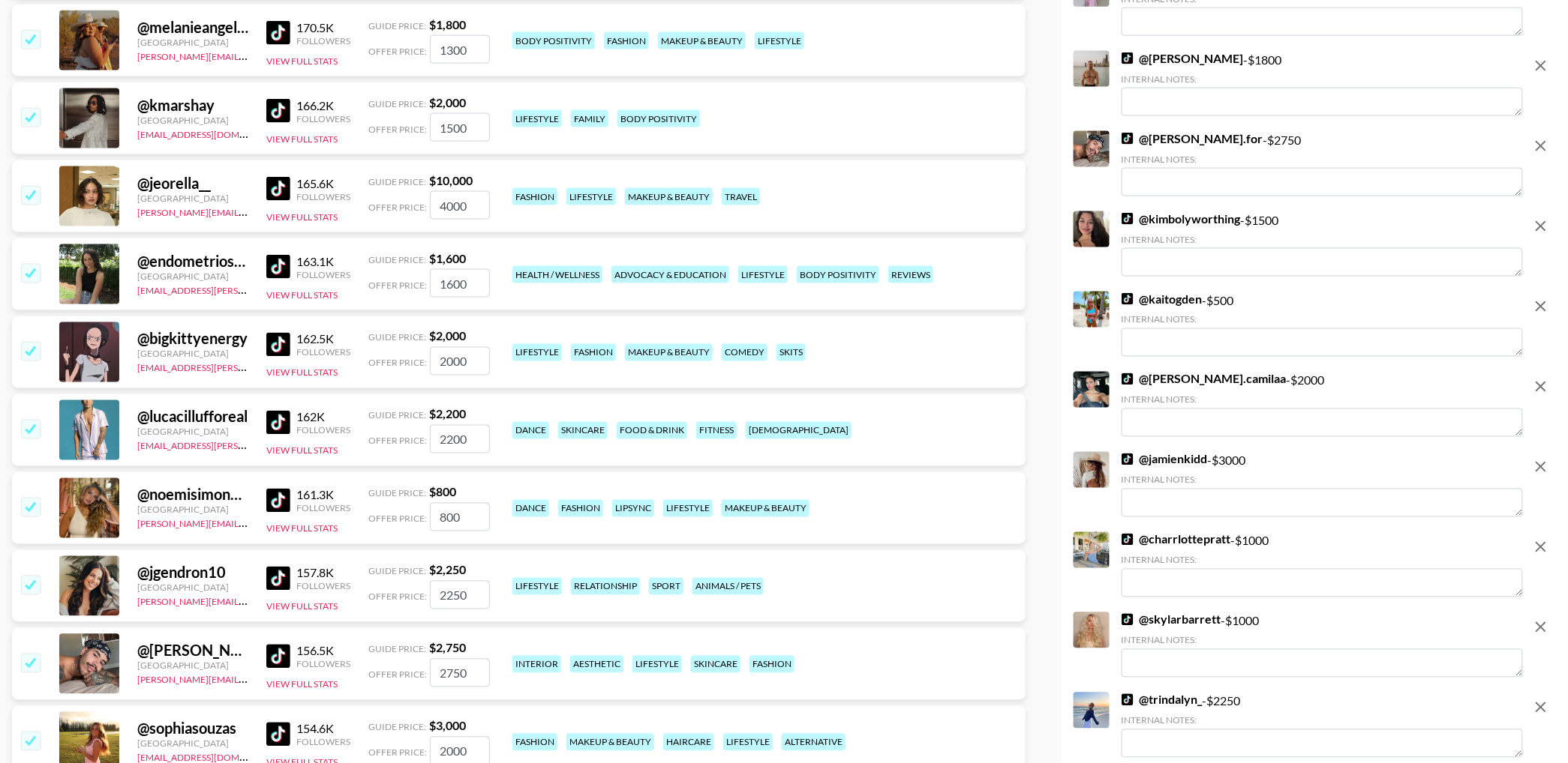
scroll to position [5564, 0]
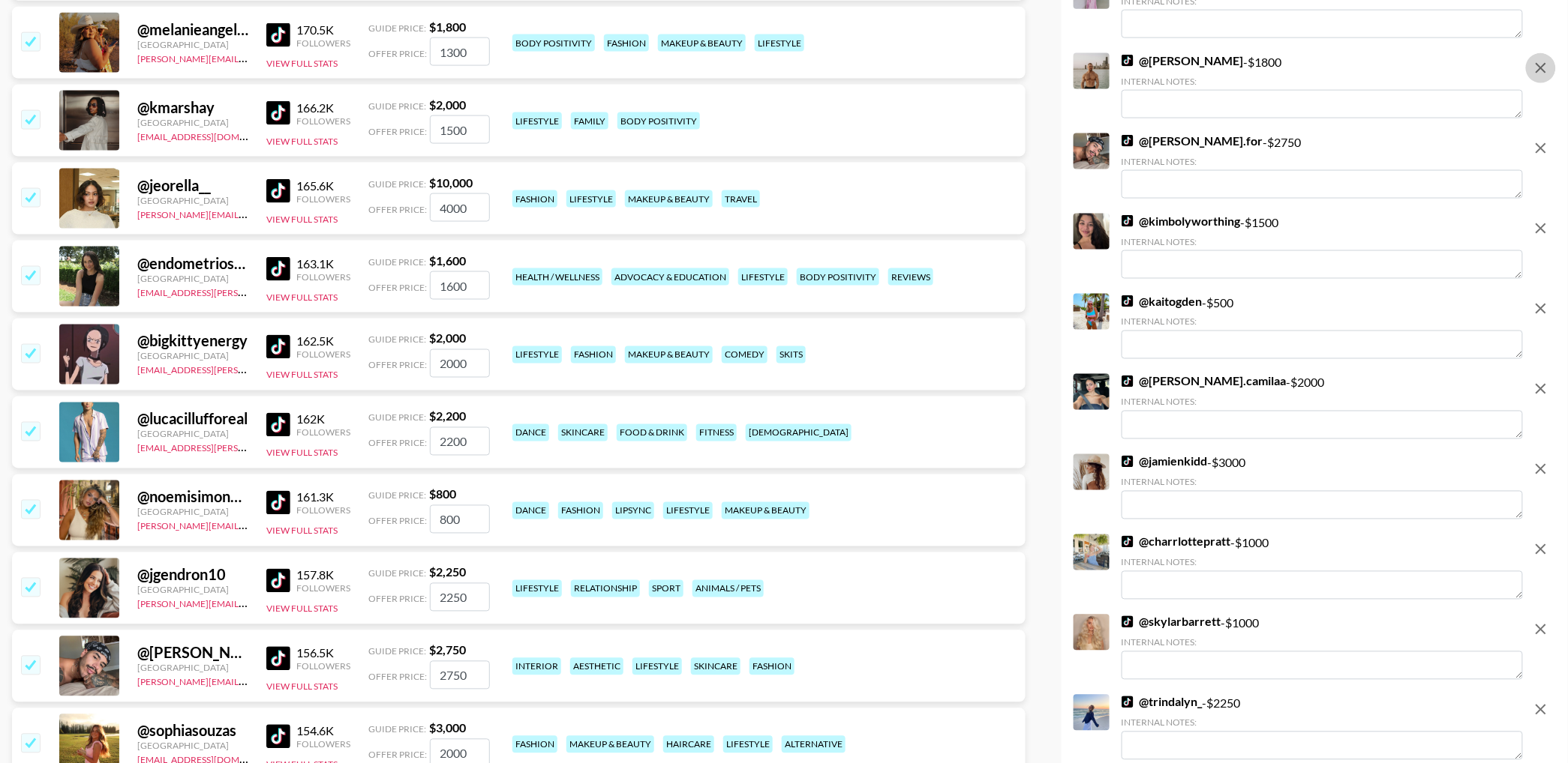
click at [1545, 68] on icon "remove" at bounding box center [1541, 68] width 18 height 18
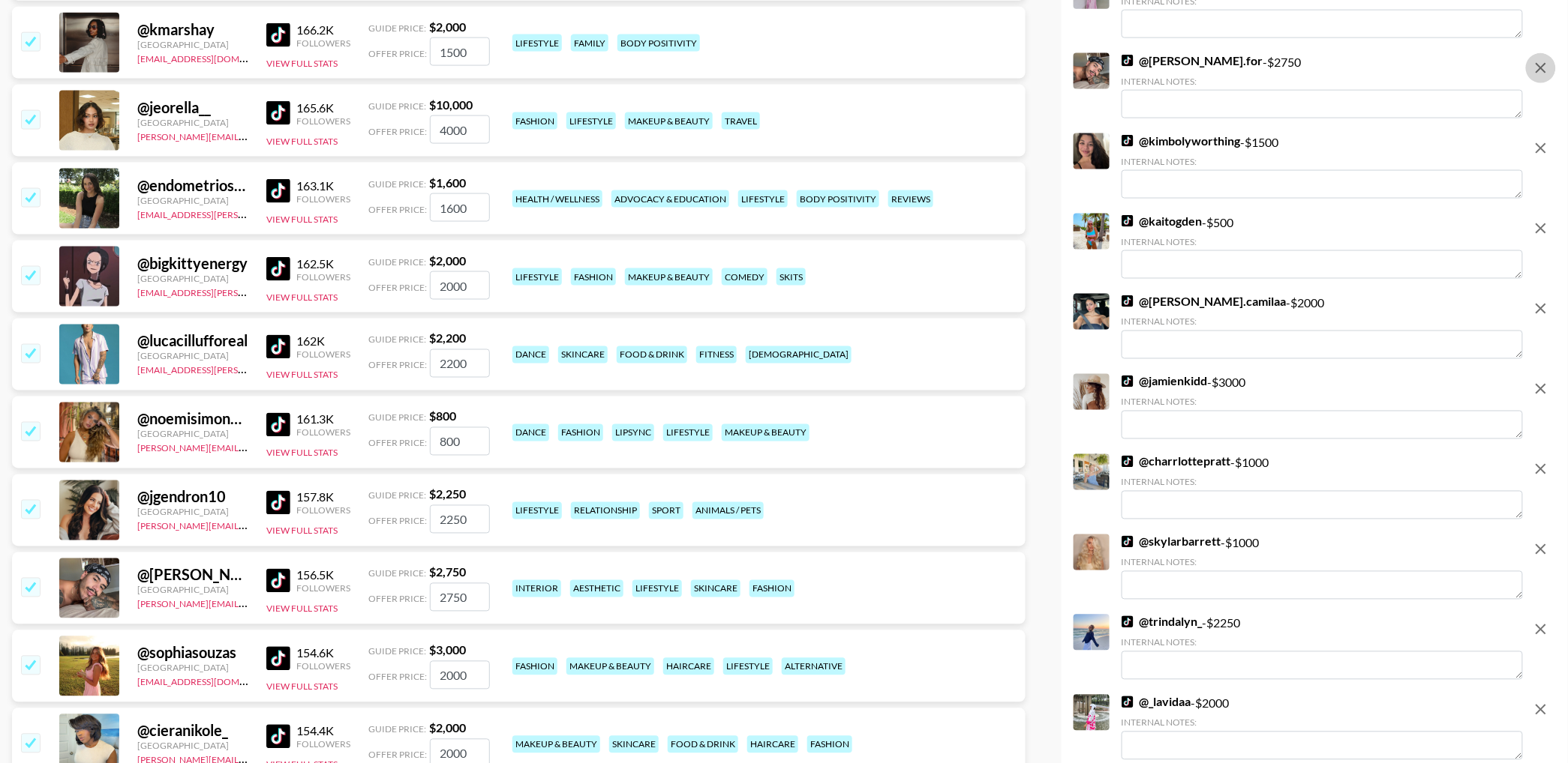
click at [1545, 68] on icon "remove" at bounding box center [1541, 68] width 18 height 18
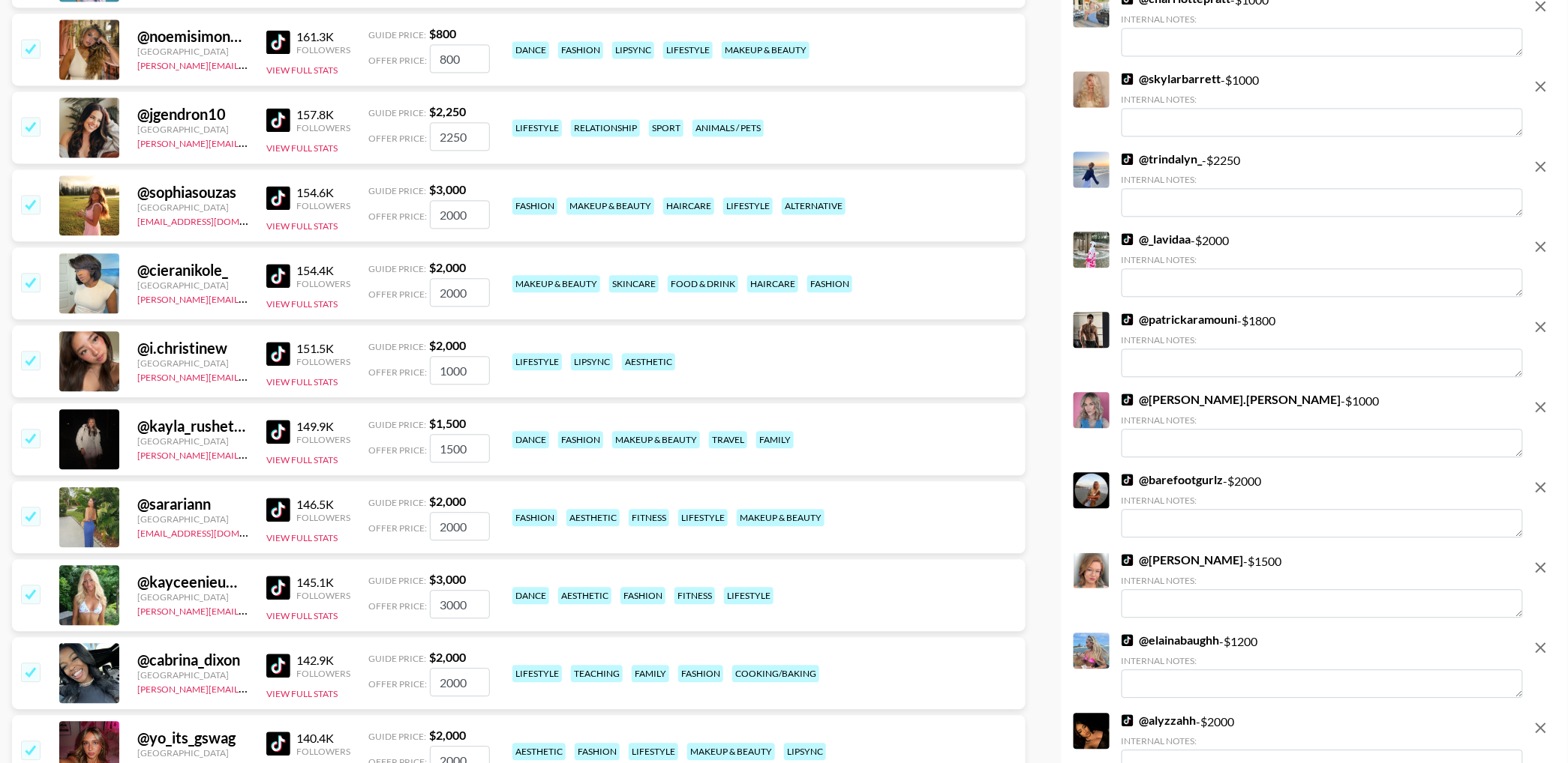
scroll to position [5951, 0]
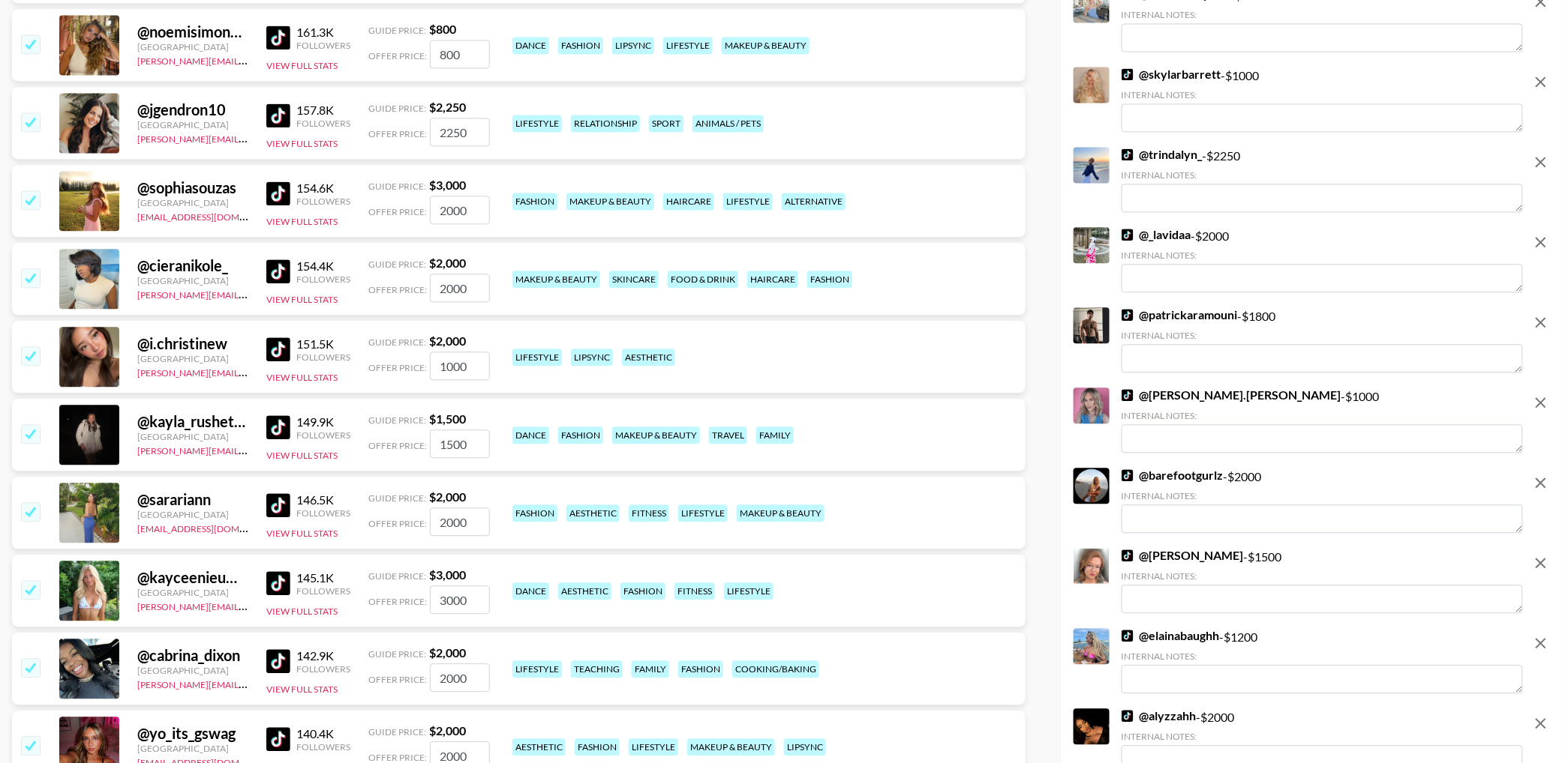
click at [1540, 170] on icon "remove" at bounding box center [1541, 162] width 18 height 18
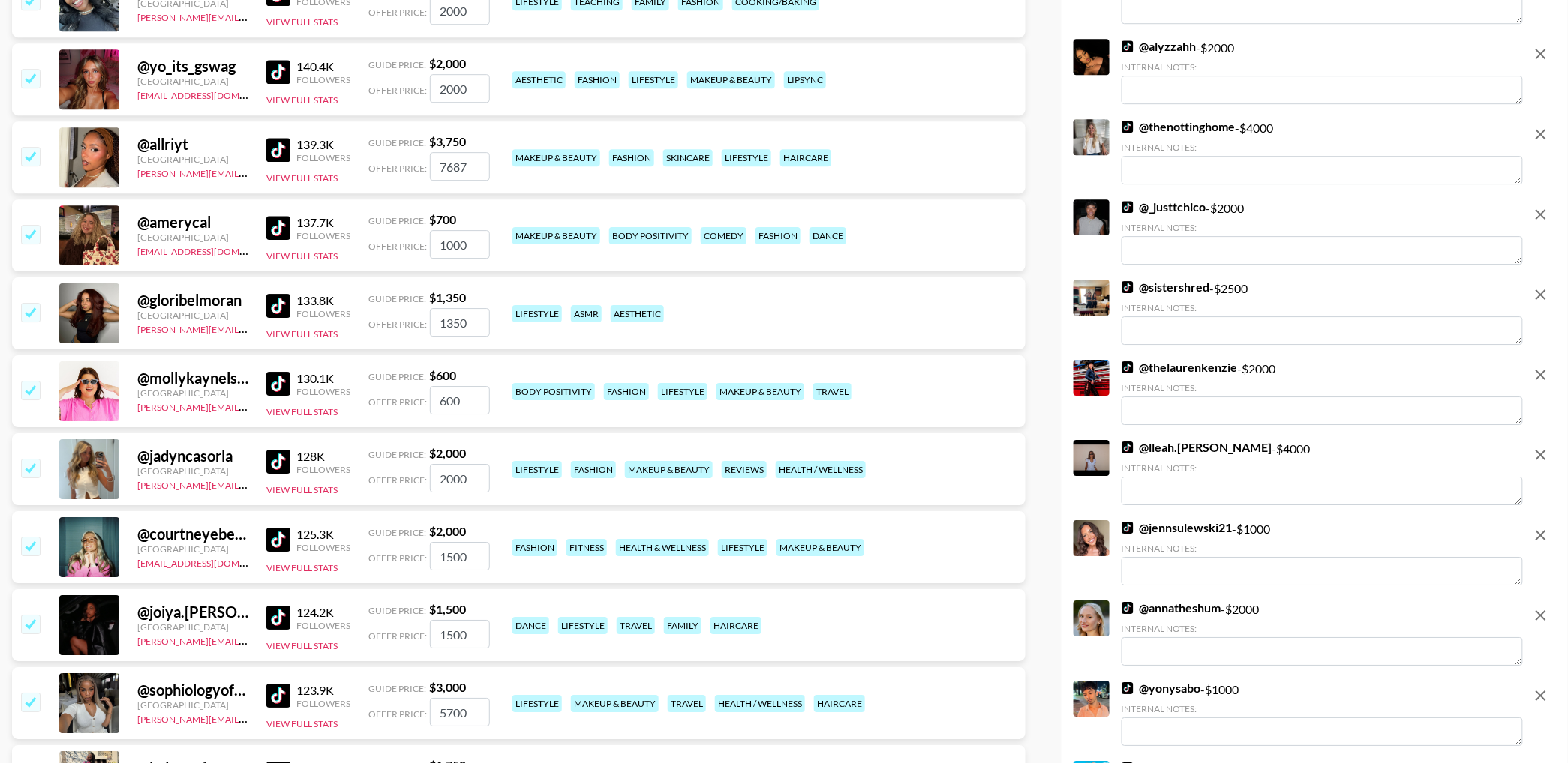
scroll to position [6527, 0]
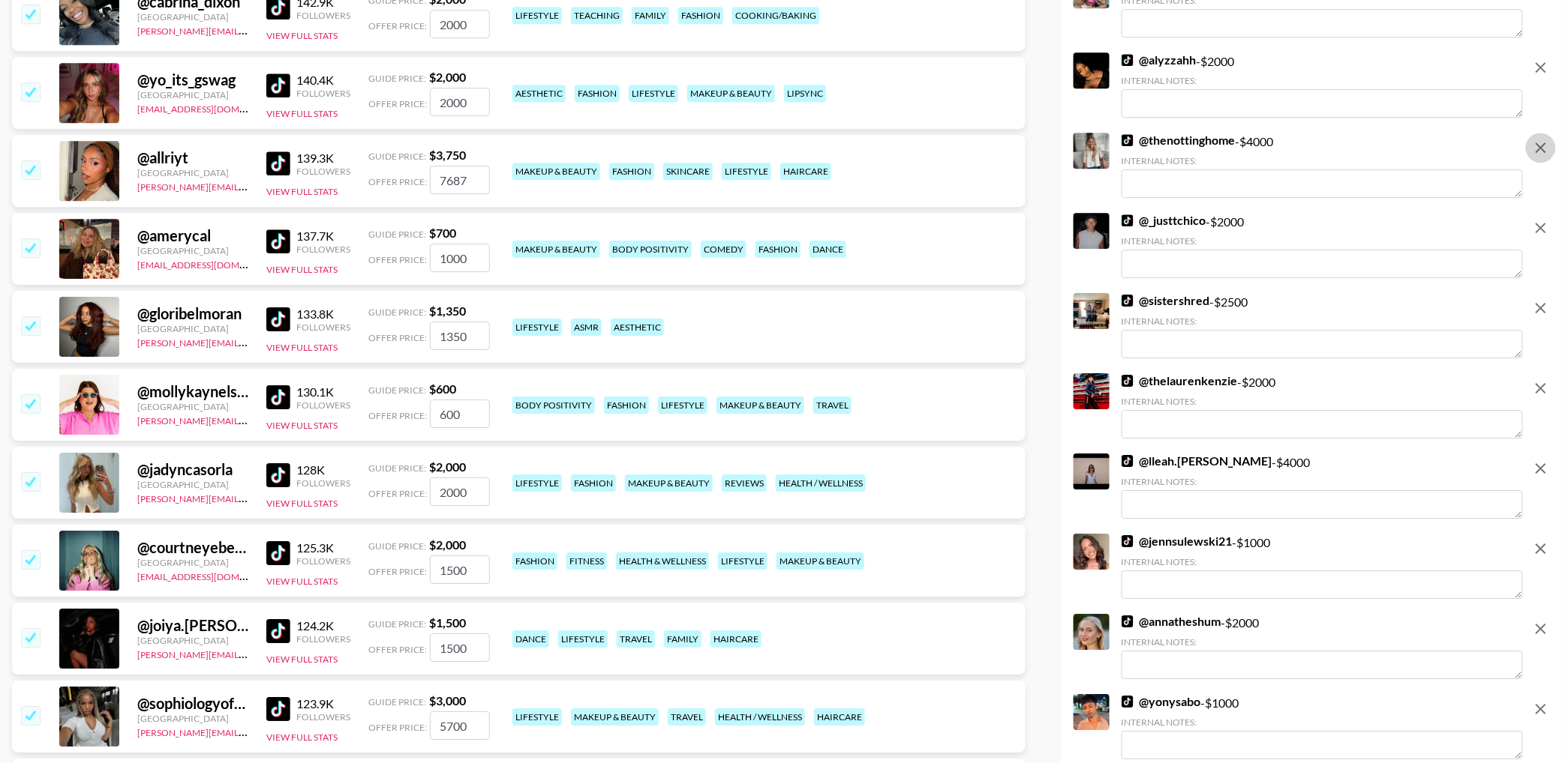
click at [1529, 142] on button "remove" at bounding box center [1541, 148] width 30 height 30
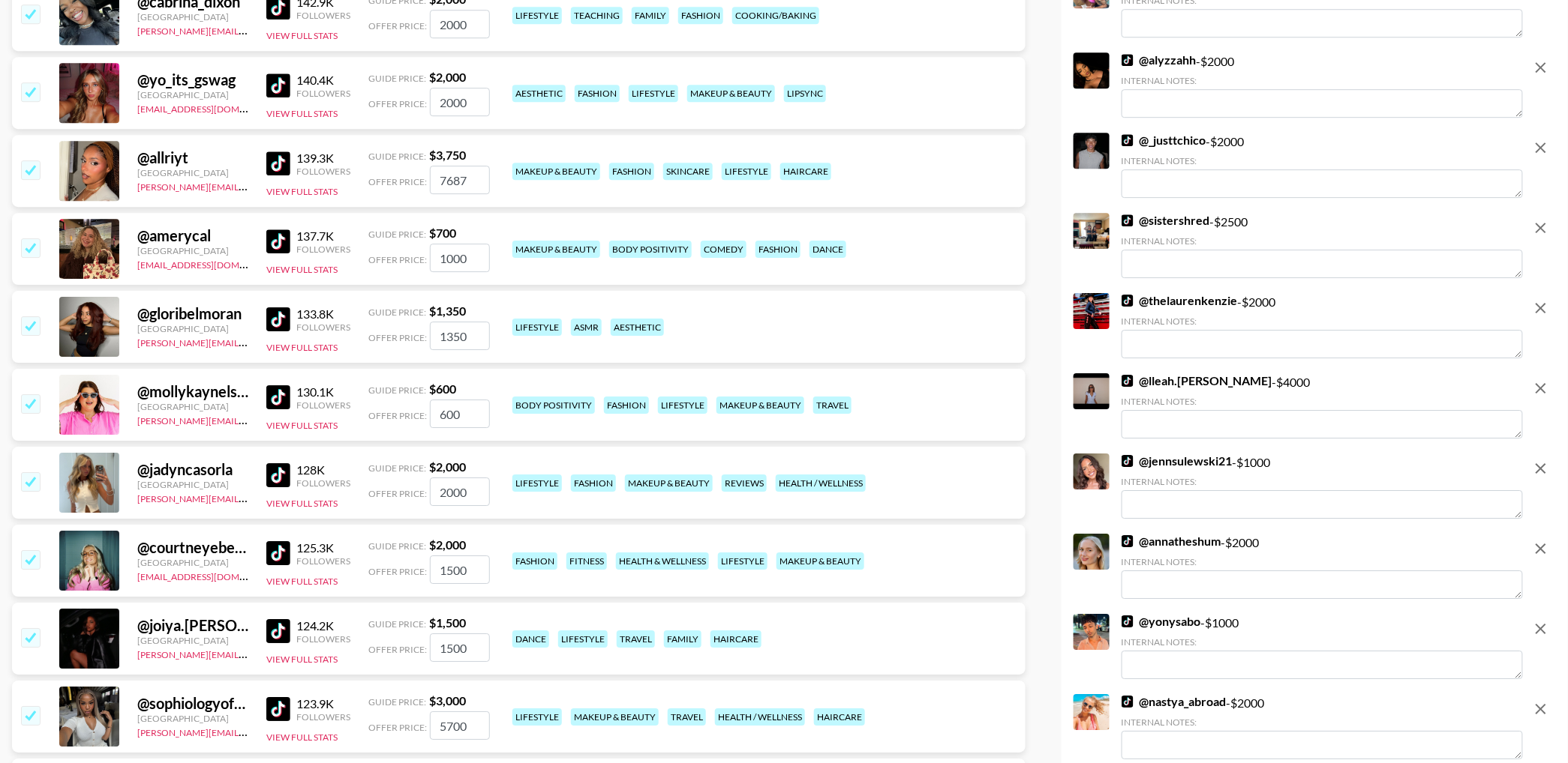
scroll to position [6701, 0]
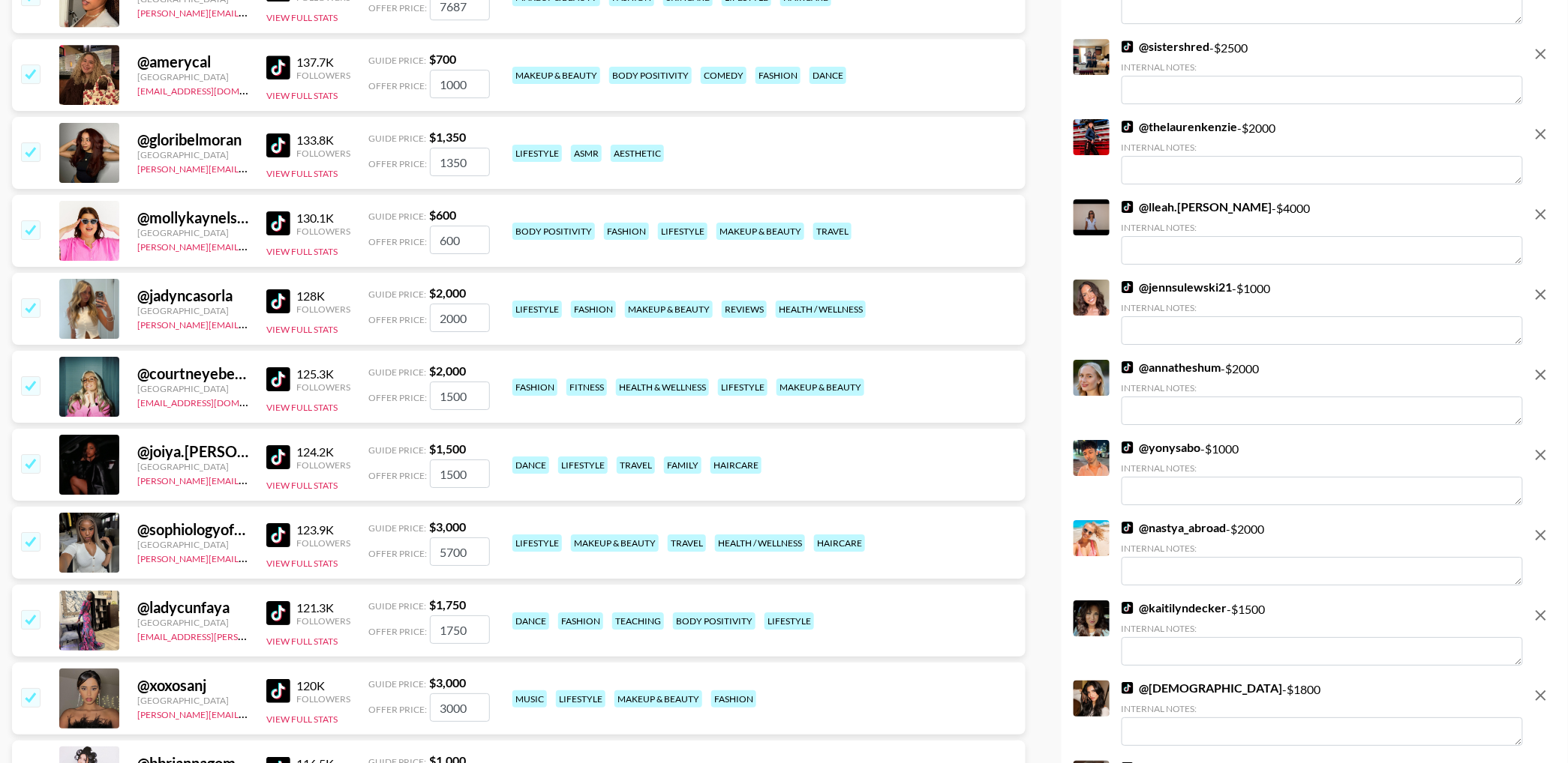
click at [1532, 218] on icon "remove" at bounding box center [1541, 214] width 18 height 18
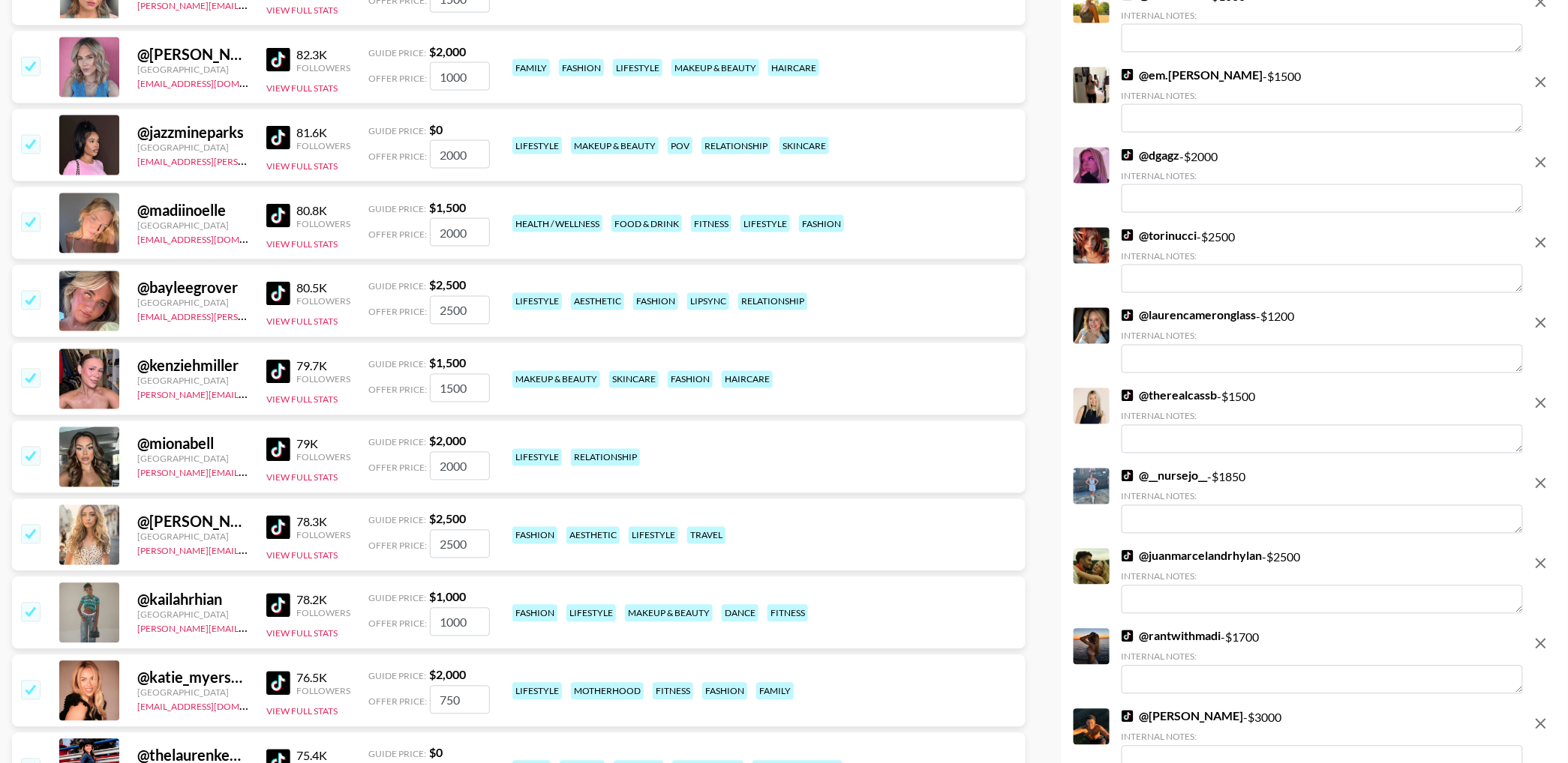
scroll to position [7958, 0]
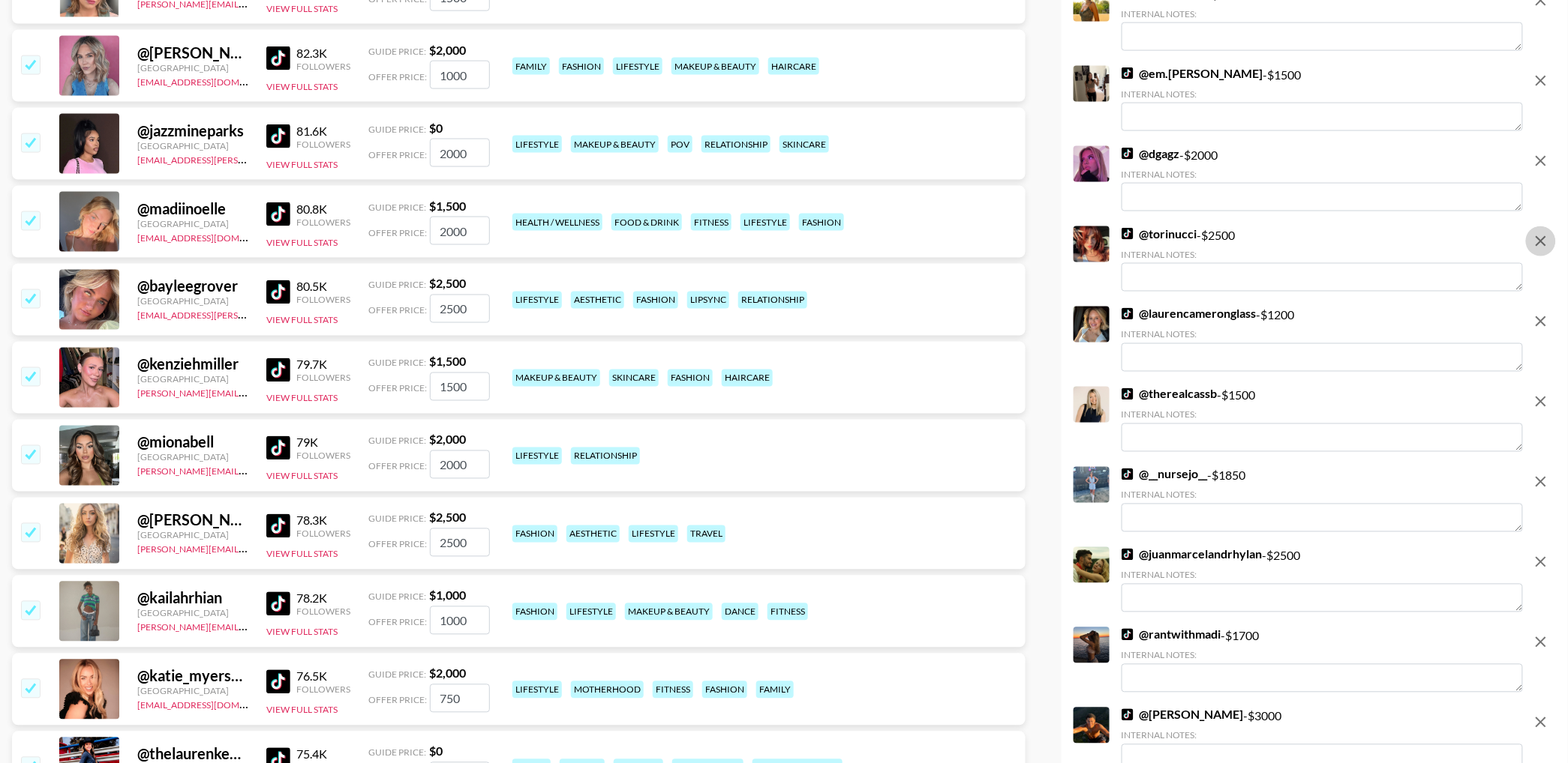
click at [1536, 249] on icon "remove" at bounding box center [1541, 241] width 18 height 18
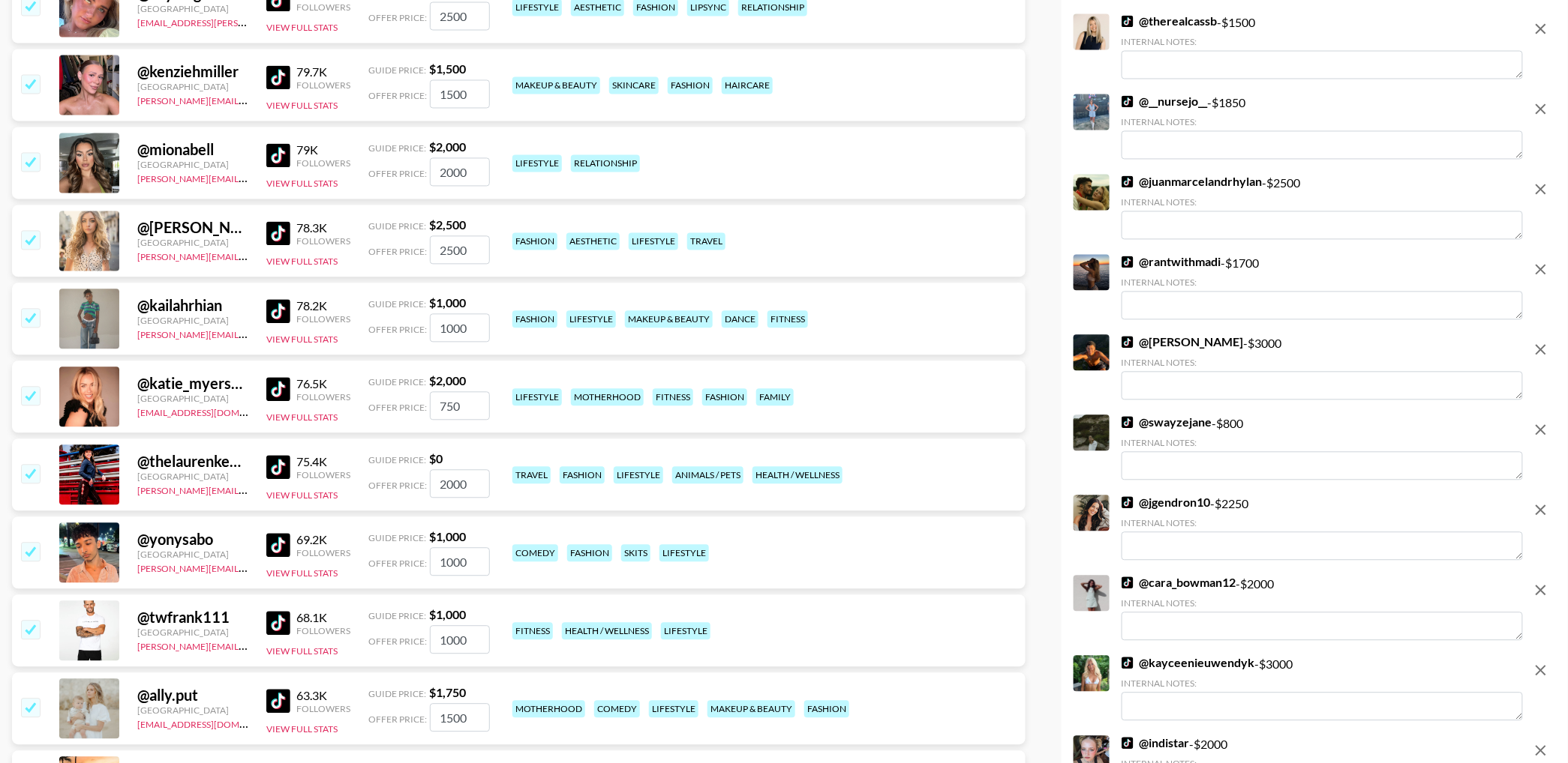
scroll to position [8251, 0]
click at [1538, 188] on icon "remove" at bounding box center [1541, 188] width 18 height 18
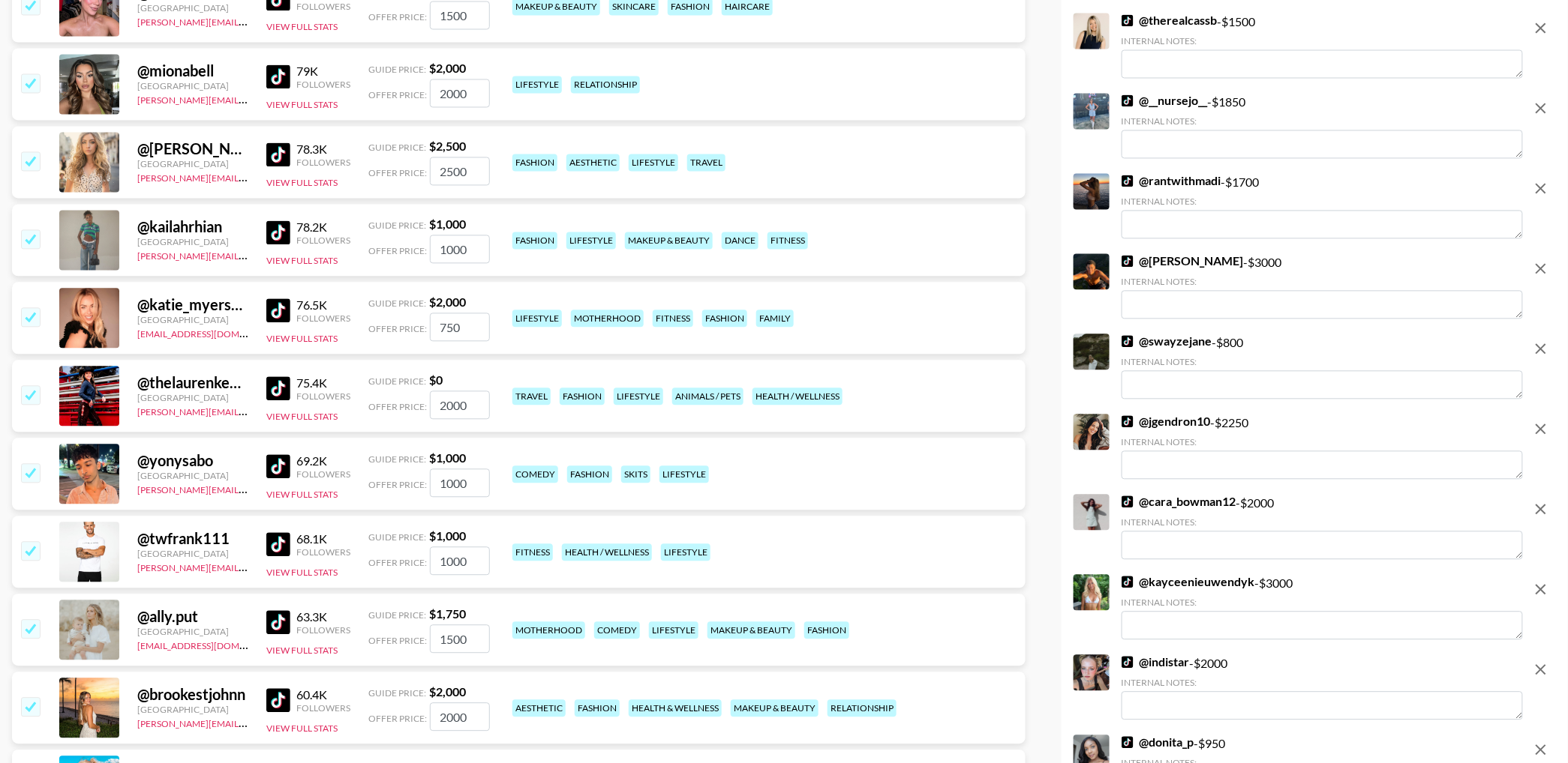
drag, startPoint x: 1539, startPoint y: 269, endPoint x: 1536, endPoint y: 293, distance: 24.2
click at [1539, 269] on icon "remove" at bounding box center [1541, 268] width 10 height 10
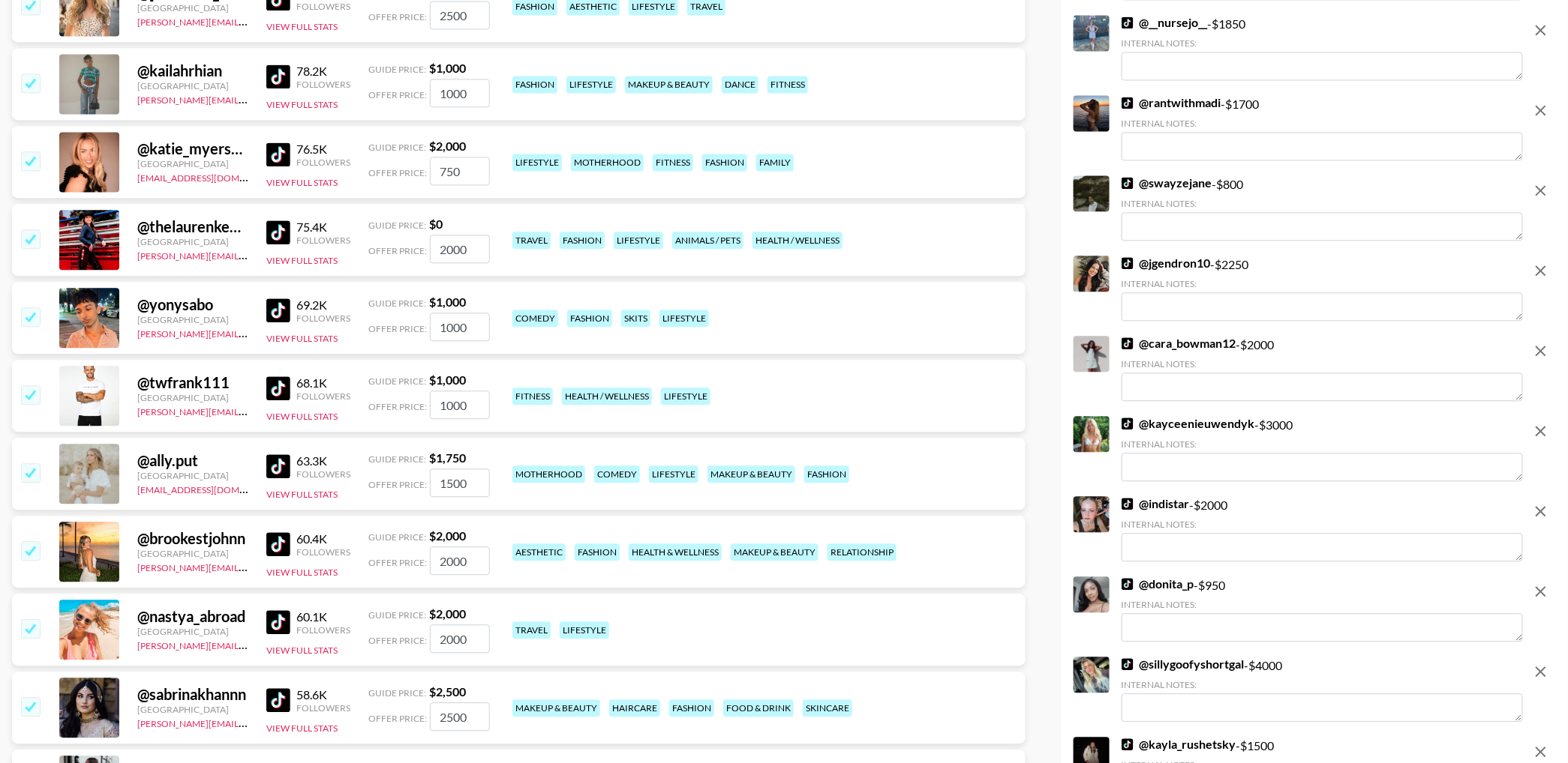
scroll to position [8331, 0]
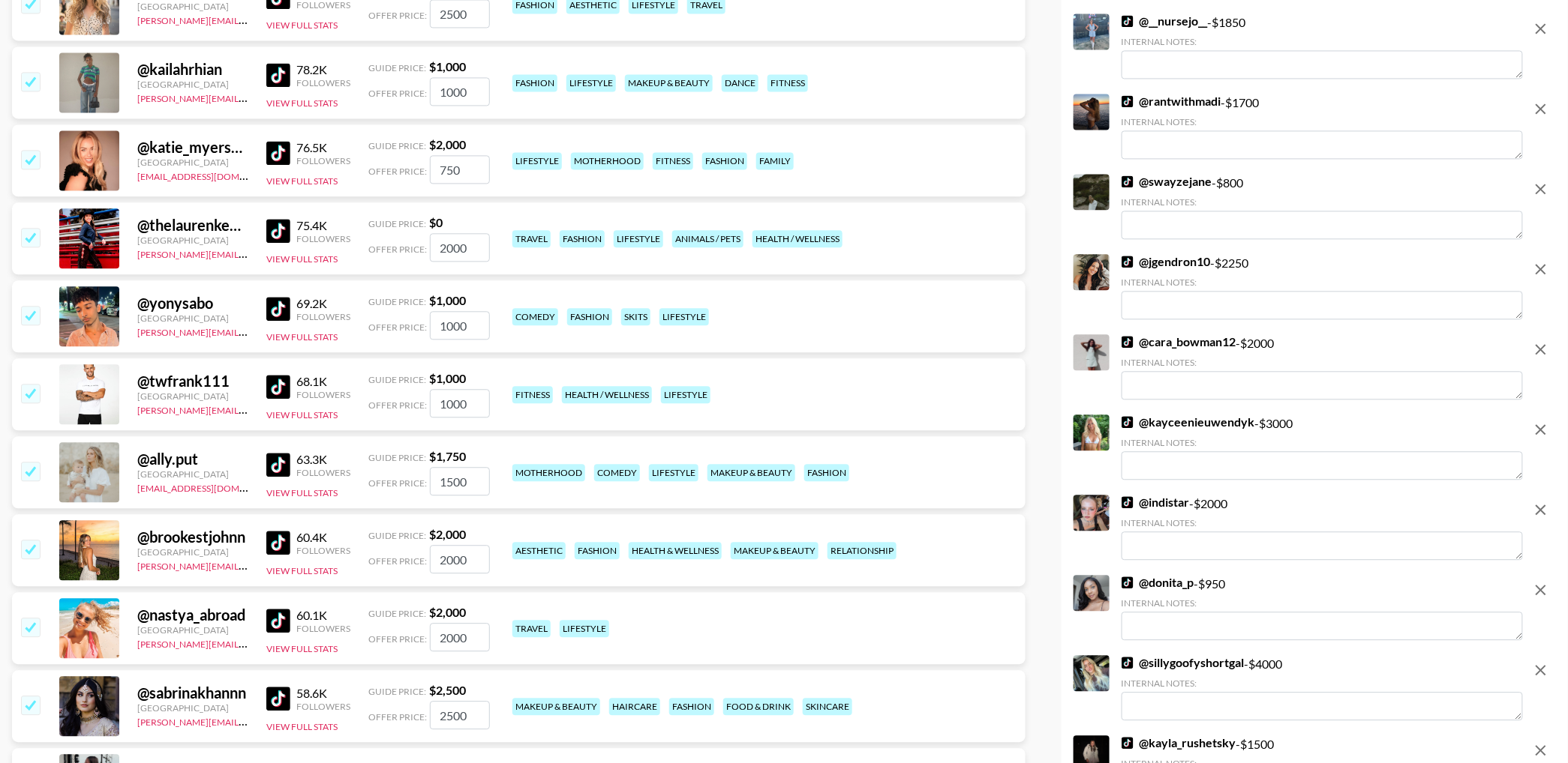
click at [1532, 260] on icon "remove" at bounding box center [1541, 269] width 18 height 18
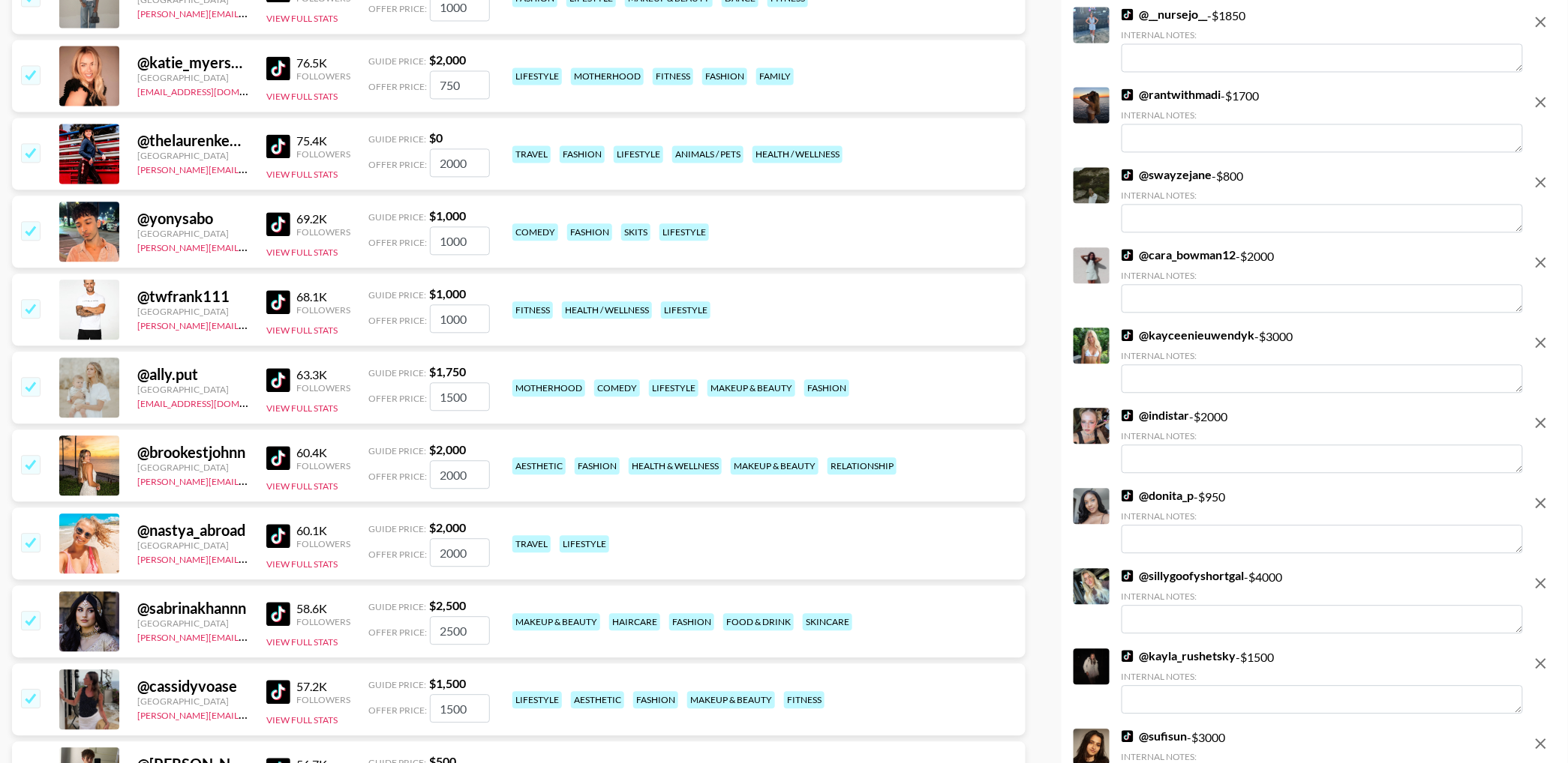
scroll to position [8581, 0]
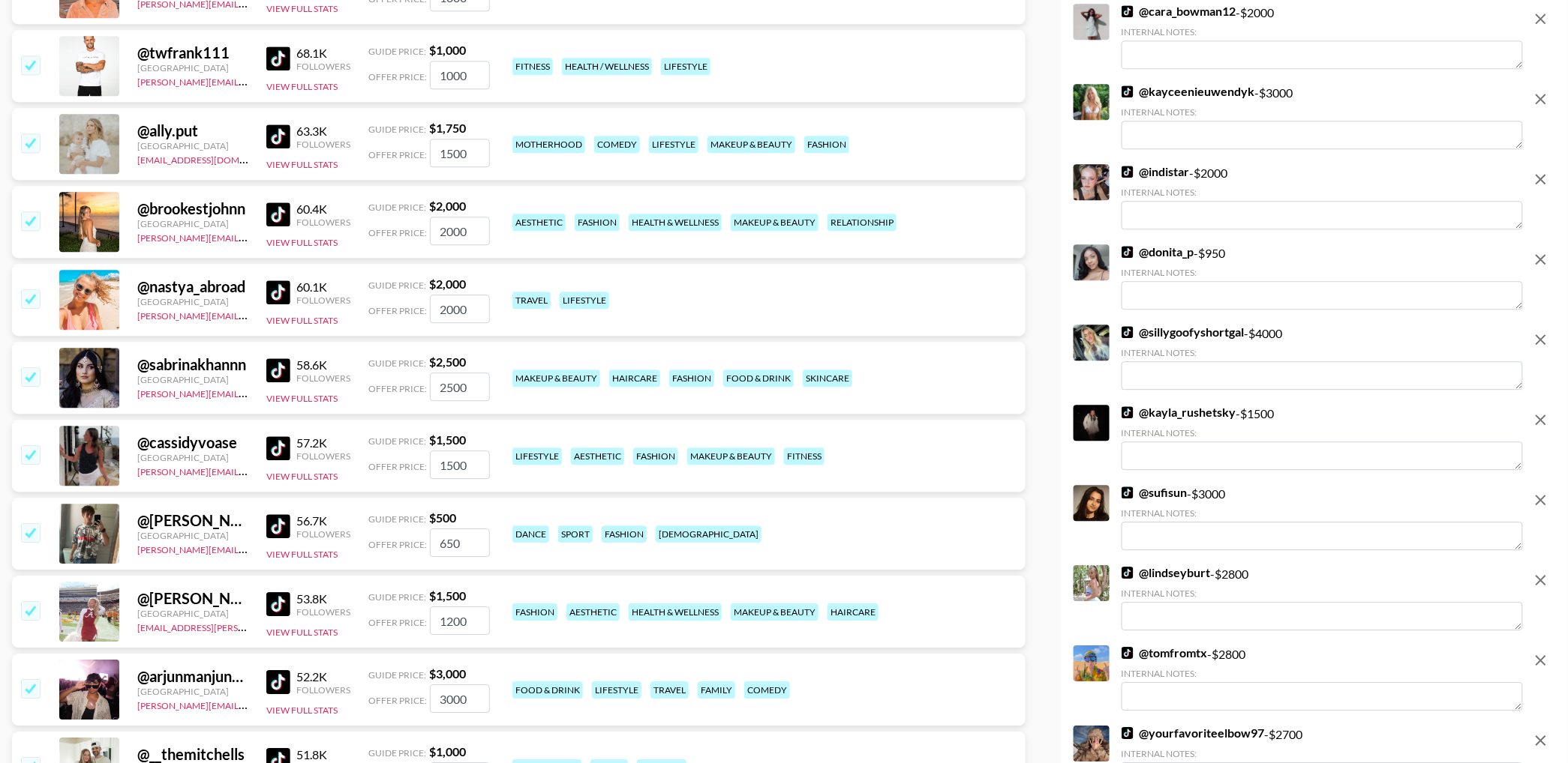
click at [1544, 105] on icon "remove" at bounding box center [1541, 99] width 18 height 18
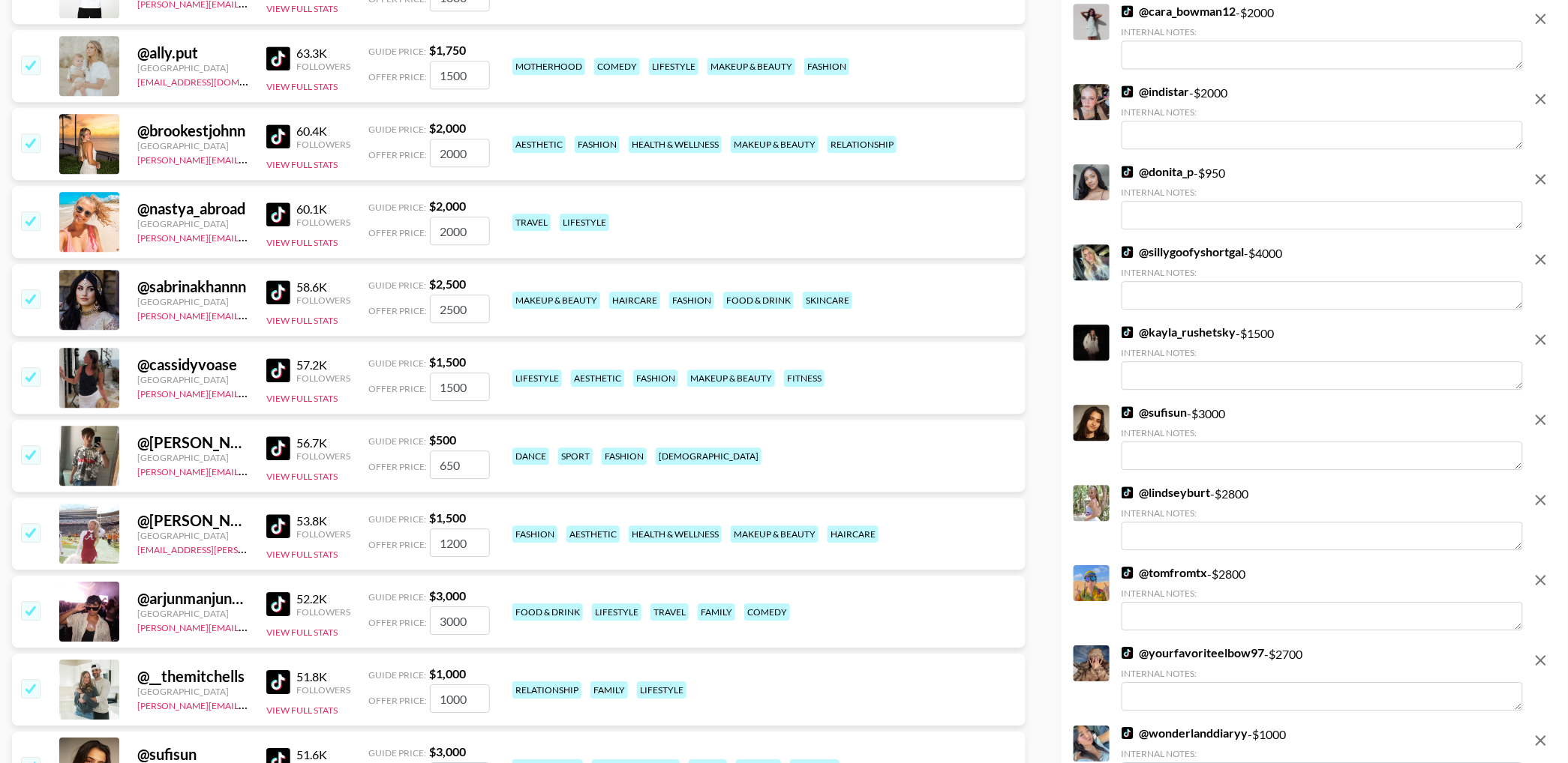
scroll to position [8605, 0]
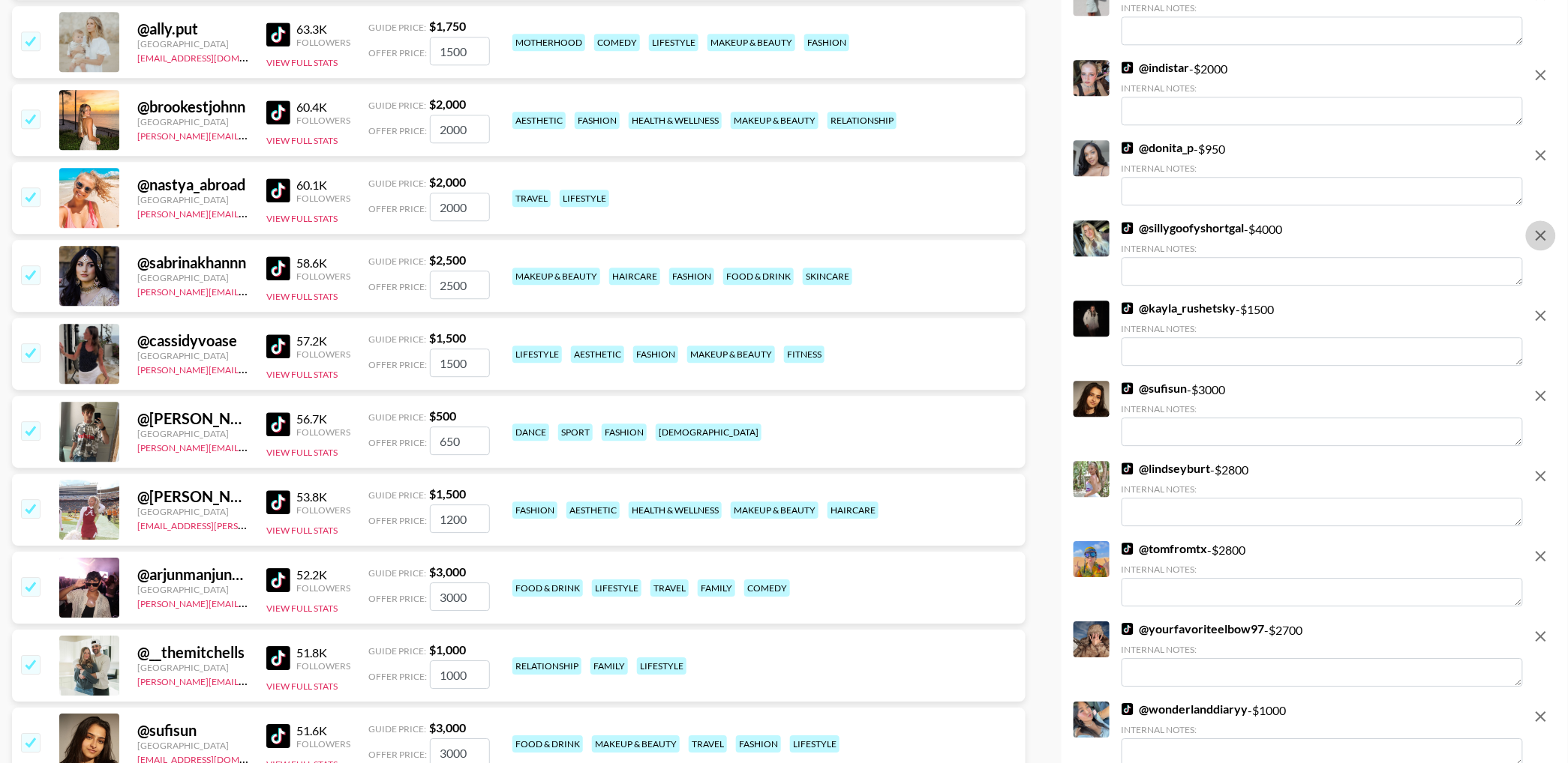
drag, startPoint x: 1534, startPoint y: 232, endPoint x: 1537, endPoint y: 266, distance: 34.1
click at [1534, 232] on icon "remove" at bounding box center [1541, 235] width 18 height 18
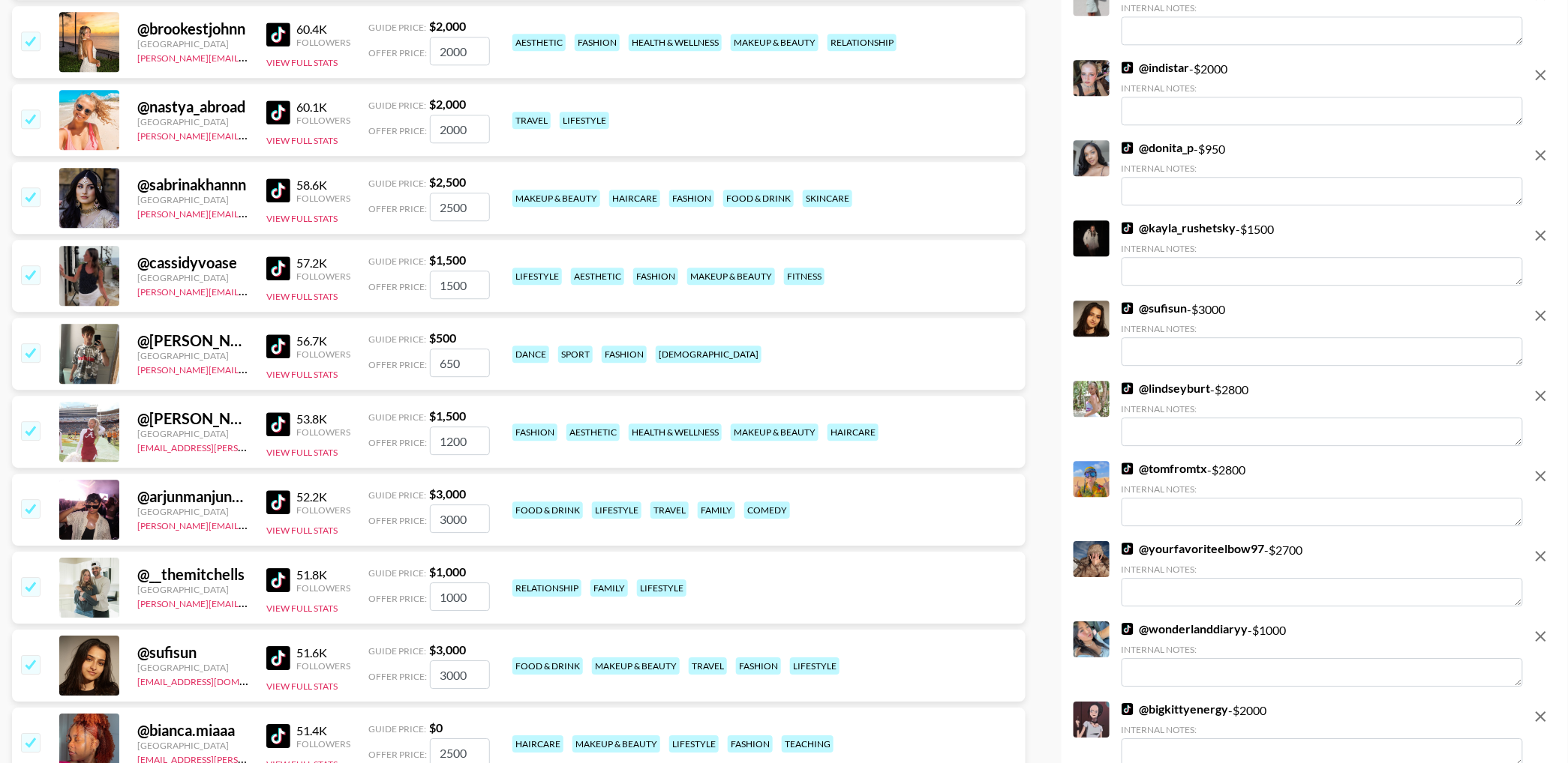
scroll to position [8697, 0]
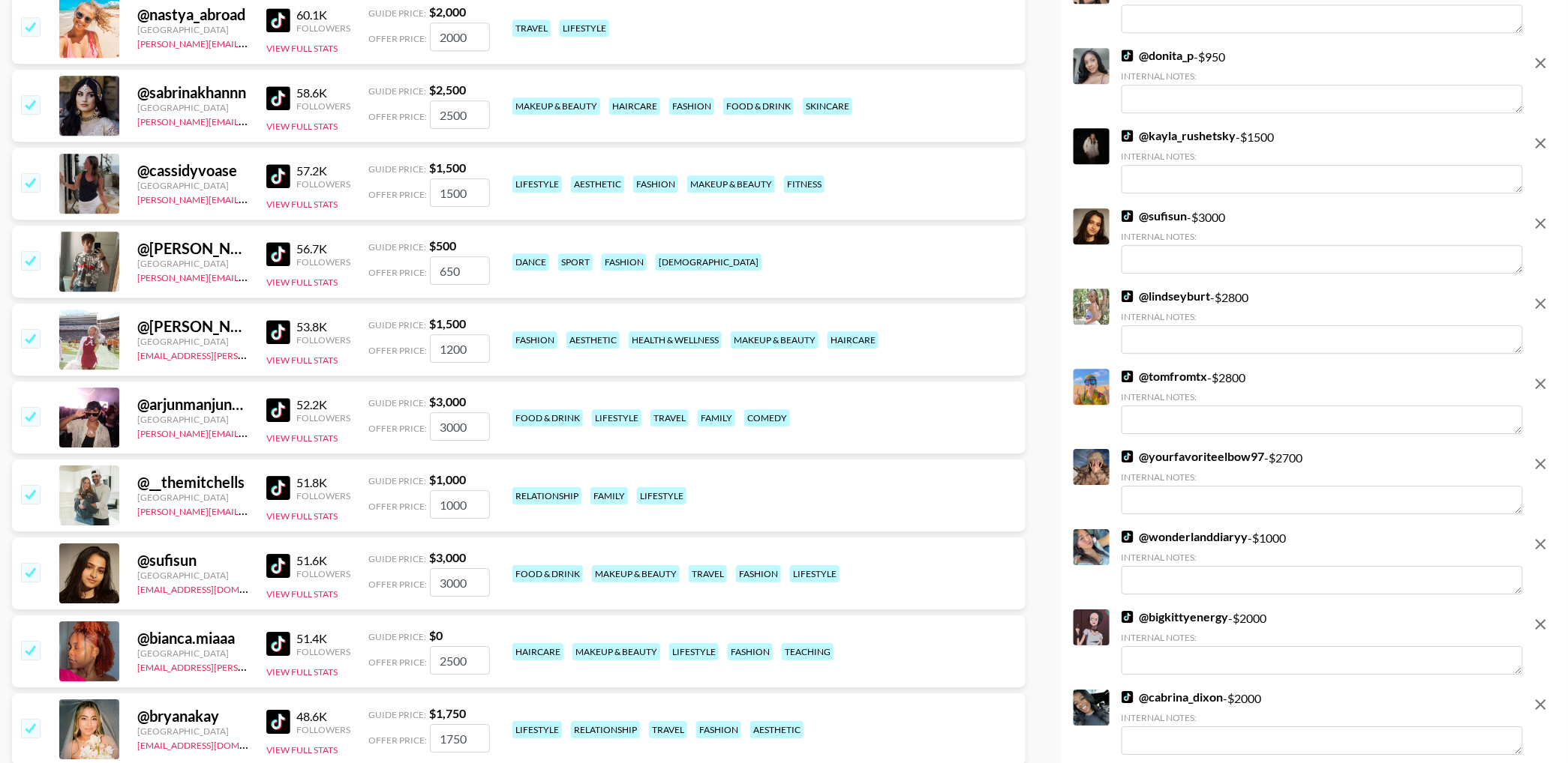
click at [1539, 217] on icon "remove" at bounding box center [1541, 223] width 18 height 18
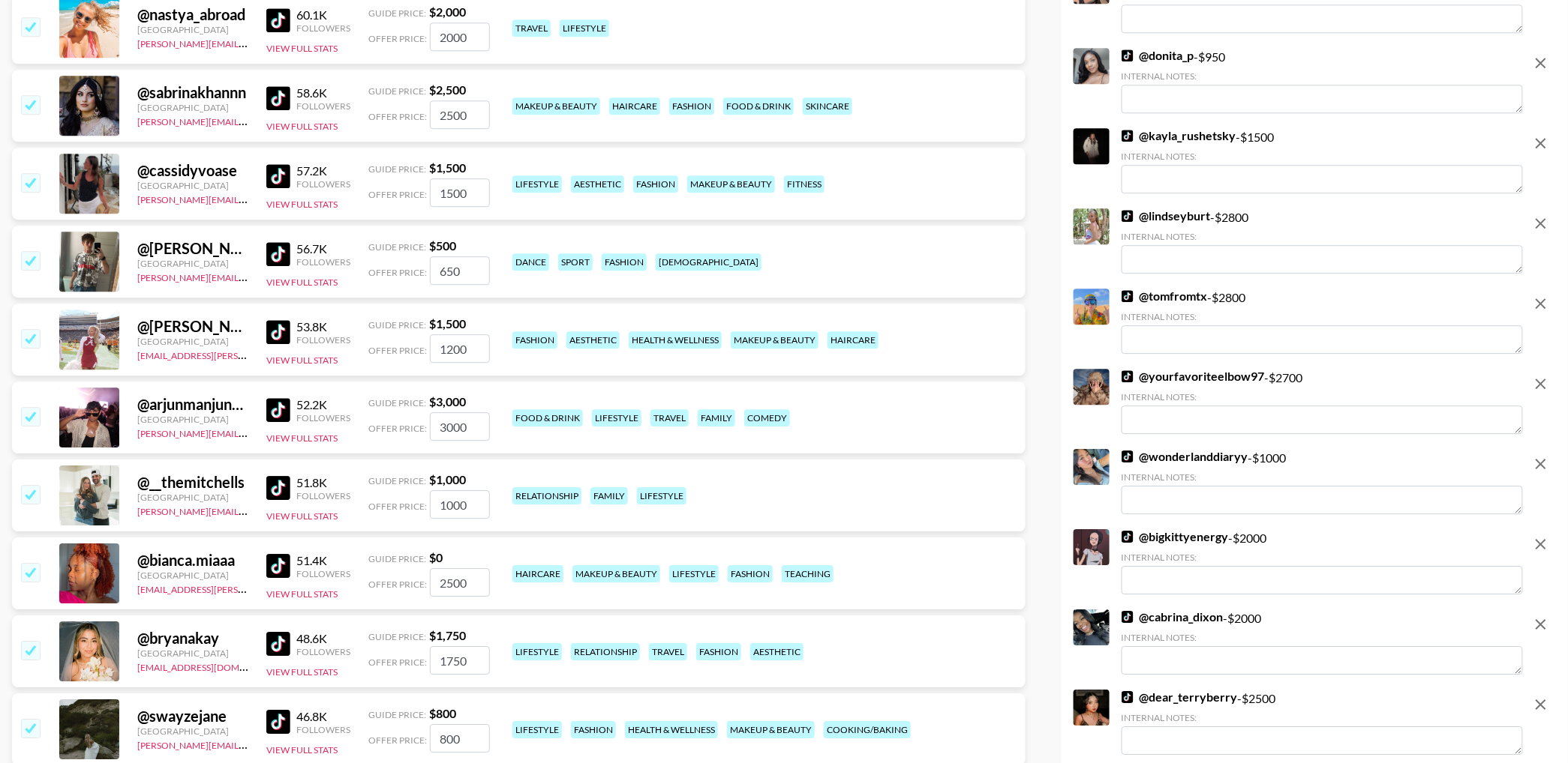
click at [1538, 218] on icon "remove" at bounding box center [1541, 223] width 18 height 18
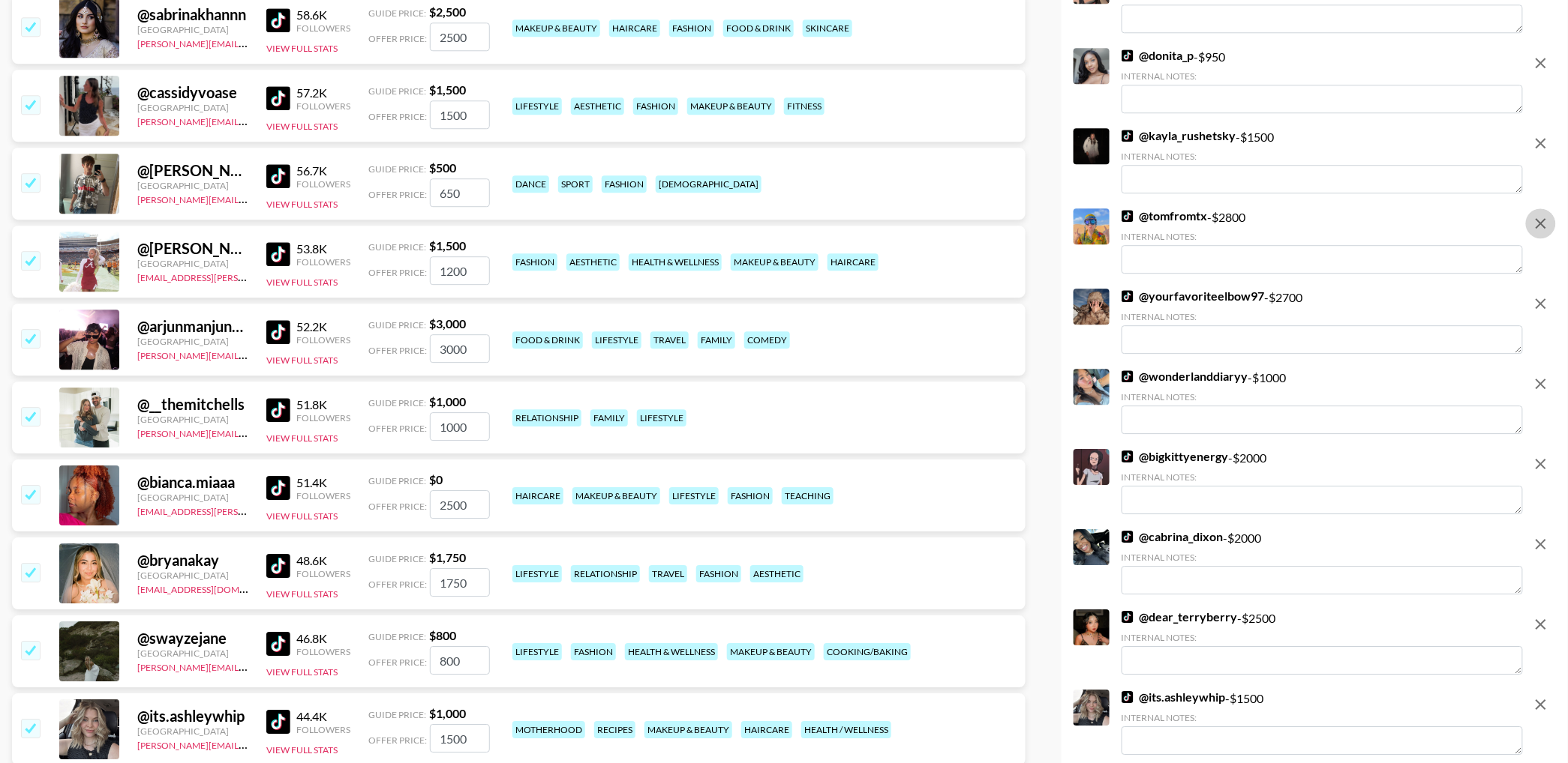
click at [1540, 222] on icon "remove" at bounding box center [1541, 224] width 10 height 10
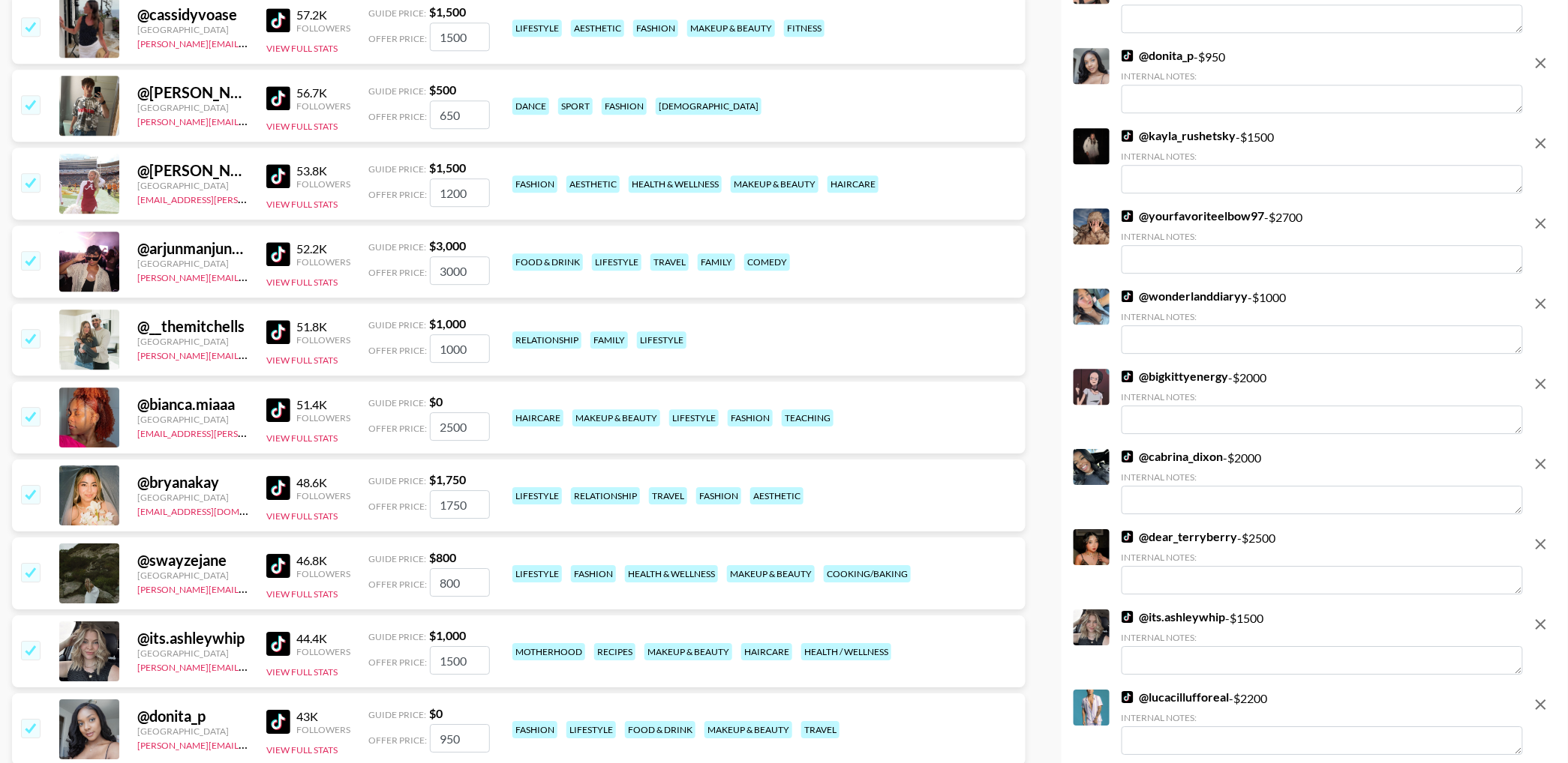
click at [1540, 222] on icon "remove" at bounding box center [1541, 224] width 10 height 10
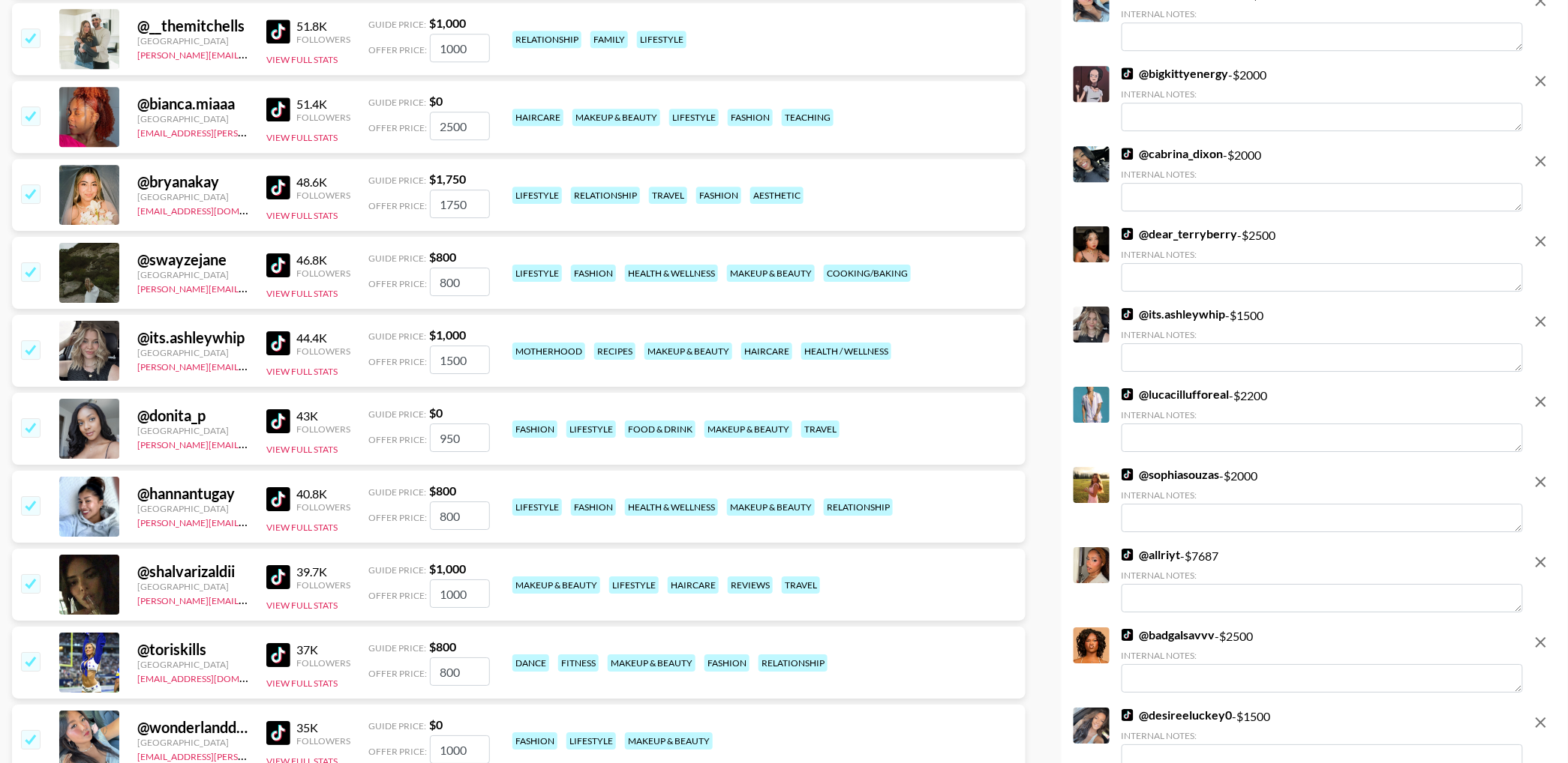
scroll to position [8946, 0]
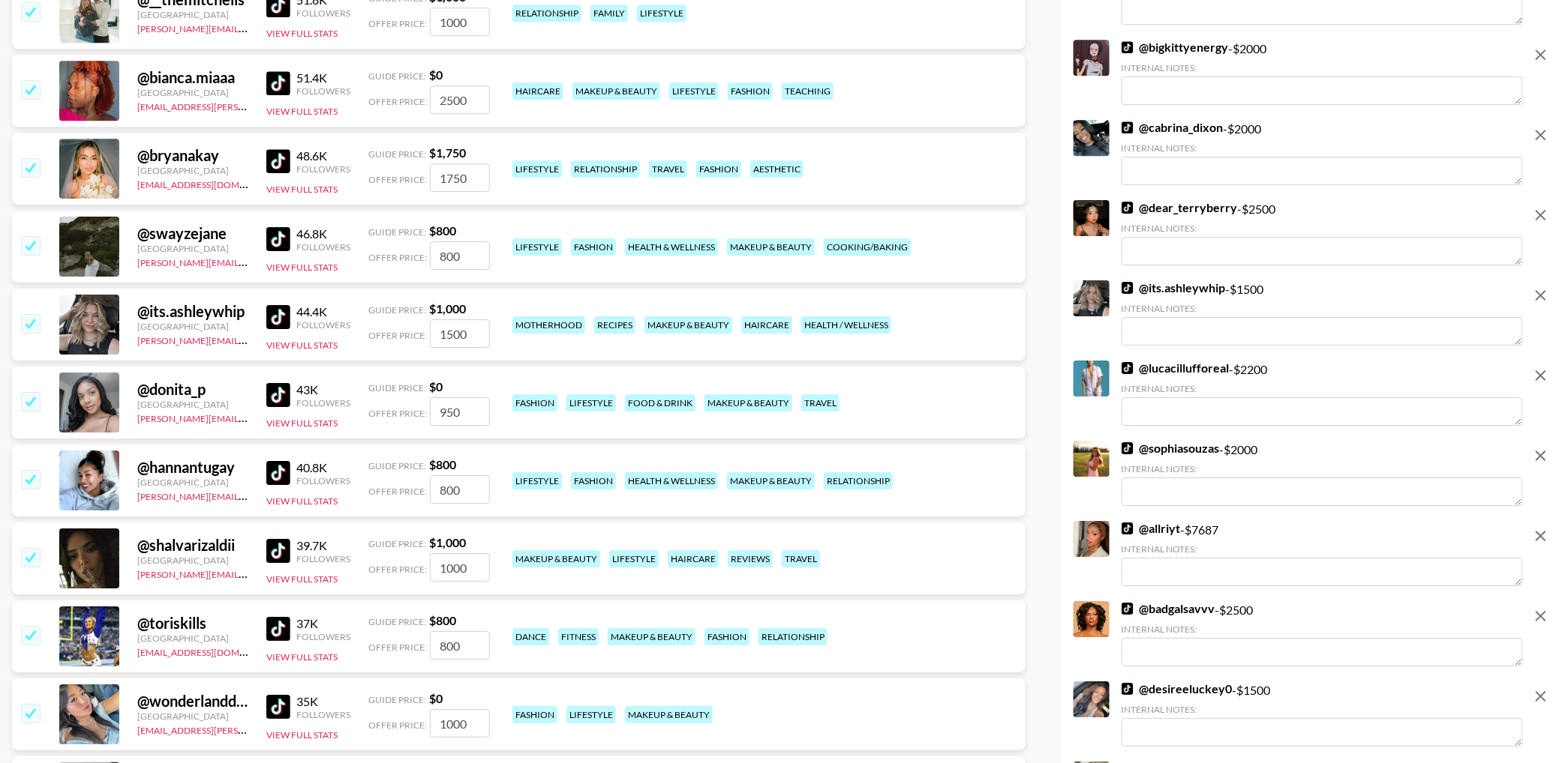
click at [1537, 206] on icon "remove" at bounding box center [1541, 215] width 18 height 18
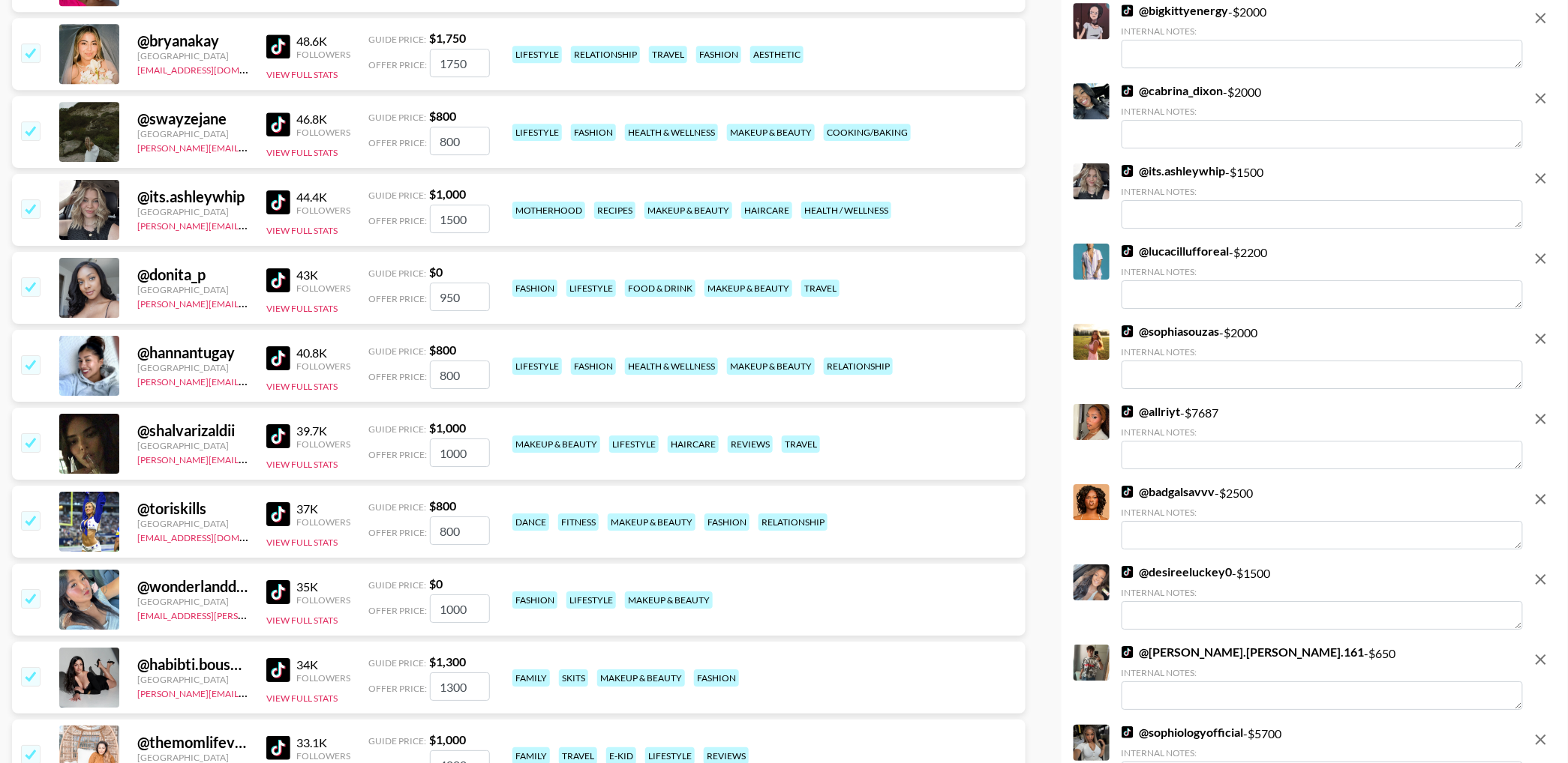
scroll to position [8991, 0]
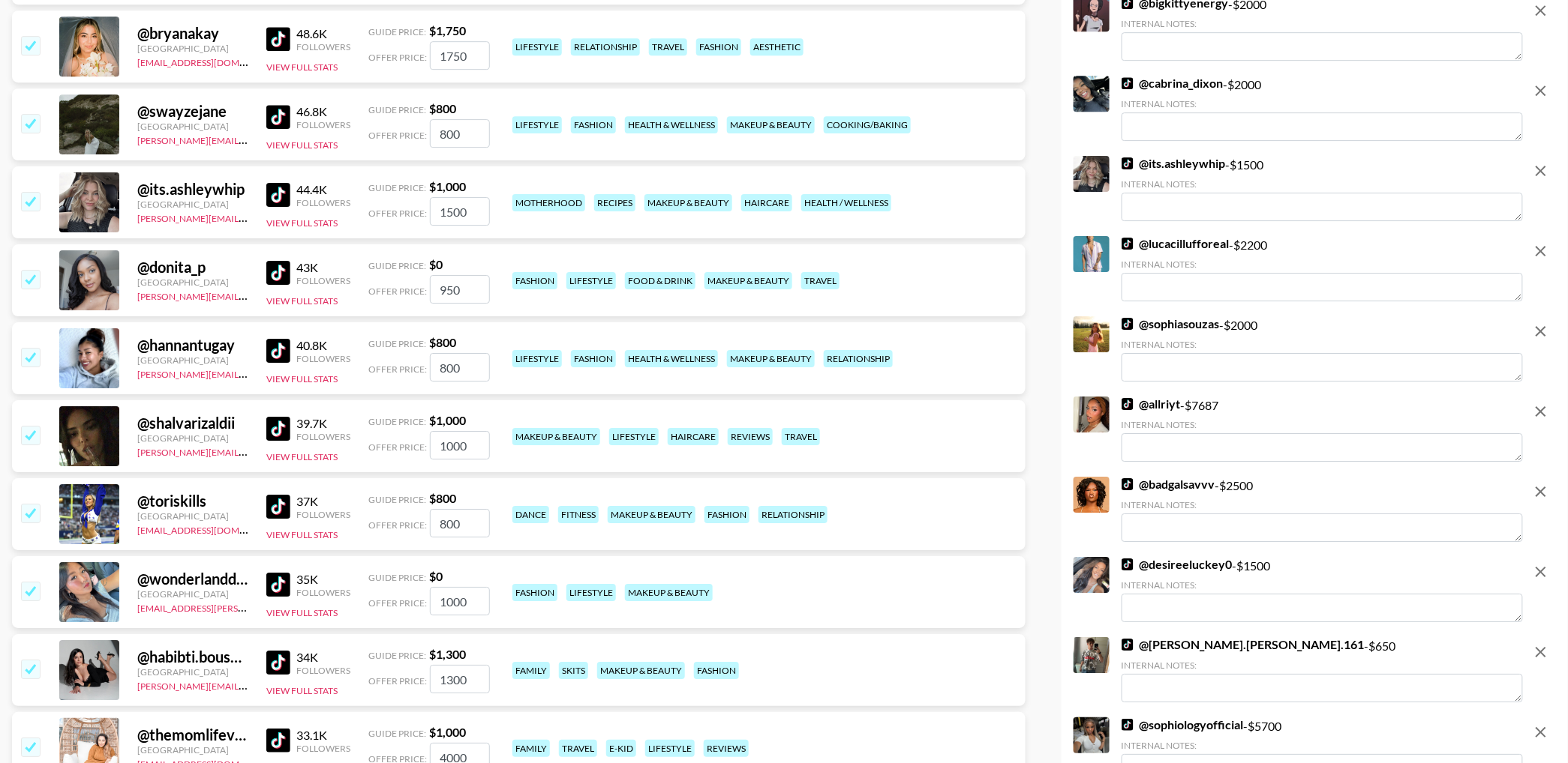
drag, startPoint x: 1544, startPoint y: 249, endPoint x: 1521, endPoint y: 288, distance: 45.3
click at [1544, 249] on icon "remove" at bounding box center [1541, 251] width 18 height 18
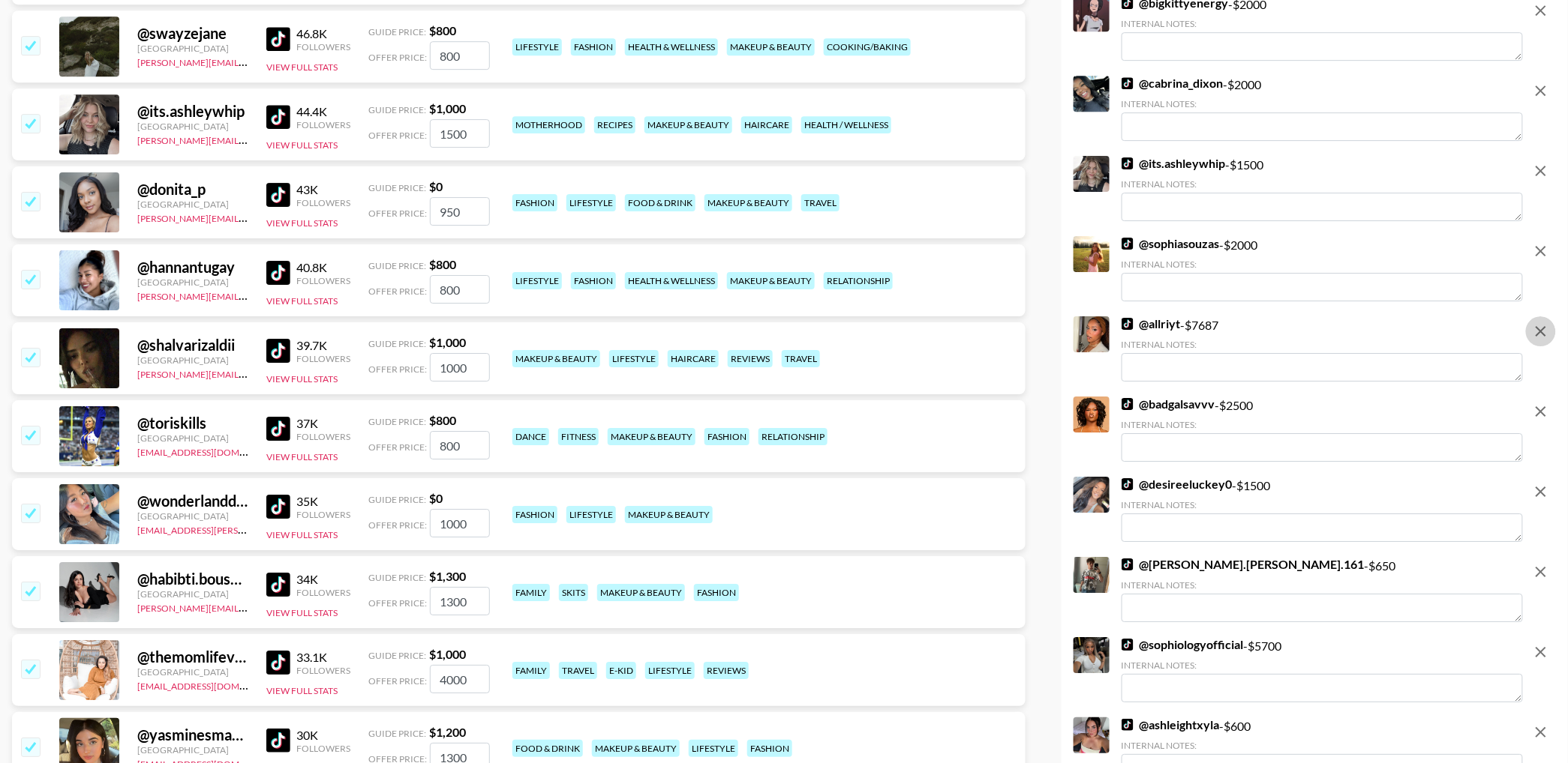
drag, startPoint x: 1539, startPoint y: 328, endPoint x: 1512, endPoint y: 298, distance: 40.4
click at [1539, 328] on icon "remove" at bounding box center [1541, 331] width 18 height 18
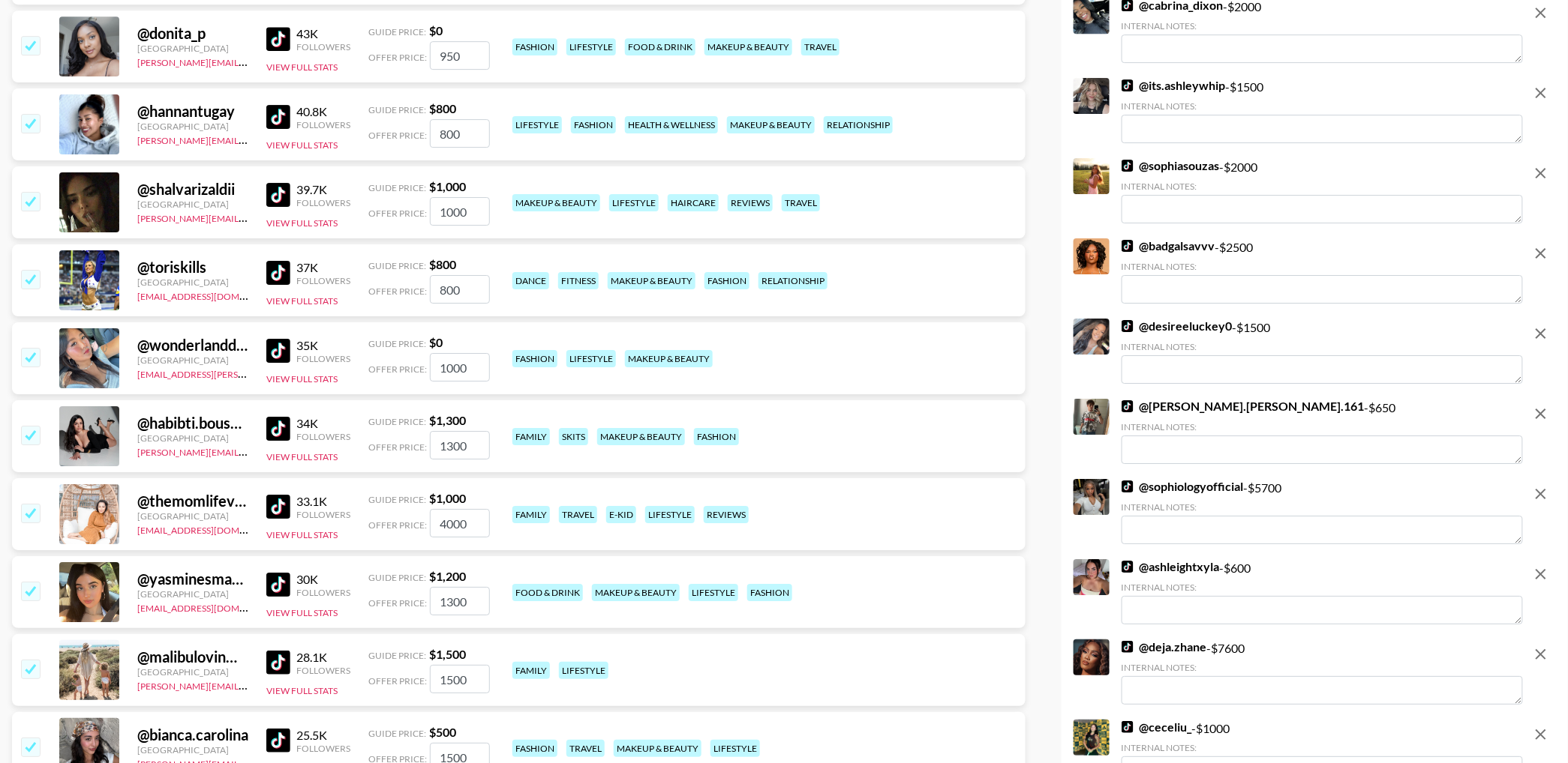
scroll to position [9082, 0]
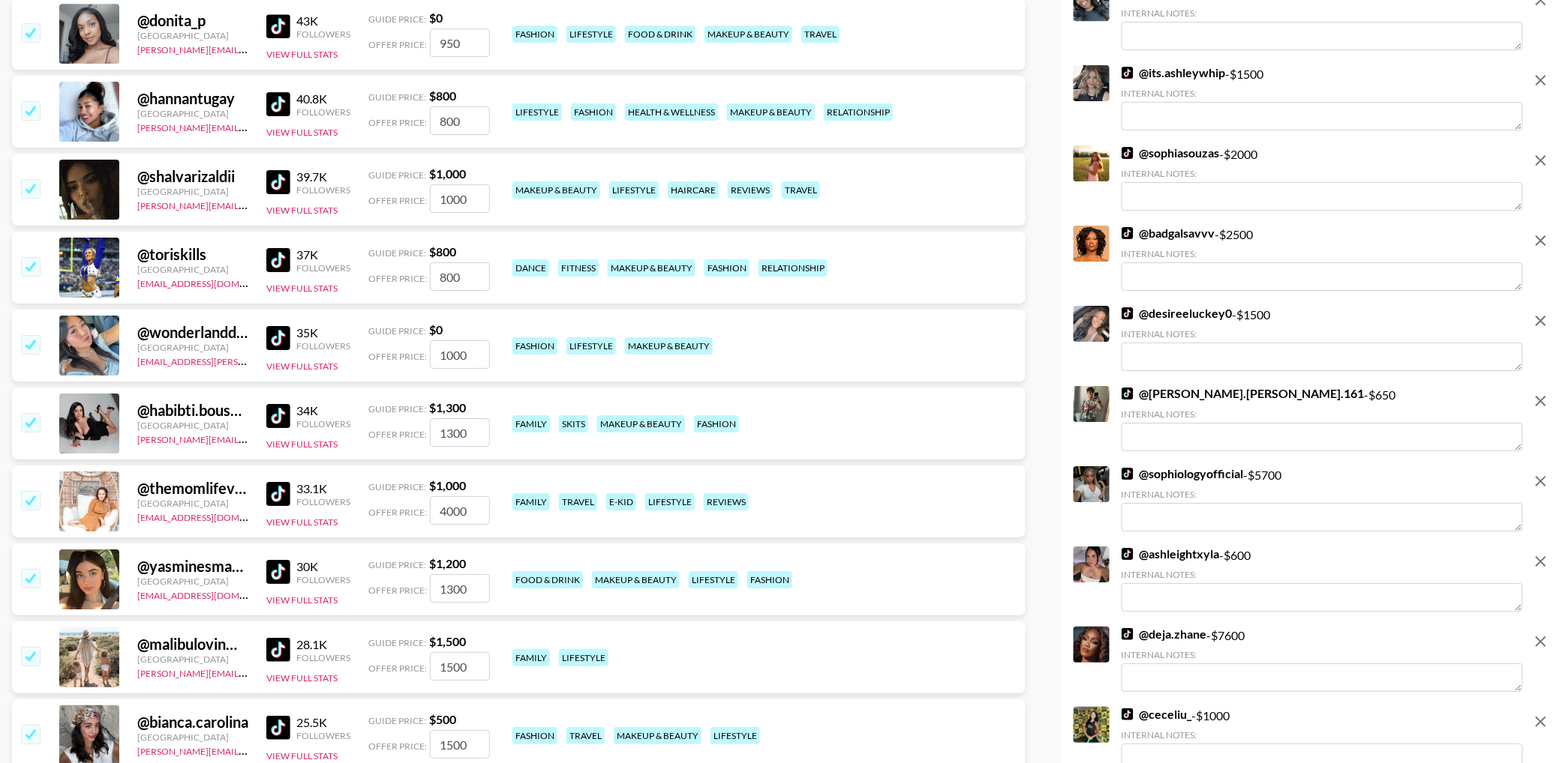
click at [1537, 239] on icon "remove" at bounding box center [1541, 240] width 18 height 18
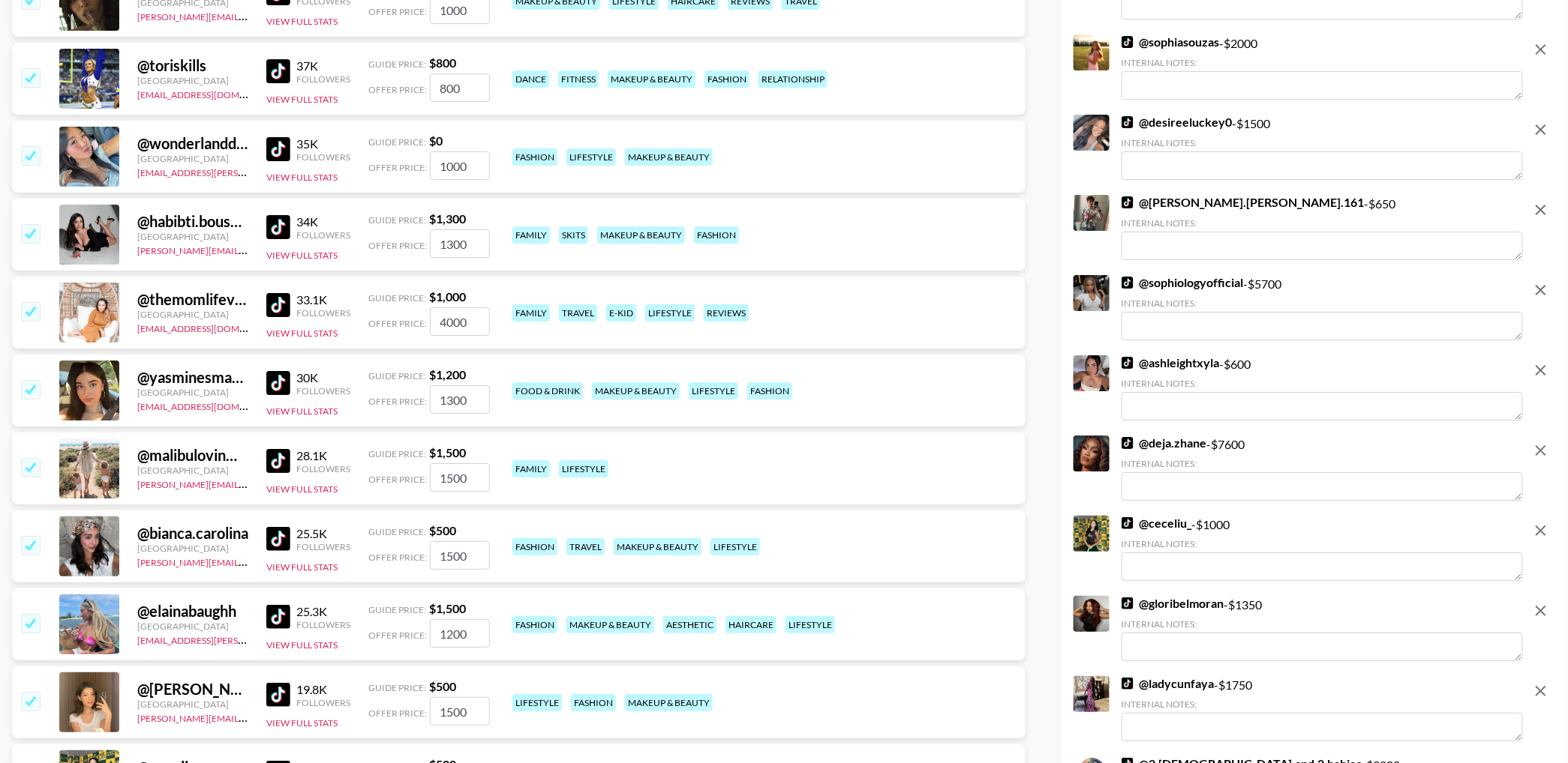
scroll to position [9192, 0]
click at [1538, 295] on icon "remove" at bounding box center [1541, 291] width 18 height 18
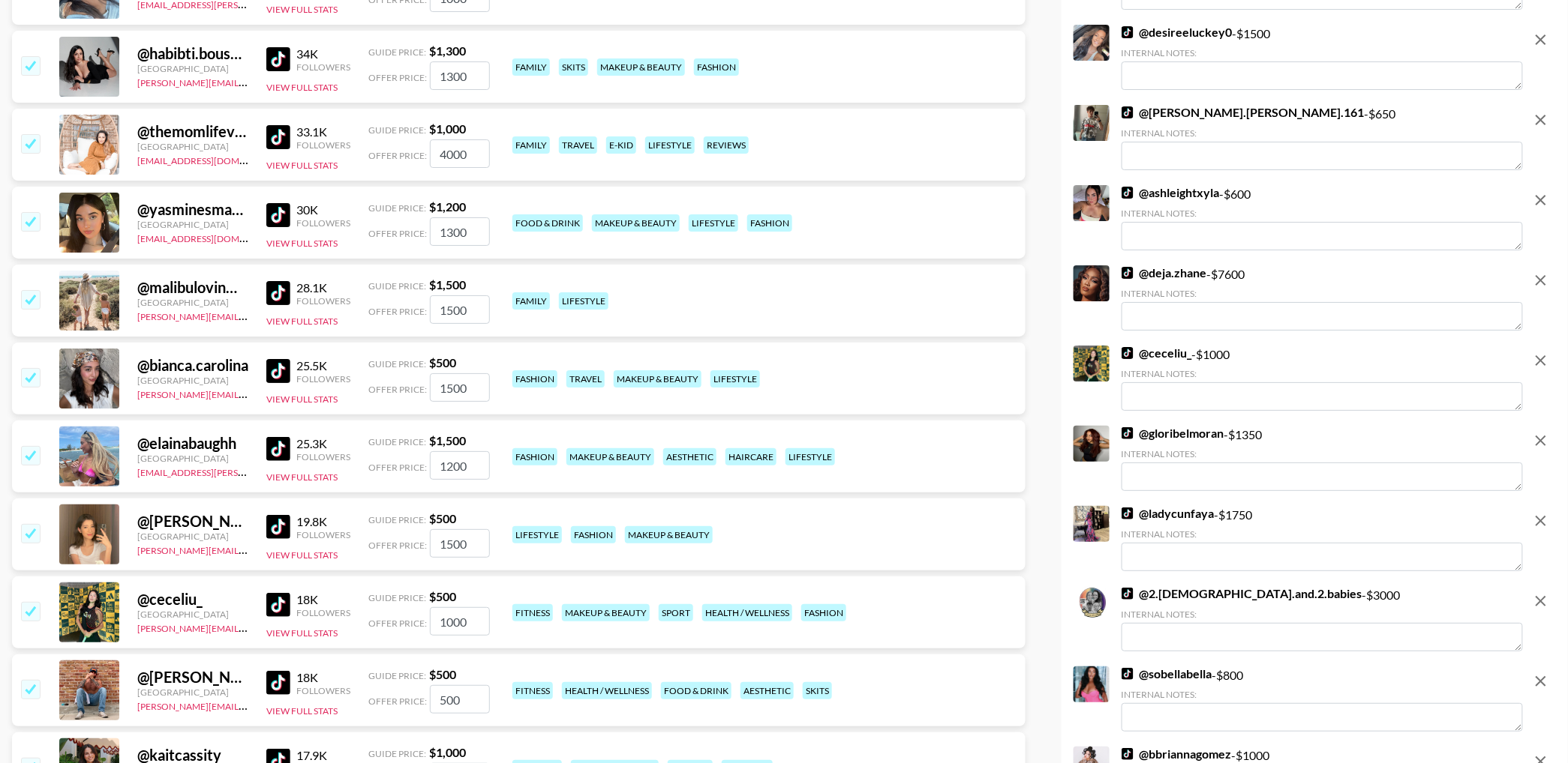
scroll to position [9289, 0]
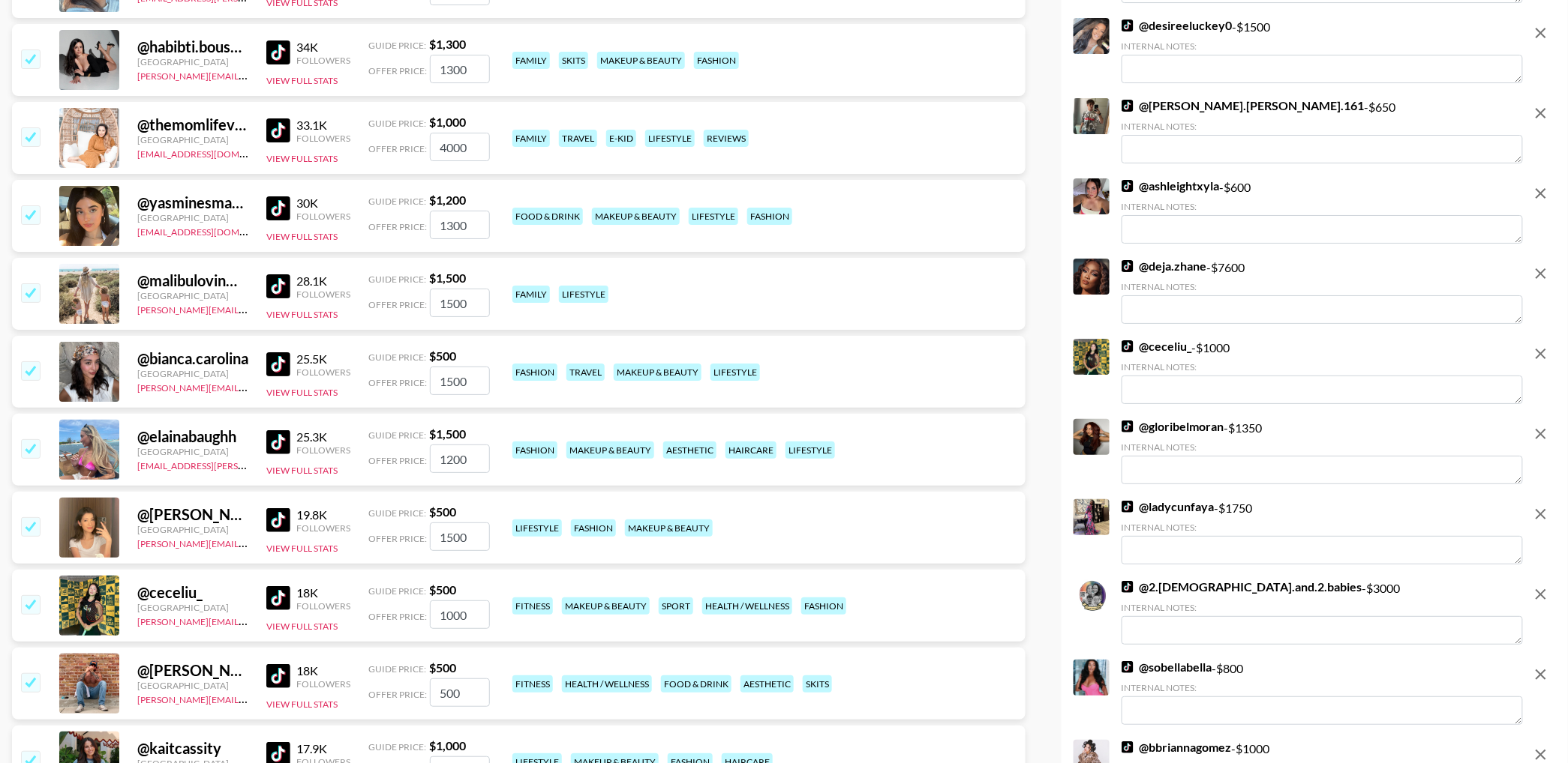
click at [1547, 277] on icon "remove" at bounding box center [1541, 274] width 18 height 18
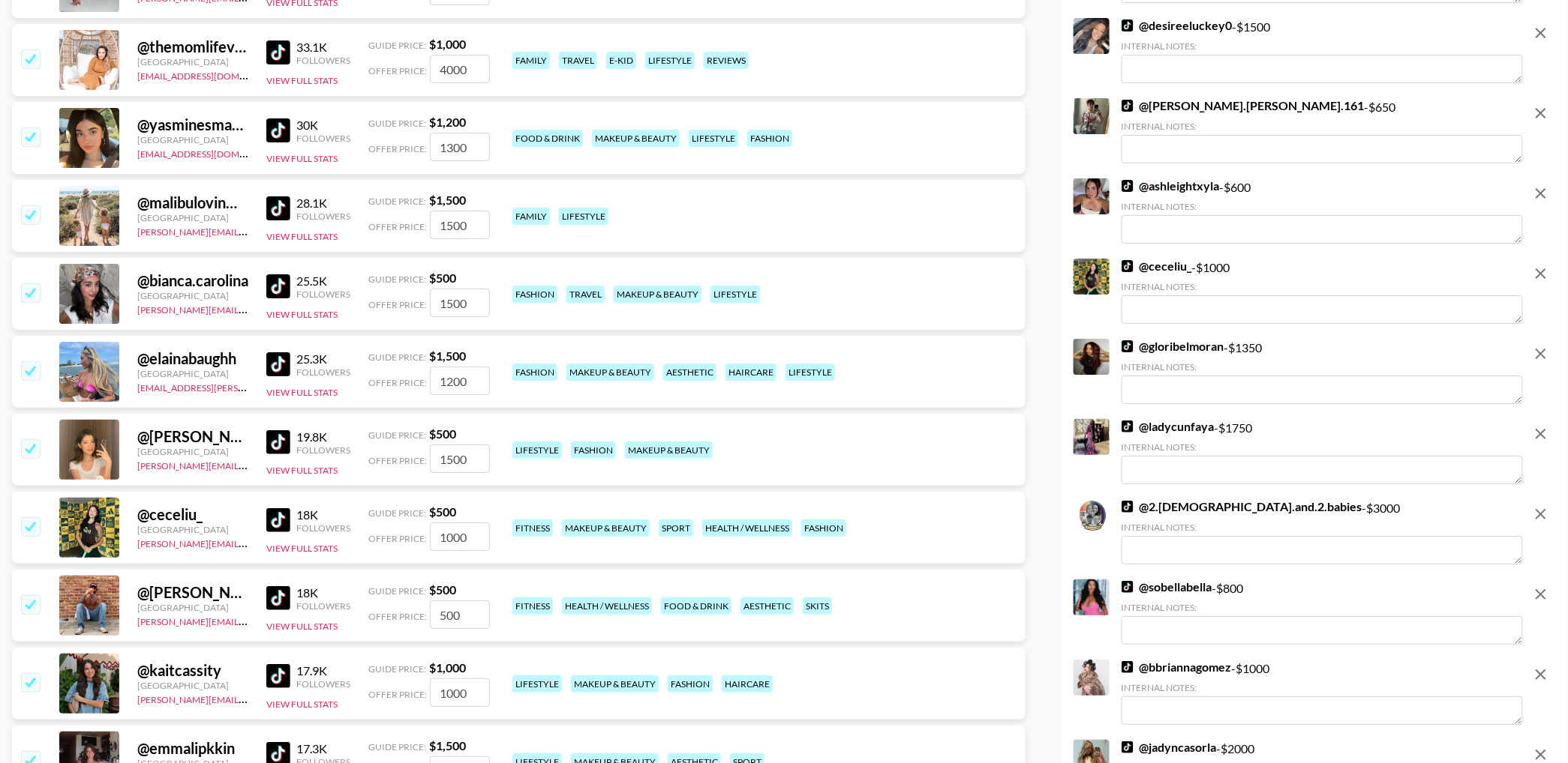
scroll to position [9458, 0]
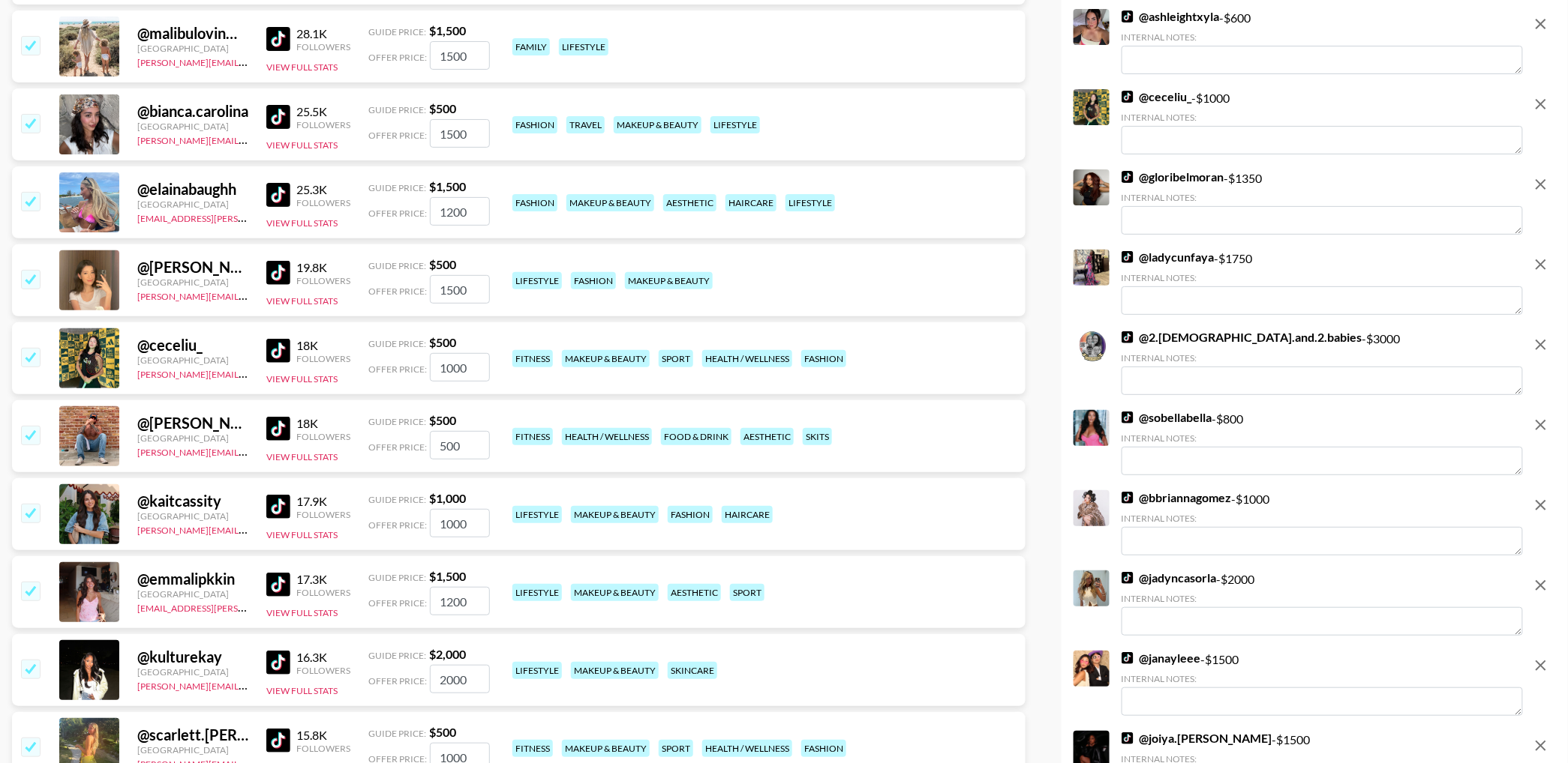
click at [1542, 341] on icon "remove" at bounding box center [1541, 344] width 18 height 18
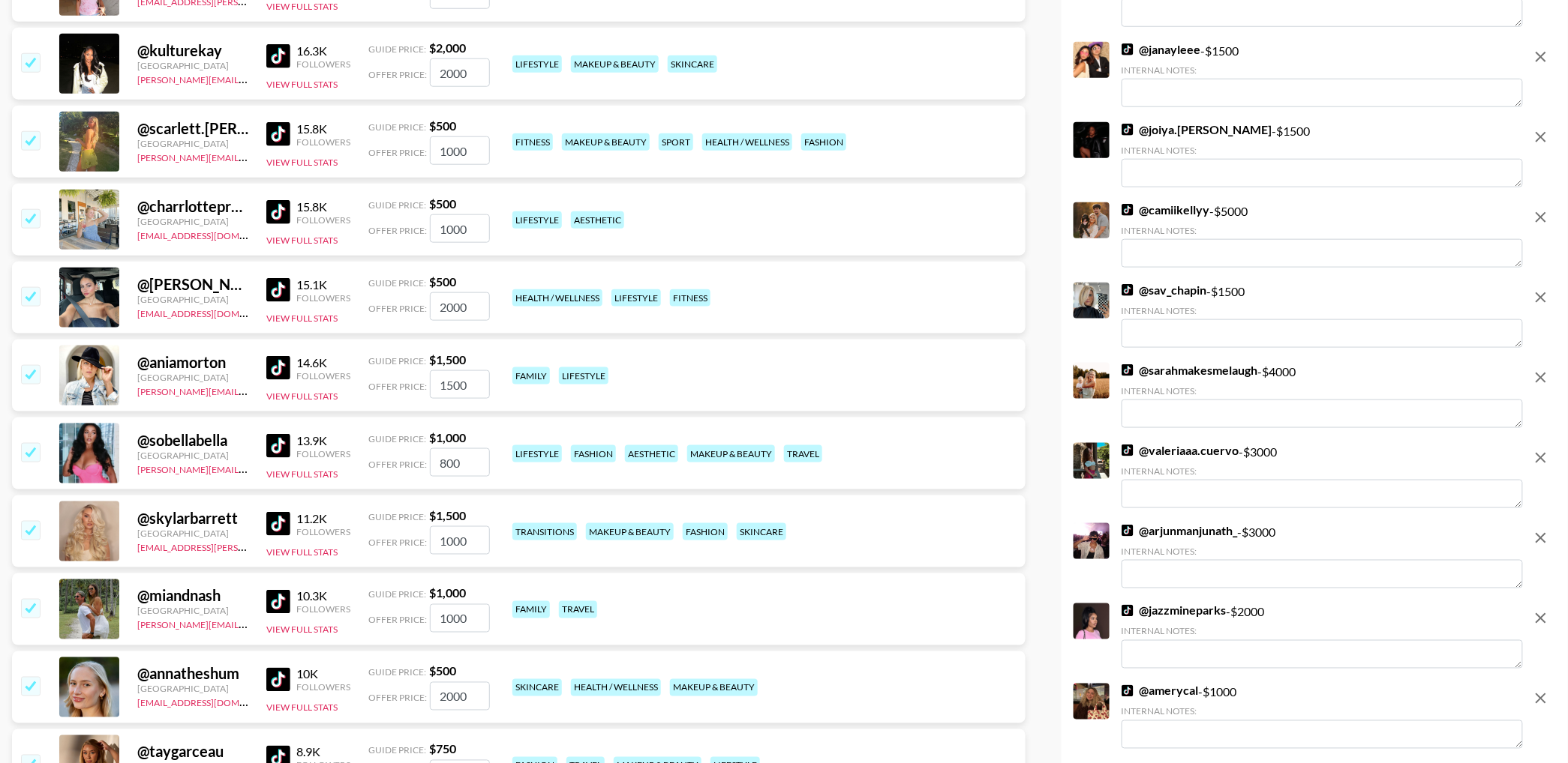
scroll to position [9989, 0]
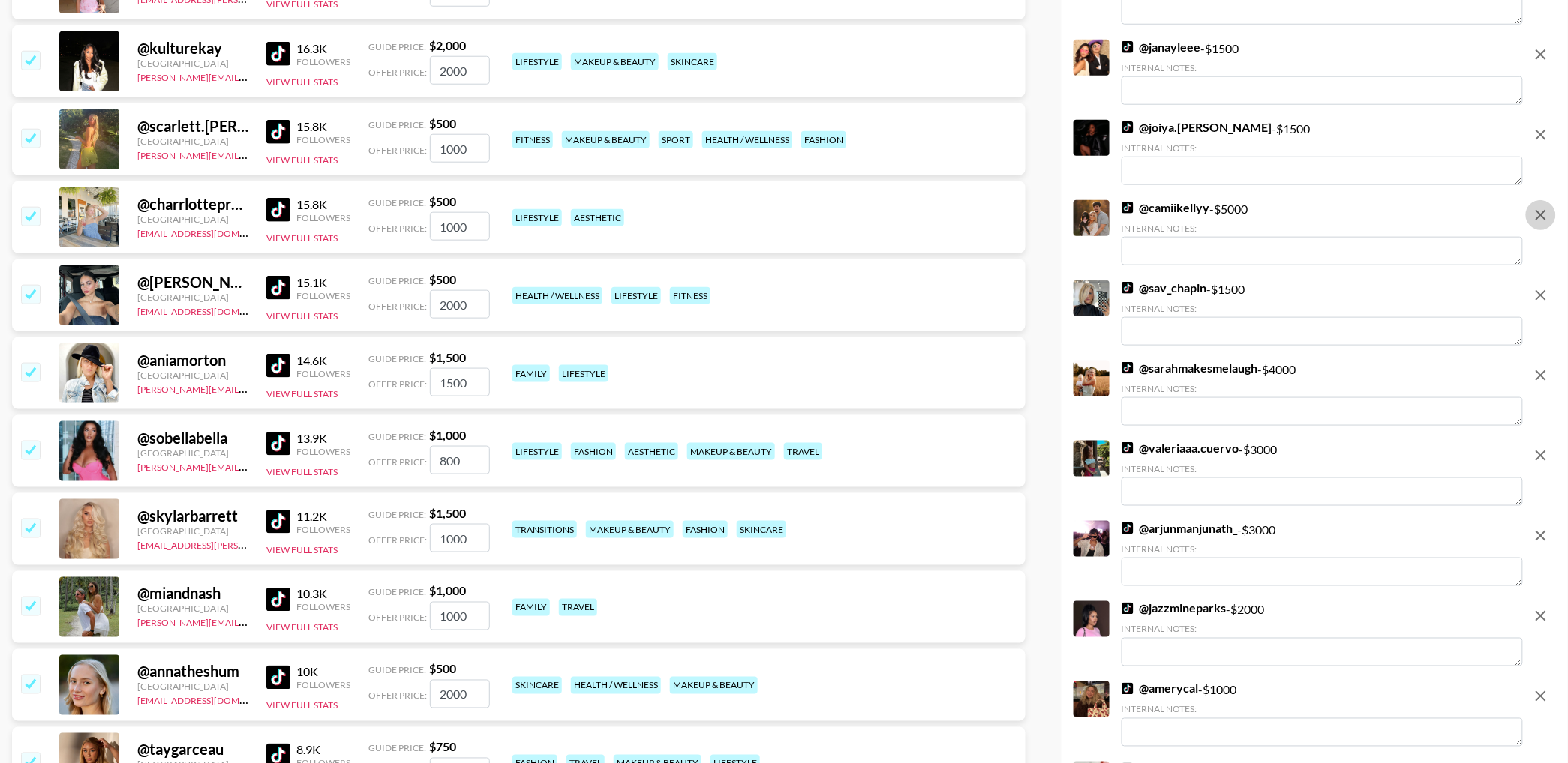
click at [1539, 214] on icon "remove" at bounding box center [1541, 215] width 18 height 18
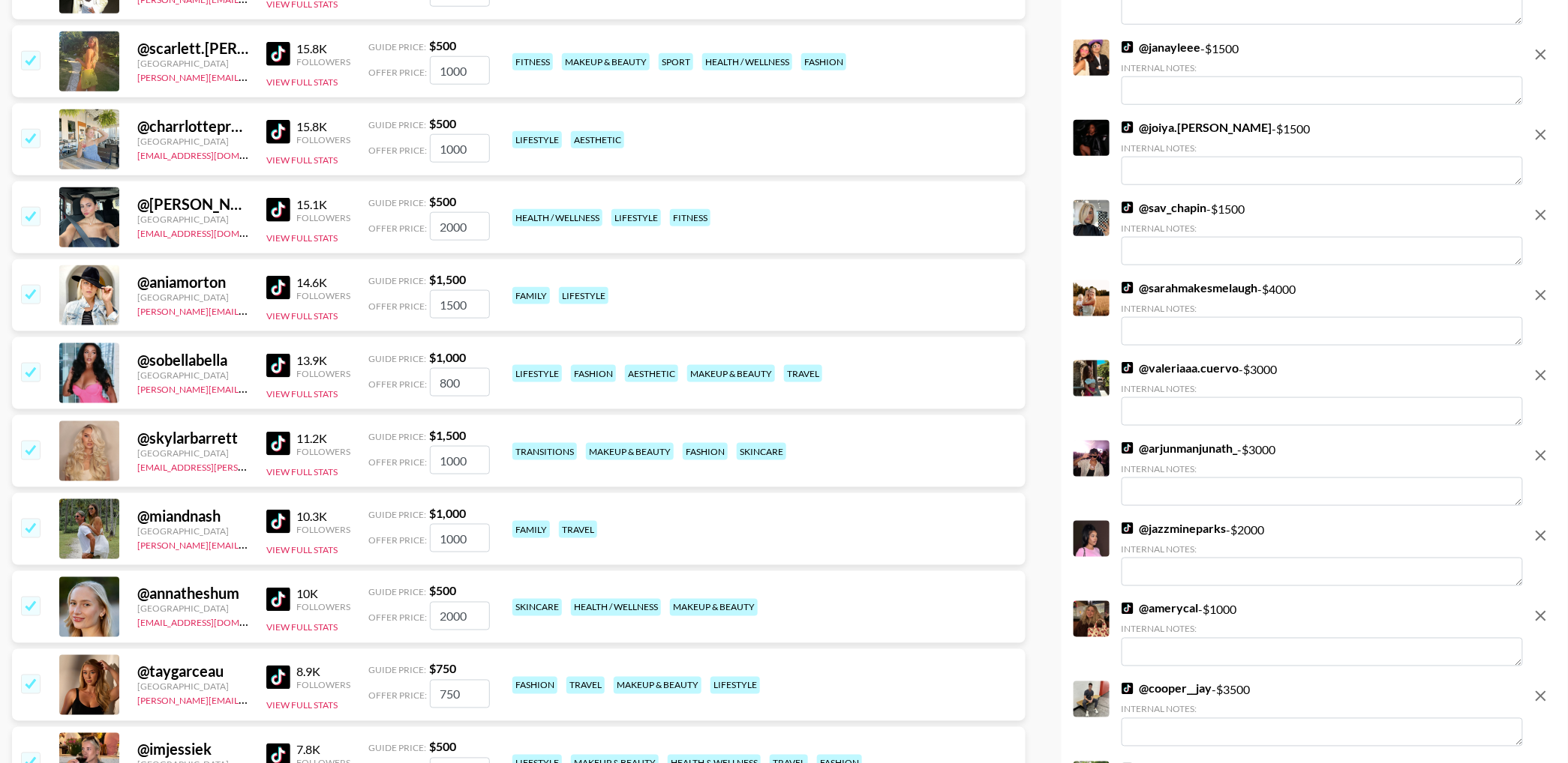
drag, startPoint x: 1539, startPoint y: 291, endPoint x: 1531, endPoint y: 295, distance: 8.9
click at [1539, 291] on icon "remove" at bounding box center [1541, 295] width 18 height 18
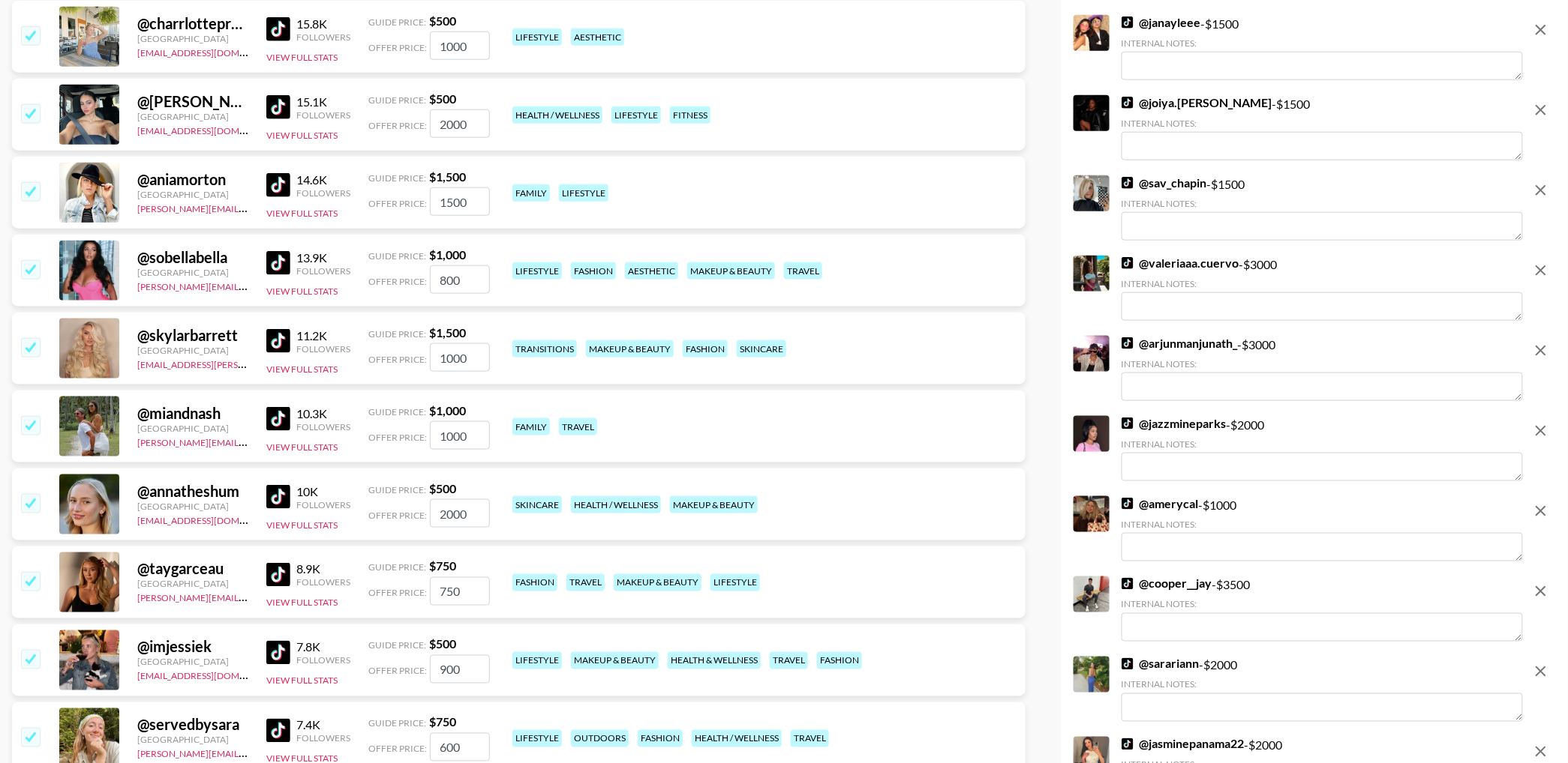
scroll to position [10016, 0]
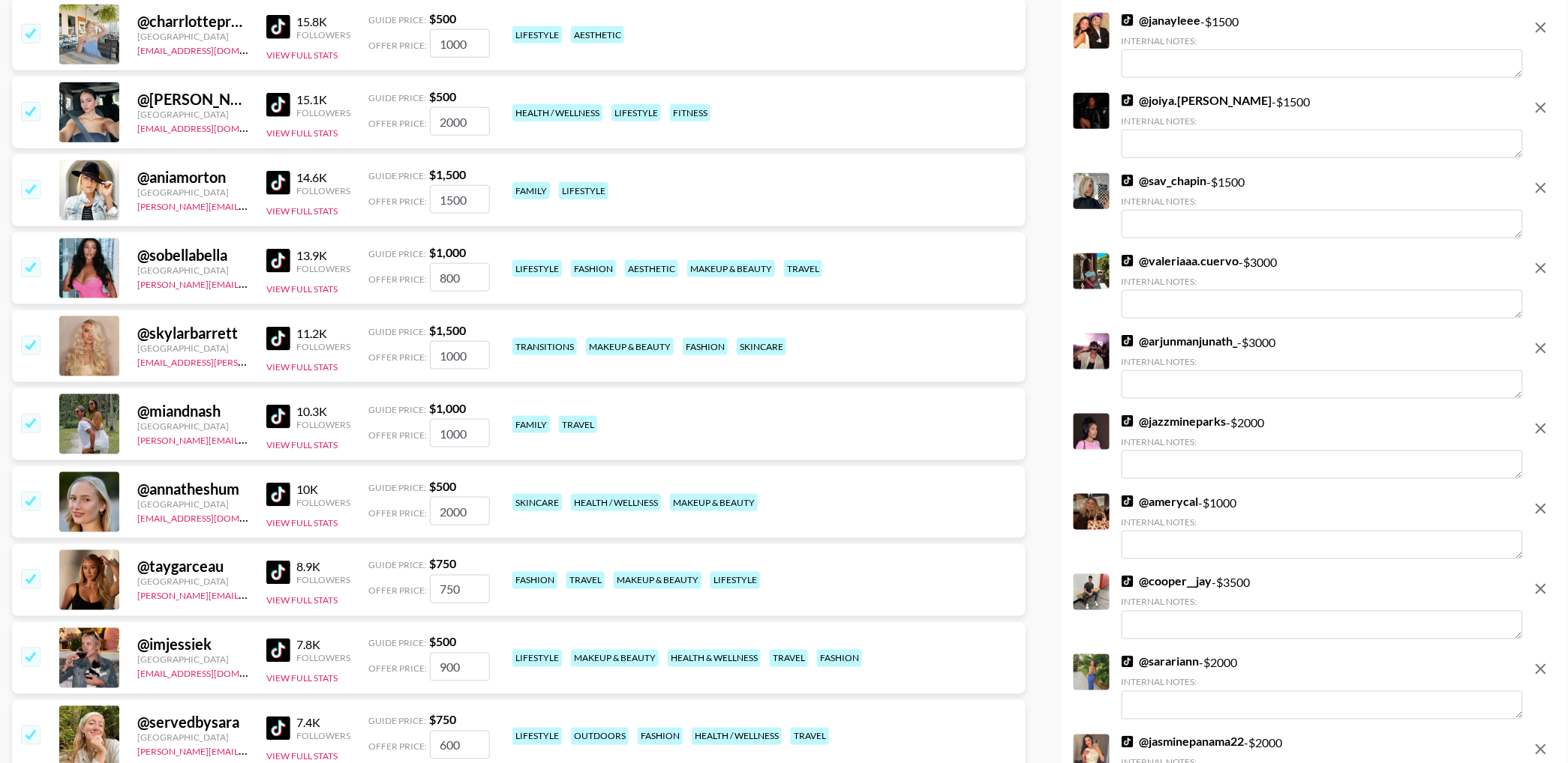
drag, startPoint x: 1532, startPoint y: 260, endPoint x: 1534, endPoint y: 270, distance: 10.2
click at [1532, 260] on icon "remove" at bounding box center [1541, 268] width 18 height 18
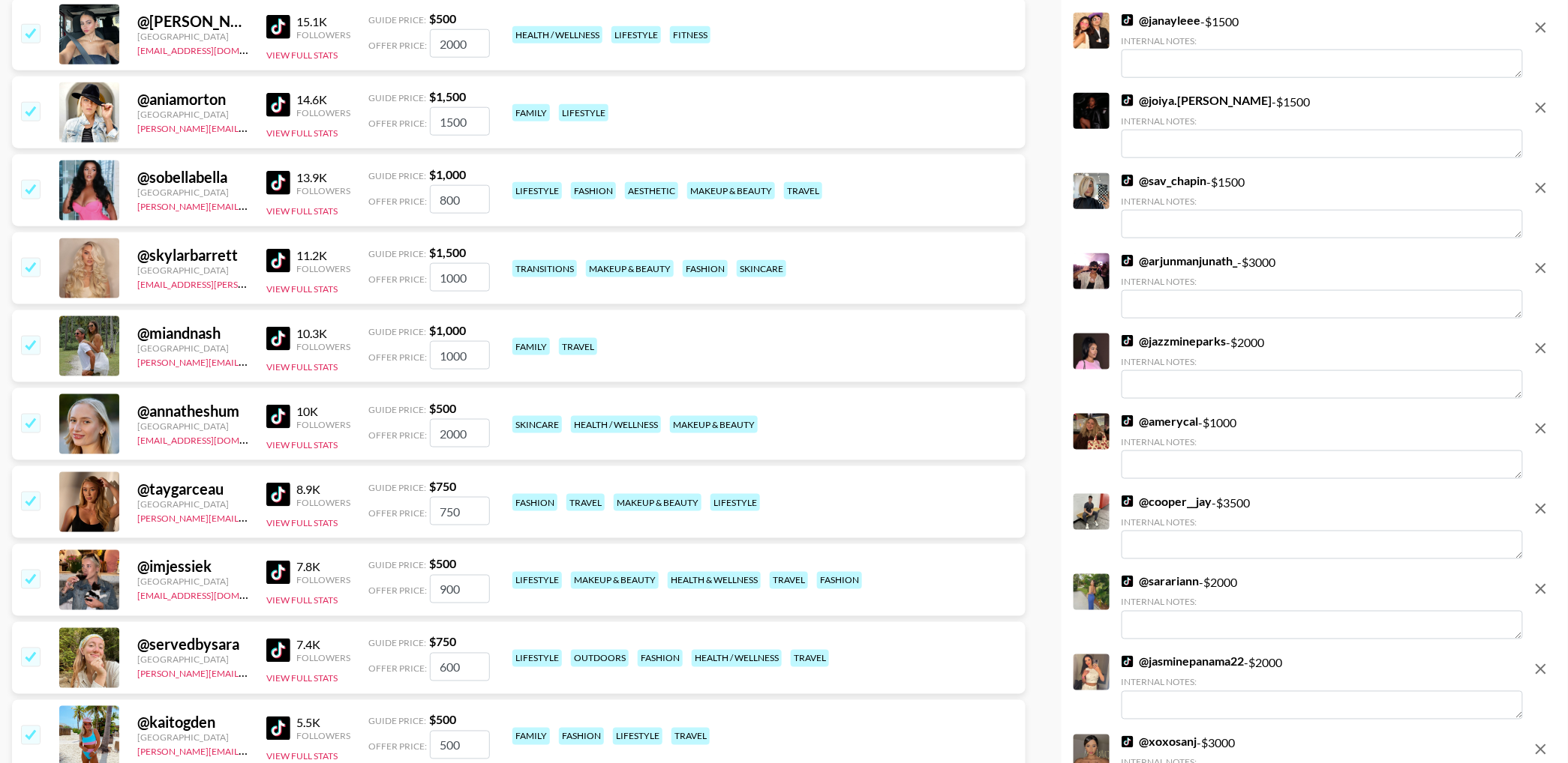
click at [1534, 270] on icon "remove" at bounding box center [1541, 268] width 18 height 18
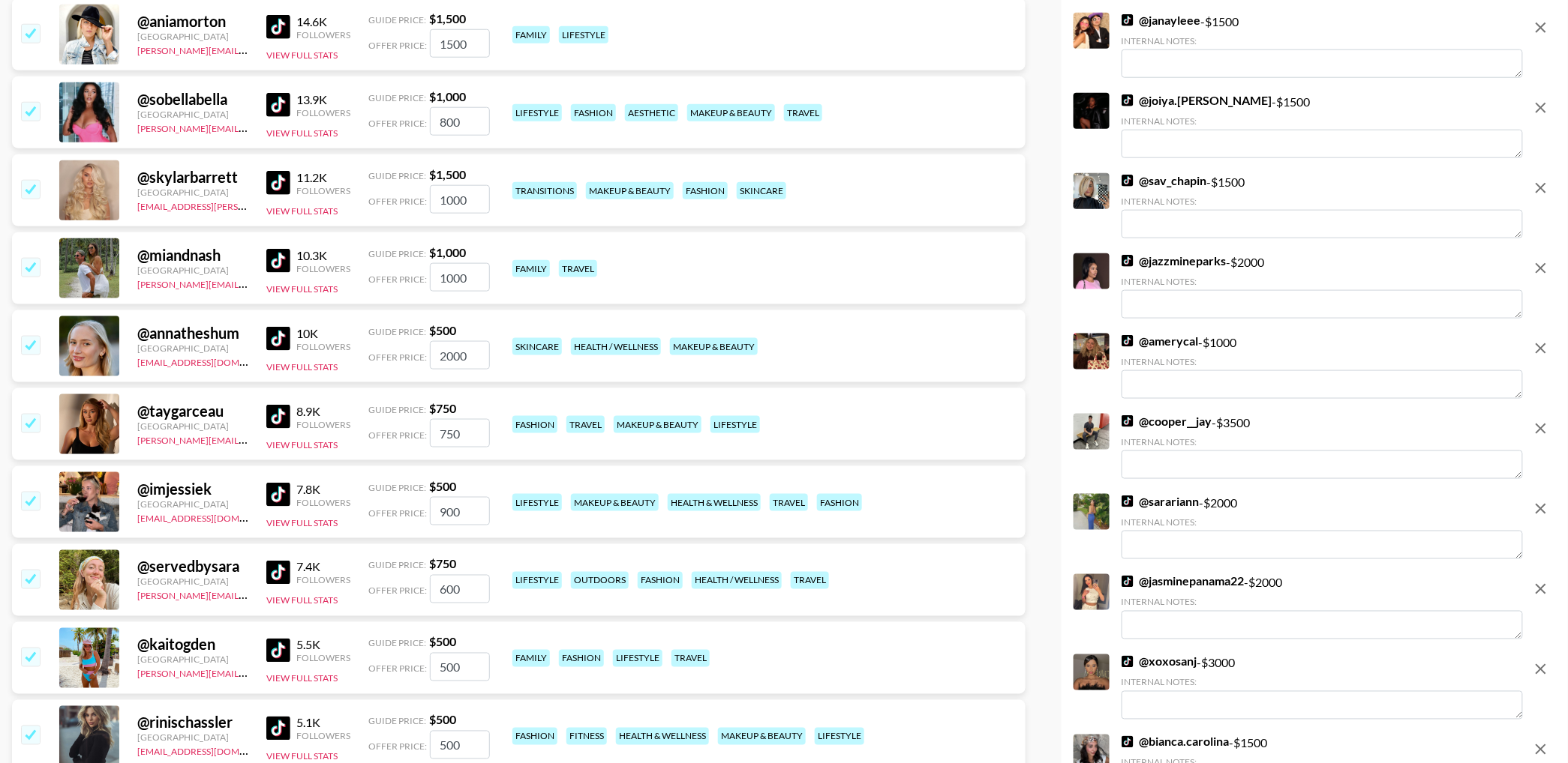
scroll to position [10224, 0]
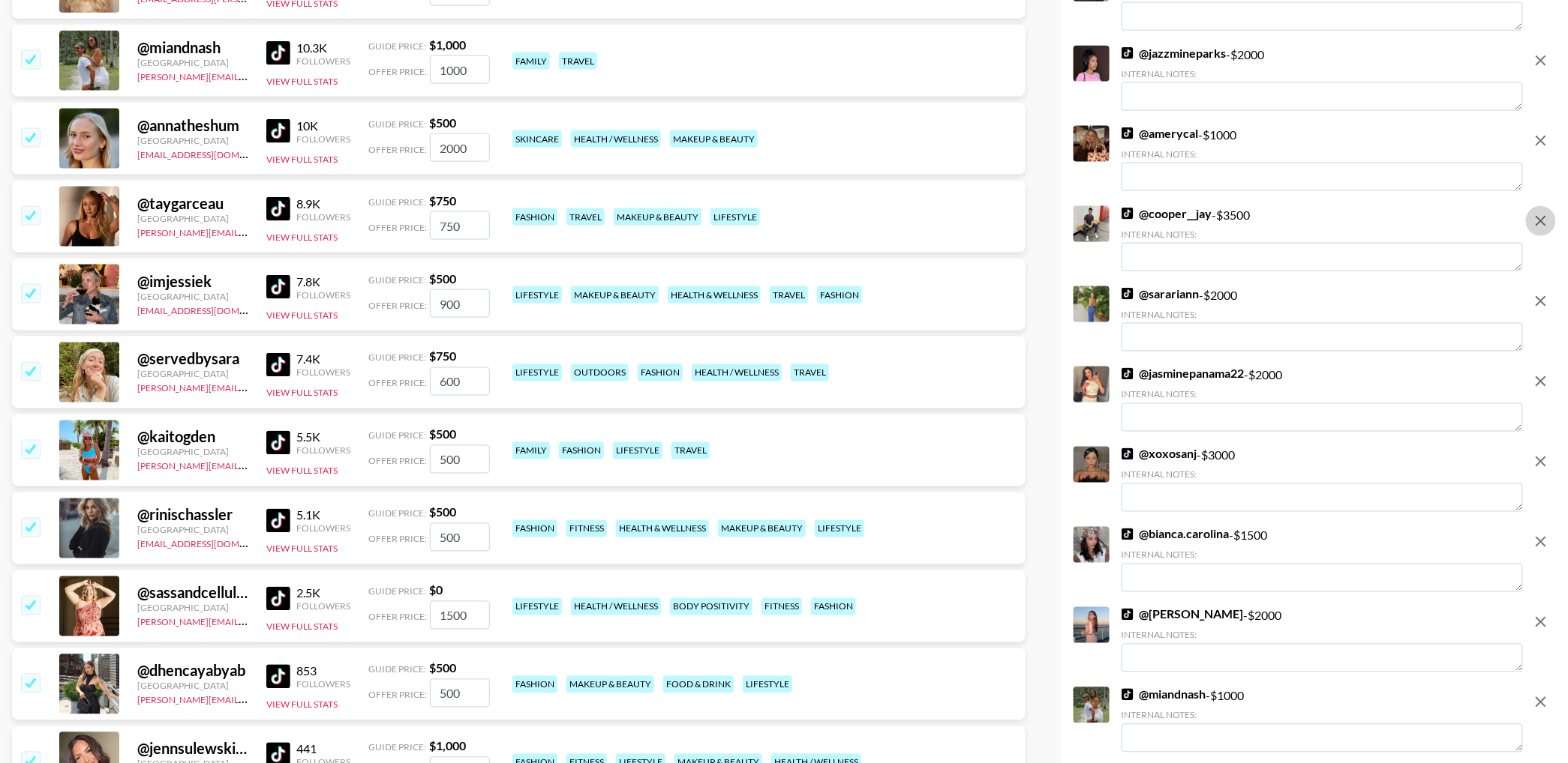
click at [1536, 224] on icon "remove" at bounding box center [1541, 221] width 18 height 18
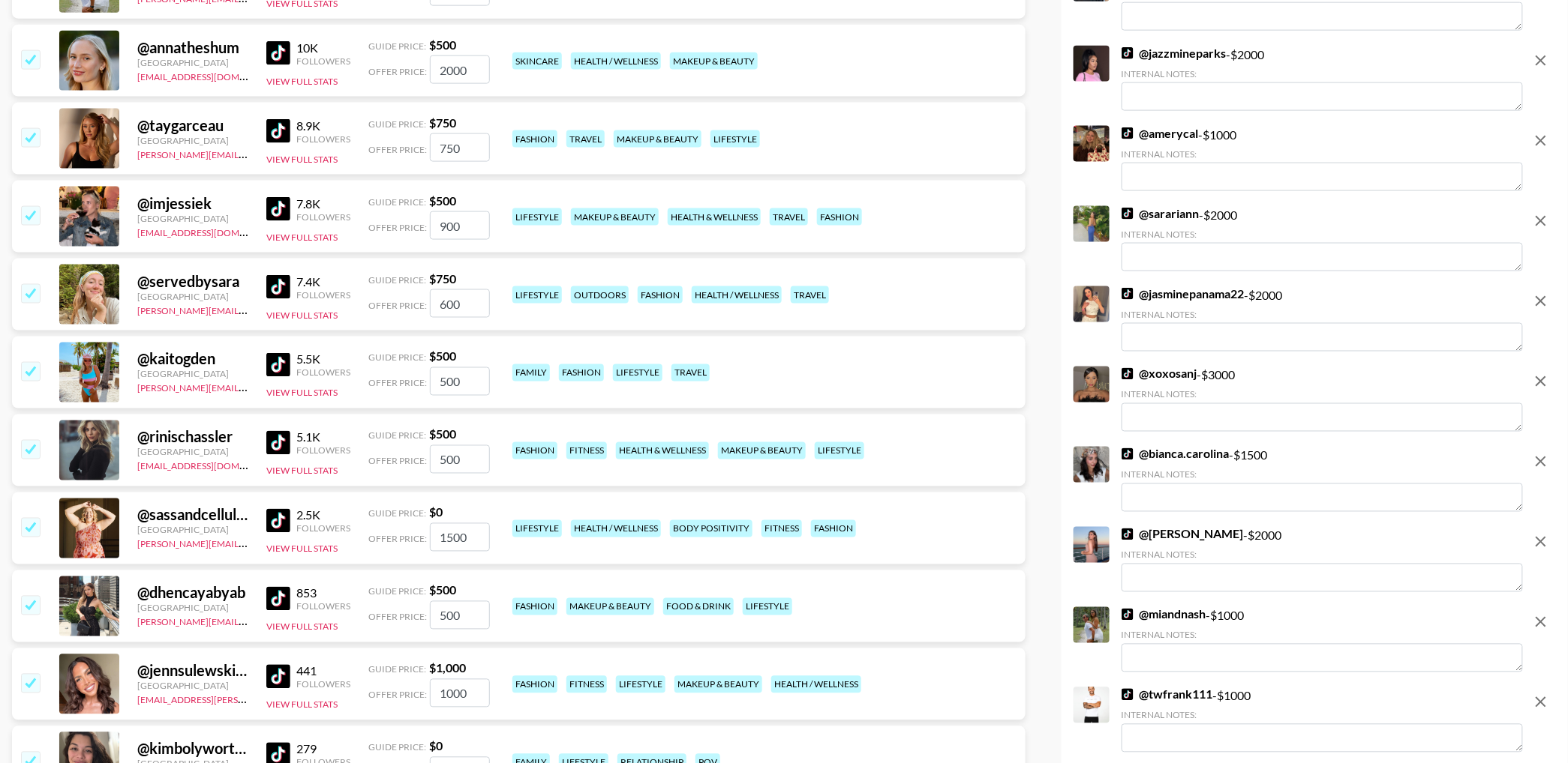
scroll to position [10332, 0]
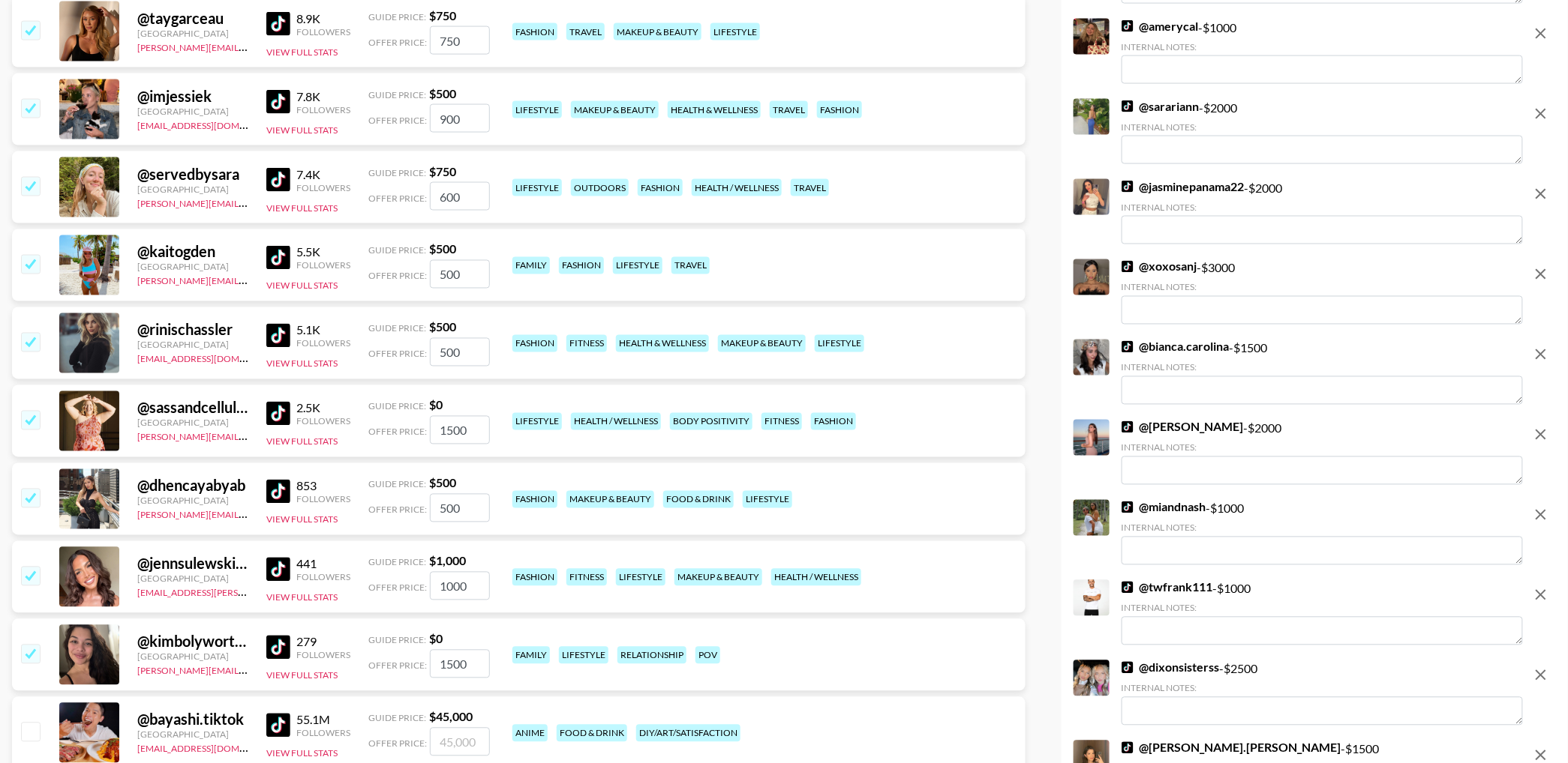
drag, startPoint x: 1534, startPoint y: 262, endPoint x: 1530, endPoint y: 311, distance: 49.2
click at [1534, 262] on button "remove" at bounding box center [1541, 274] width 30 height 30
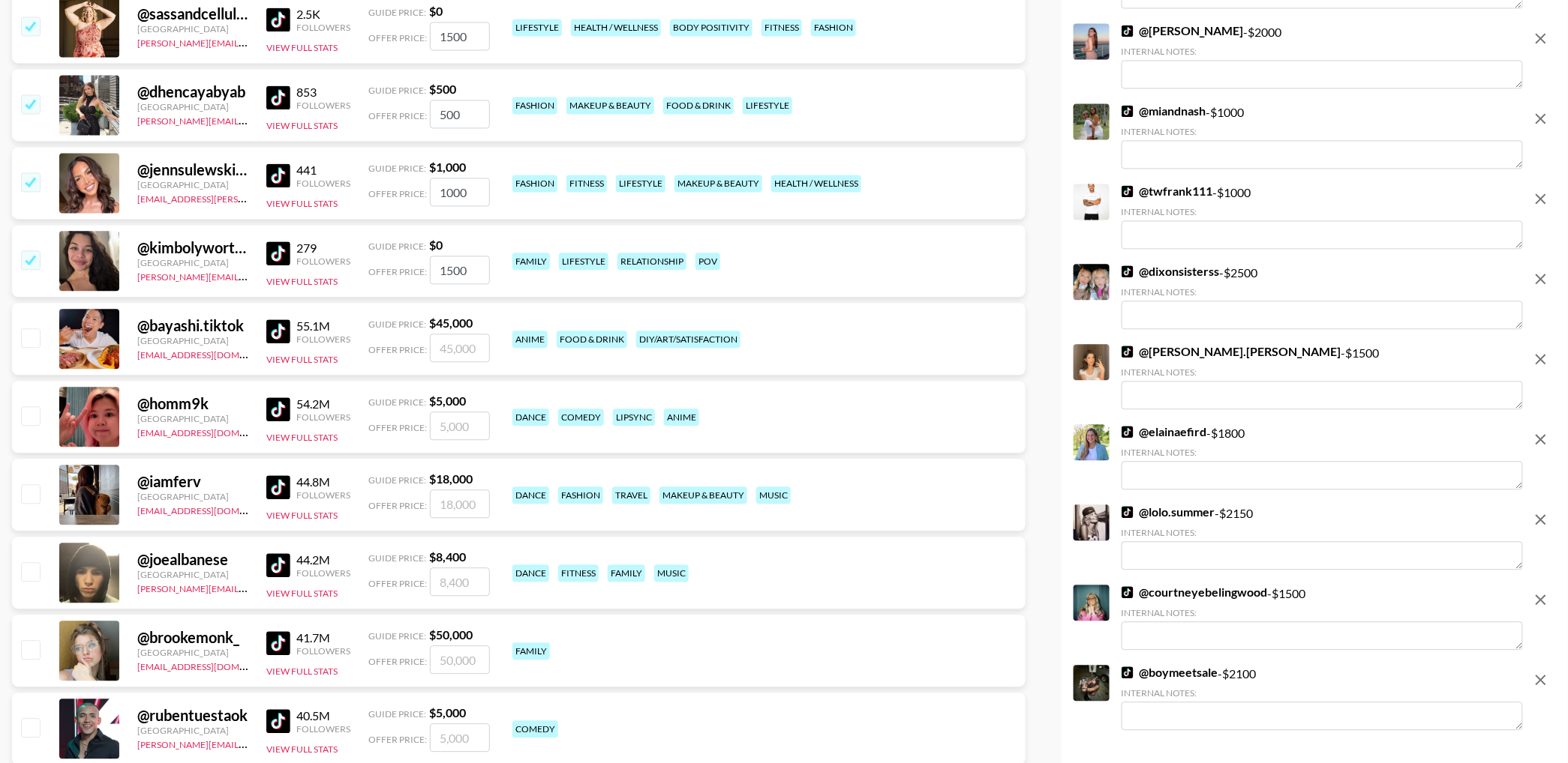
scroll to position [10650, 0]
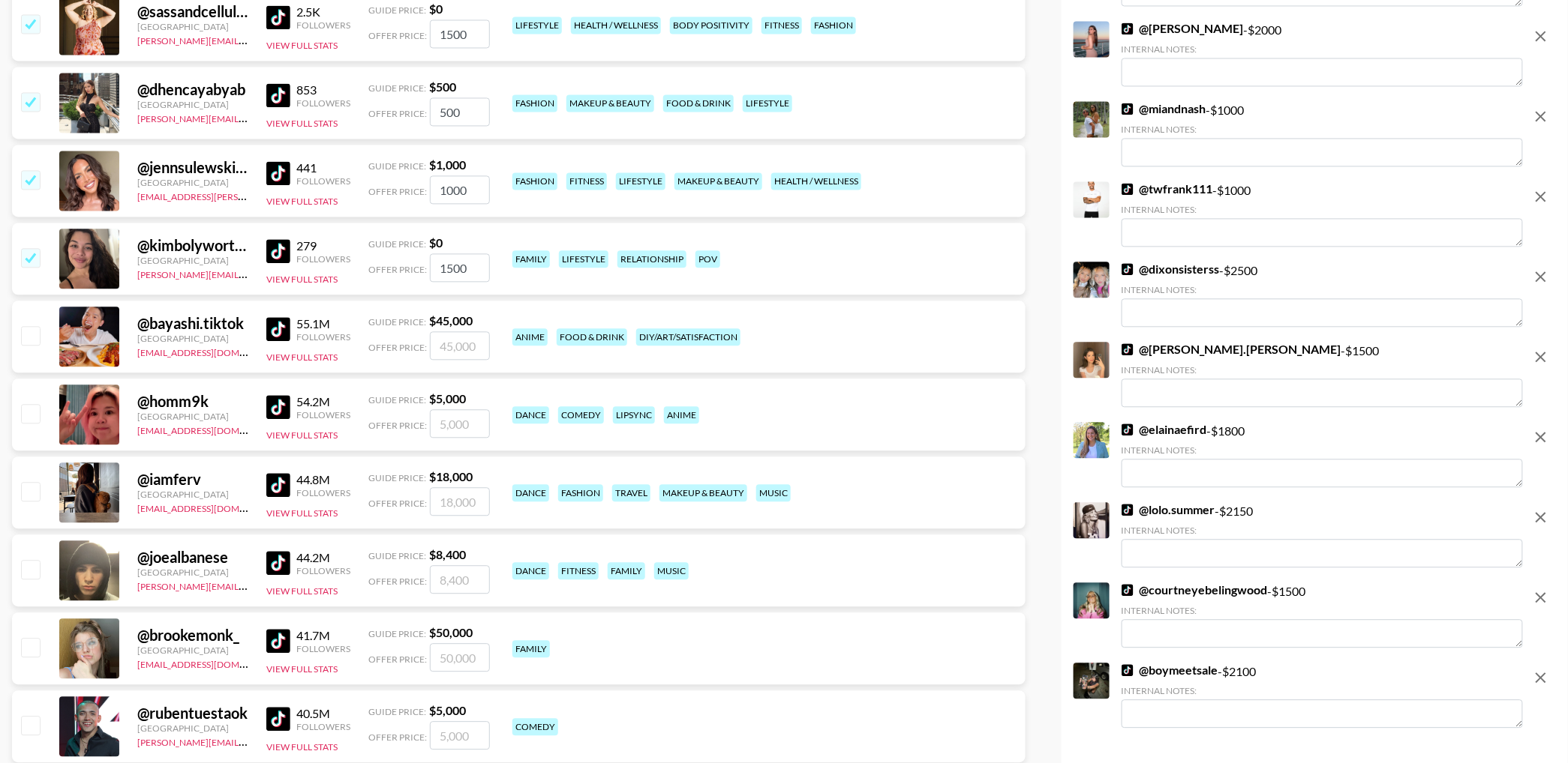
click at [1542, 197] on icon "remove" at bounding box center [1541, 197] width 10 height 10
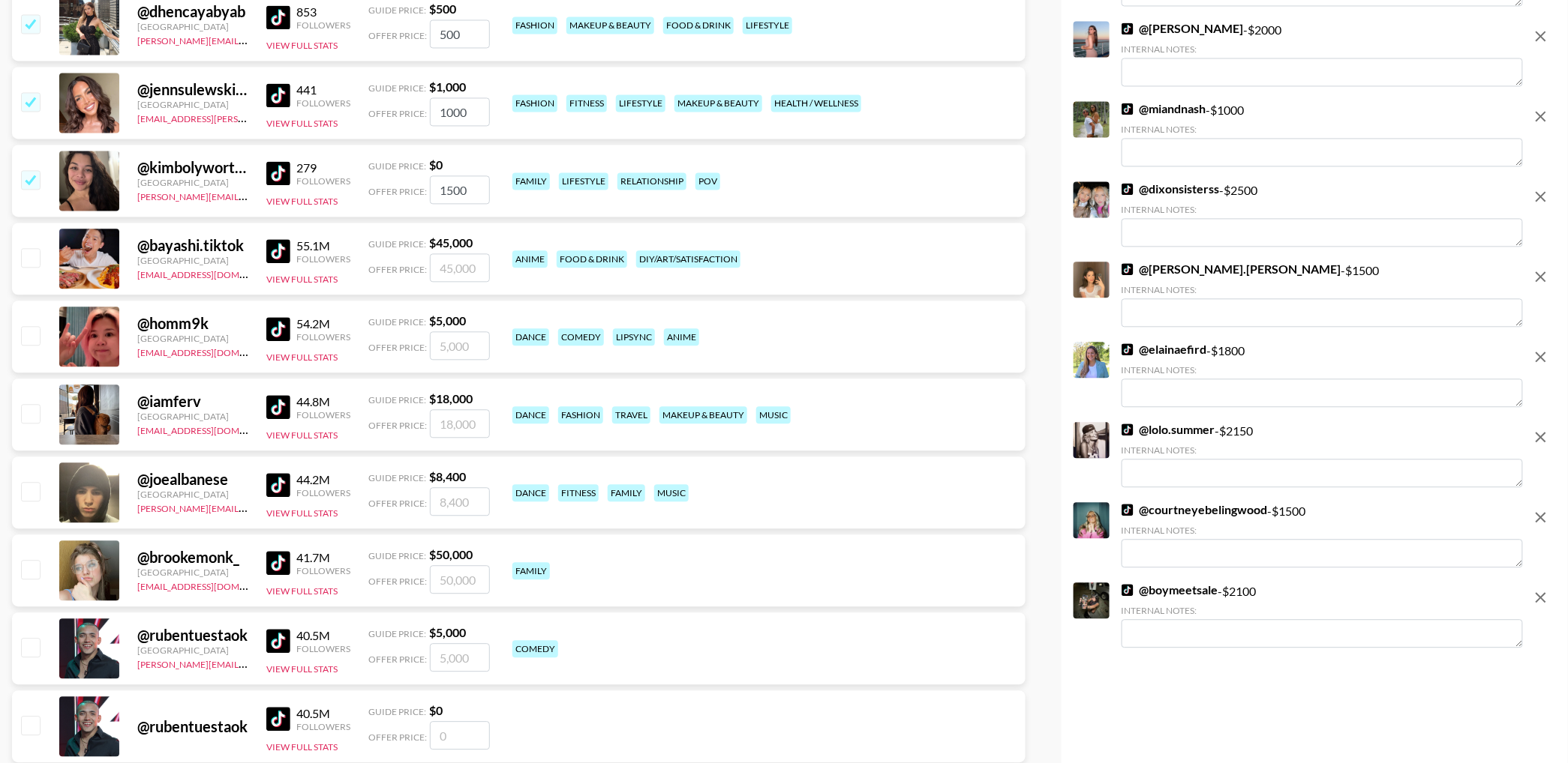
drag, startPoint x: 1542, startPoint y: 198, endPoint x: 1536, endPoint y: 283, distance: 85.2
click at [1542, 198] on icon "remove" at bounding box center [1541, 196] width 18 height 18
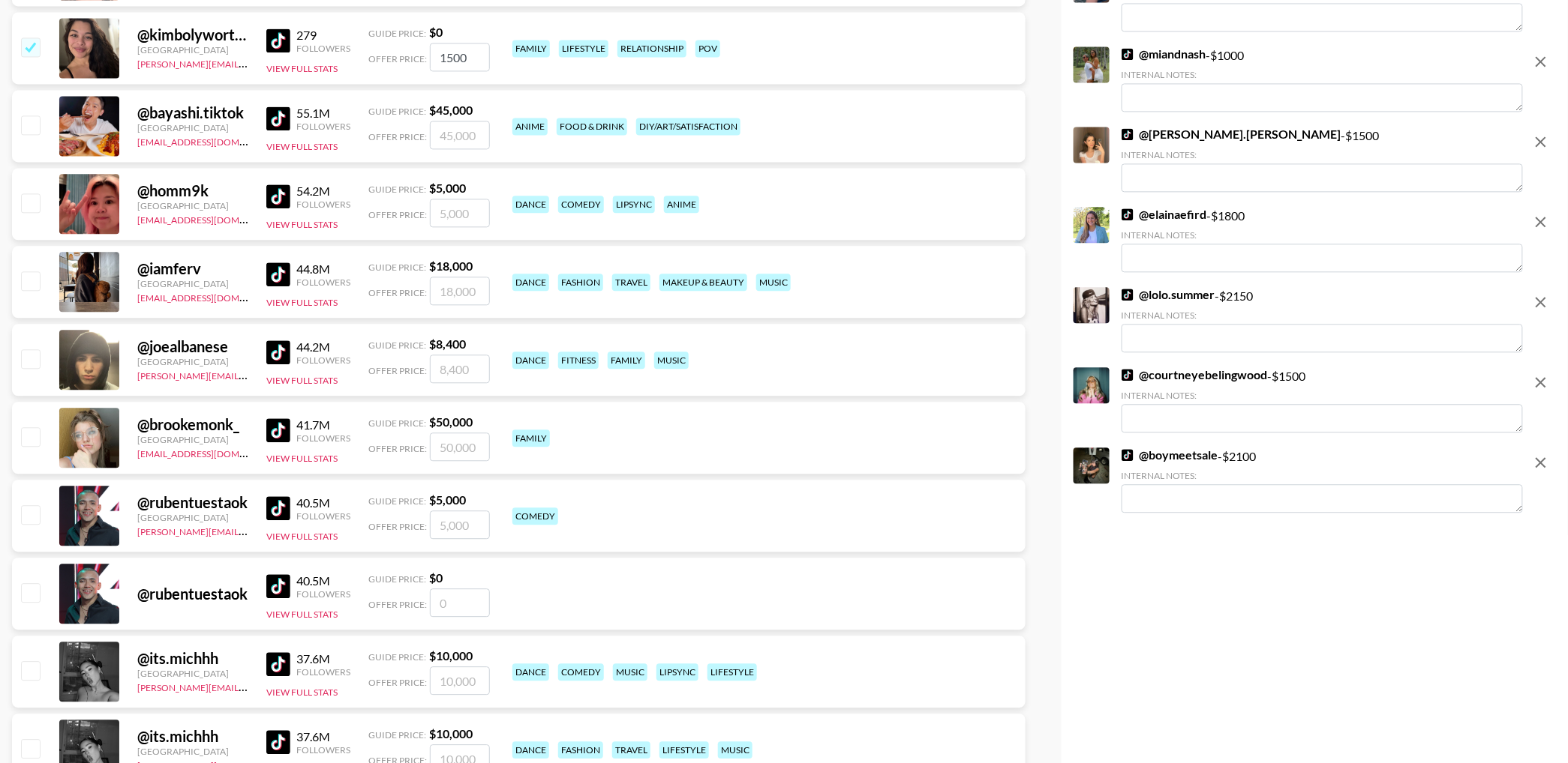
scroll to position [10709, 0]
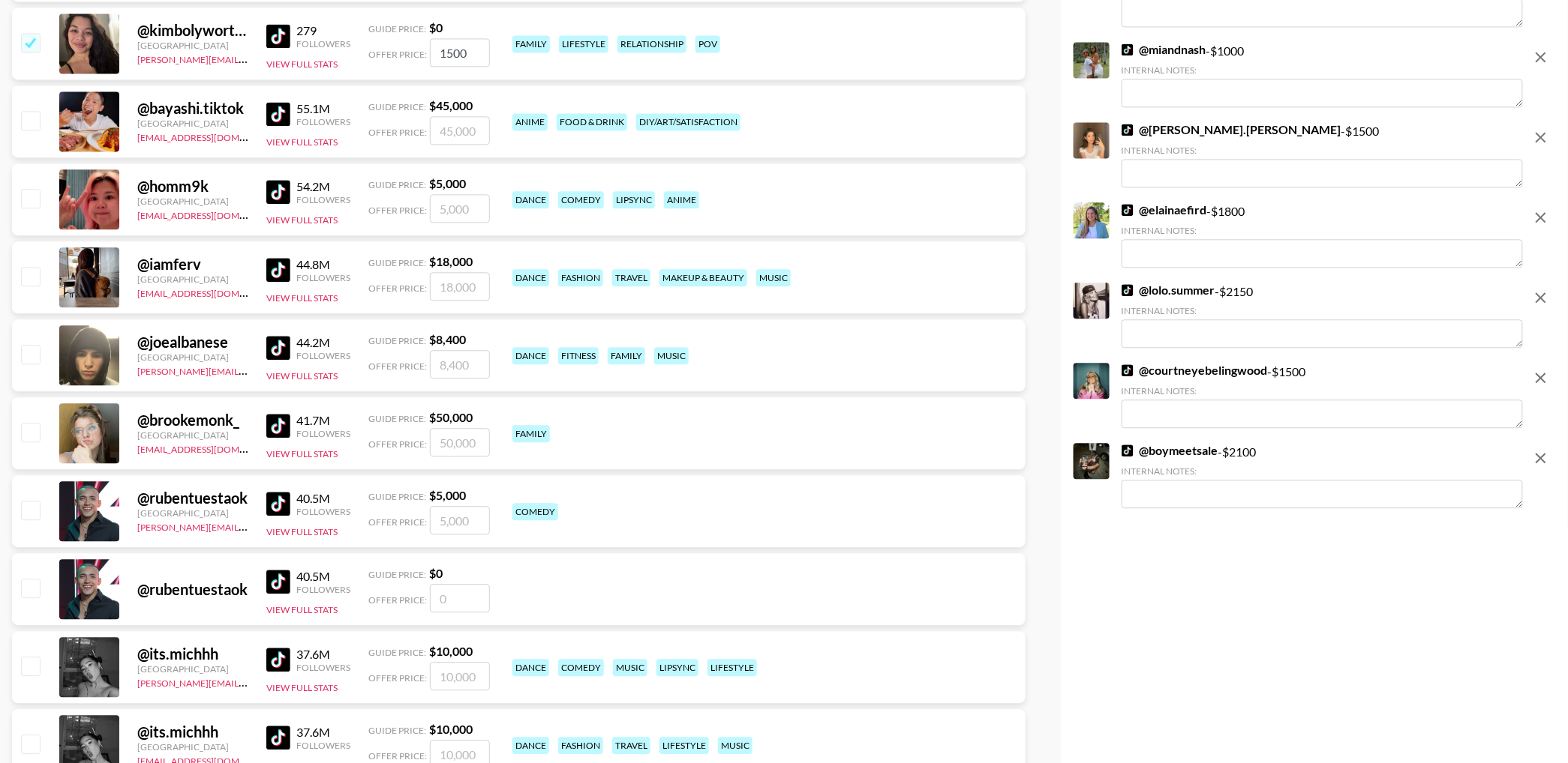
click at [1536, 298] on icon "remove" at bounding box center [1541, 297] width 18 height 18
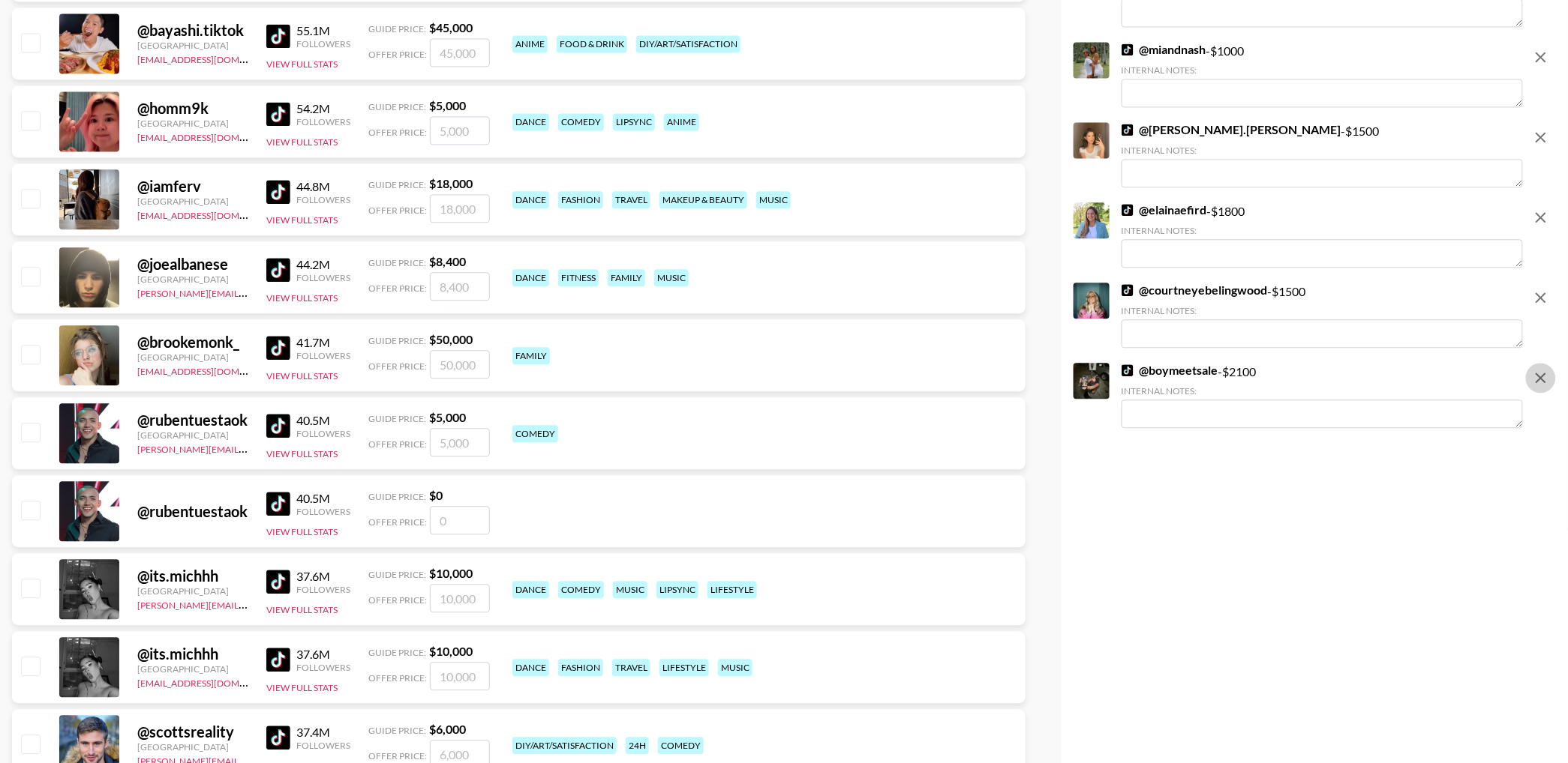
click at [1532, 378] on icon "remove" at bounding box center [1541, 378] width 18 height 18
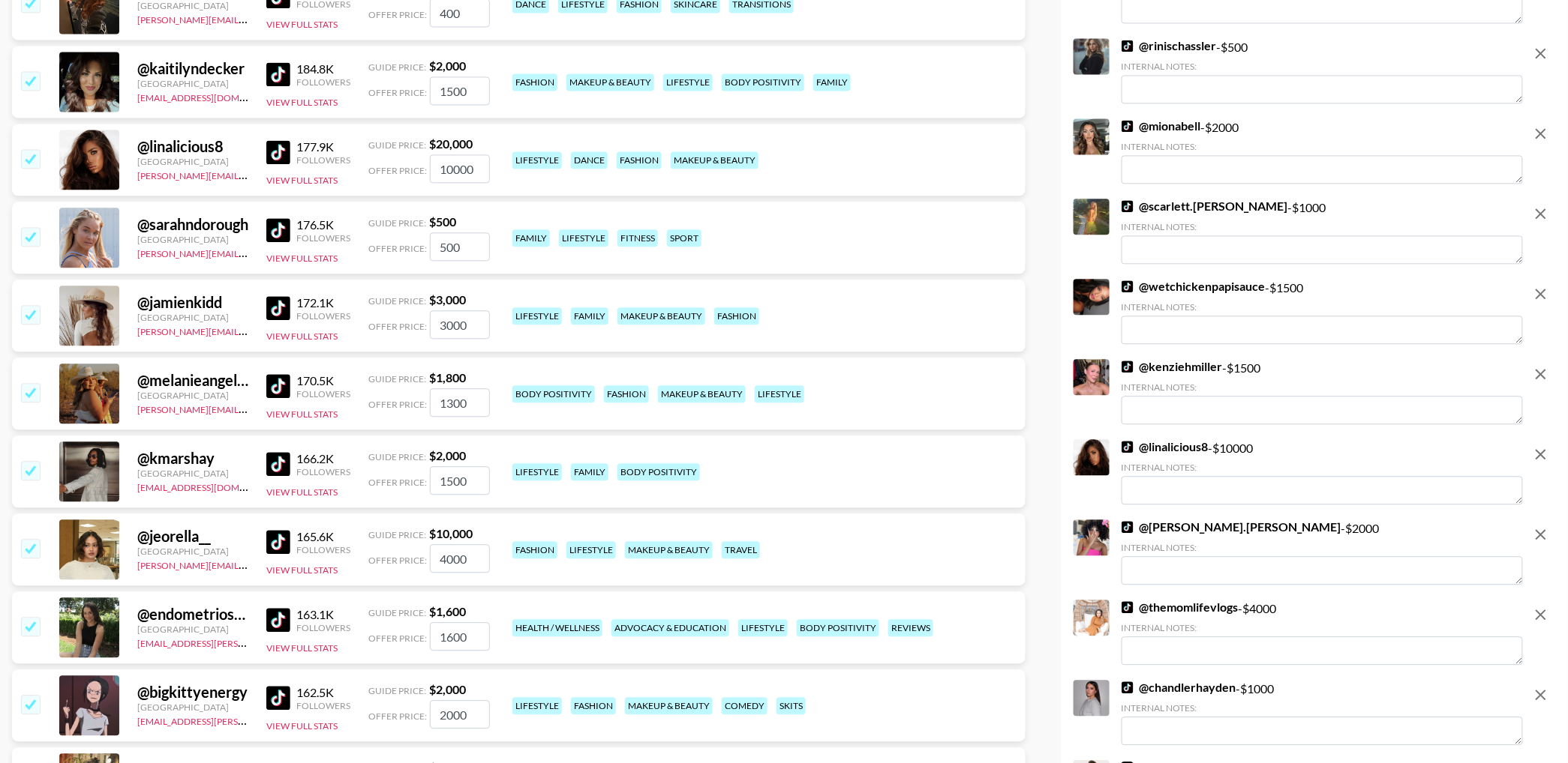
scroll to position [3648, 0]
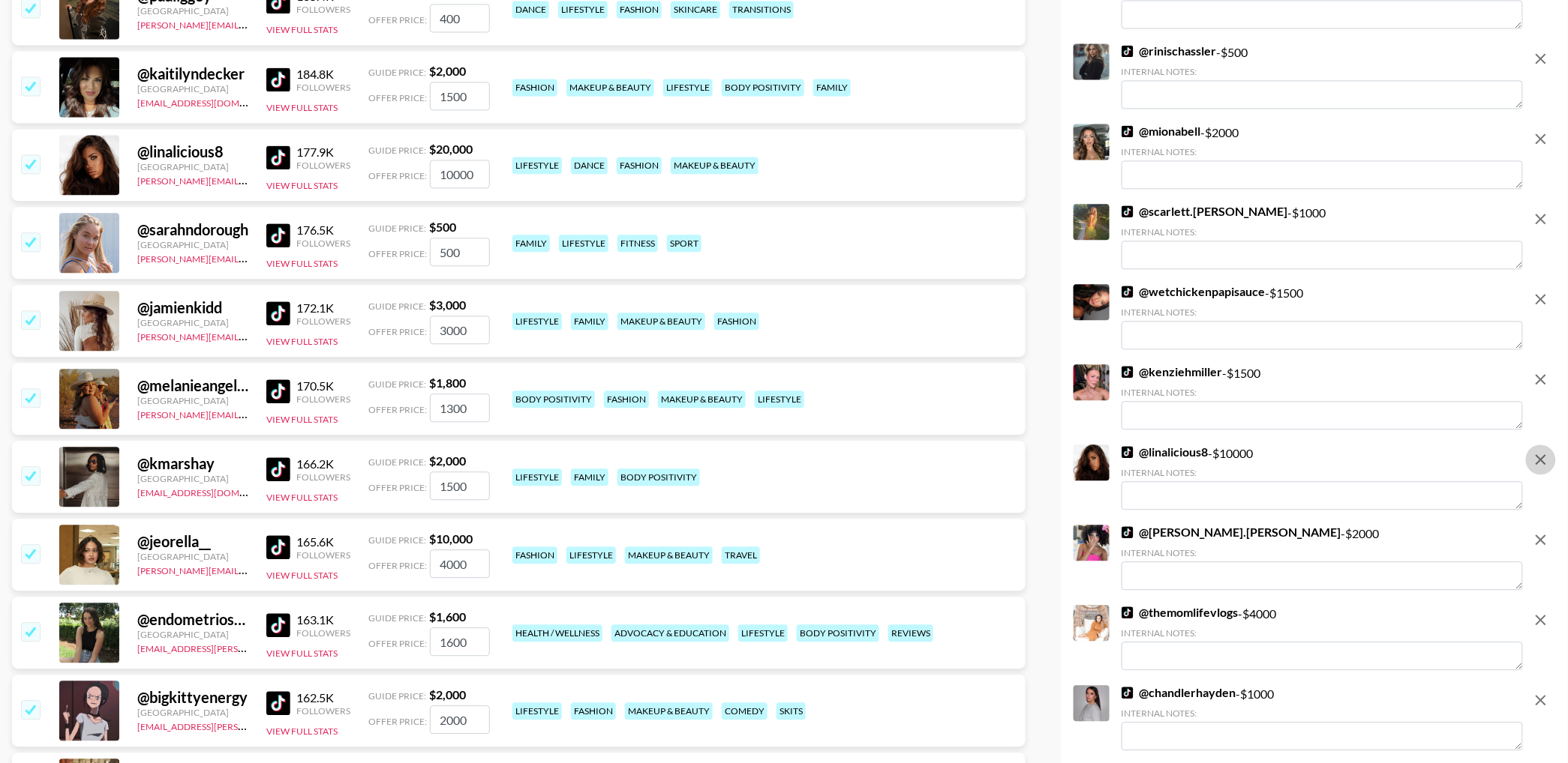
drag, startPoint x: 1538, startPoint y: 461, endPoint x: 1378, endPoint y: 360, distance: 189.2
click at [1538, 461] on icon "remove" at bounding box center [1541, 460] width 18 height 18
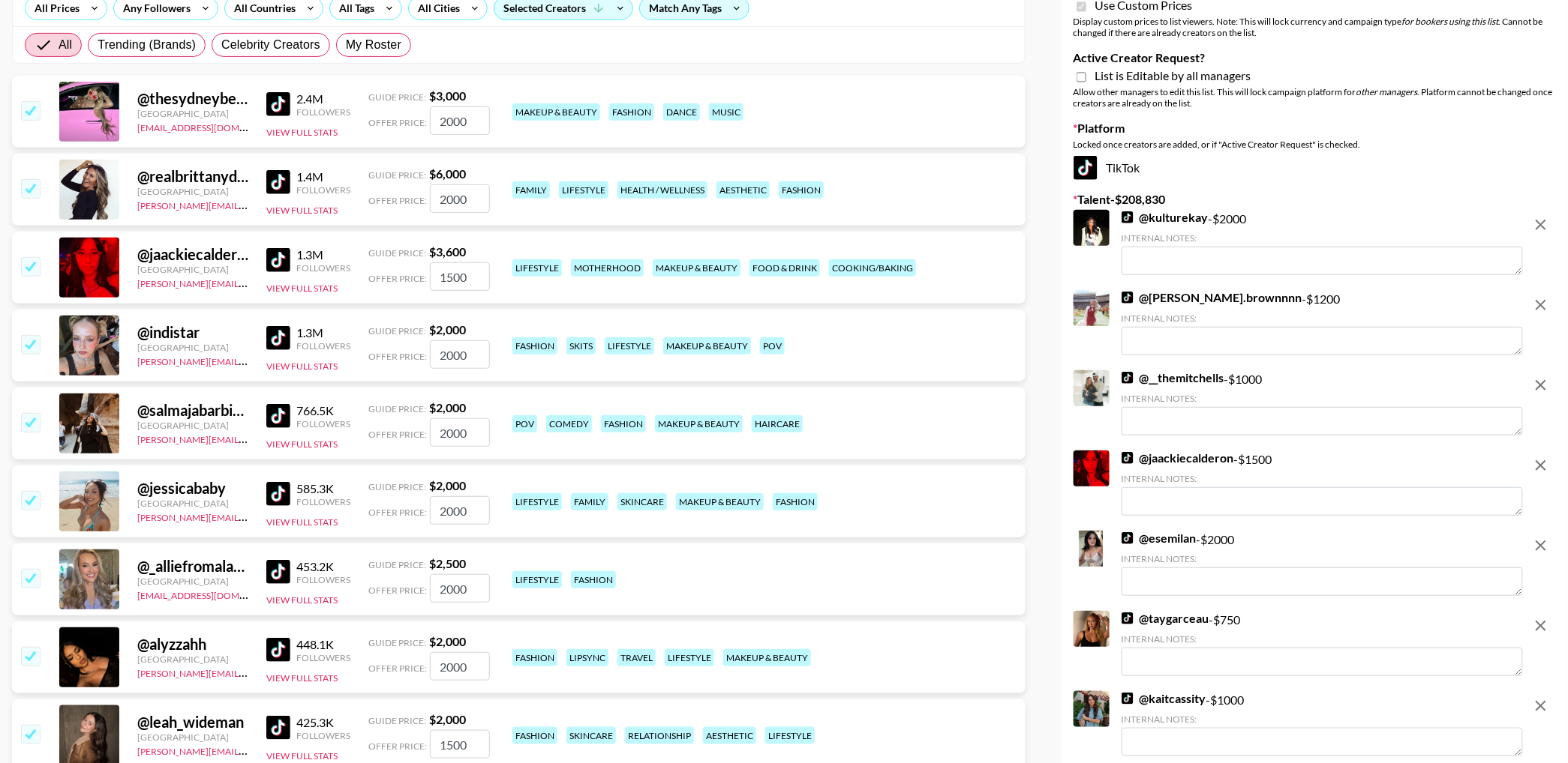
scroll to position [0, 0]
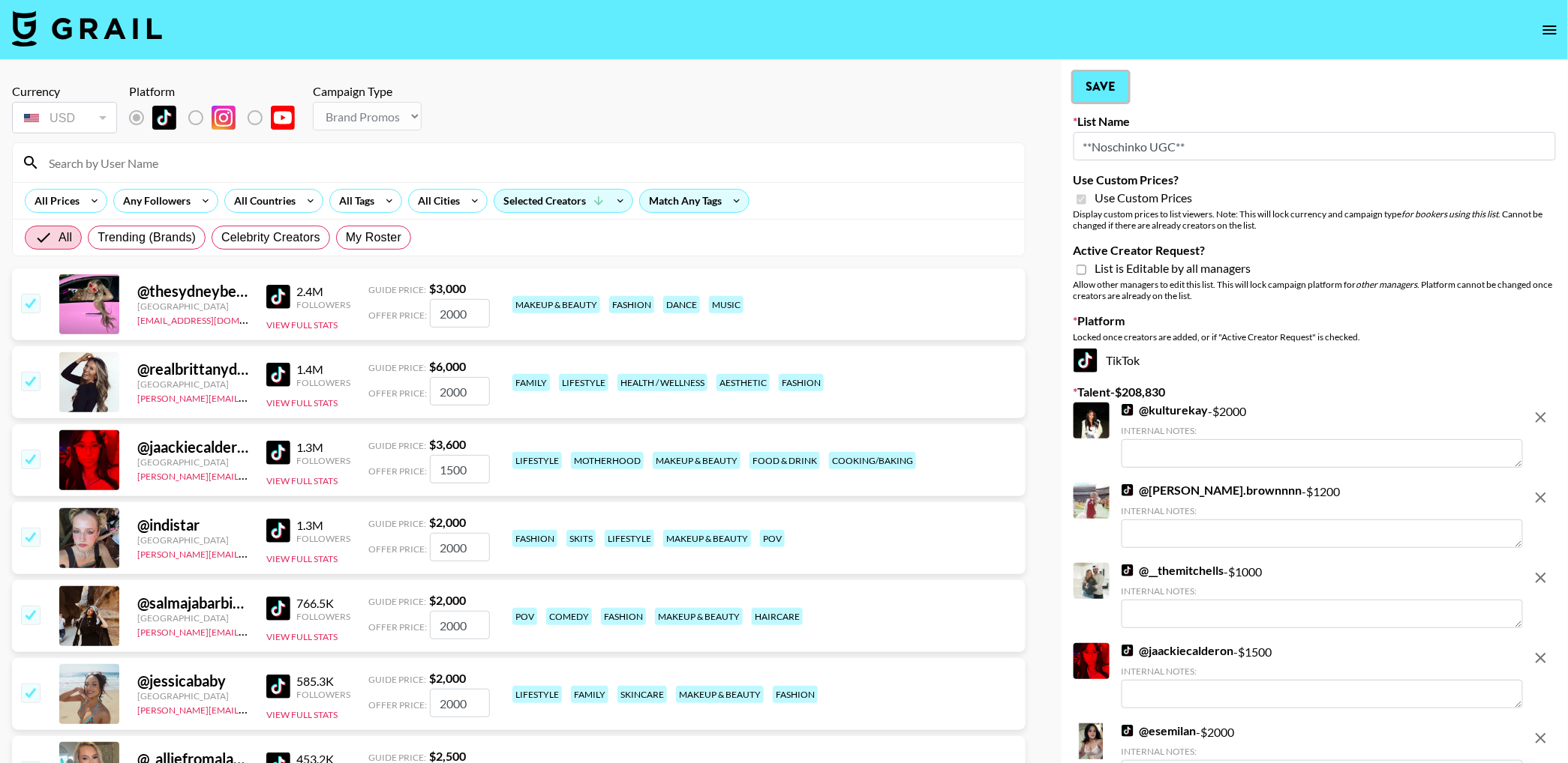
click at [1105, 86] on button "Save" at bounding box center [1101, 87] width 55 height 30
